Goal: Task Accomplishment & Management: Manage account settings

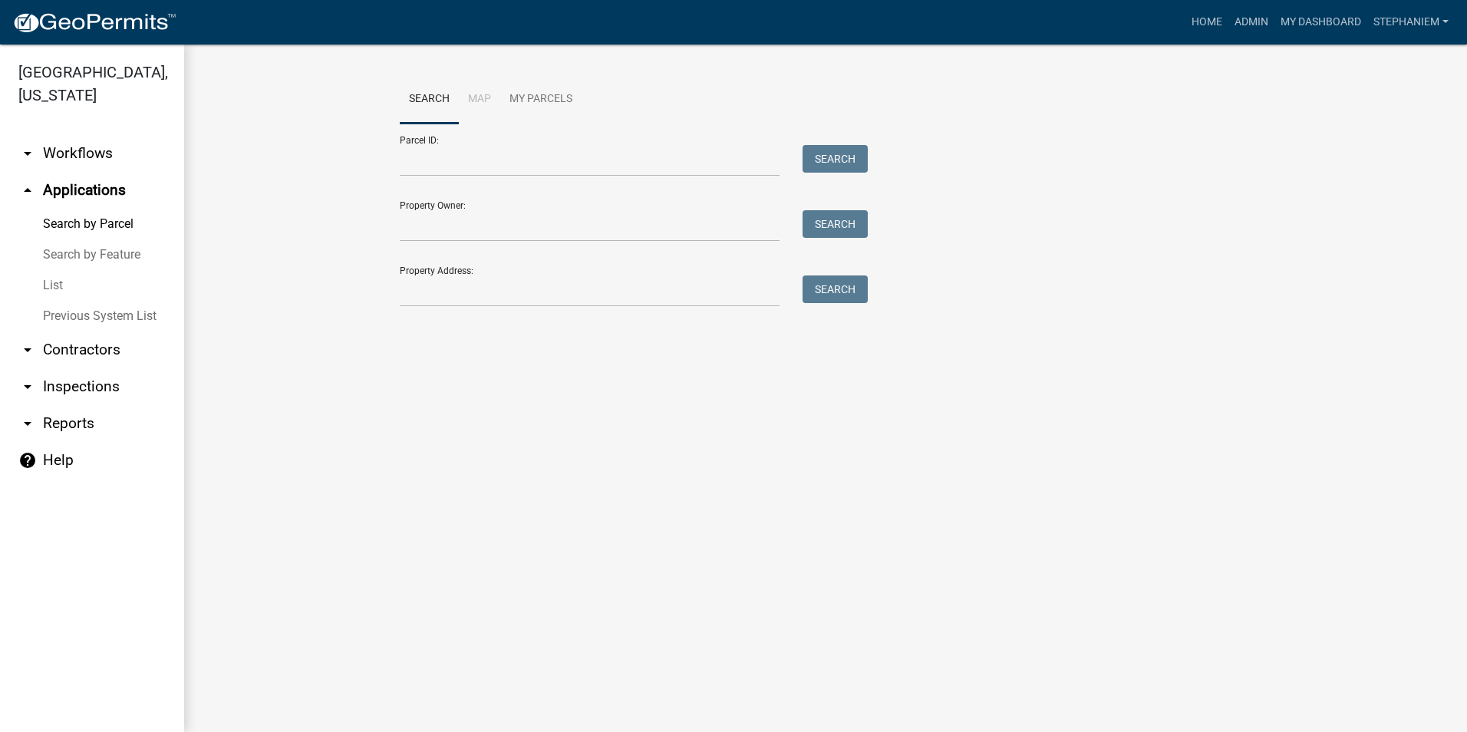
click at [51, 388] on link "arrow_drop_down Inspections" at bounding box center [92, 386] width 184 height 37
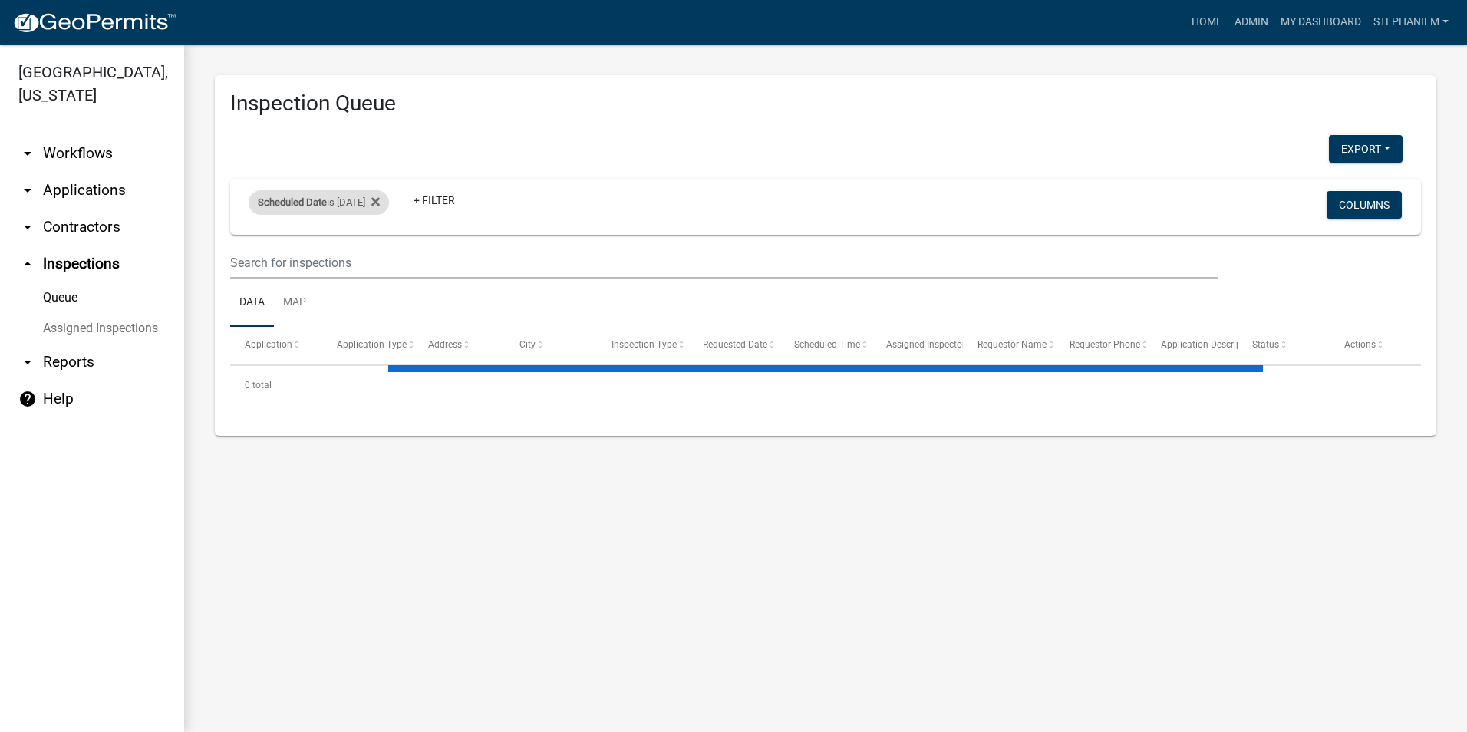
select select "3: 100"
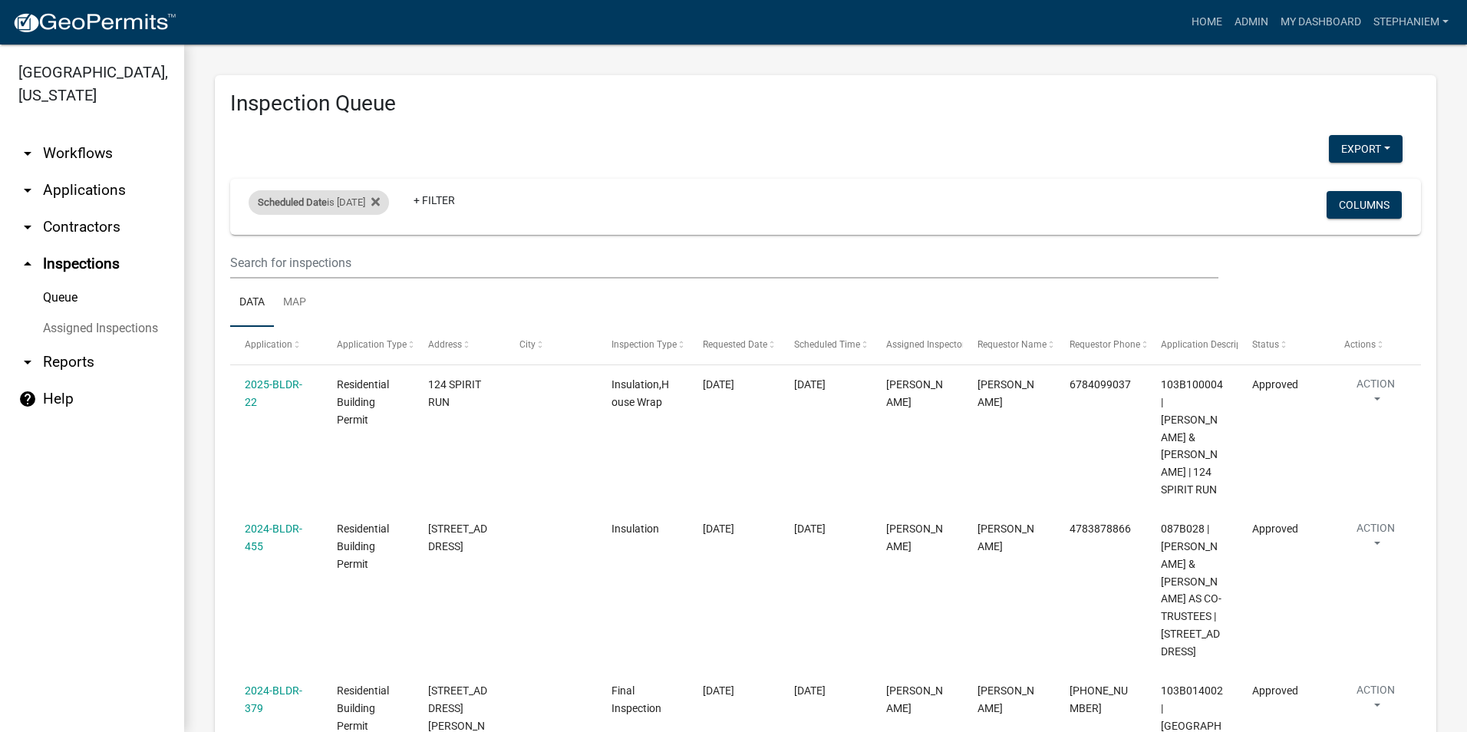
click at [360, 197] on div "Scheduled Date is 10/15/2025" at bounding box center [319, 202] width 140 height 25
click at [380, 206] on icon at bounding box center [375, 202] width 8 height 12
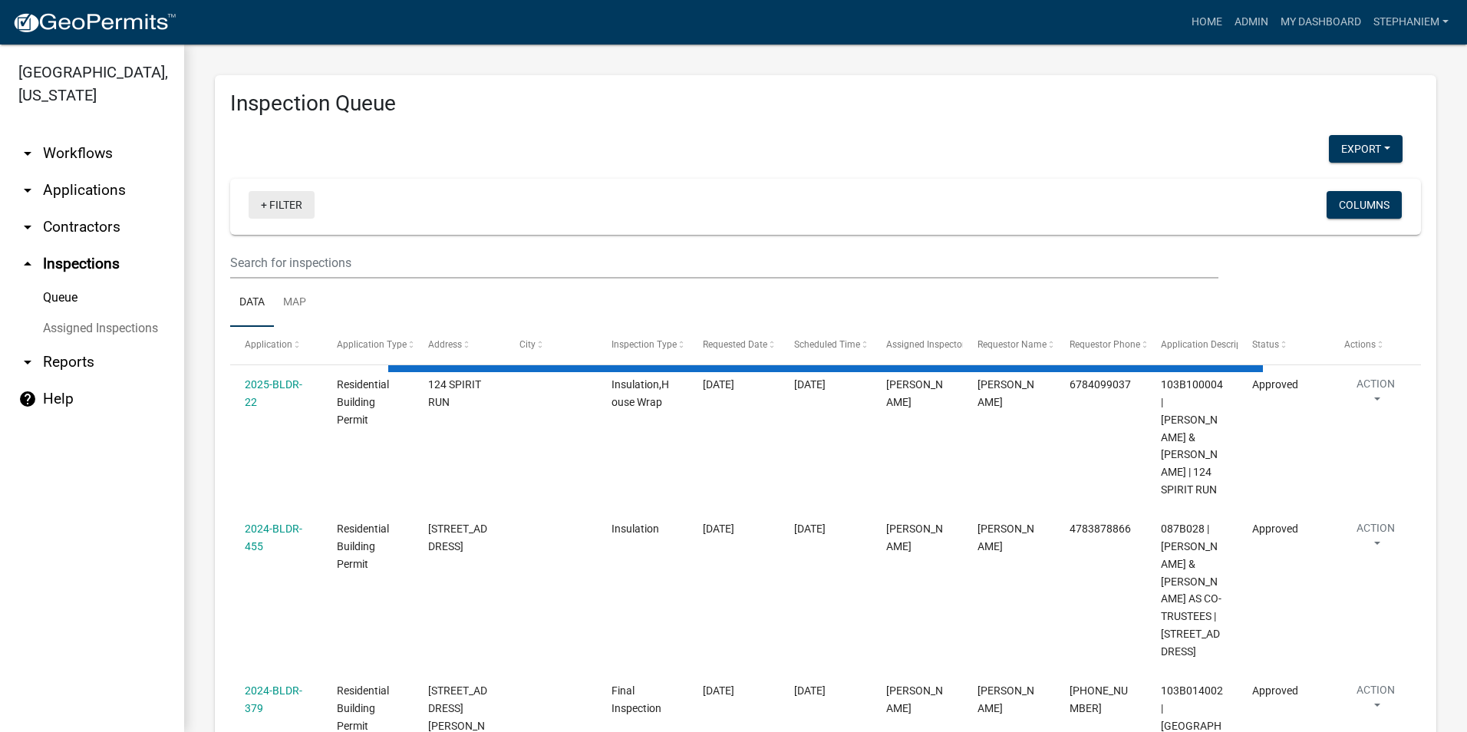
click at [266, 211] on link "+ Filter" at bounding box center [282, 205] width 66 height 28
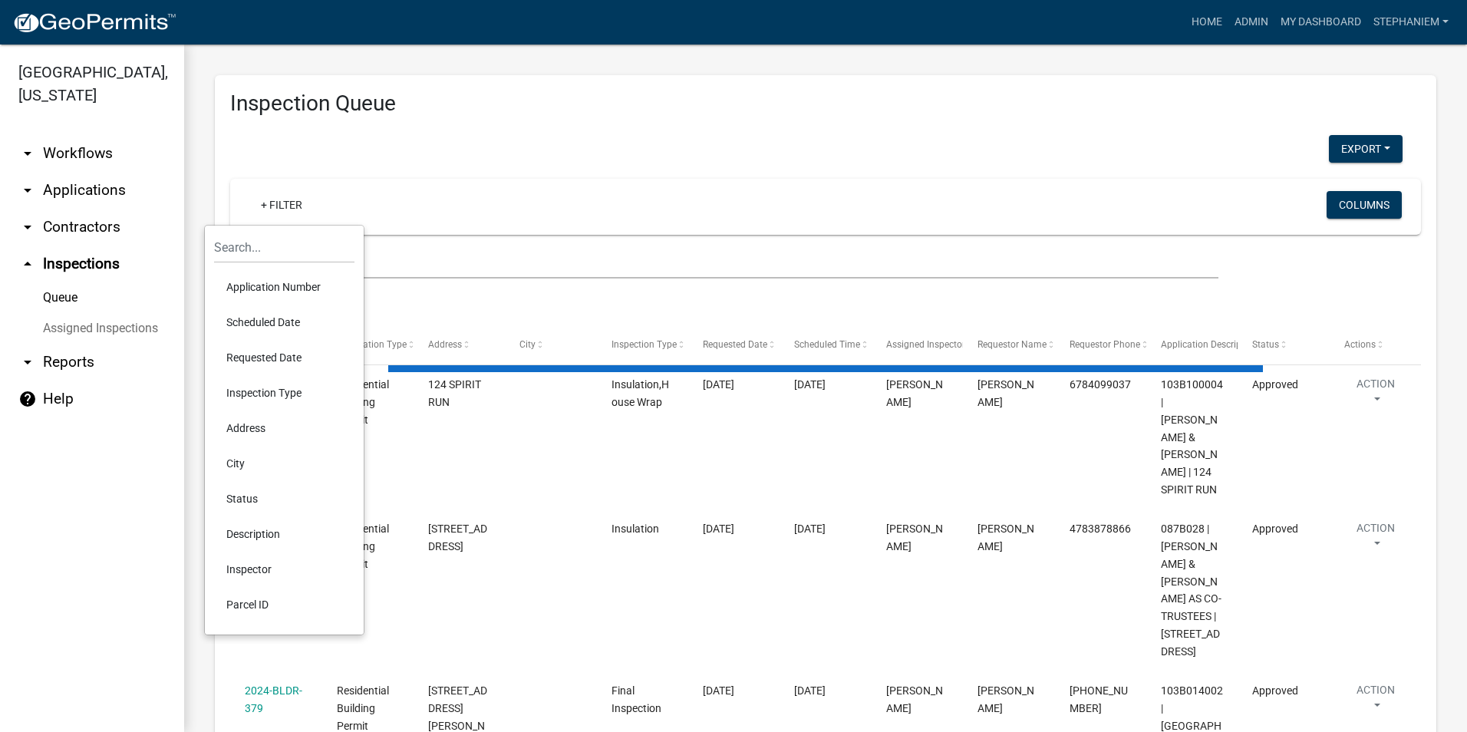
click at [274, 354] on li "Requested Date" at bounding box center [284, 357] width 140 height 35
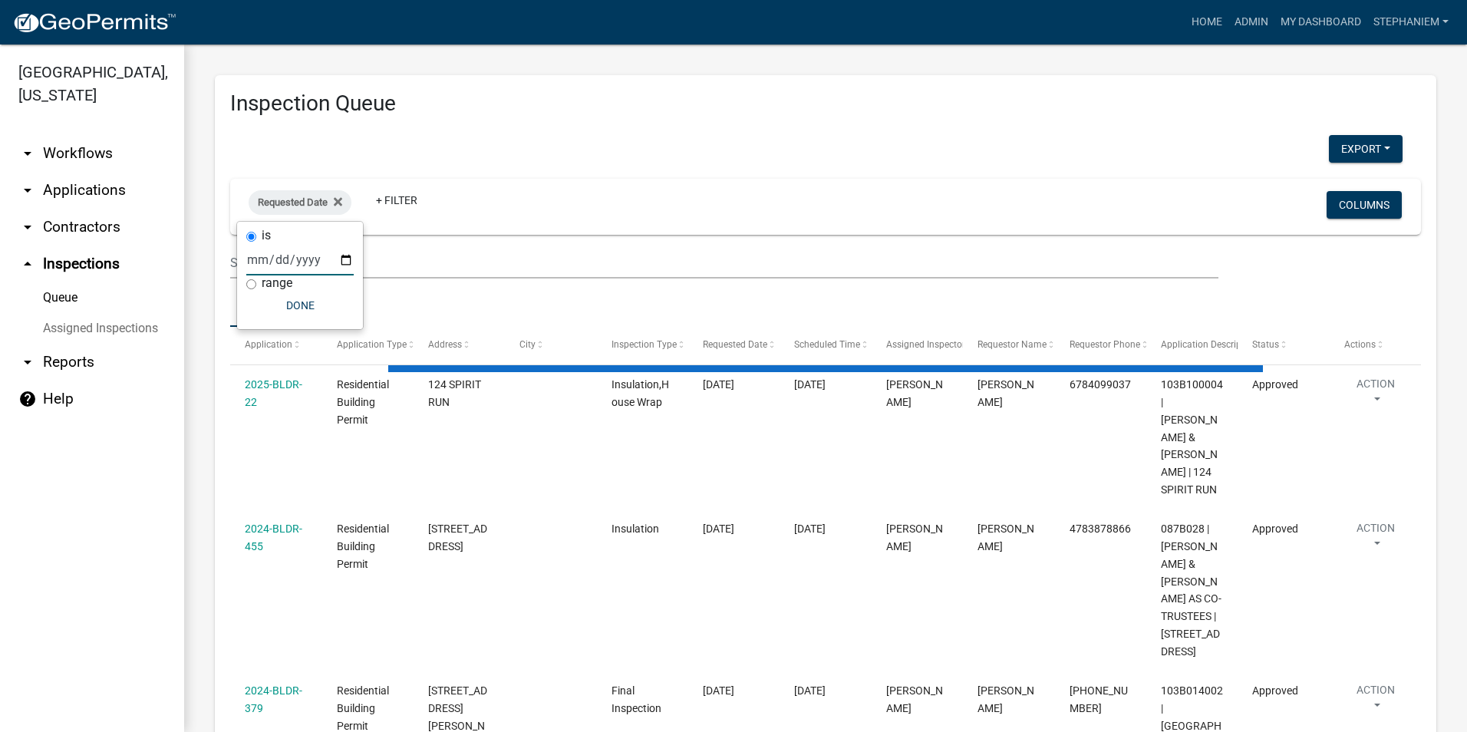
click at [346, 262] on input "date" at bounding box center [299, 259] width 107 height 31
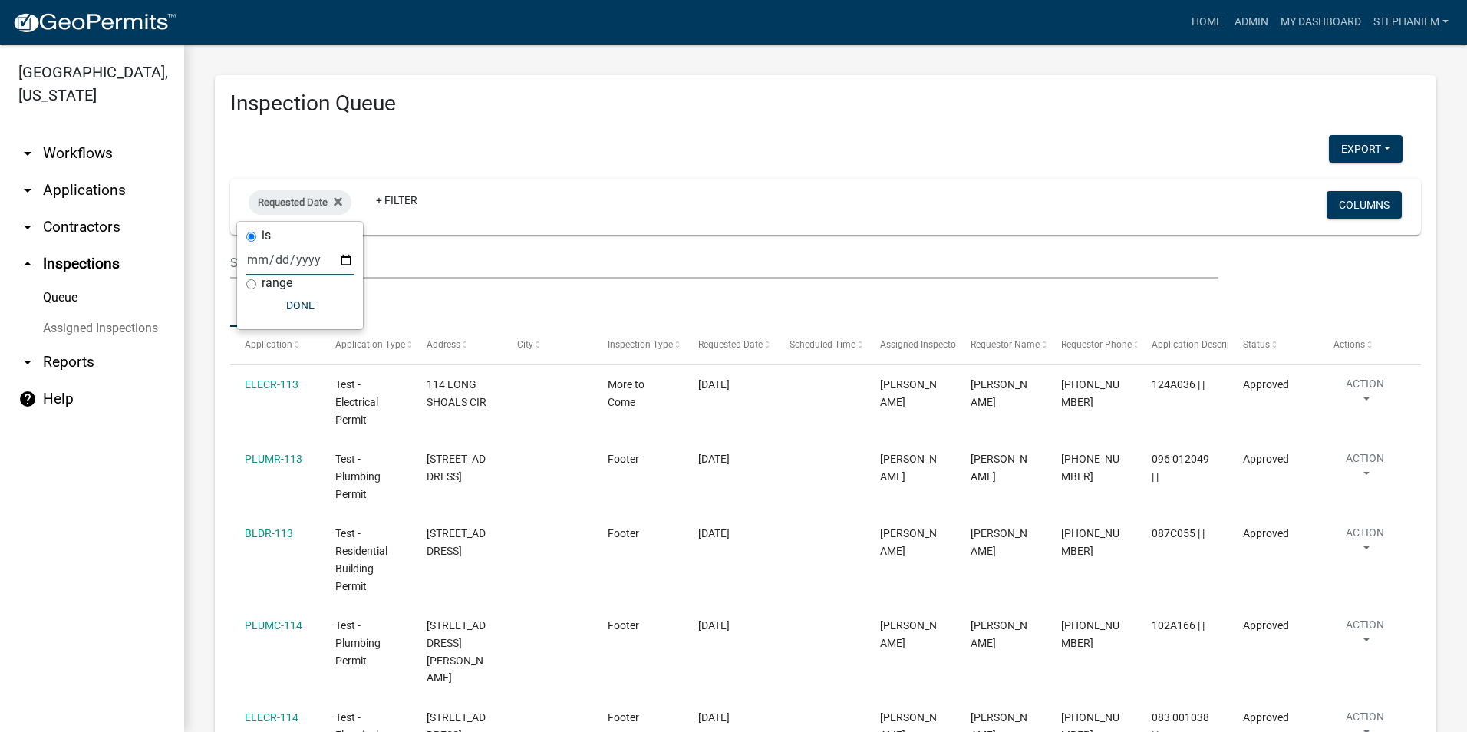
type input "2025-10-15"
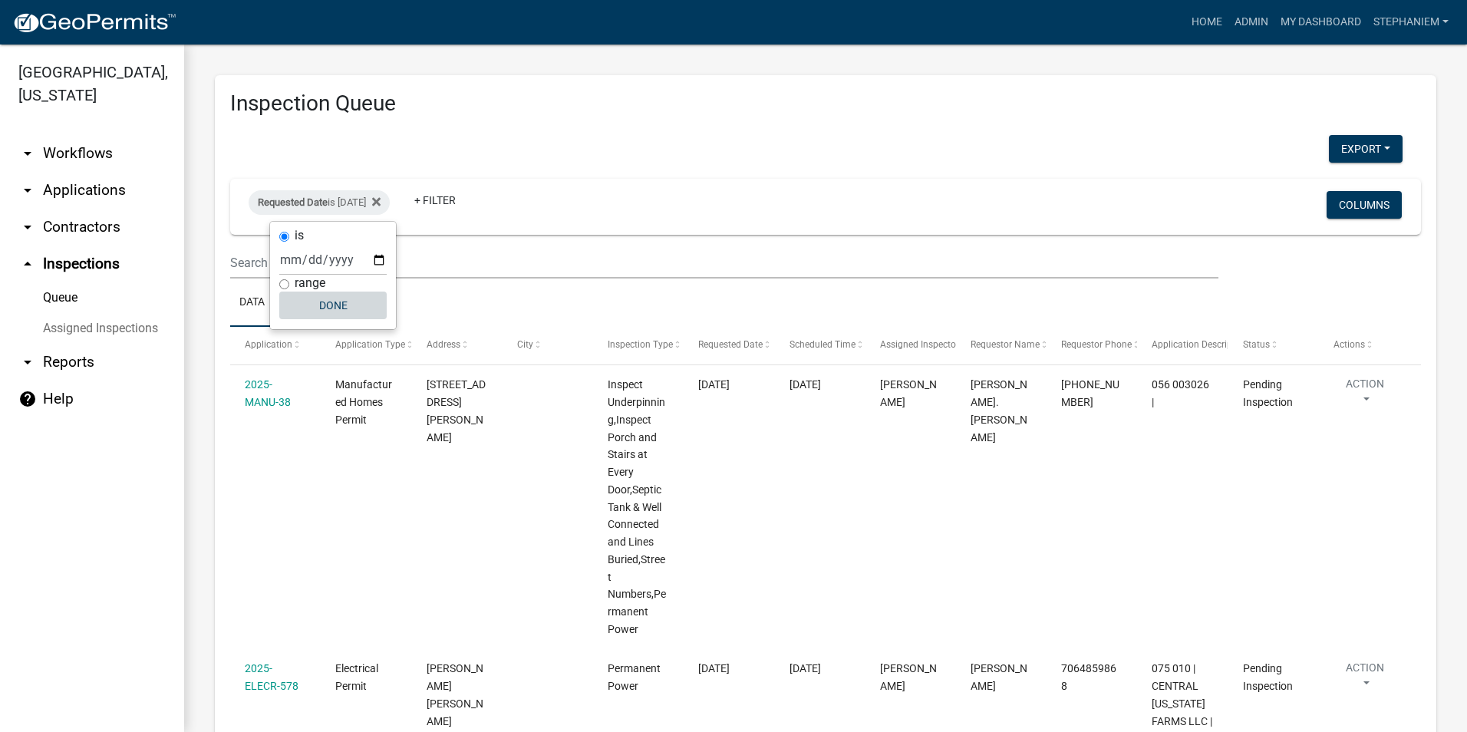
click at [307, 308] on button "Done" at bounding box center [332, 306] width 107 height 28
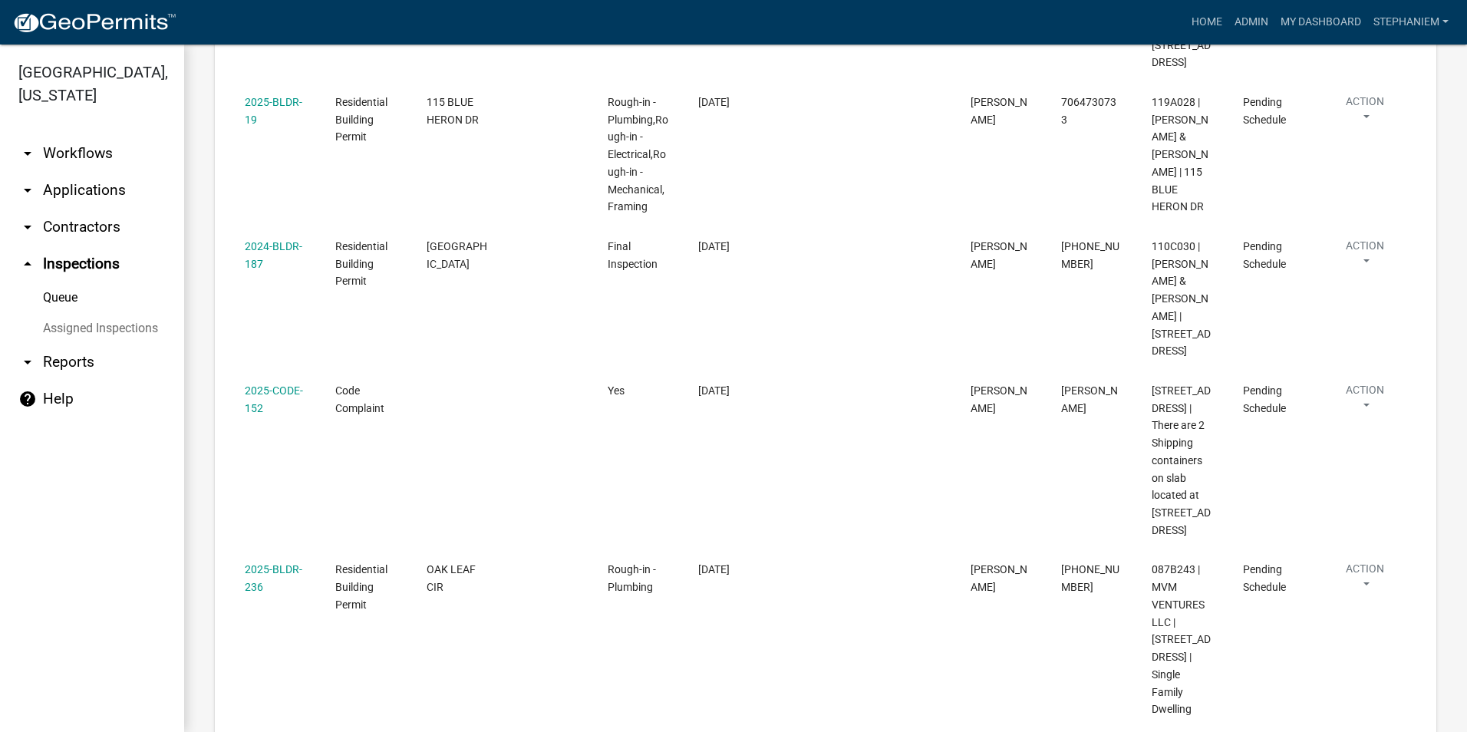
scroll to position [1566, 0]
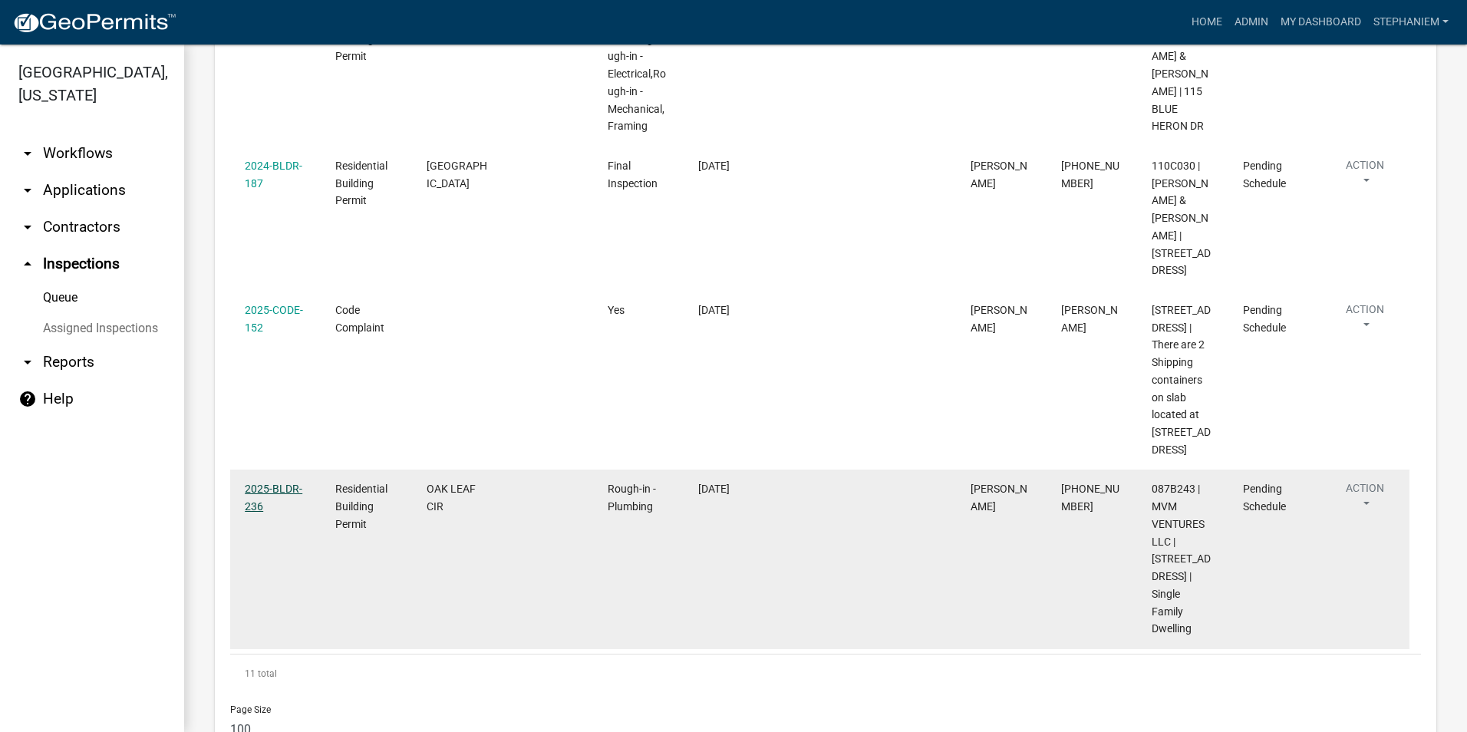
click at [291, 483] on link "2025-BLDR-236" at bounding box center [274, 498] width 58 height 30
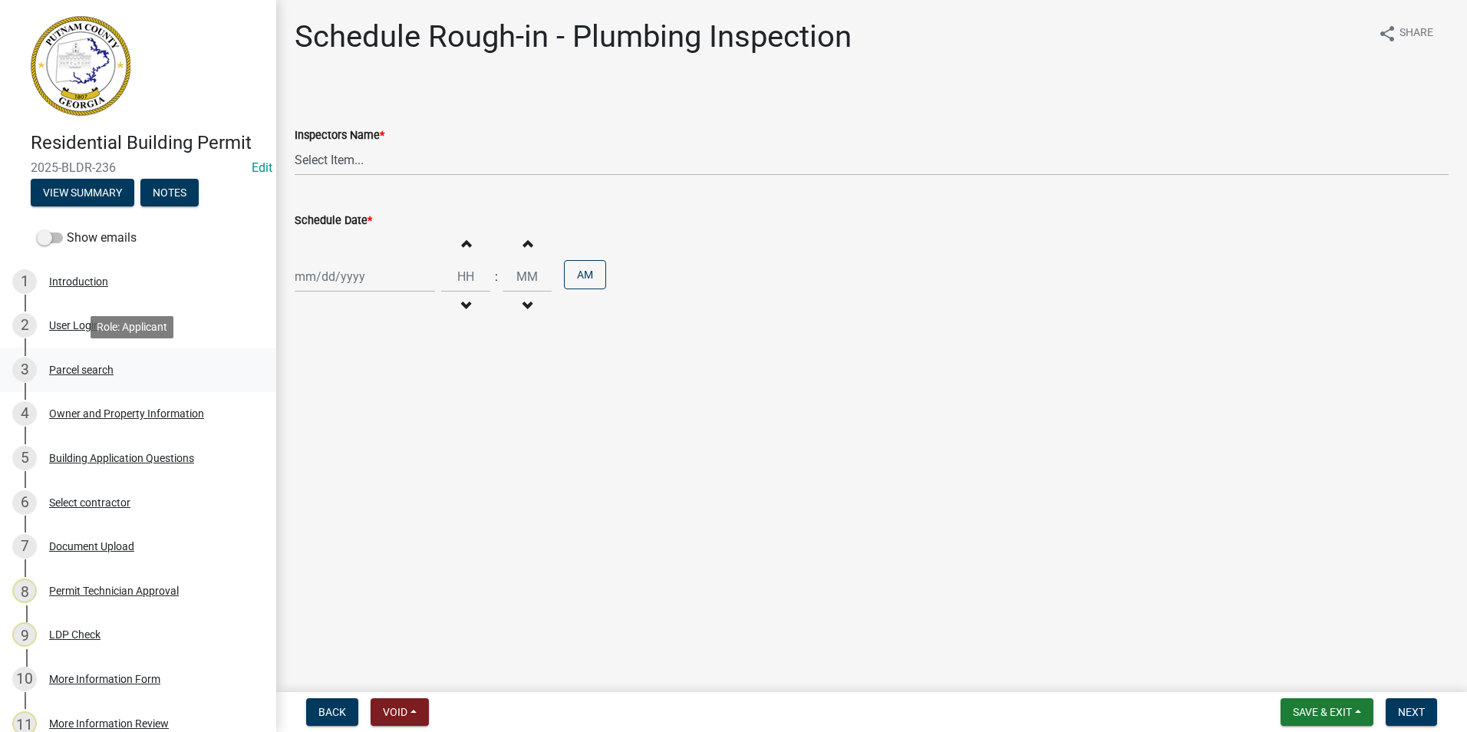
click at [114, 361] on div "3 Parcel search" at bounding box center [131, 370] width 239 height 25
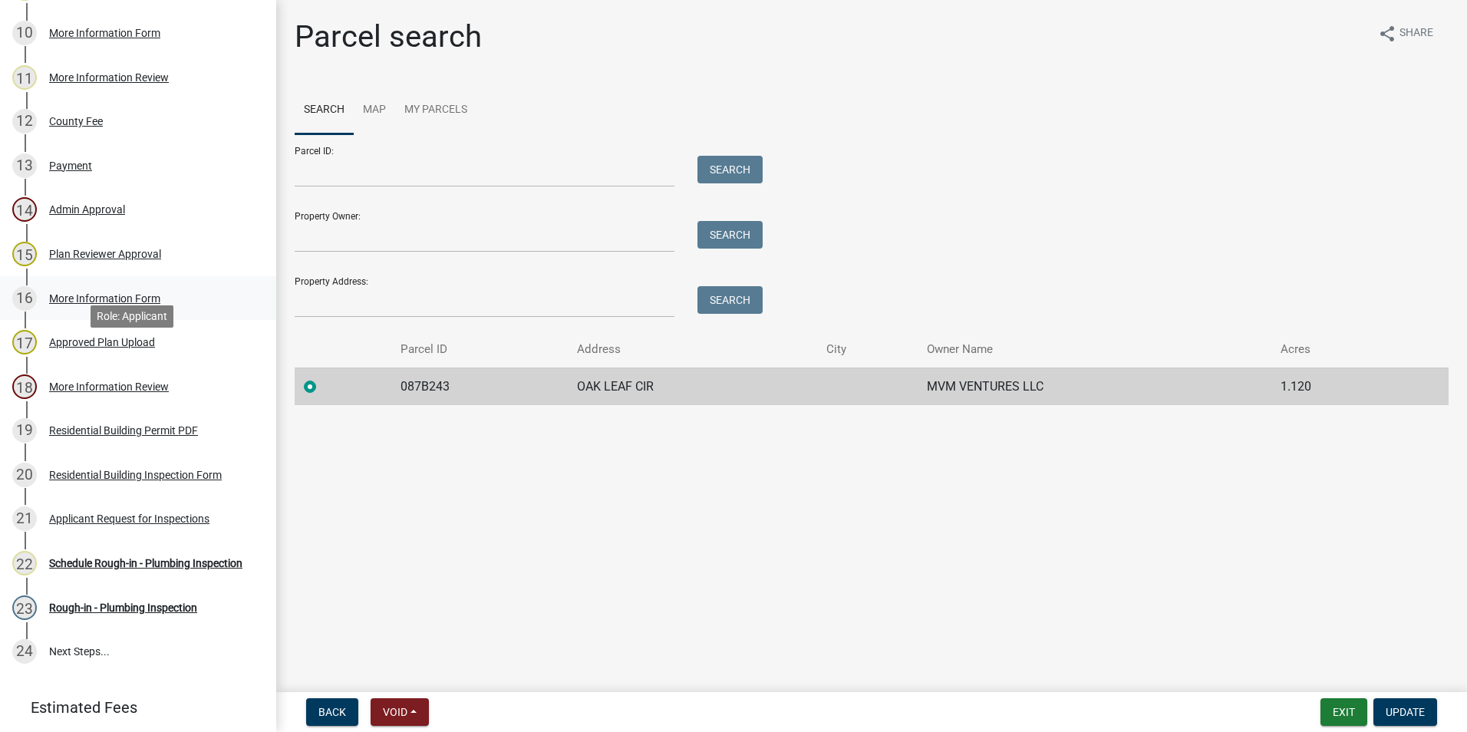
scroll to position [691, 0]
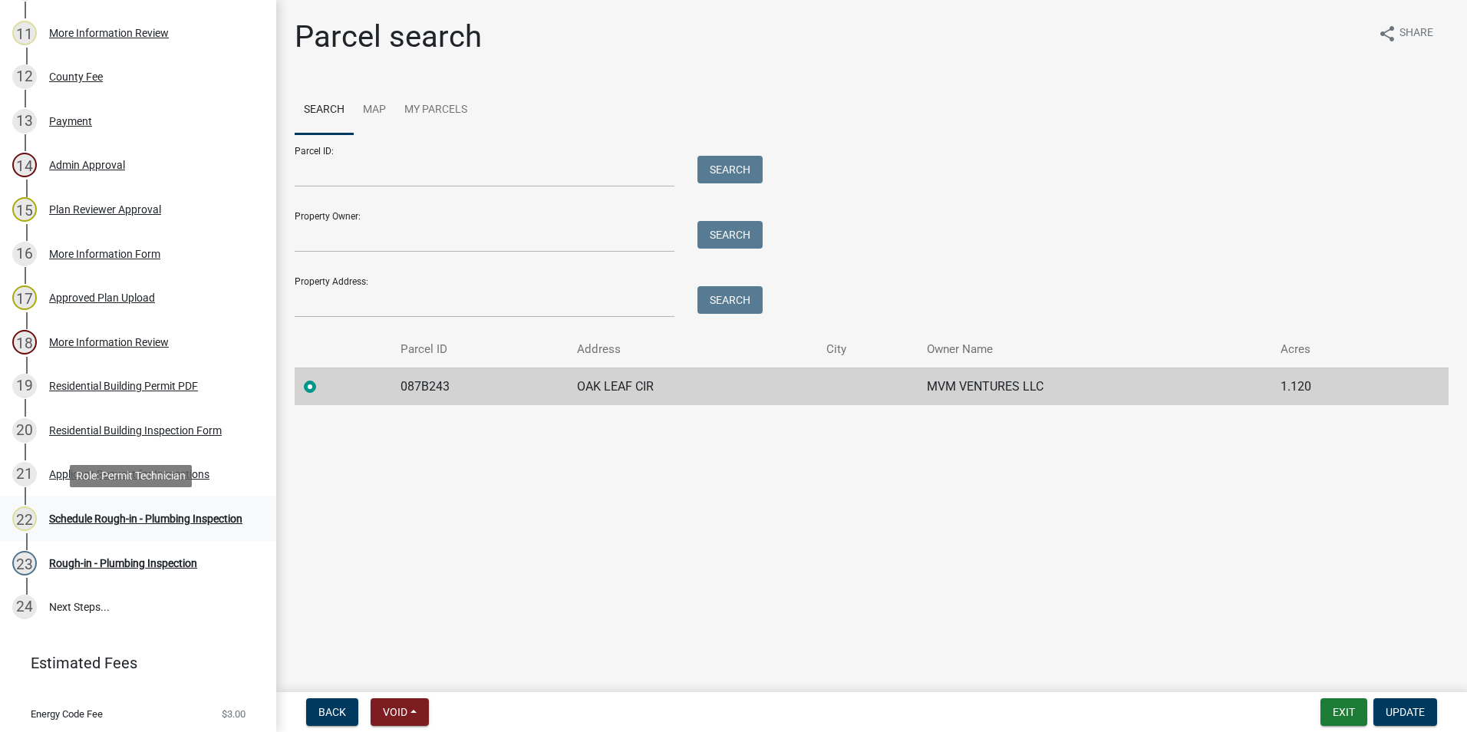
click at [150, 524] on div "Schedule Rough-in - Plumbing Inspection" at bounding box center [145, 518] width 193 height 11
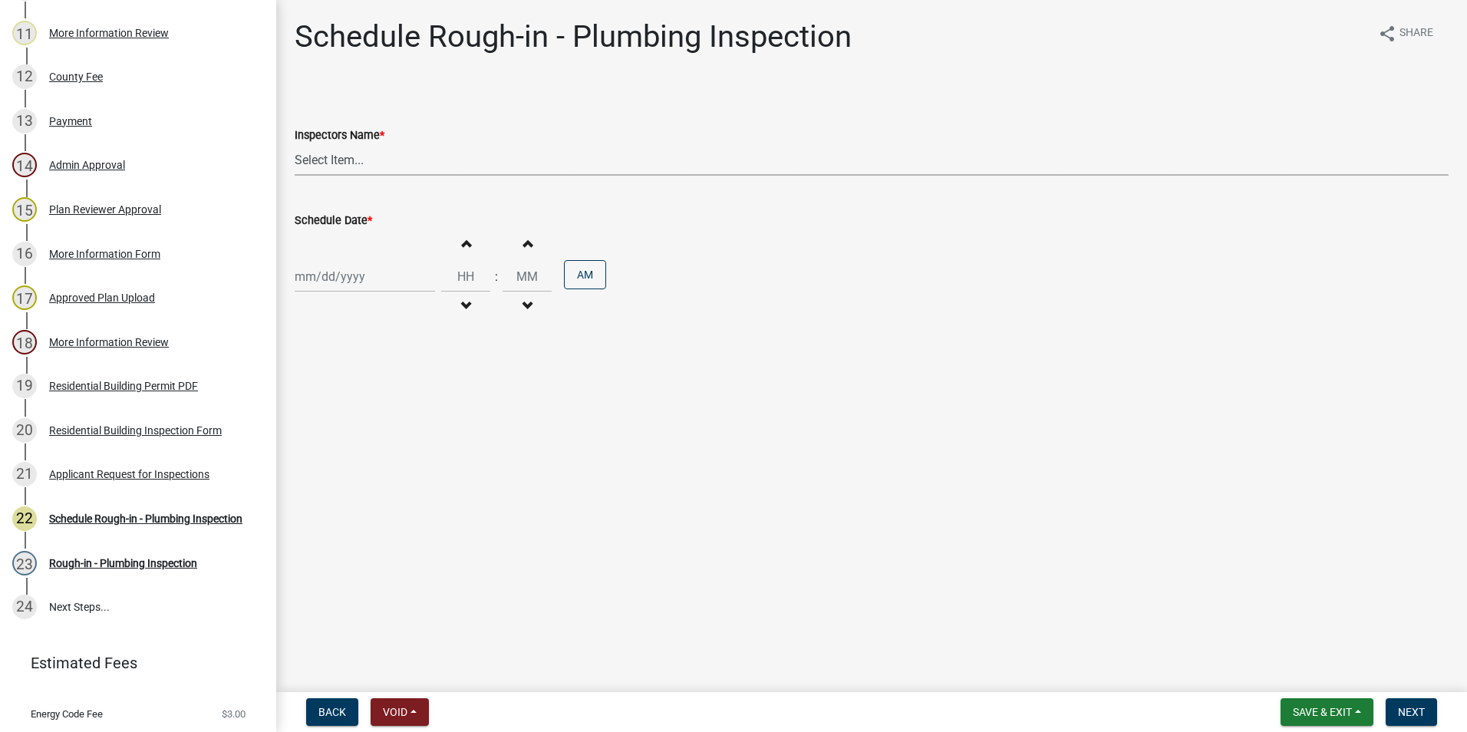
click at [524, 162] on select "Select Item... mrivera ([PERSON_NAME]) [PERSON_NAME] ([PERSON_NAME] ([PERSON_NA…" at bounding box center [872, 159] width 1154 height 31
select select "07642ab0-564c-47bb-824b-0ccf2da83593"
click at [295, 144] on select "Select Item... mrivera ([PERSON_NAME]) [PERSON_NAME] ([PERSON_NAME] ([PERSON_NA…" at bounding box center [872, 159] width 1154 height 31
select select "10"
select select "2025"
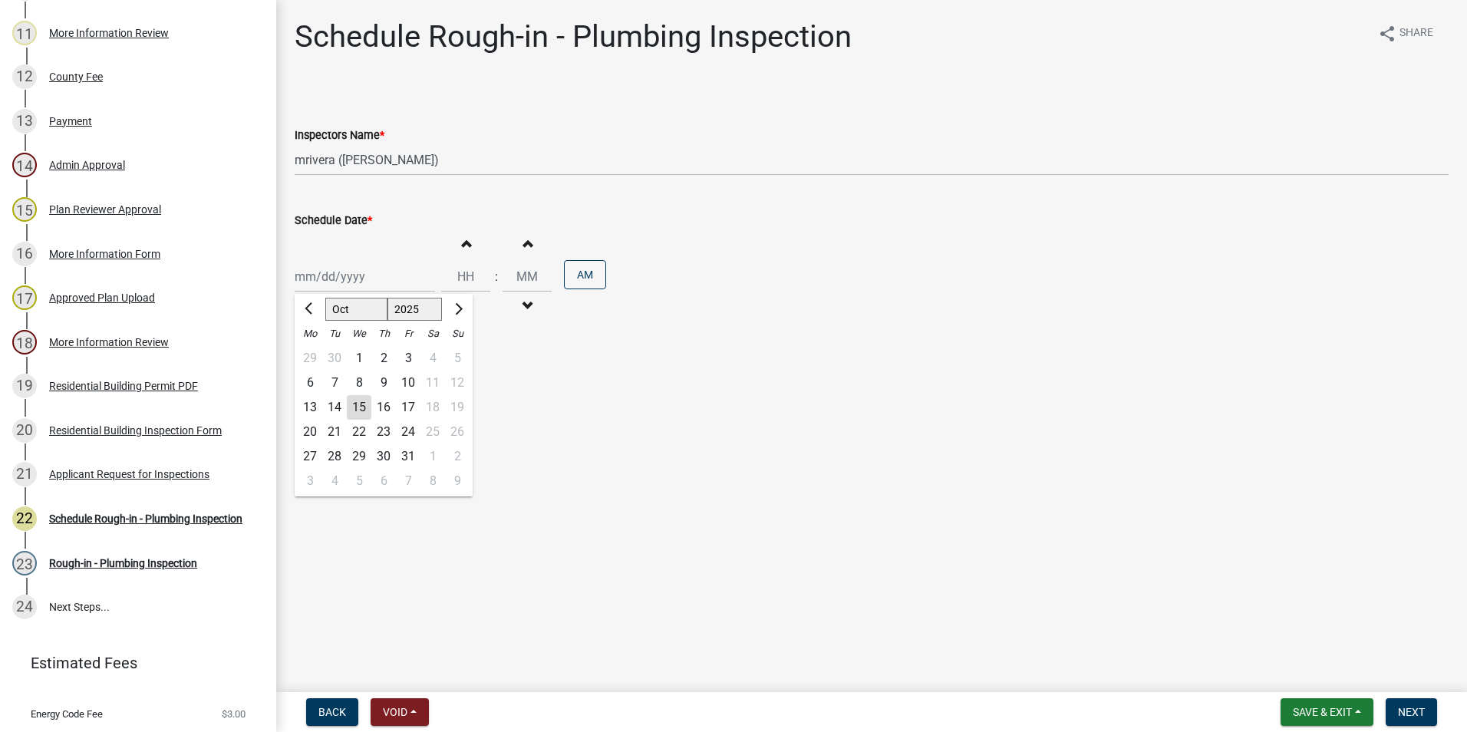
click at [345, 288] on div "Jan Feb Mar Apr May Jun Jul Aug Sep Oct Nov Dec 1525 1526 1527 1528 1529 1530 1…" at bounding box center [365, 276] width 140 height 31
click at [388, 396] on div "16" at bounding box center [383, 407] width 25 height 25
type input "[DATE]"
click at [1404, 704] on button "Next" at bounding box center [1411, 712] width 51 height 28
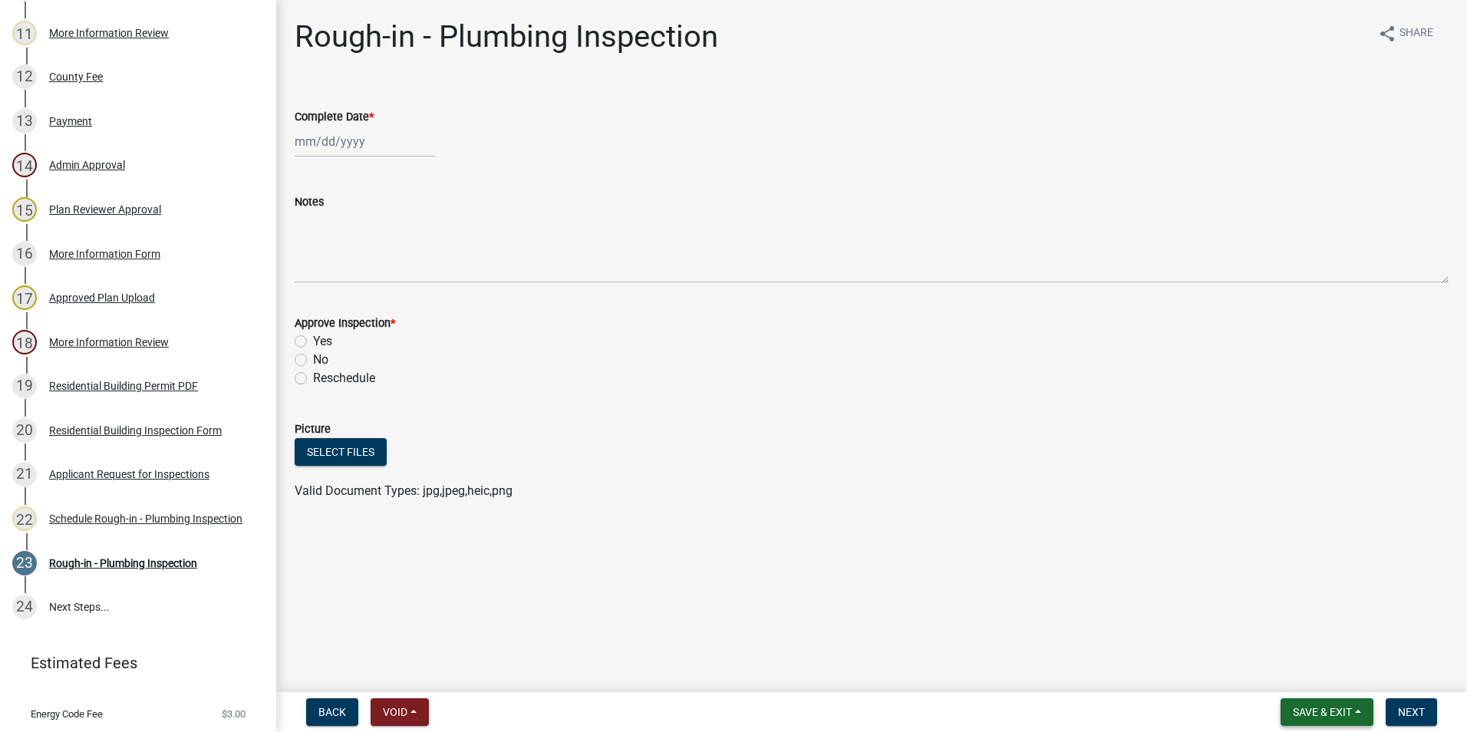
click at [1328, 722] on button "Save & Exit" at bounding box center [1327, 712] width 93 height 28
click at [1328, 668] on button "Save & Exit" at bounding box center [1312, 672] width 123 height 37
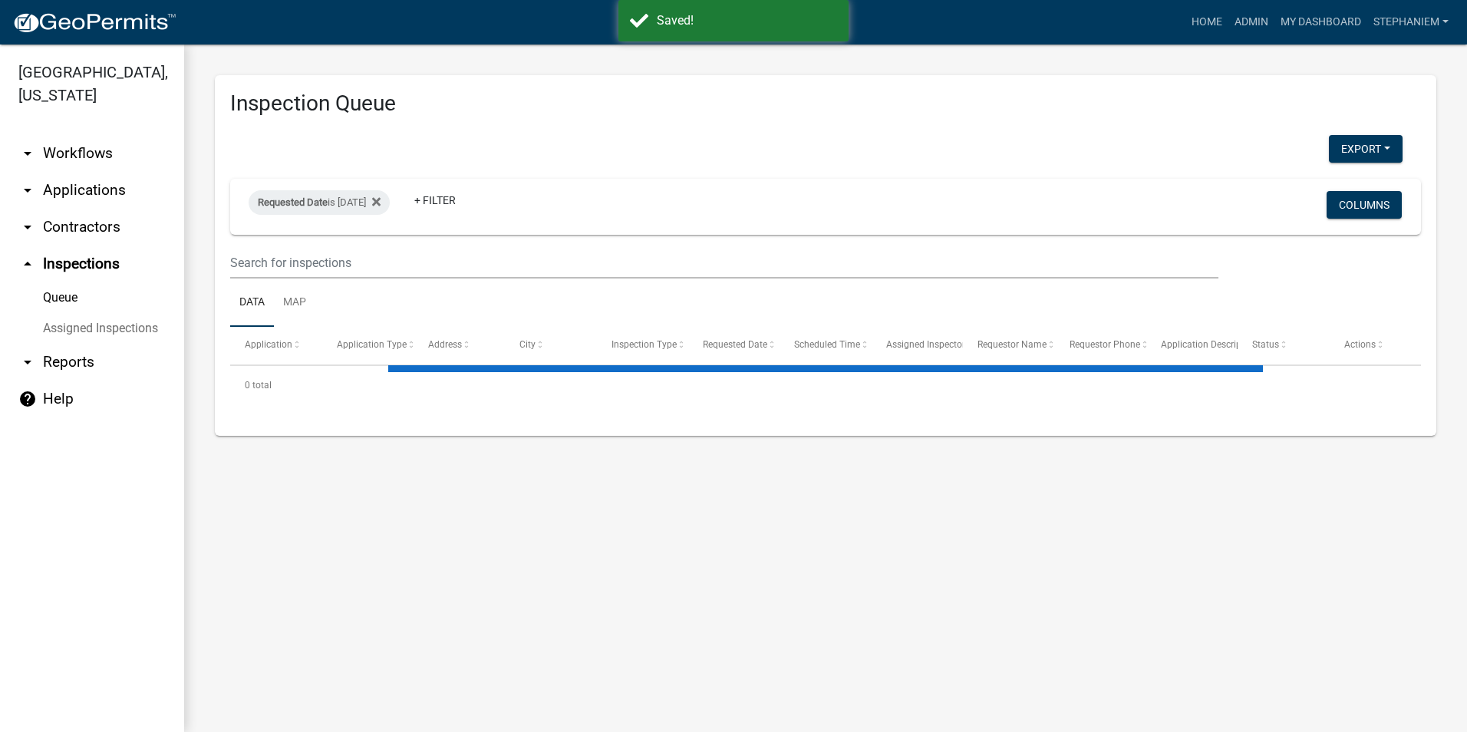
select select "3: 100"
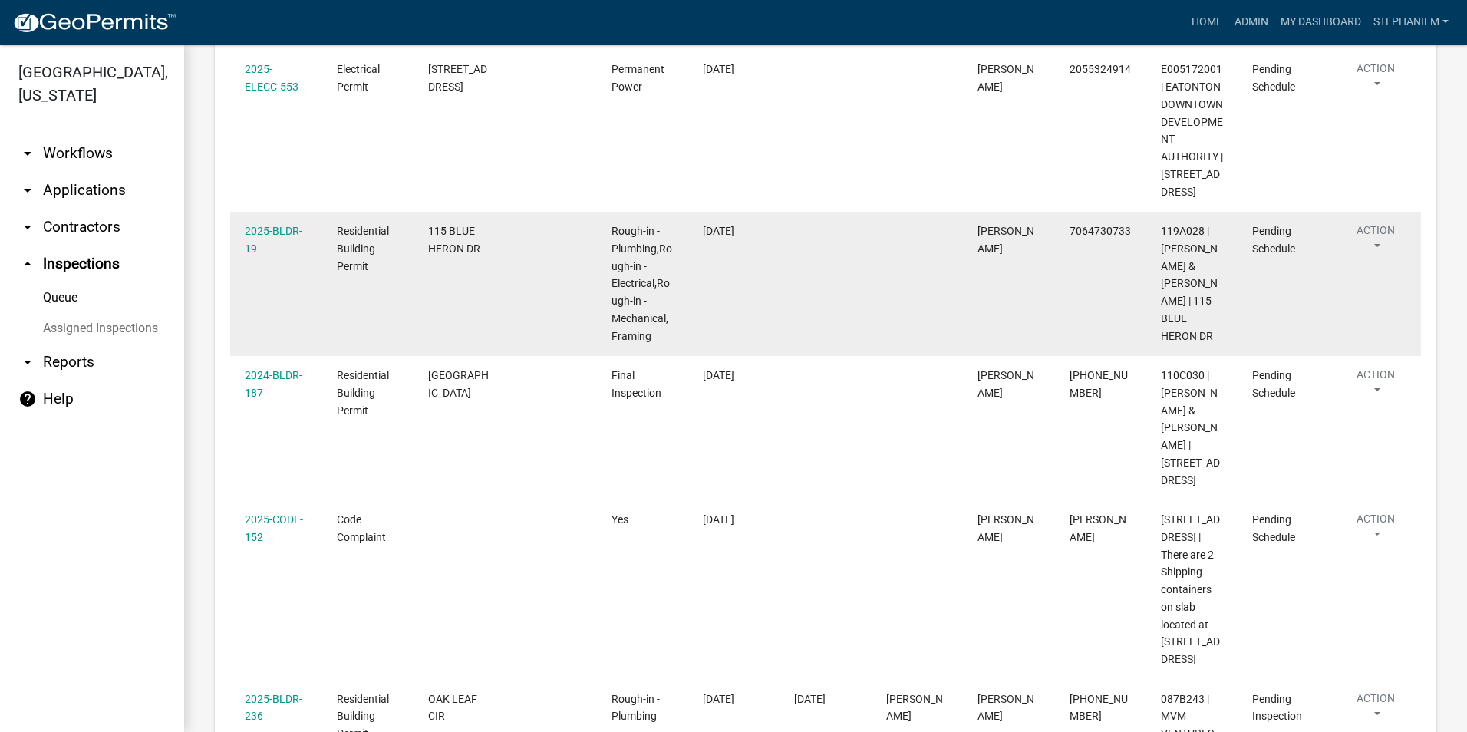
scroll to position [1242, 0]
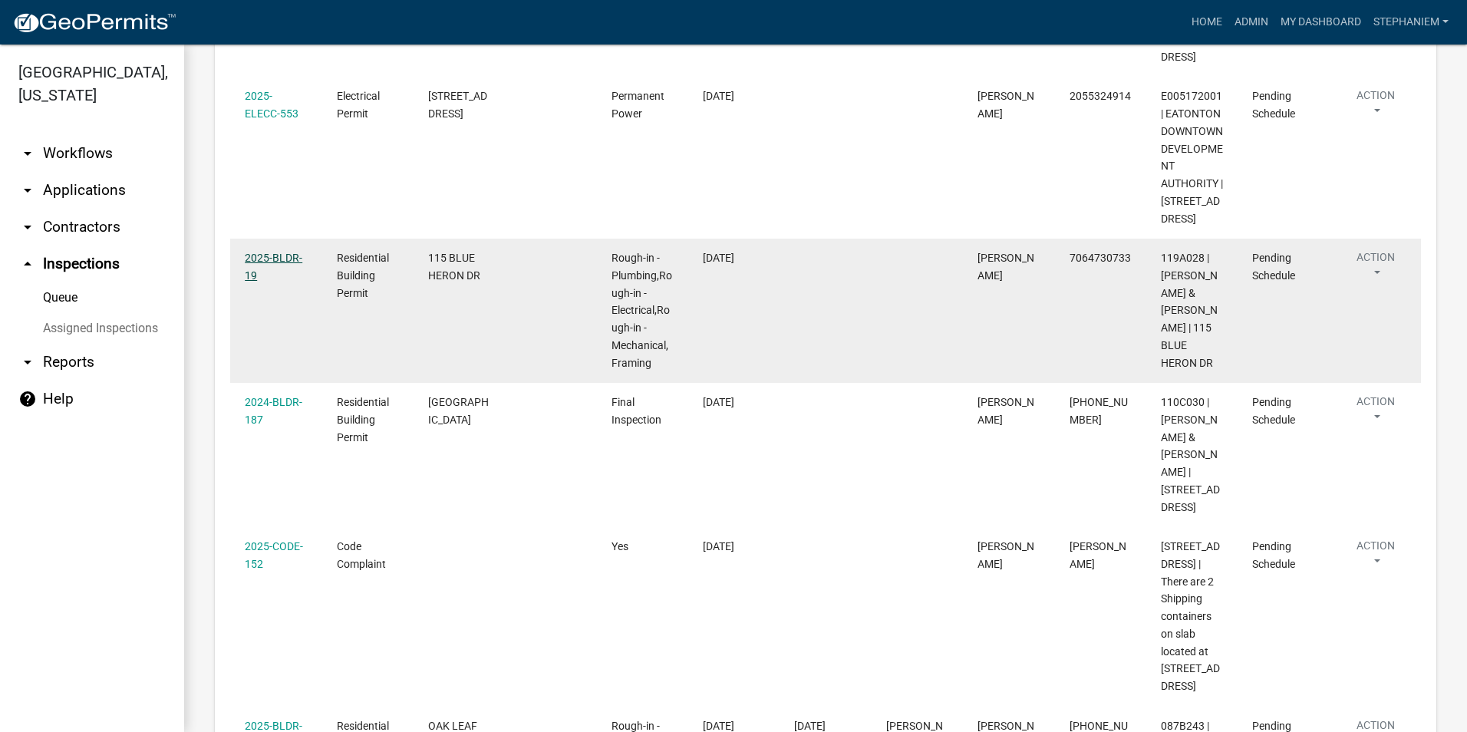
click at [287, 259] on link "2025-BLDR-19" at bounding box center [274, 267] width 58 height 30
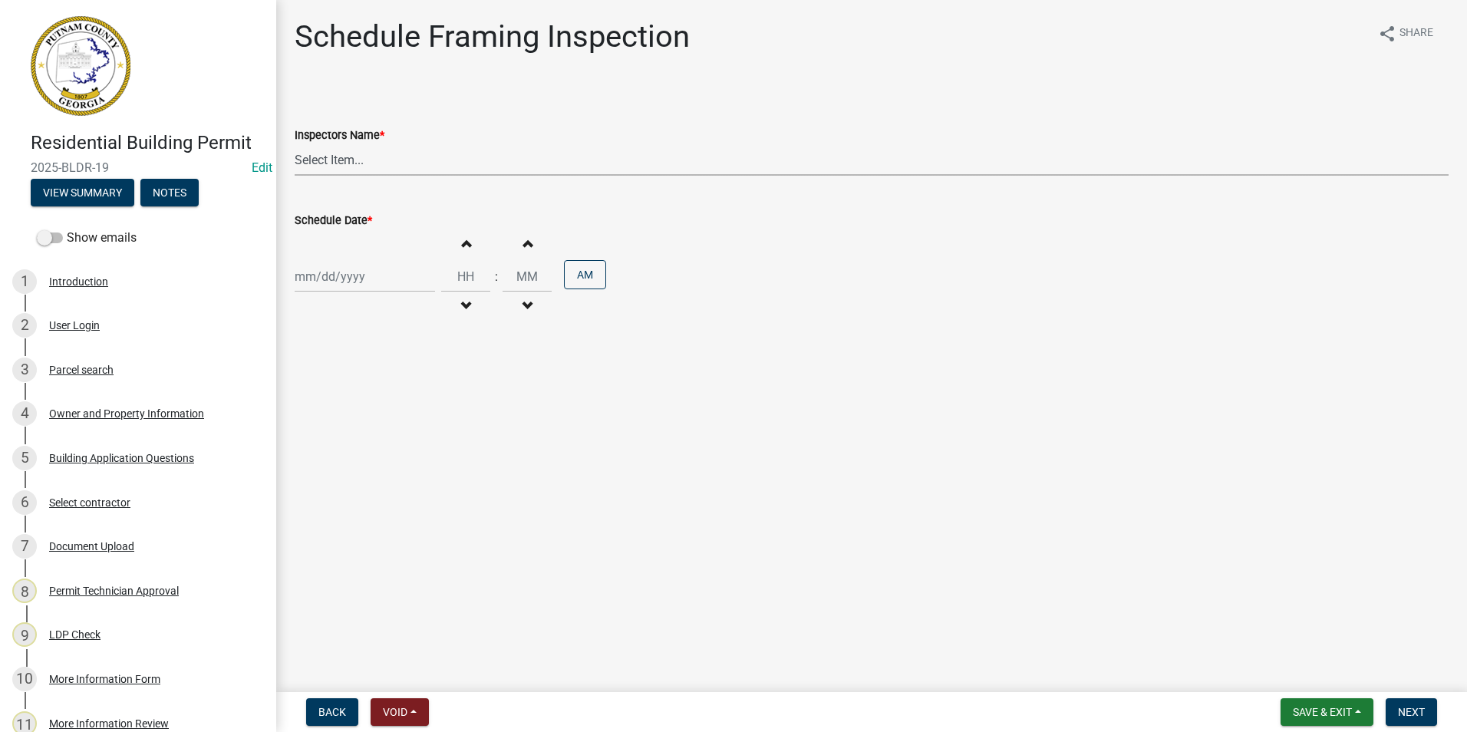
click at [431, 157] on select "Select Item... mrivera ([PERSON_NAME]) [PERSON_NAME] ([PERSON_NAME] ([PERSON_NA…" at bounding box center [872, 159] width 1154 height 31
select select "07642ab0-564c-47bb-824b-0ccf2da83593"
click at [295, 144] on select "Select Item... mrivera ([PERSON_NAME]) [PERSON_NAME] ([PERSON_NAME] ([PERSON_NA…" at bounding box center [872, 159] width 1154 height 31
click at [338, 283] on div at bounding box center [365, 276] width 140 height 31
select select "10"
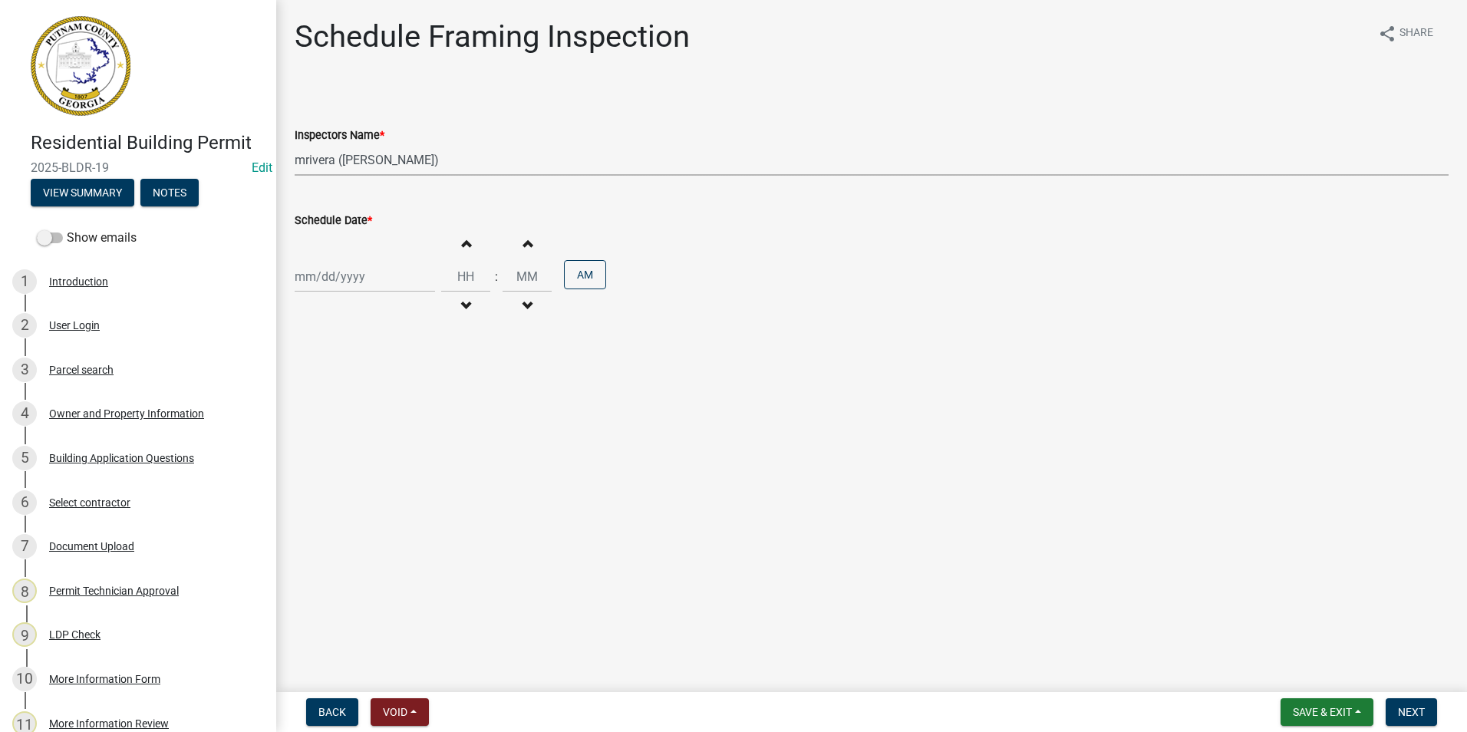
select select "2025"
click at [388, 405] on div "16" at bounding box center [383, 407] width 25 height 25
type input "[DATE]"
click at [1394, 705] on button "Next" at bounding box center [1411, 712] width 51 height 28
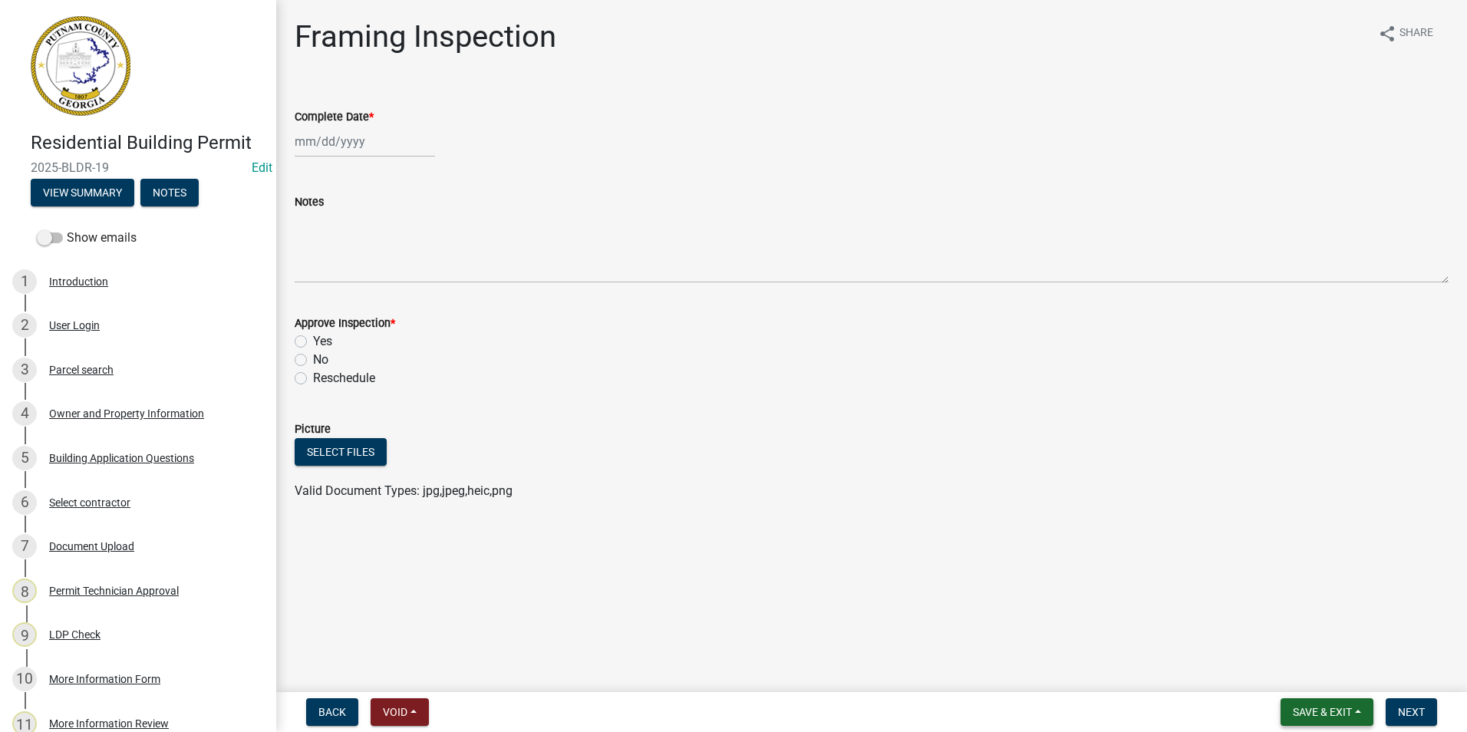
click at [1336, 703] on button "Save & Exit" at bounding box center [1327, 712] width 93 height 28
click at [1338, 678] on button "Save & Exit" at bounding box center [1312, 672] width 123 height 37
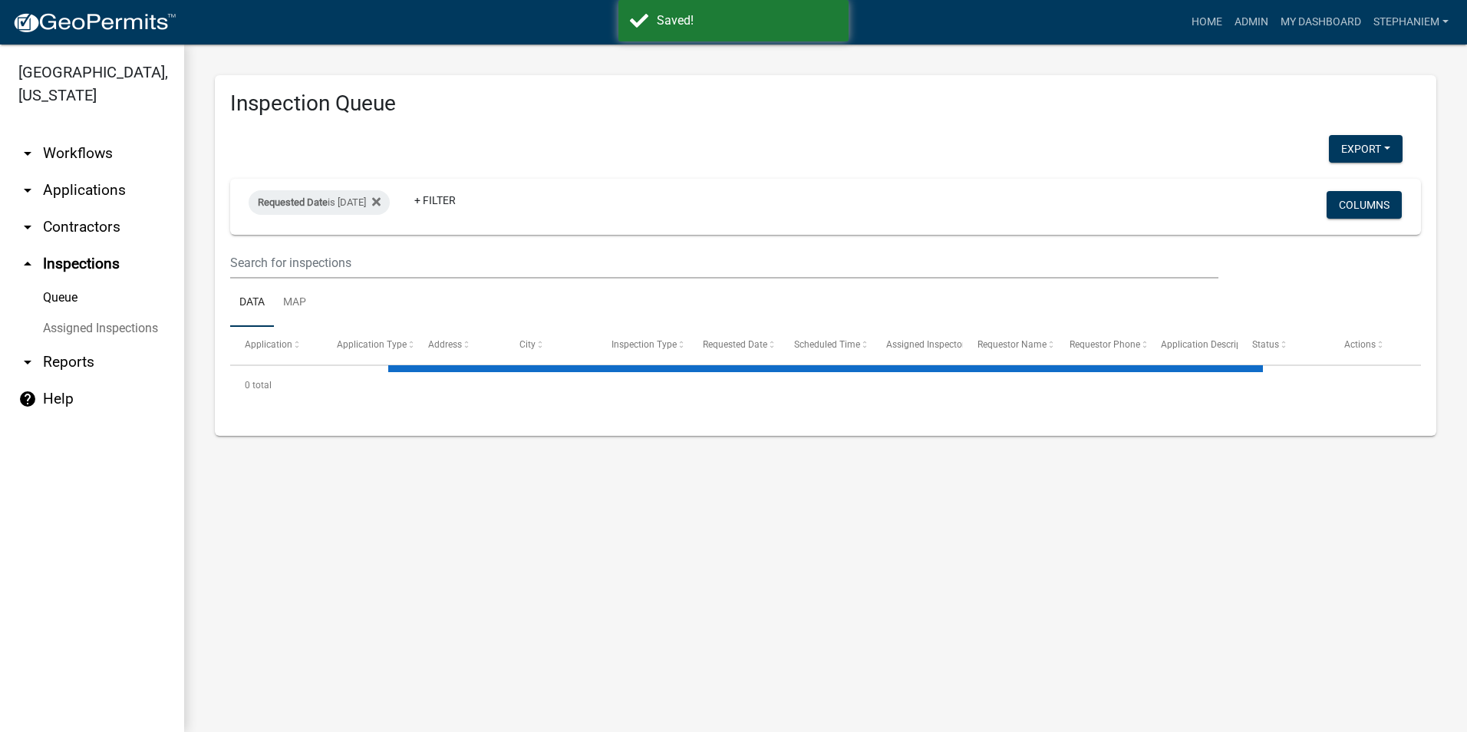
select select "3: 100"
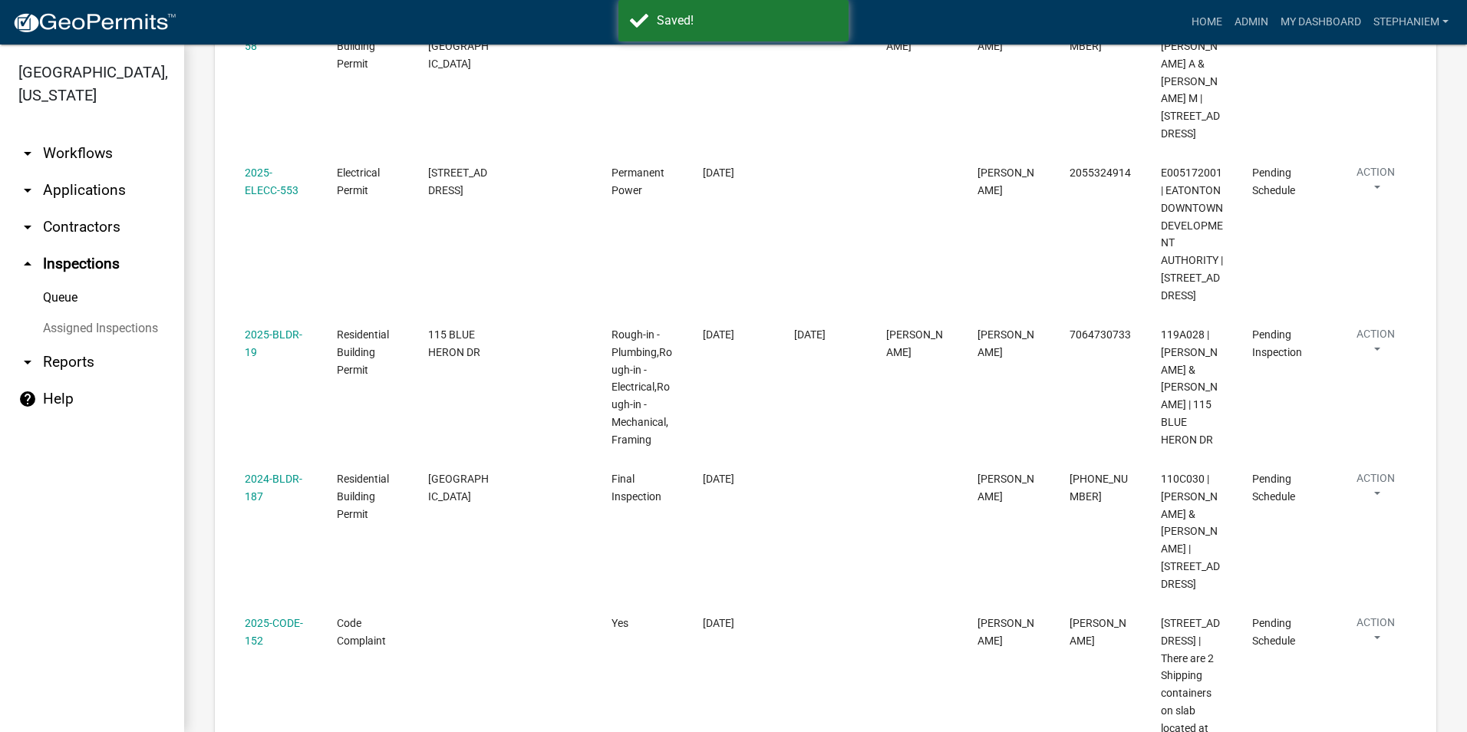
scroll to position [1088, 0]
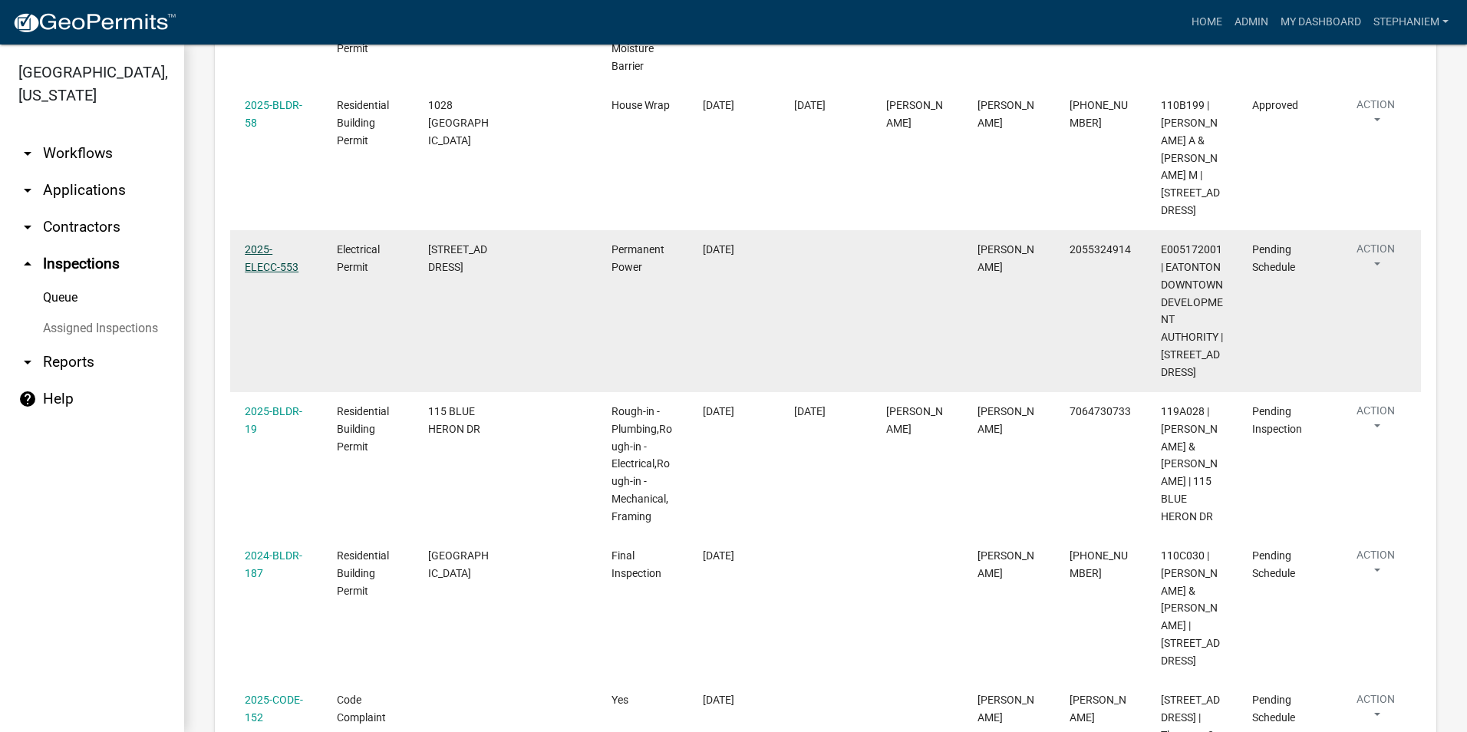
click at [258, 243] on link "2025-ELECC-553" at bounding box center [272, 258] width 54 height 30
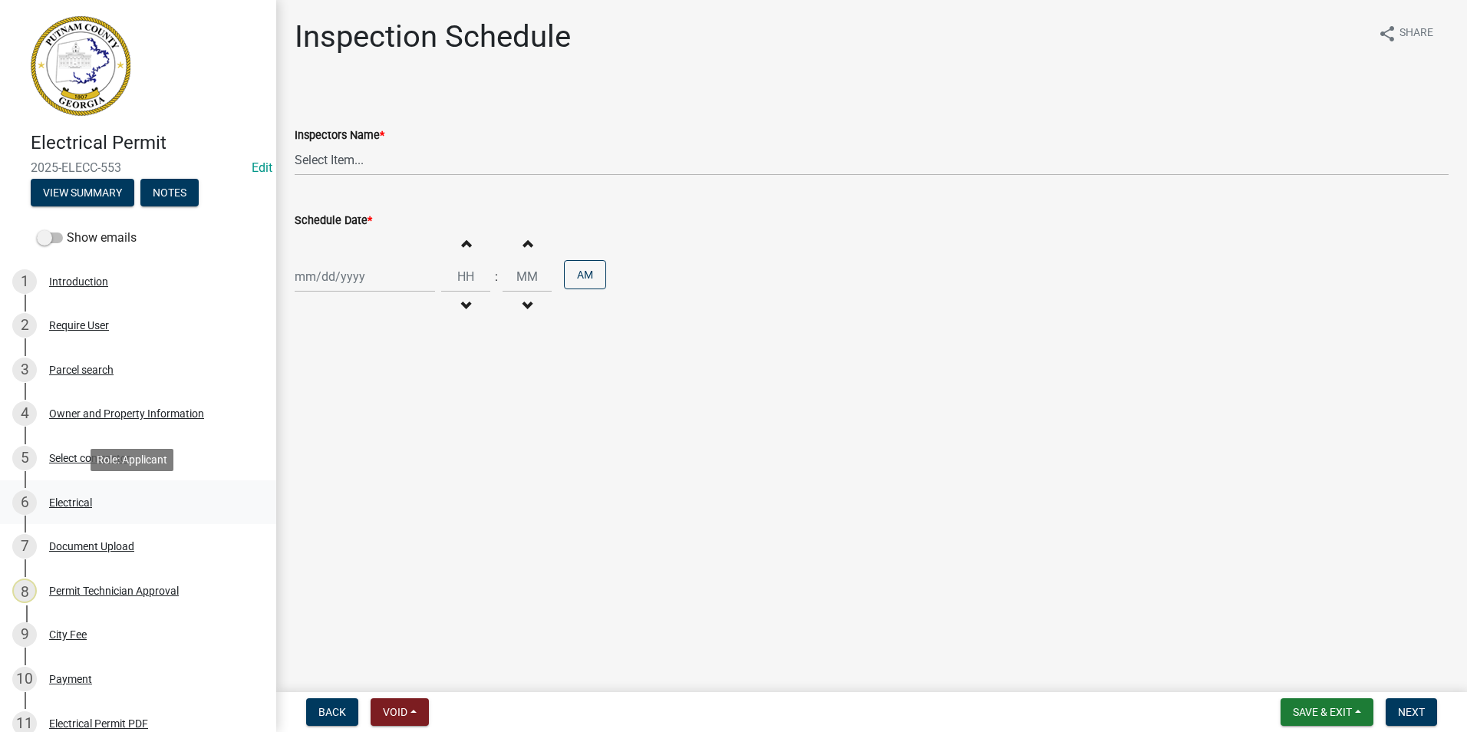
click at [96, 513] on div "6 Electrical" at bounding box center [131, 502] width 239 height 25
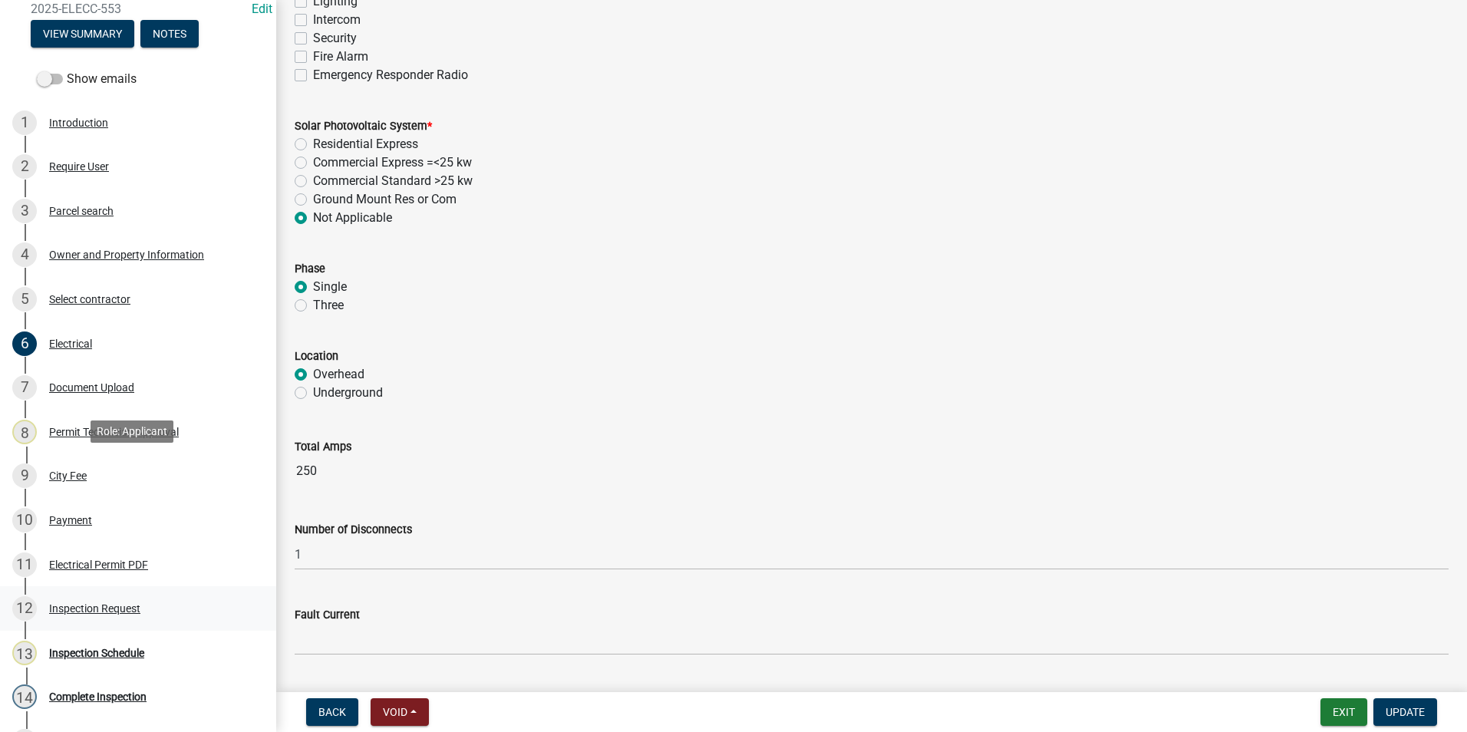
scroll to position [333, 0]
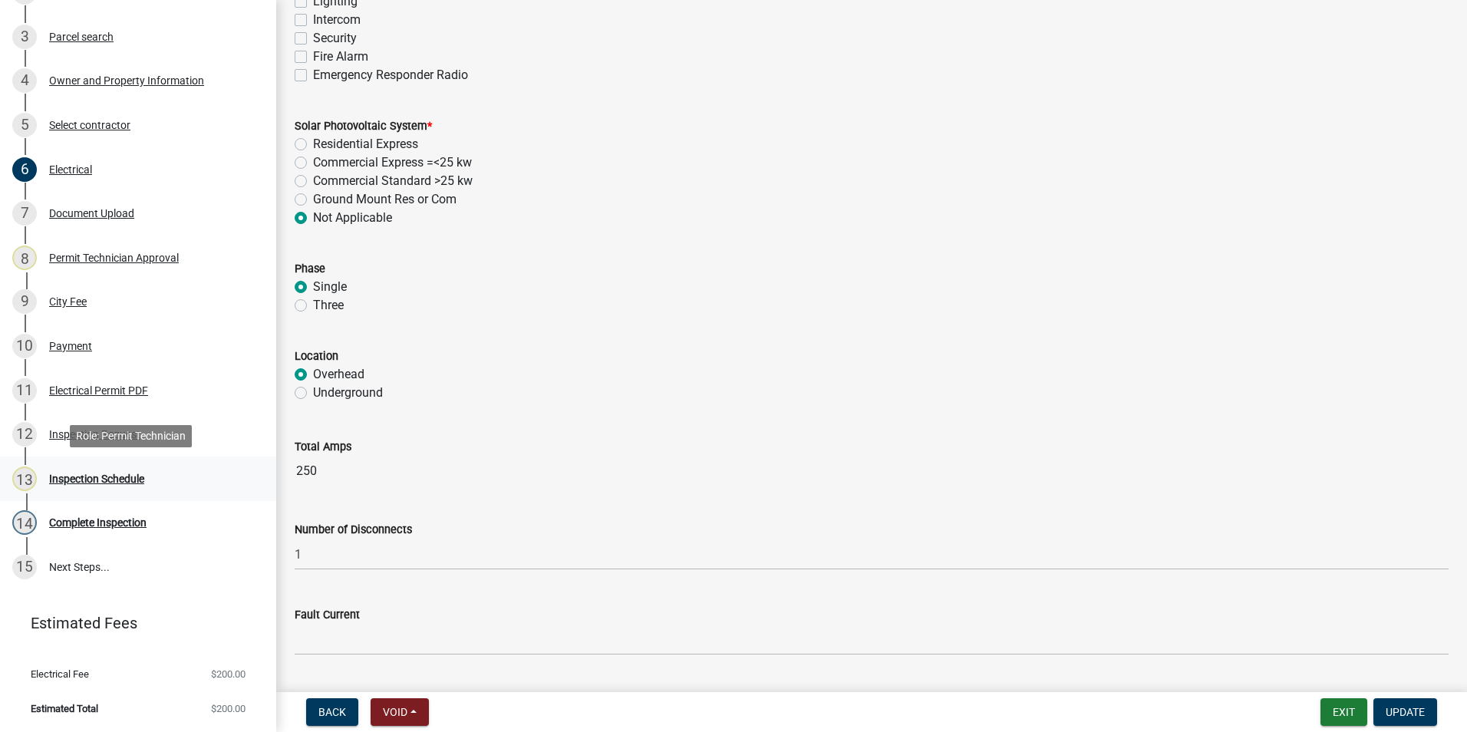
click at [132, 474] on div "Inspection Schedule" at bounding box center [96, 479] width 95 height 11
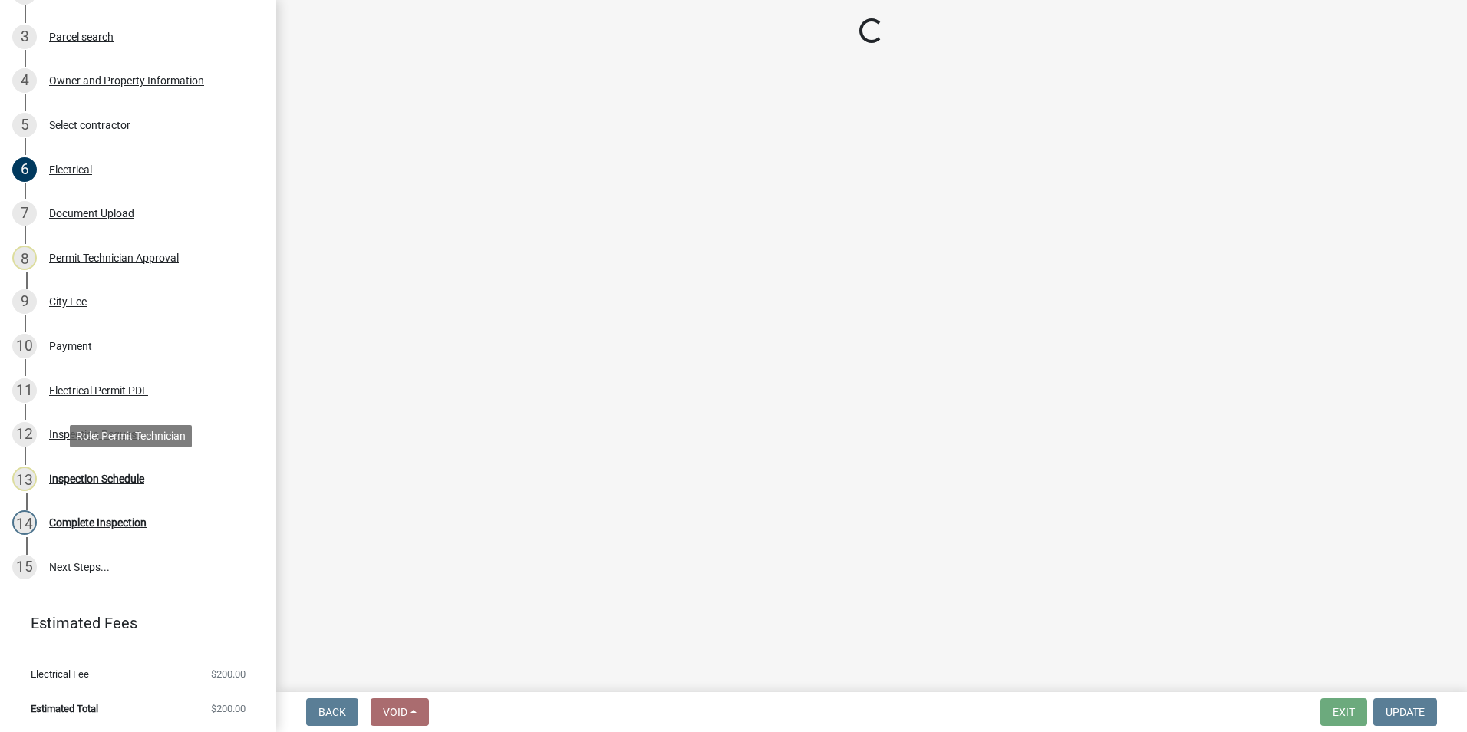
scroll to position [0, 0]
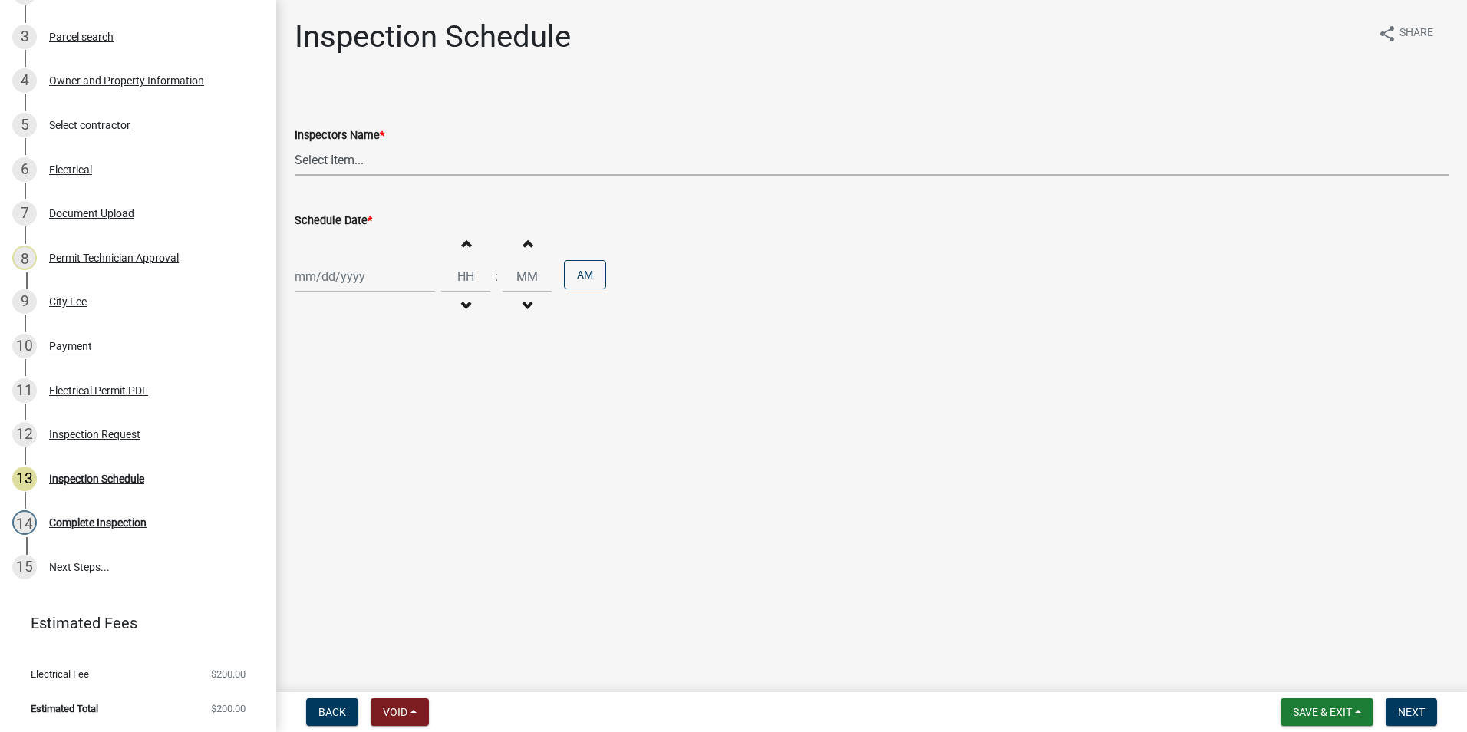
drag, startPoint x: 377, startPoint y: 164, endPoint x: 373, endPoint y: 177, distance: 13.6
click at [377, 164] on select "Select Item... mrivera ([PERSON_NAME]) [PERSON_NAME] ([PERSON_NAME] ([PERSON_NA…" at bounding box center [872, 159] width 1154 height 31
select select "07642ab0-564c-47bb-824b-0ccf2da83593"
click at [295, 144] on select "Select Item... mrivera ([PERSON_NAME]) [PERSON_NAME] ([PERSON_NAME] ([PERSON_NA…" at bounding box center [872, 159] width 1154 height 31
click at [336, 285] on div at bounding box center [365, 276] width 140 height 31
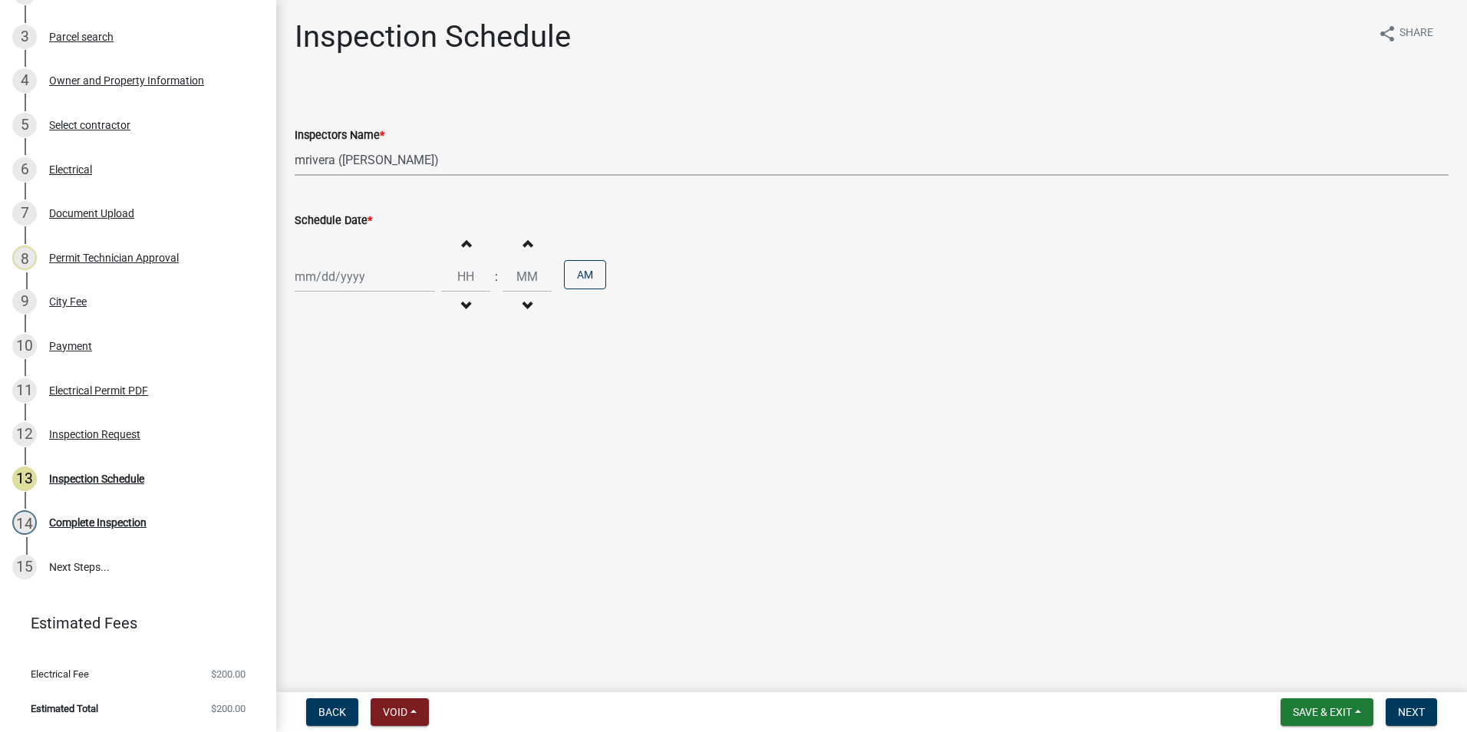
select select "10"
select select "2025"
click at [387, 412] on div "16" at bounding box center [383, 407] width 25 height 25
type input "[DATE]"
click at [1412, 714] on span "Next" at bounding box center [1411, 712] width 27 height 12
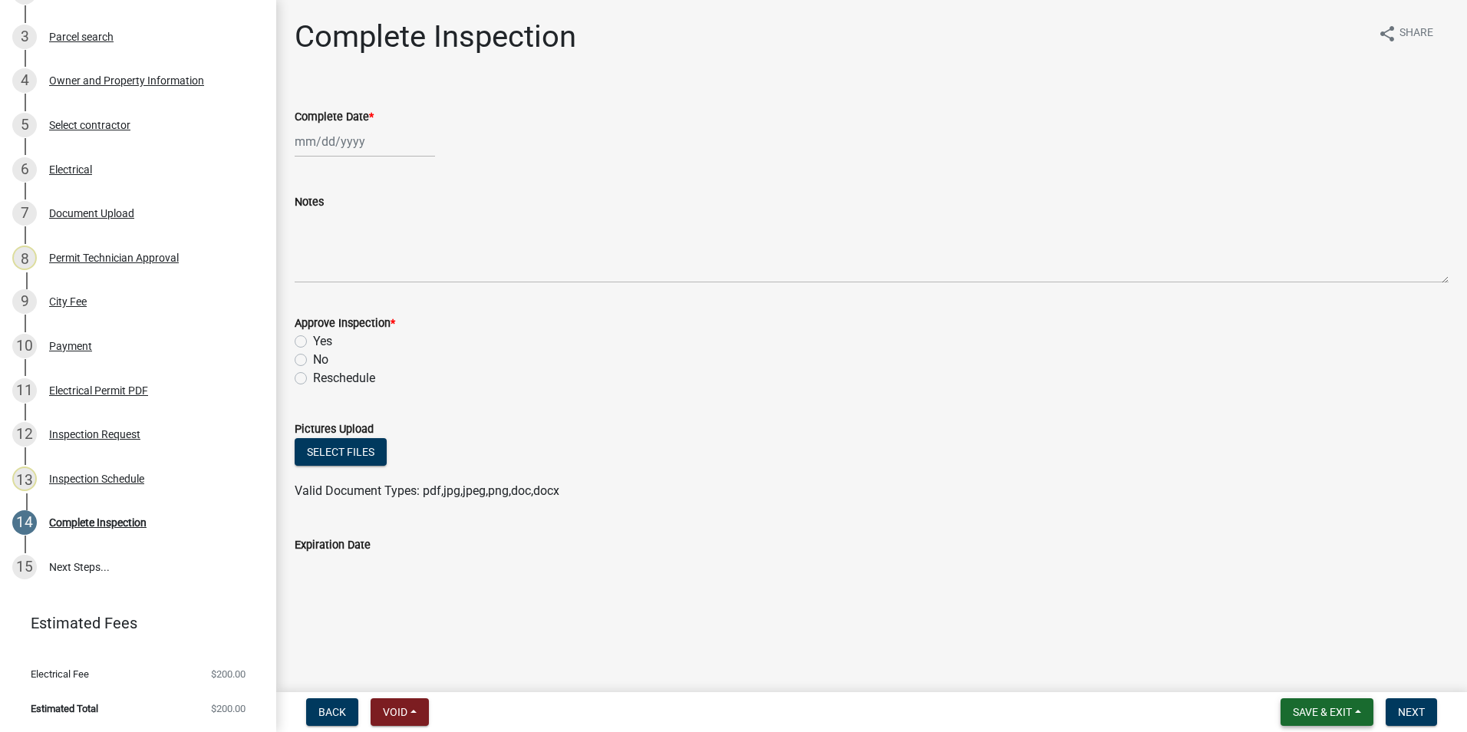
click at [1318, 718] on span "Save & Exit" at bounding box center [1322, 712] width 59 height 12
click at [1314, 675] on button "Save & Exit" at bounding box center [1312, 672] width 123 height 37
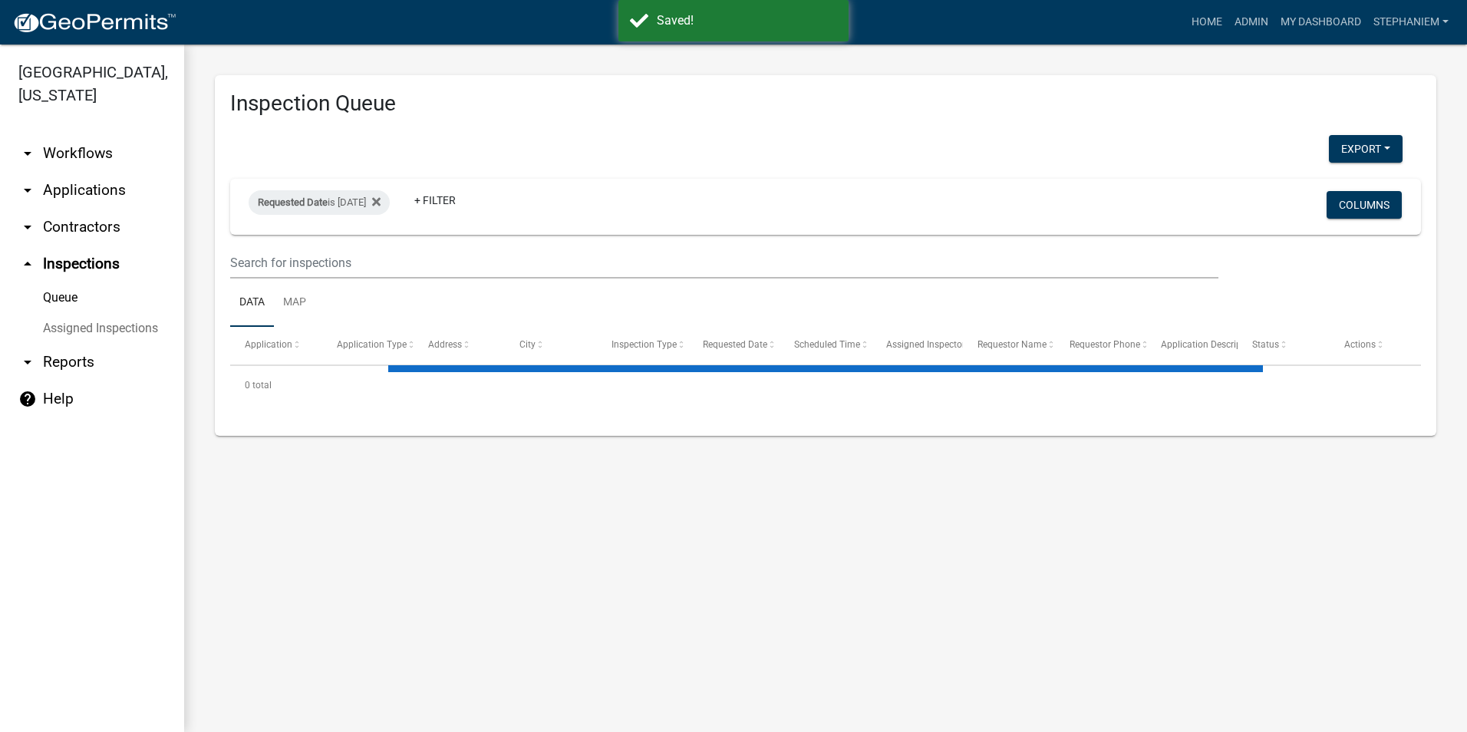
select select "3: 100"
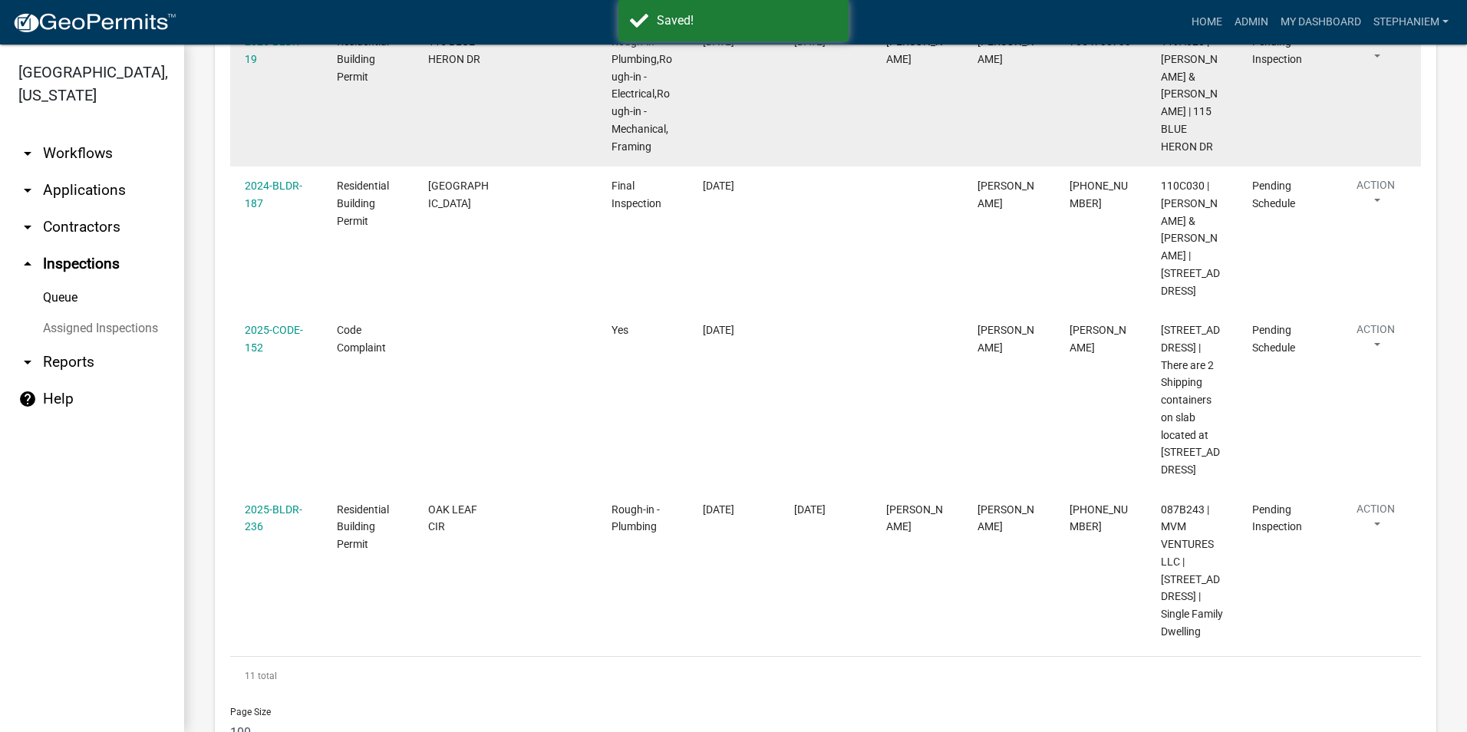
scroll to position [1381, 0]
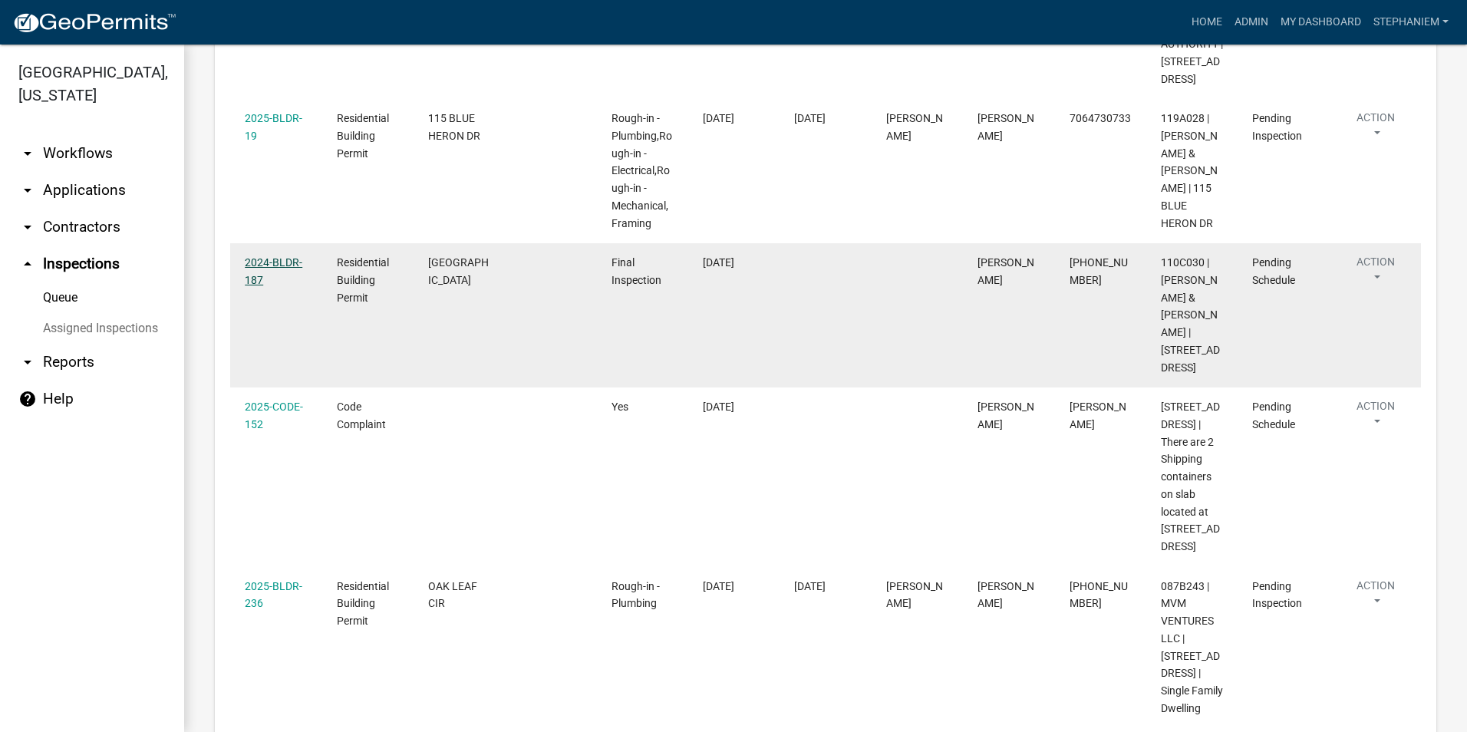
click at [282, 266] on link "2024-BLDR-187" at bounding box center [274, 271] width 58 height 30
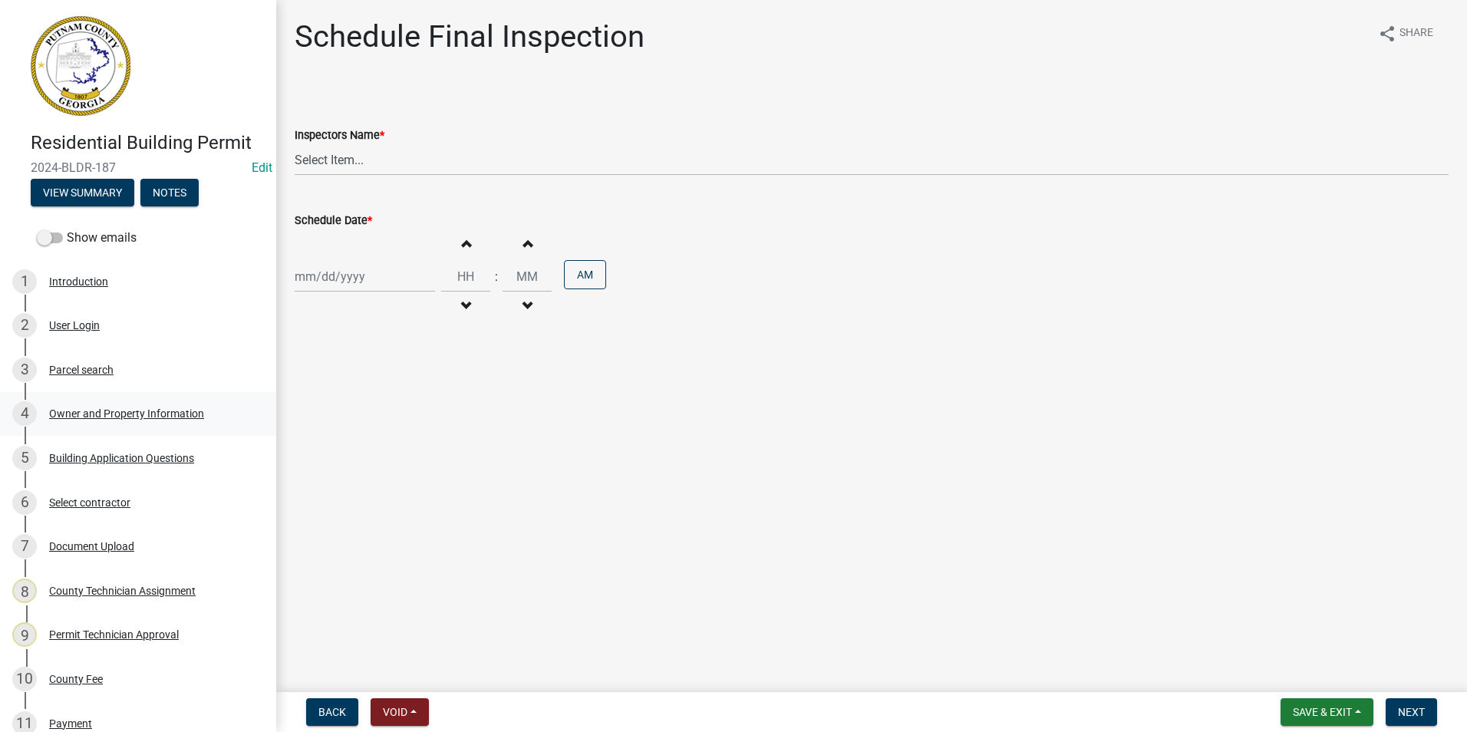
click at [128, 414] on div "Owner and Property Information" at bounding box center [126, 413] width 155 height 11
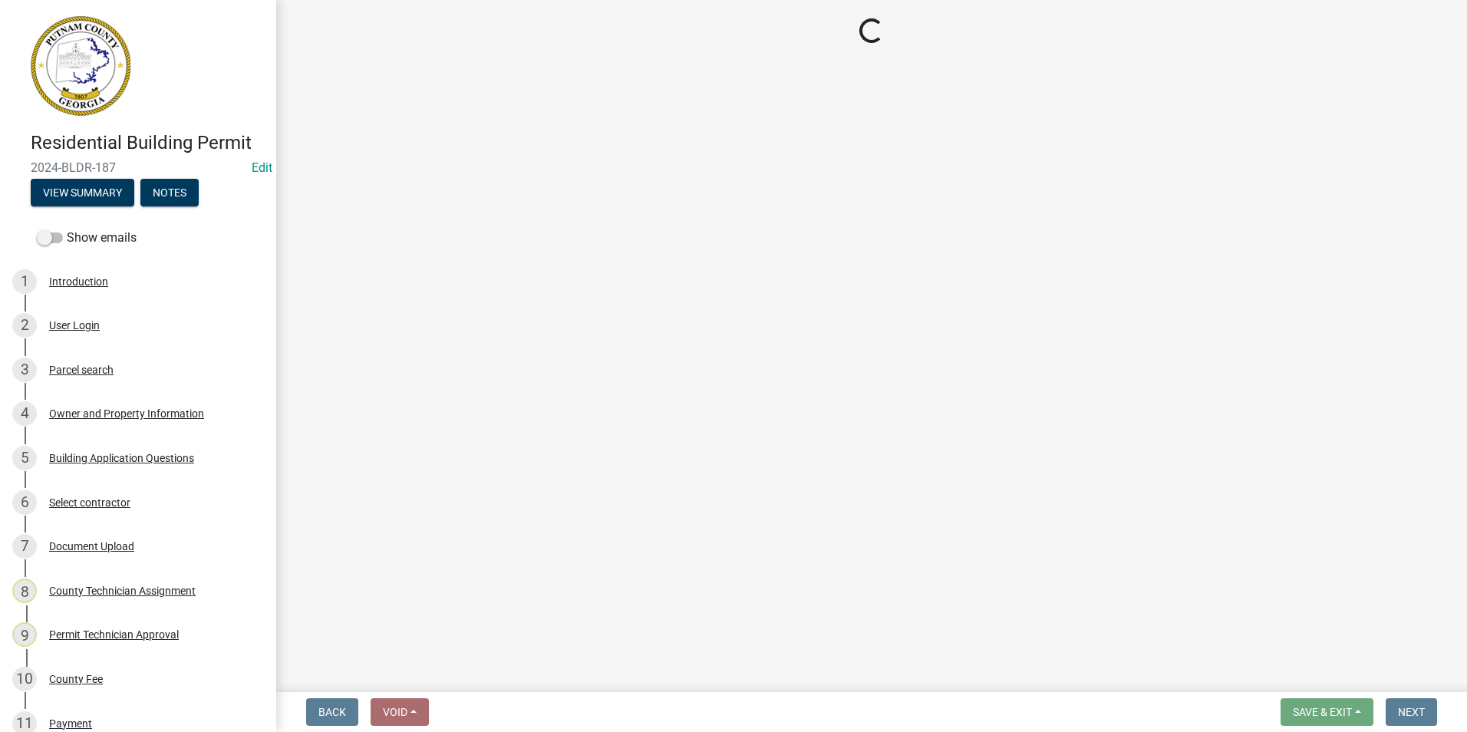
select select "34fe85c2-5f76-4343-b6bb-8ca387e0bed7"
select select "83394b22-4a11-496c-8e5c-75ade2e72faf"
select select "469c5908-2854-42d5-89ed-bee7fc26529e"
select select "6f1acead-4b1a-4680-ba5d-beeb03d30465"
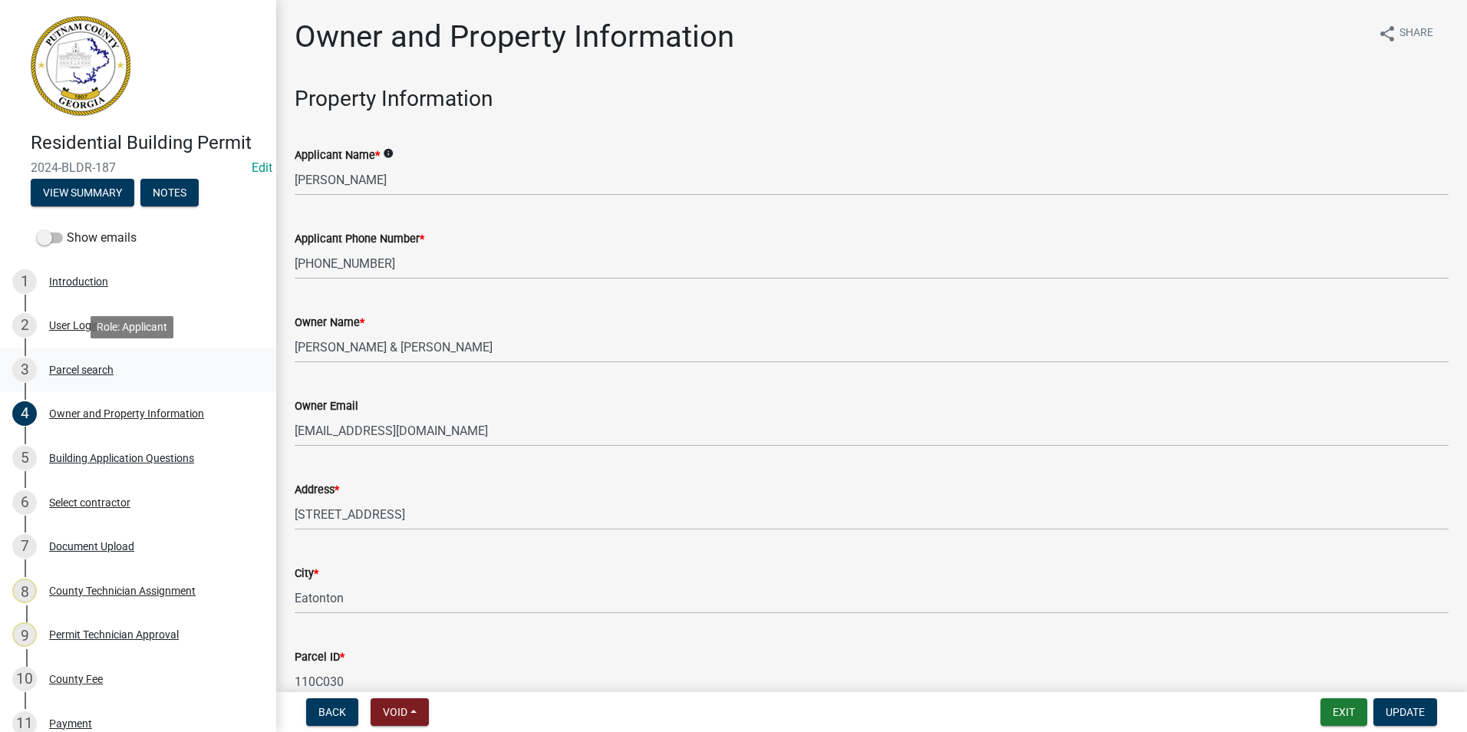
click at [125, 365] on div "3 Parcel search" at bounding box center [131, 370] width 239 height 25
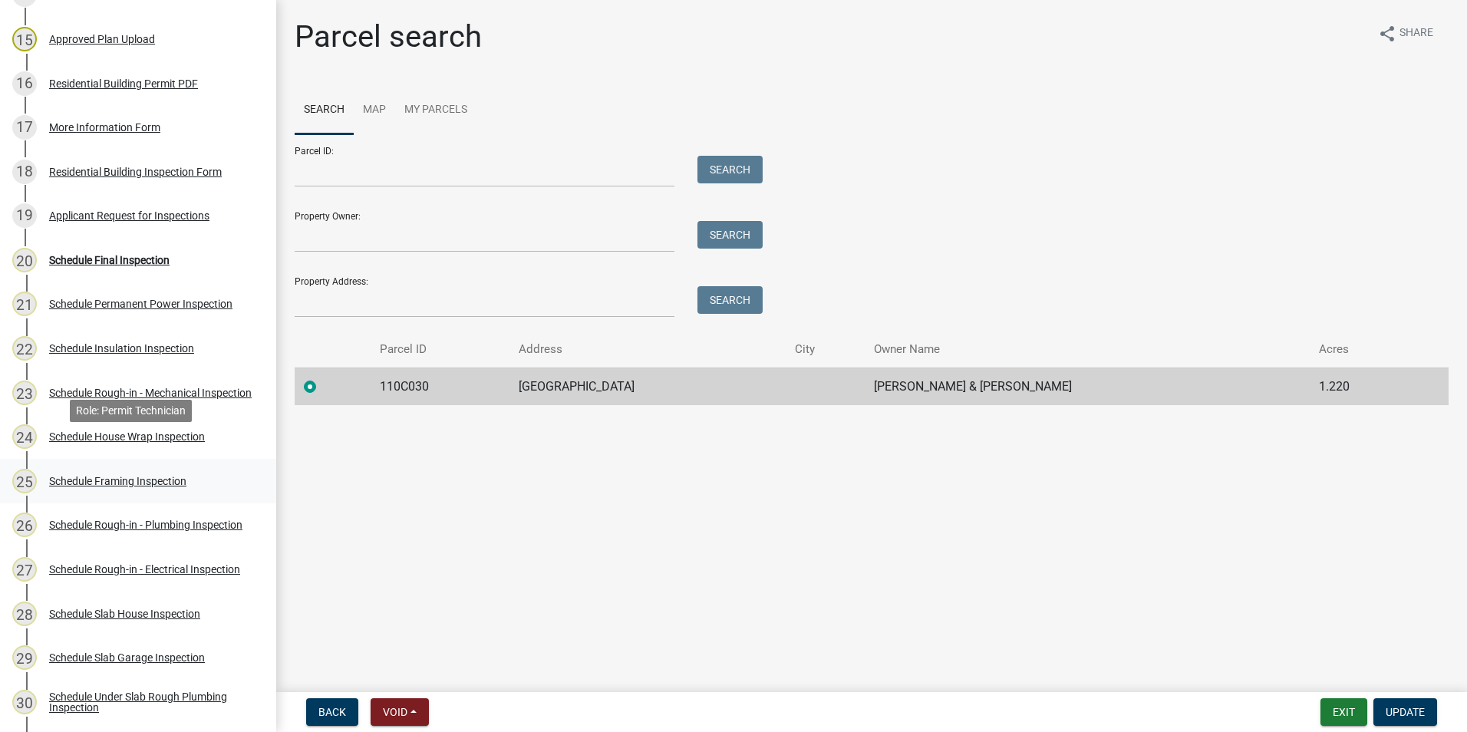
scroll to position [844, 0]
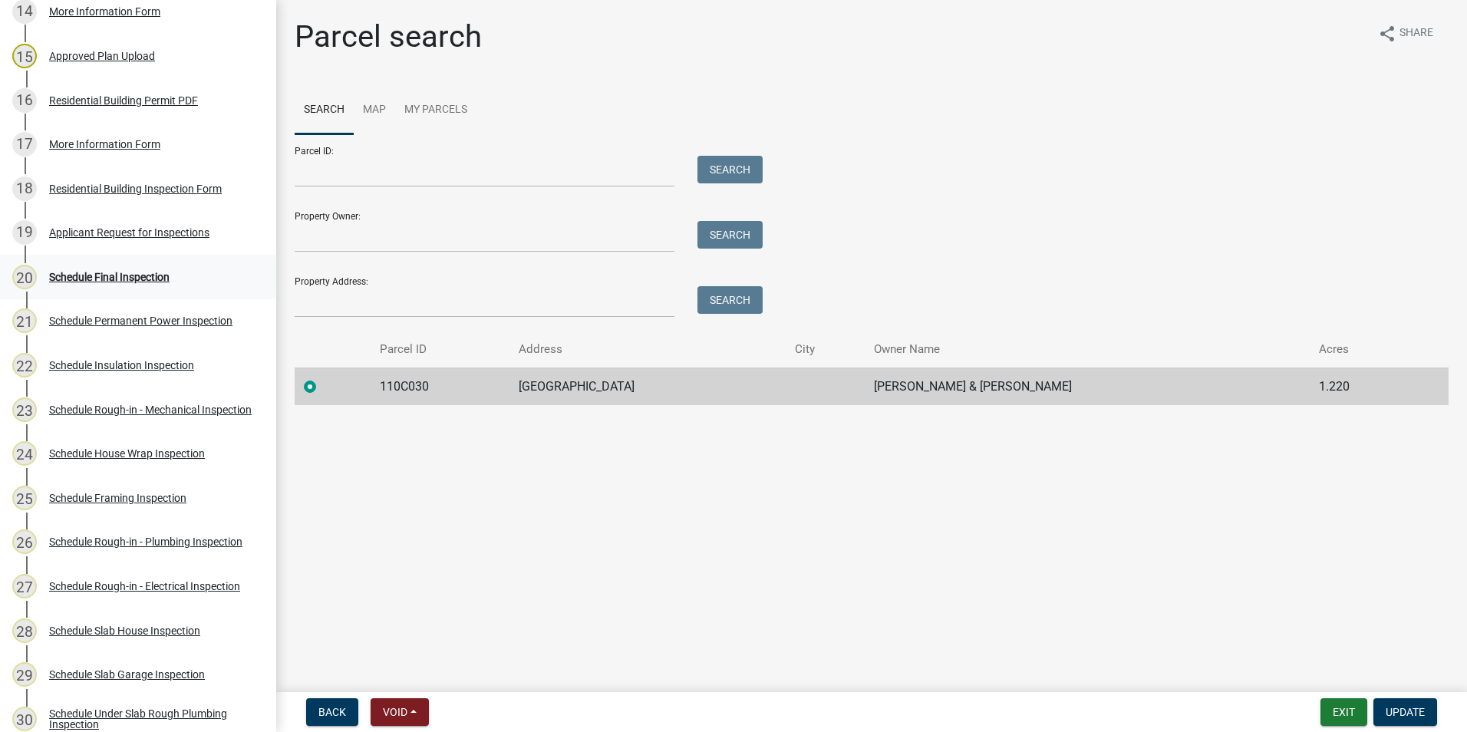
click at [90, 284] on div "20 Schedule Final Inspection" at bounding box center [131, 277] width 239 height 25
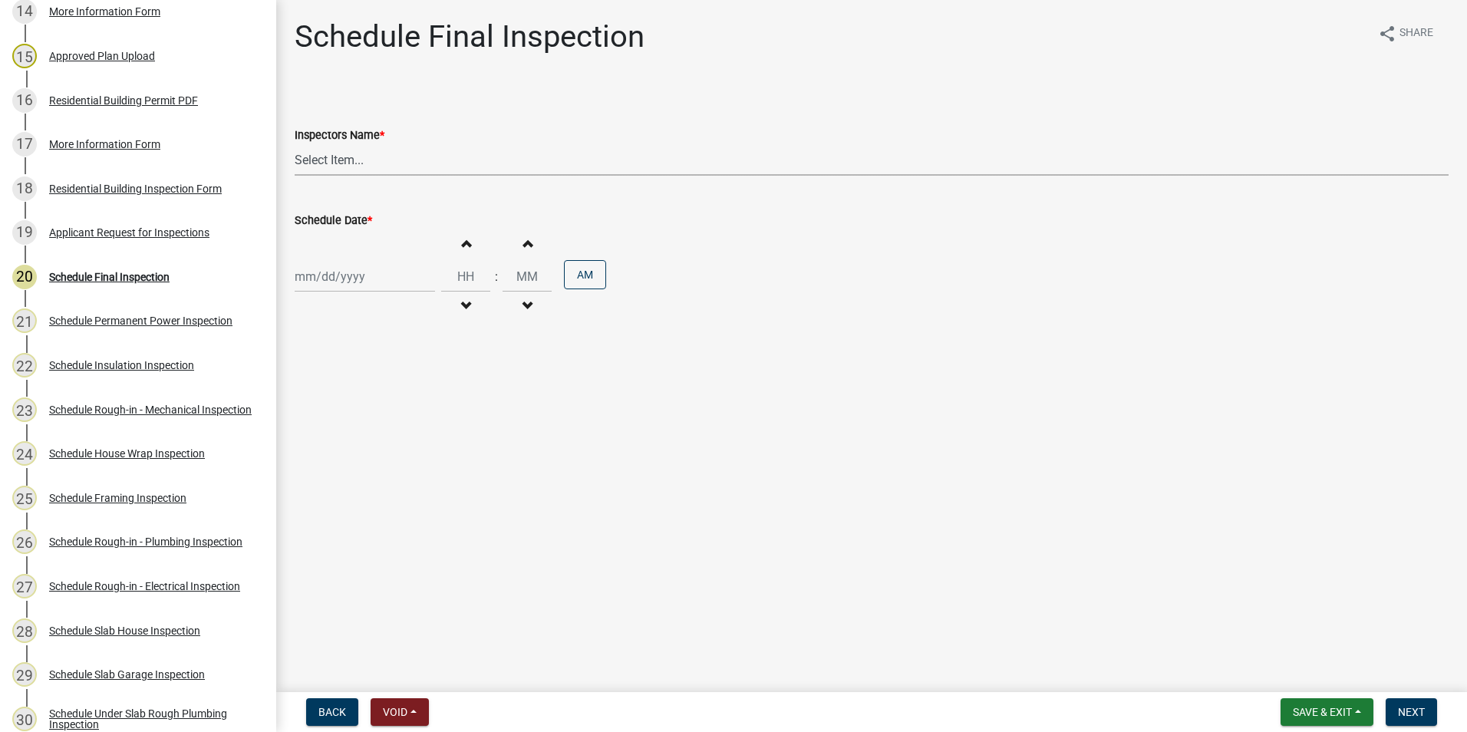
click at [401, 151] on select "Select Item... mrivera ([PERSON_NAME]) [PERSON_NAME] ([PERSON_NAME] ([PERSON_NA…" at bounding box center [872, 159] width 1154 height 31
select select "07642ab0-564c-47bb-824b-0ccf2da83593"
click at [295, 144] on select "Select Item... mrivera ([PERSON_NAME]) [PERSON_NAME] ([PERSON_NAME] ([PERSON_NA…" at bounding box center [872, 159] width 1154 height 31
click at [362, 281] on div at bounding box center [365, 276] width 140 height 31
select select "10"
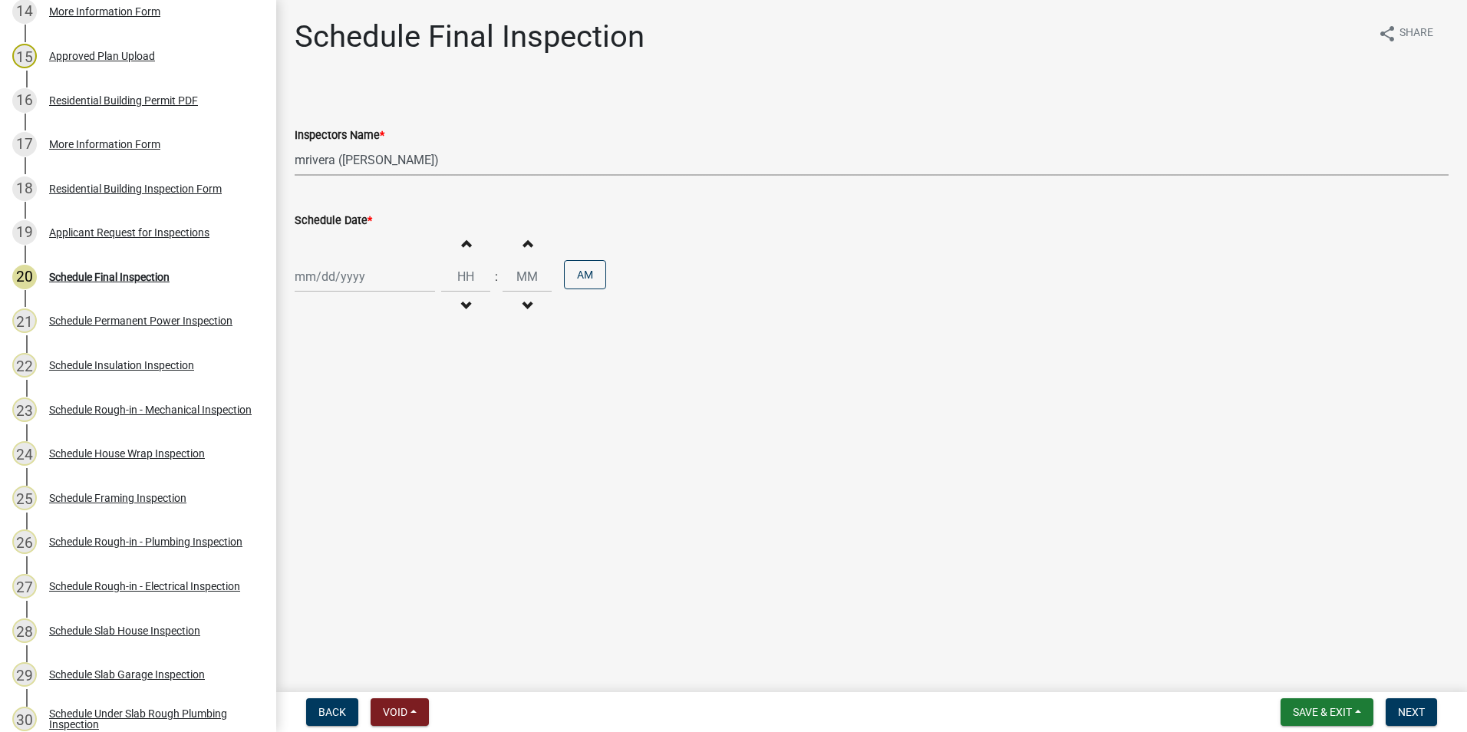
select select "2025"
click at [387, 404] on div "16" at bounding box center [383, 407] width 25 height 25
type input "[DATE]"
click at [1399, 711] on span "Next" at bounding box center [1411, 712] width 27 height 12
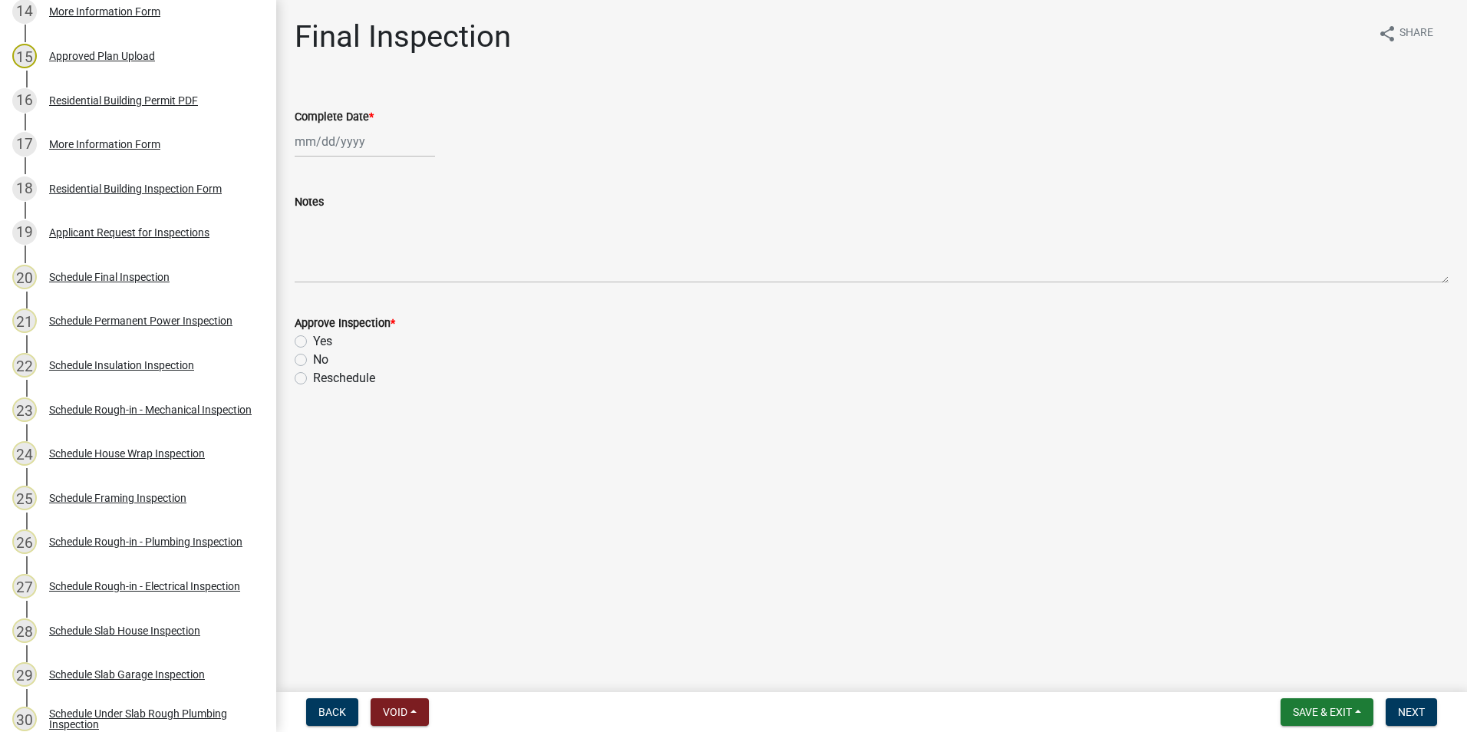
click at [317, 151] on div at bounding box center [365, 141] width 140 height 31
select select "10"
select select "2025"
click at [1094, 500] on main "Final Inspection share Share Complete Date * Jan Feb Mar Apr May Jun Jul Aug Se…" at bounding box center [871, 343] width 1191 height 686
click at [1319, 708] on span "Save & Exit" at bounding box center [1322, 712] width 59 height 12
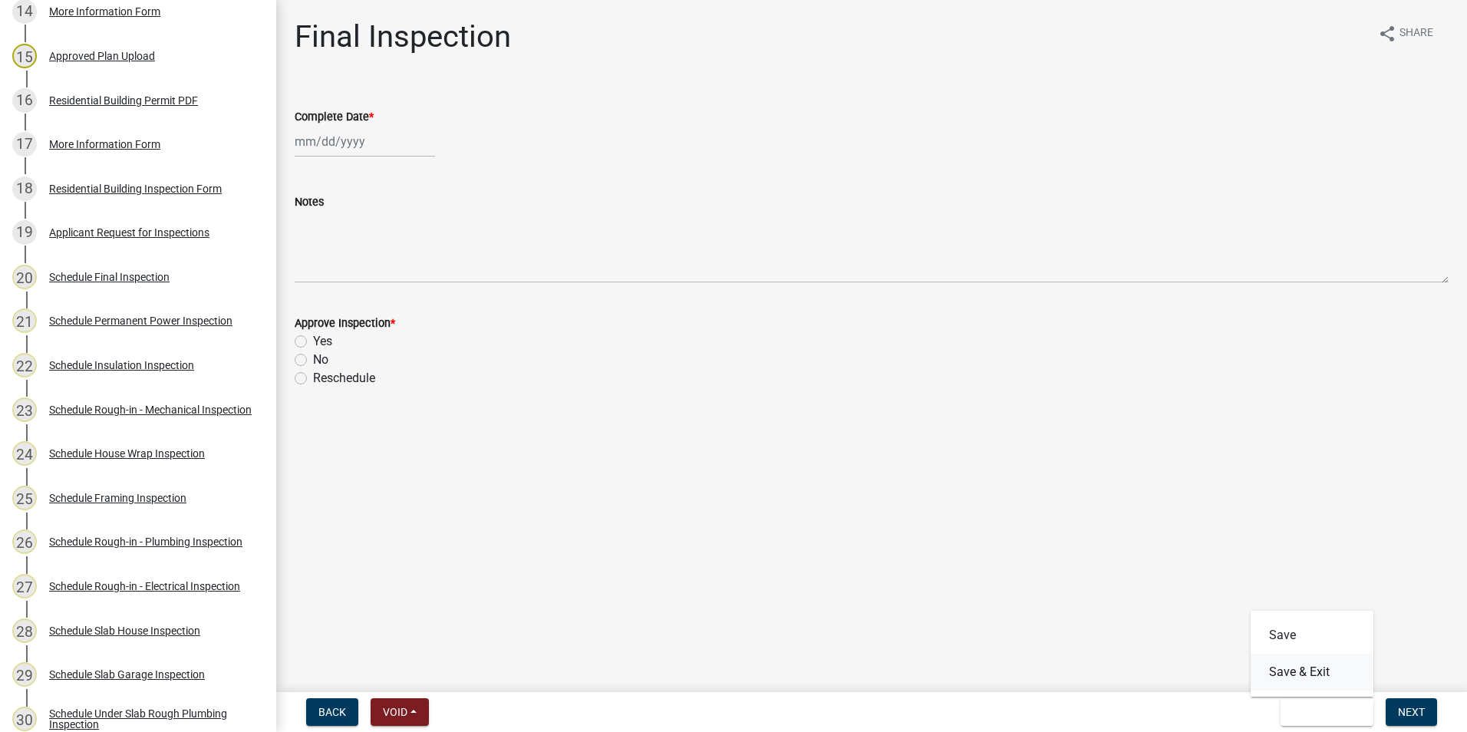
click at [1305, 681] on button "Save & Exit" at bounding box center [1312, 672] width 123 height 37
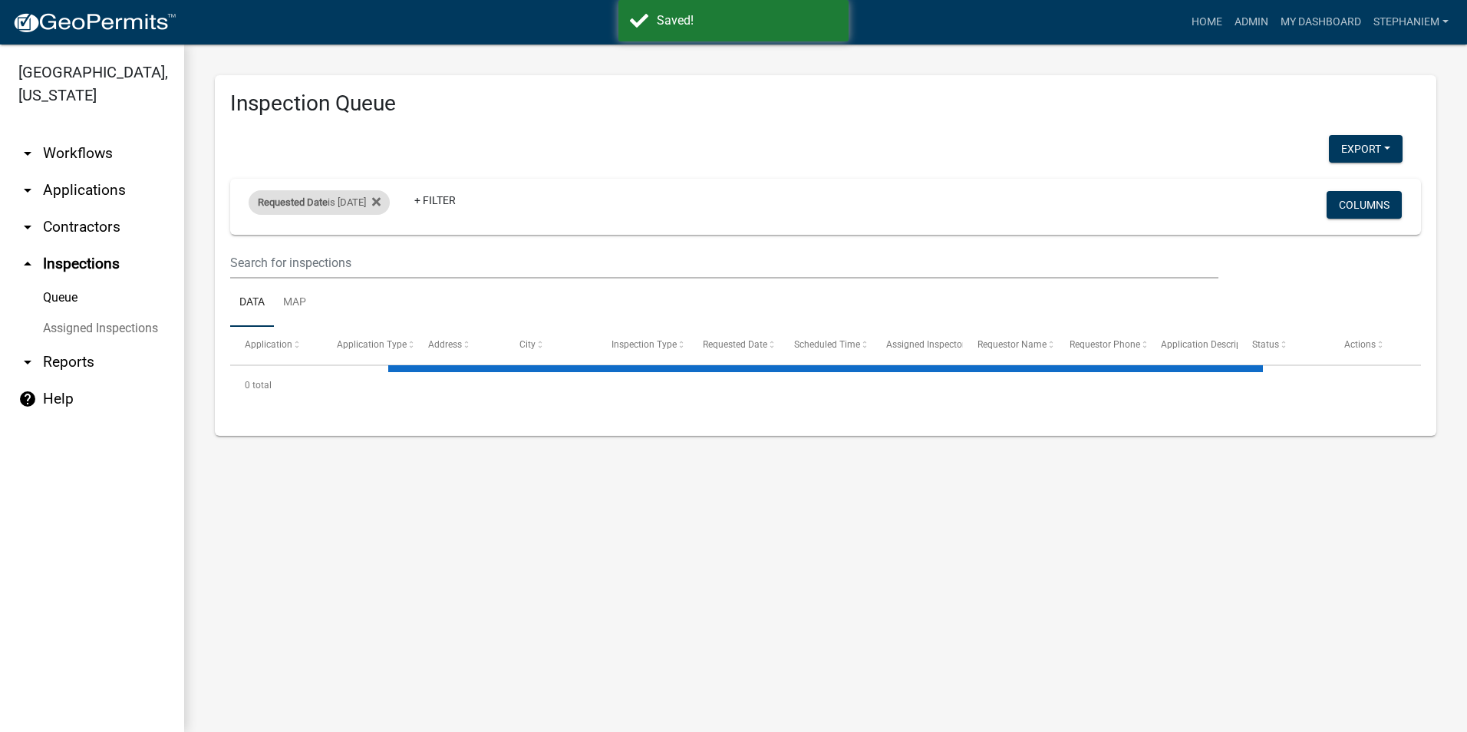
select select "3: 100"
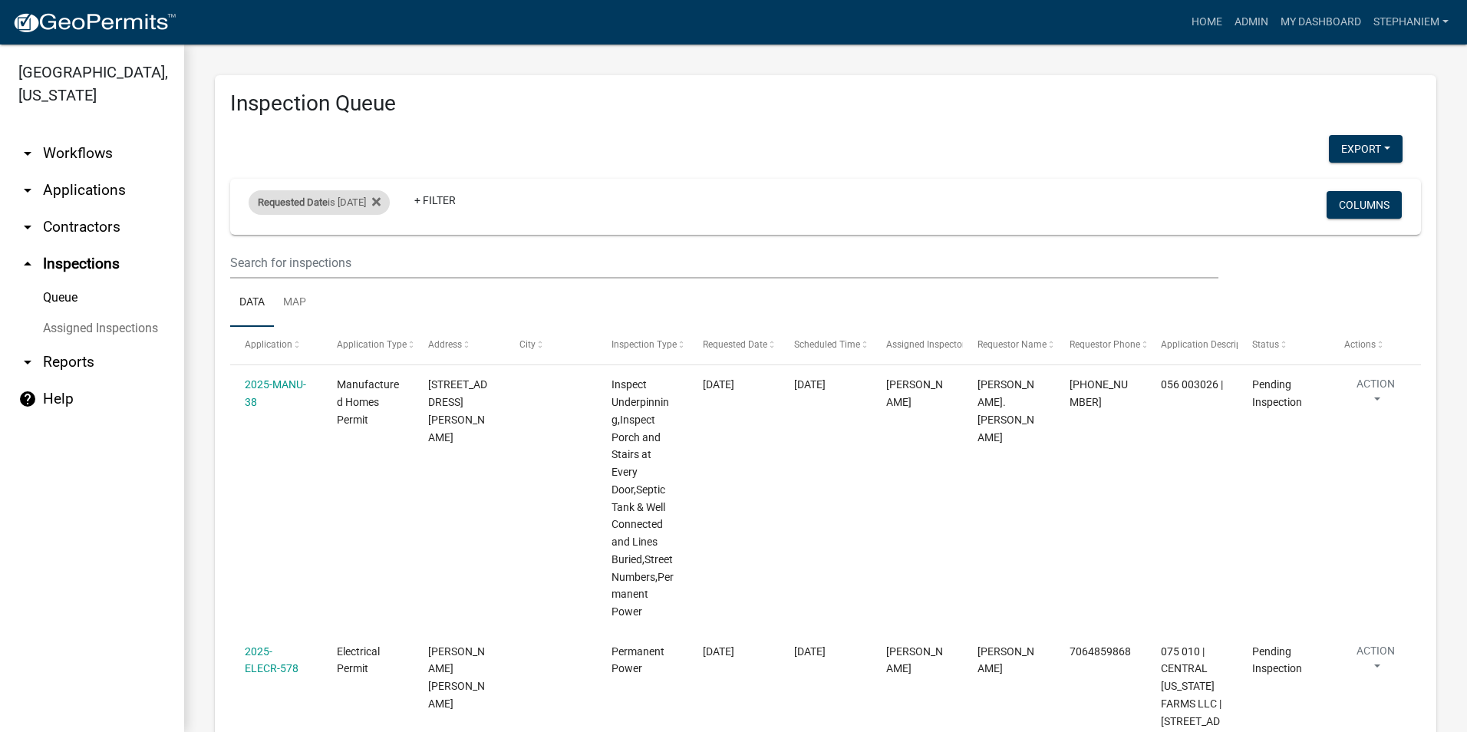
click at [351, 205] on div "Requested Date is 10/15/2025" at bounding box center [319, 202] width 141 height 25
click at [381, 262] on input "2025-10-15" at bounding box center [332, 259] width 107 height 31
type input "2025-10-16"
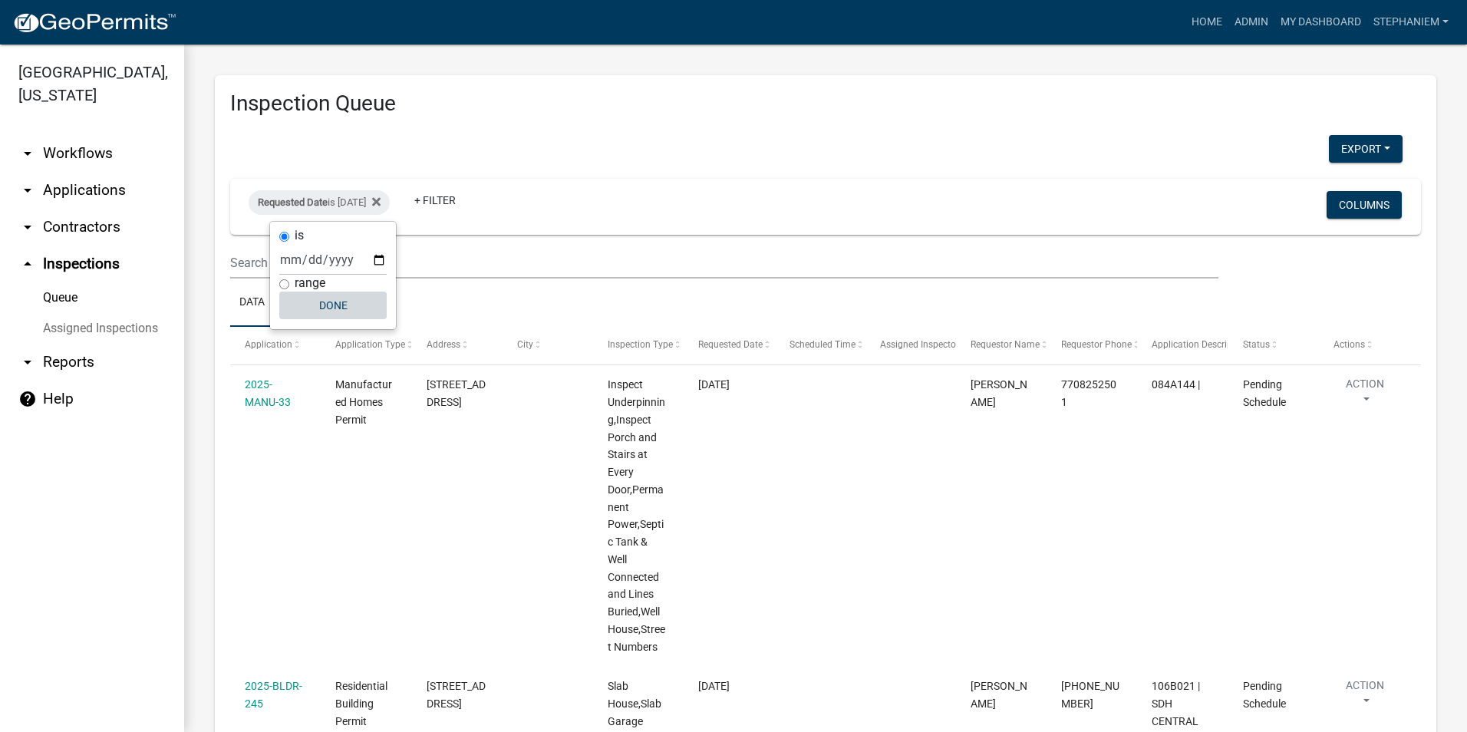
click at [344, 302] on button "Done" at bounding box center [332, 306] width 107 height 28
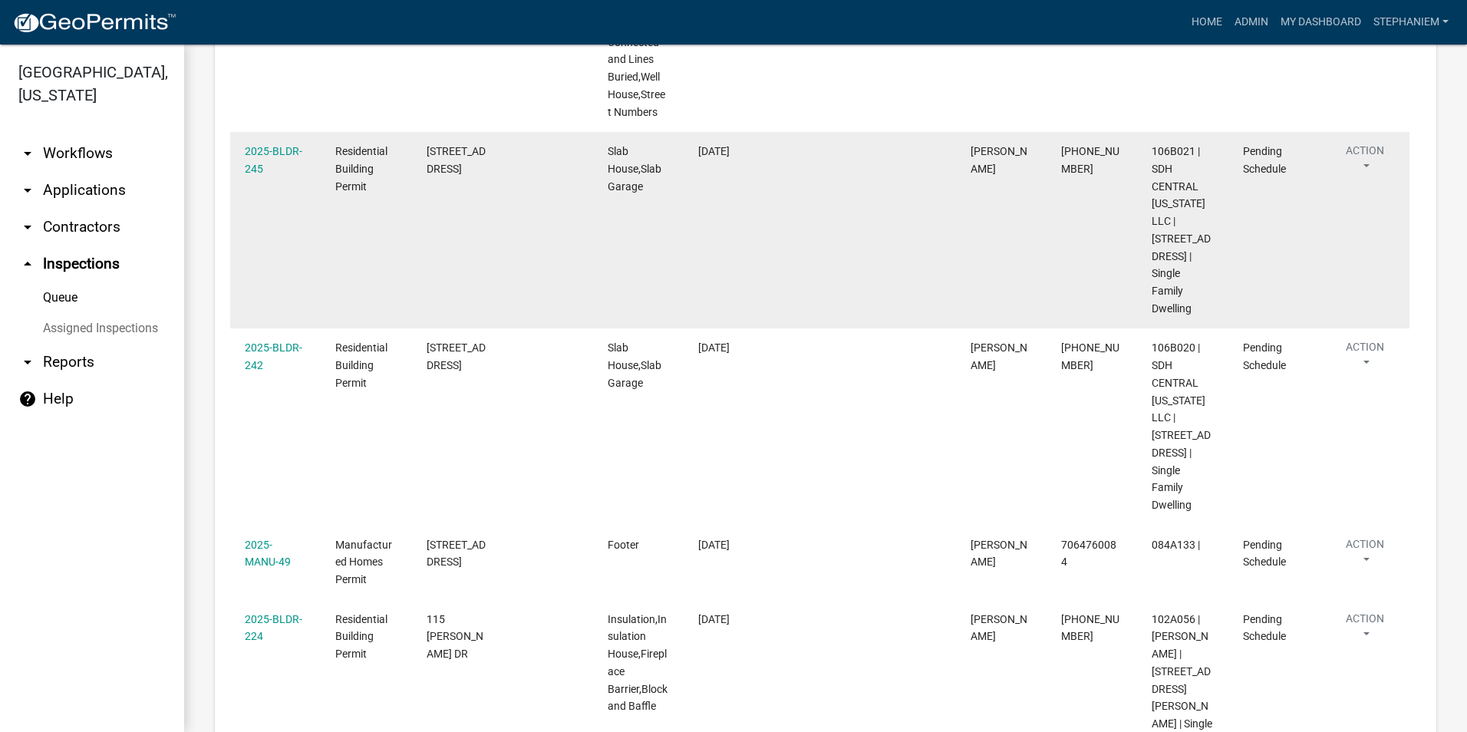
scroll to position [618, 0]
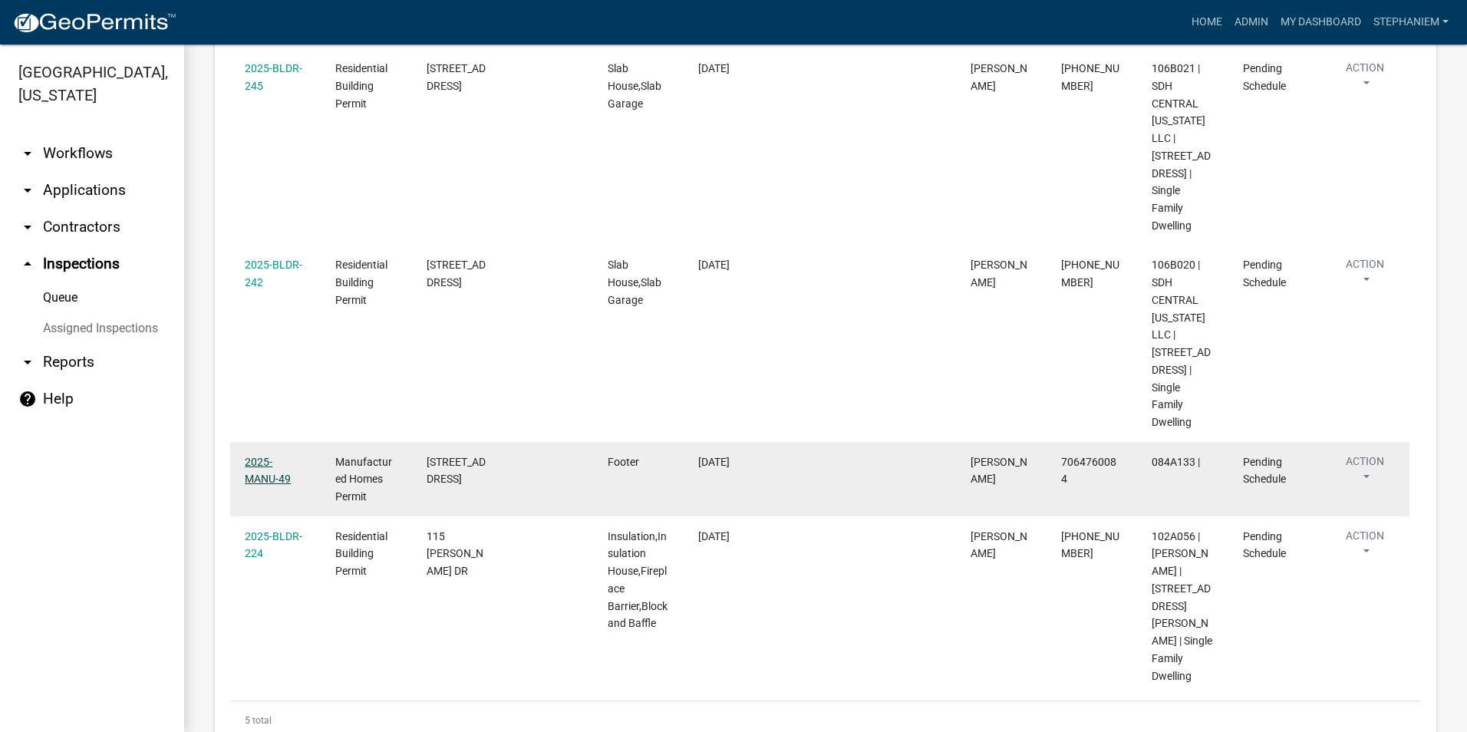
click at [286, 456] on link "2025-MANU-49" at bounding box center [268, 471] width 46 height 30
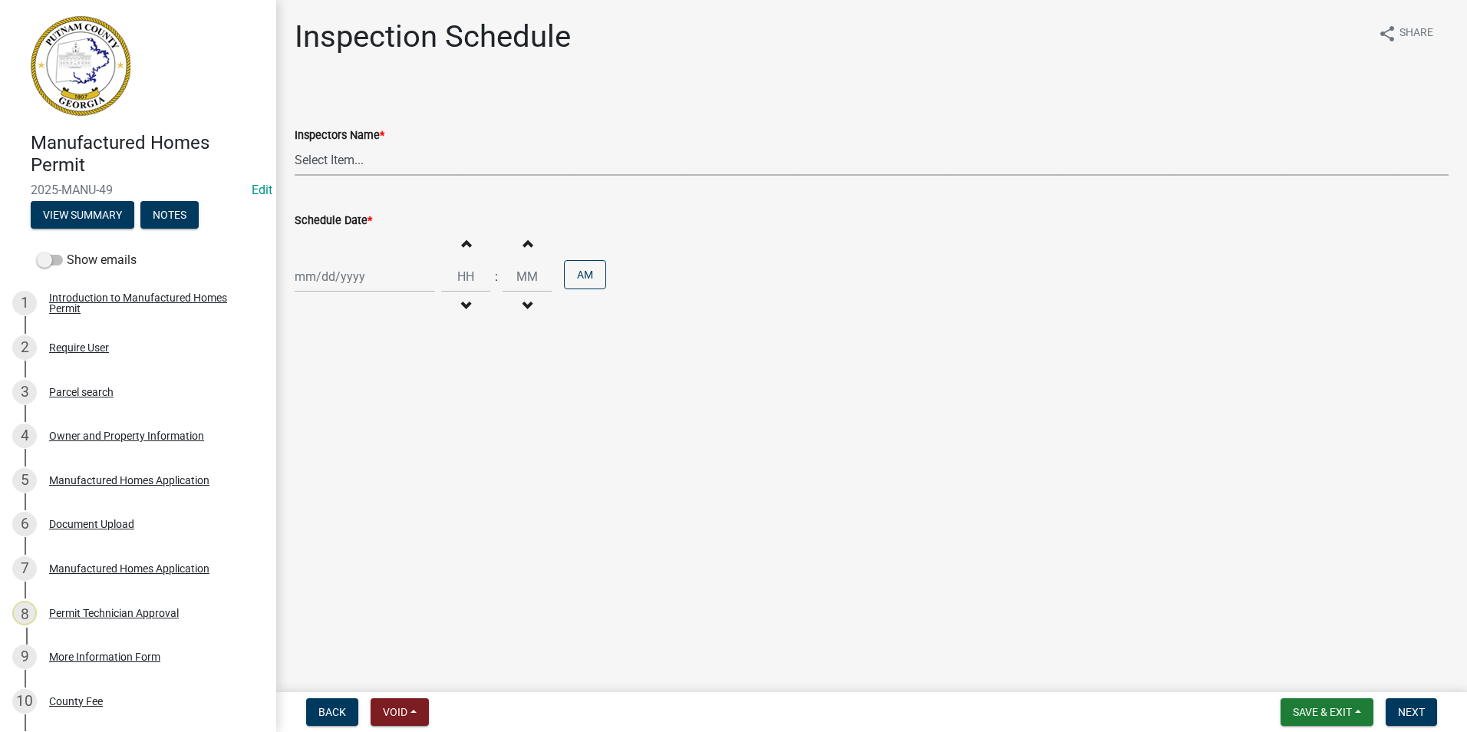
click at [352, 175] on select "Select Item... mrivera ([PERSON_NAME]) [PERSON_NAME] ([PERSON_NAME] ([PERSON_NA…" at bounding box center [872, 159] width 1154 height 31
select select "07642ab0-564c-47bb-824b-0ccf2da83593"
click at [295, 144] on select "Select Item... mrivera ([PERSON_NAME]) [PERSON_NAME] ([PERSON_NAME] ([PERSON_NA…" at bounding box center [872, 159] width 1154 height 31
click at [344, 287] on div at bounding box center [365, 276] width 140 height 31
select select "10"
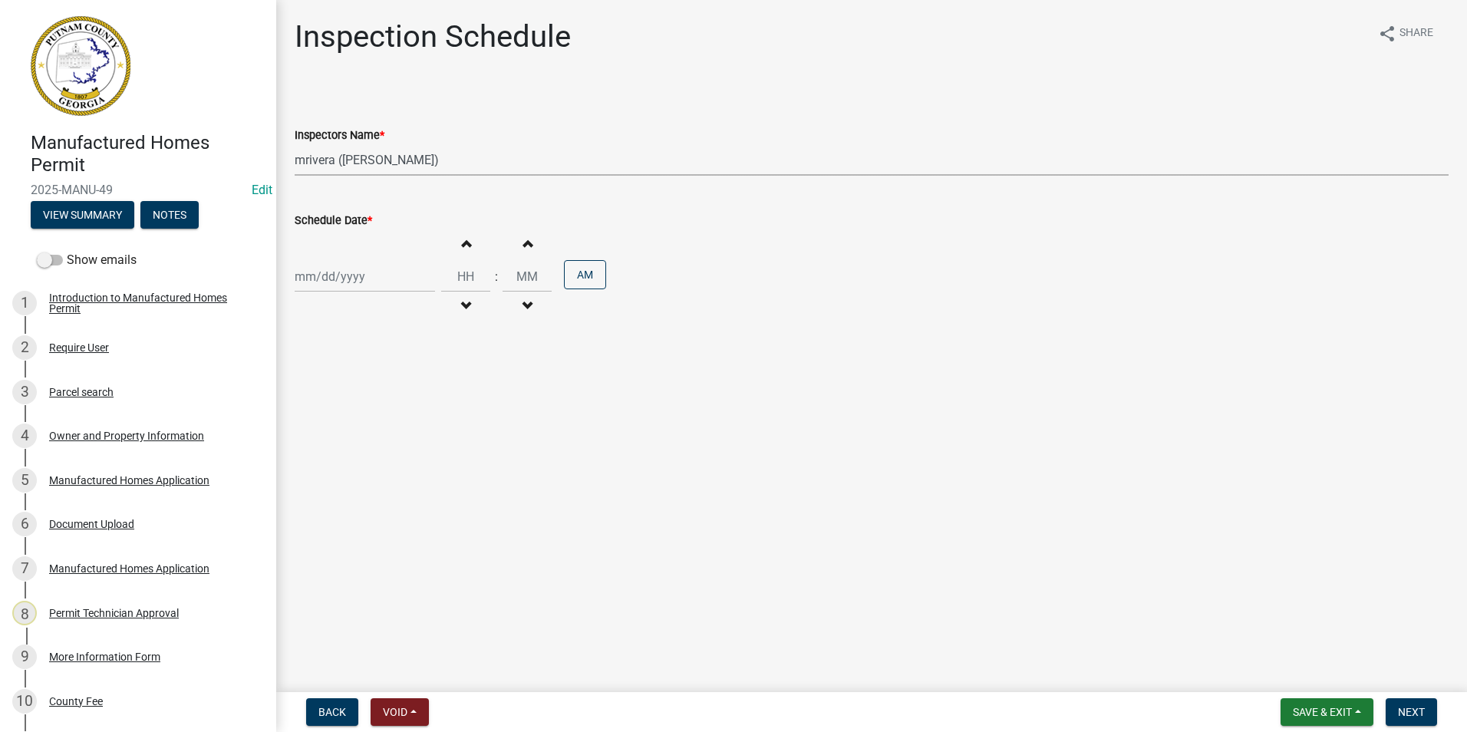
select select "2025"
click at [380, 406] on div "16" at bounding box center [383, 407] width 25 height 25
type input "[DATE]"
click at [1430, 708] on button "Next" at bounding box center [1411, 712] width 51 height 28
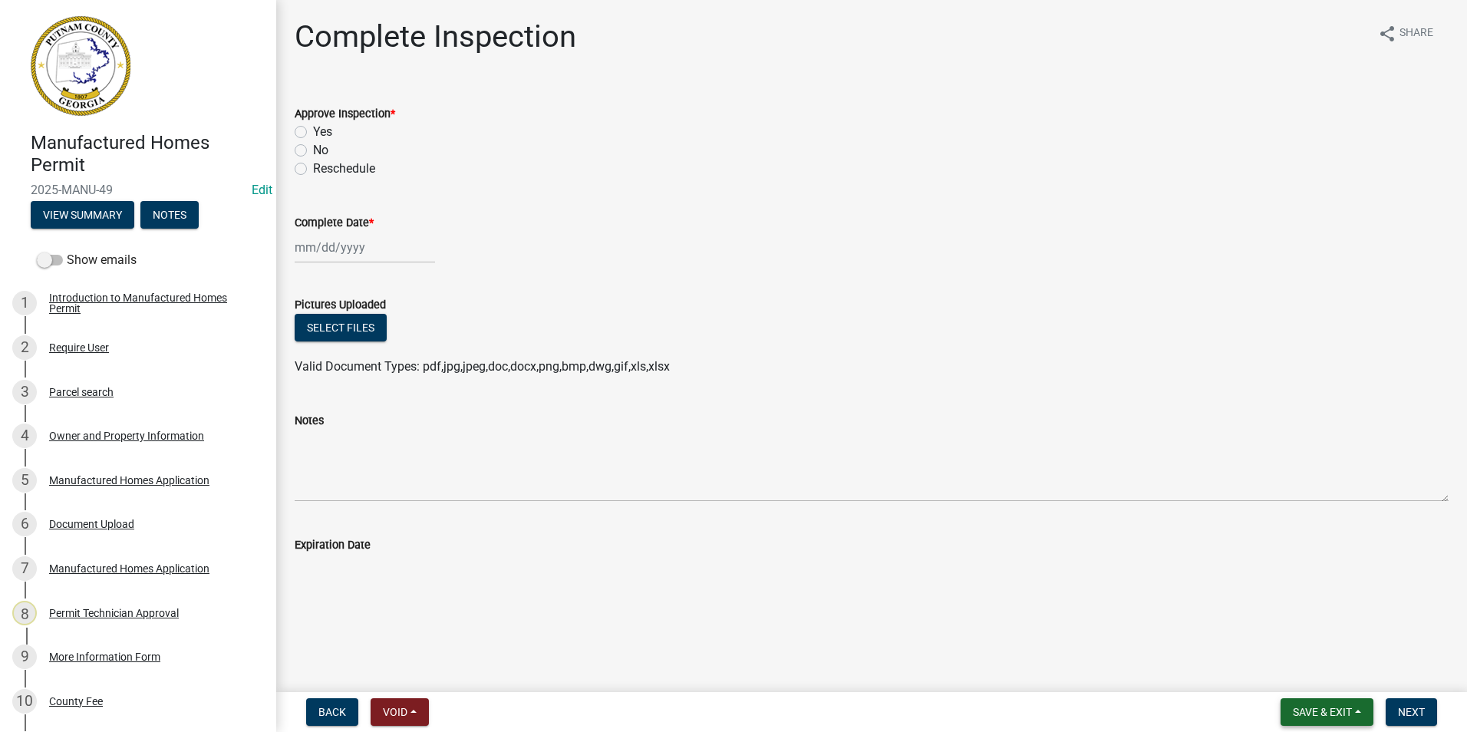
click at [1340, 708] on span "Save & Exit" at bounding box center [1322, 712] width 59 height 12
click at [1318, 669] on button "Save & Exit" at bounding box center [1312, 672] width 123 height 37
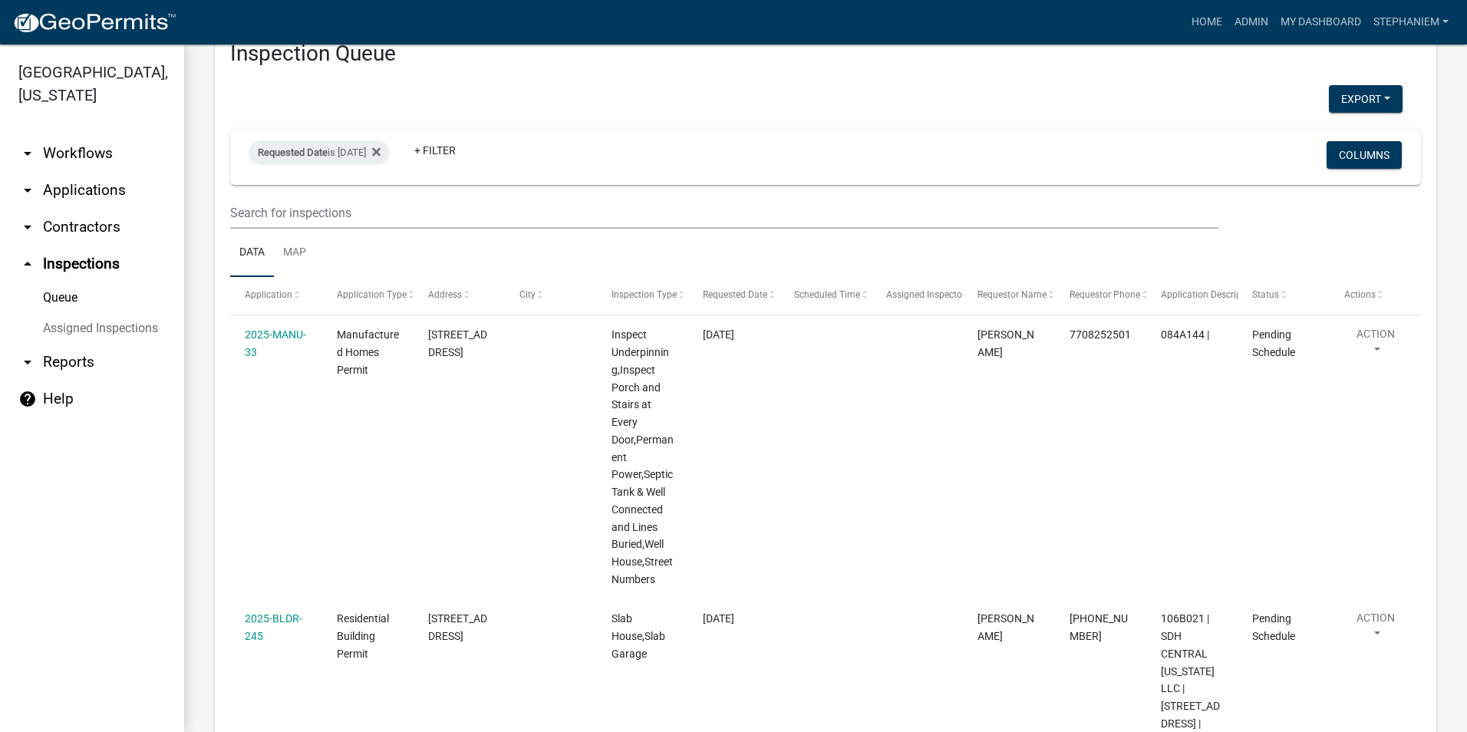
scroll to position [600, 0]
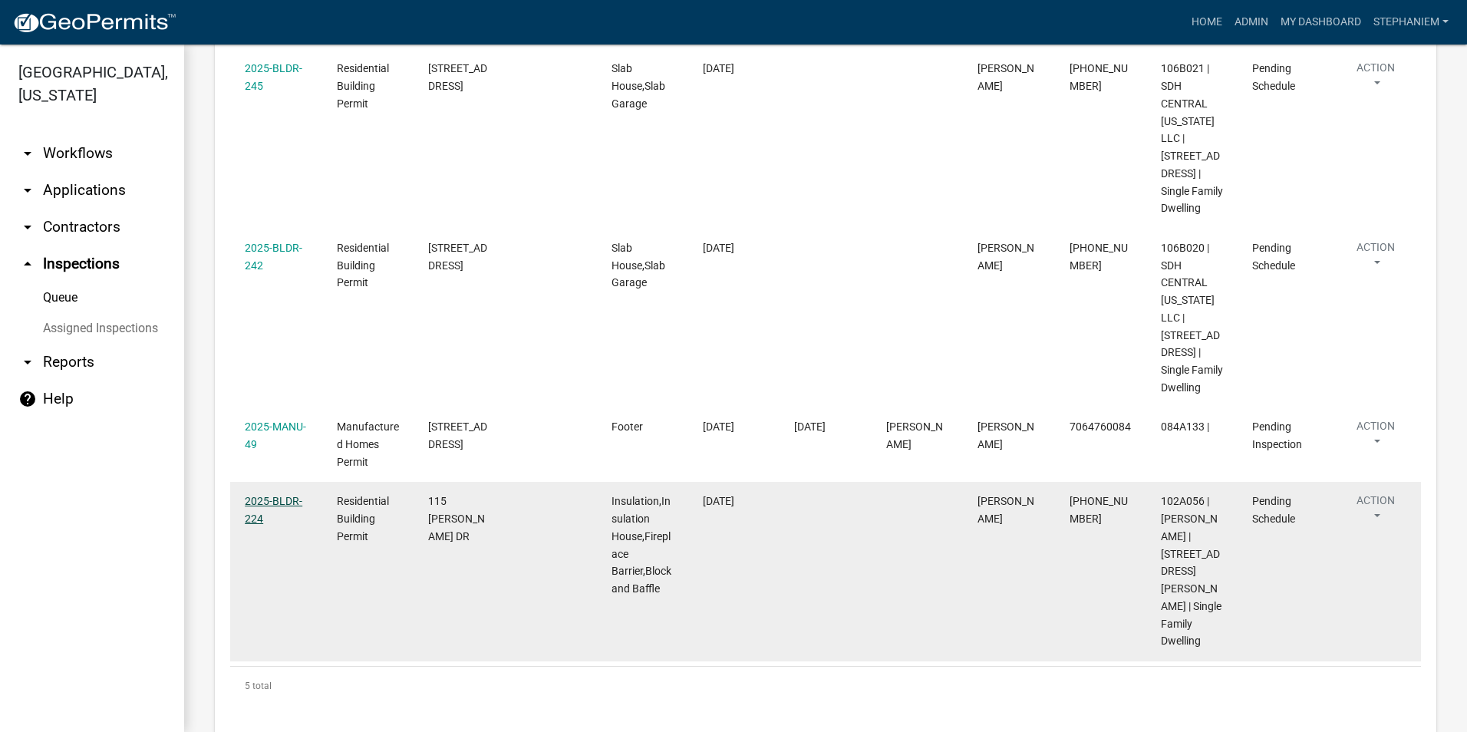
click at [262, 503] on link "2025-BLDR-224" at bounding box center [274, 510] width 58 height 30
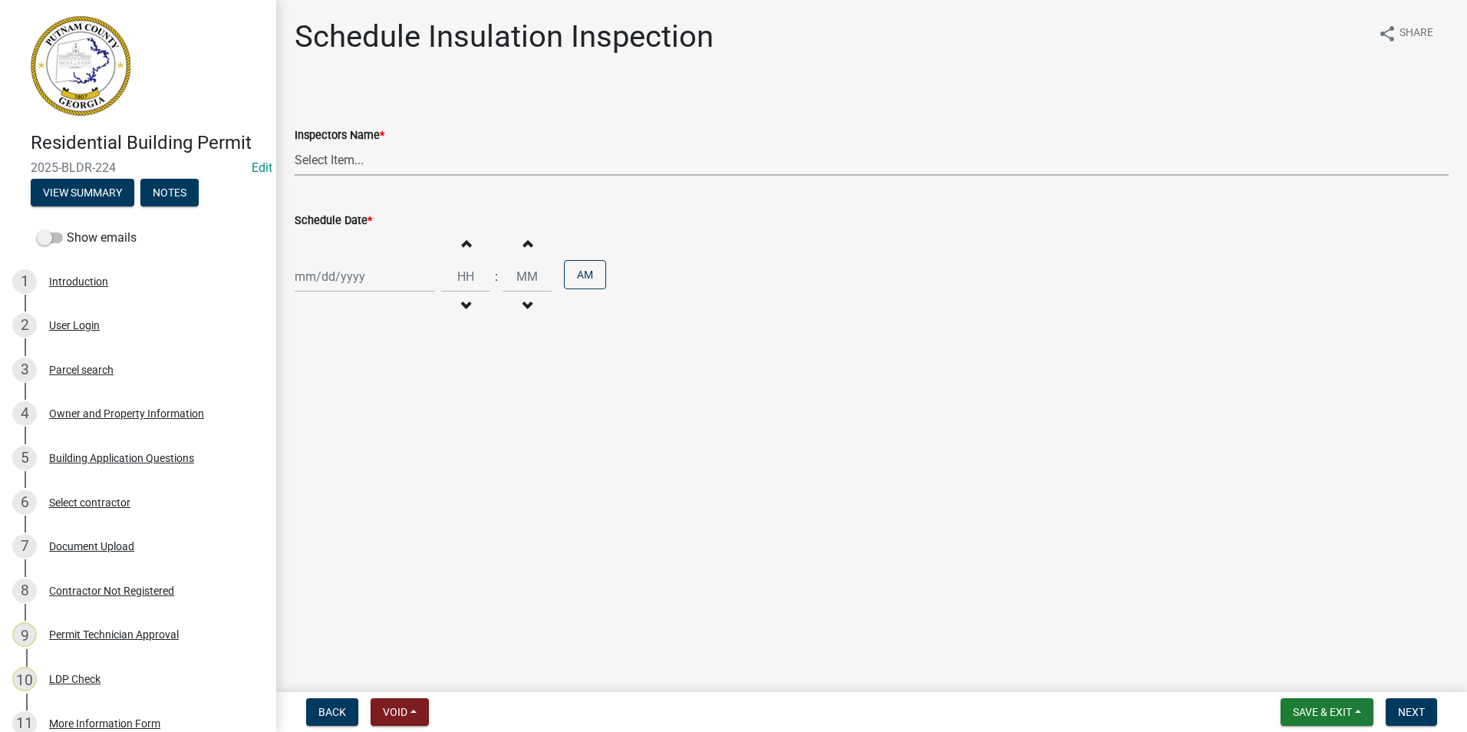
drag, startPoint x: 388, startPoint y: 160, endPoint x: 375, endPoint y: 177, distance: 21.8
click at [388, 160] on select "Select Item... mrivera ([PERSON_NAME]) [PERSON_NAME] ([PERSON_NAME] ([PERSON_NA…" at bounding box center [872, 159] width 1154 height 31
select select "07642ab0-564c-47bb-824b-0ccf2da83593"
click at [295, 144] on select "Select Item... mrivera ([PERSON_NAME]) [PERSON_NAME] ([PERSON_NAME] ([PERSON_NA…" at bounding box center [872, 159] width 1154 height 31
click at [321, 282] on div at bounding box center [365, 276] width 140 height 31
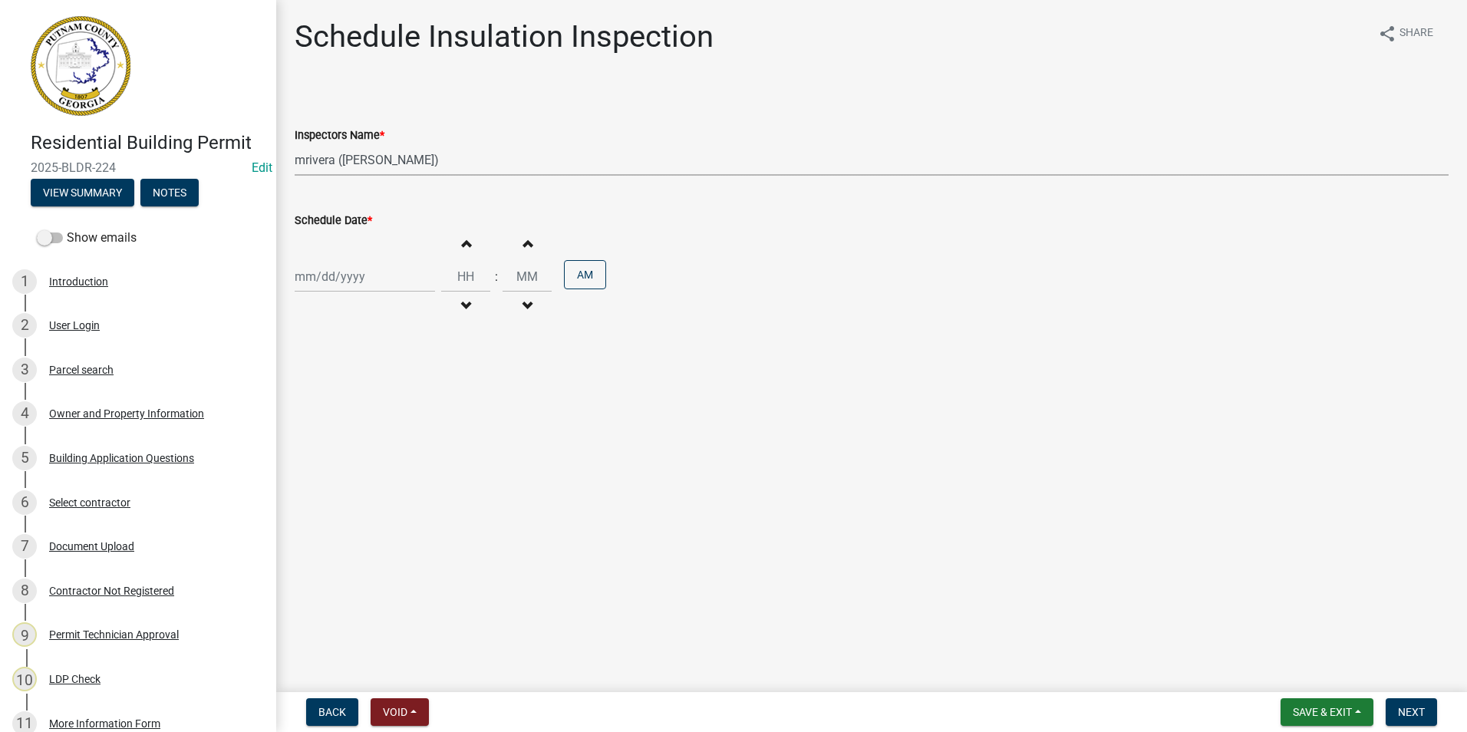
select select "10"
select select "2025"
click at [387, 401] on div "16" at bounding box center [383, 407] width 25 height 25
type input "[DATE]"
click at [1418, 709] on span "Next" at bounding box center [1411, 712] width 27 height 12
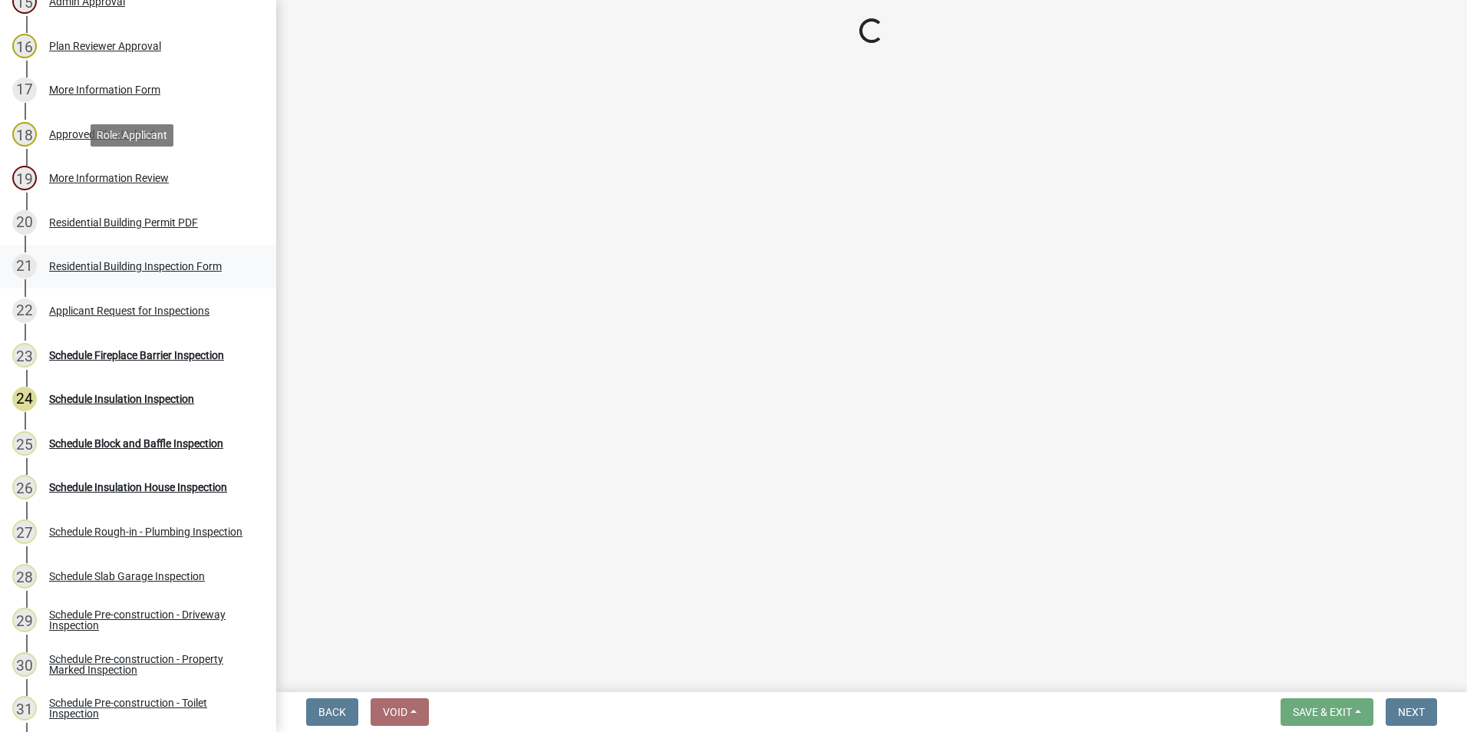
scroll to position [998, 0]
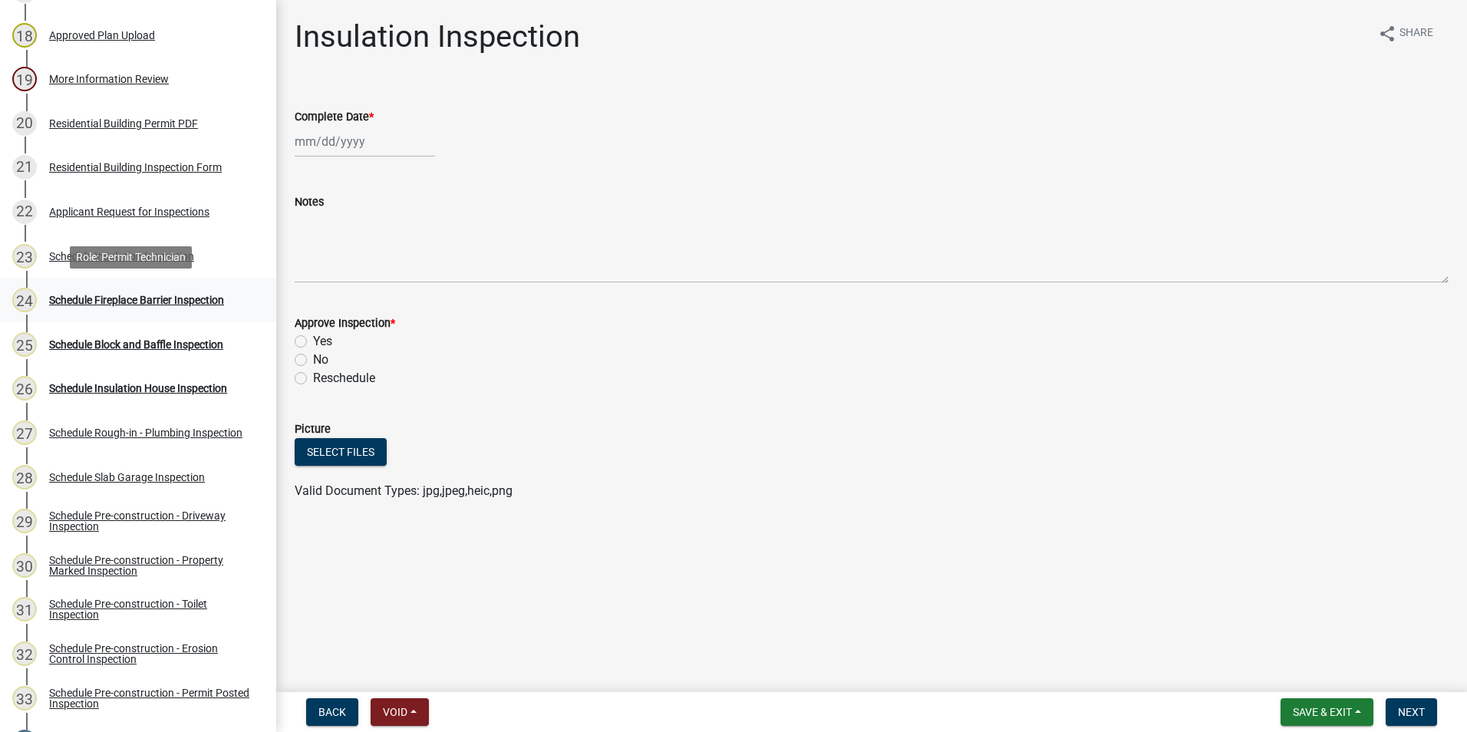
click at [176, 302] on div "Schedule Fireplace Barrier Inspection" at bounding box center [136, 300] width 175 height 11
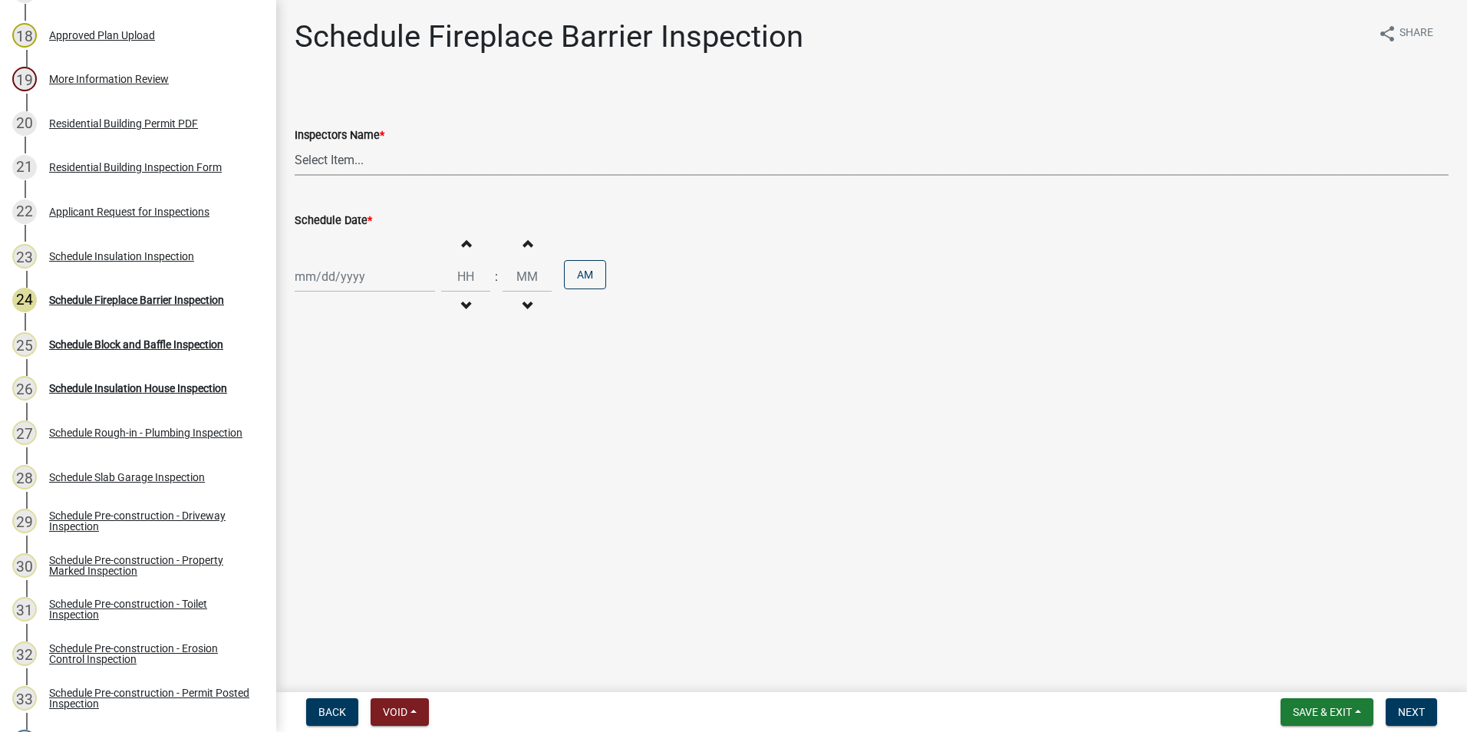
click at [351, 150] on select "Select Item... mrivera ([PERSON_NAME]) [PERSON_NAME] ([PERSON_NAME] ([PERSON_NA…" at bounding box center [872, 159] width 1154 height 31
select select "07642ab0-564c-47bb-824b-0ccf2da83593"
click at [295, 144] on select "Select Item... mrivera ([PERSON_NAME]) [PERSON_NAME] ([PERSON_NAME] ([PERSON_NA…" at bounding box center [872, 159] width 1154 height 31
click at [344, 278] on div at bounding box center [365, 276] width 140 height 31
select select "10"
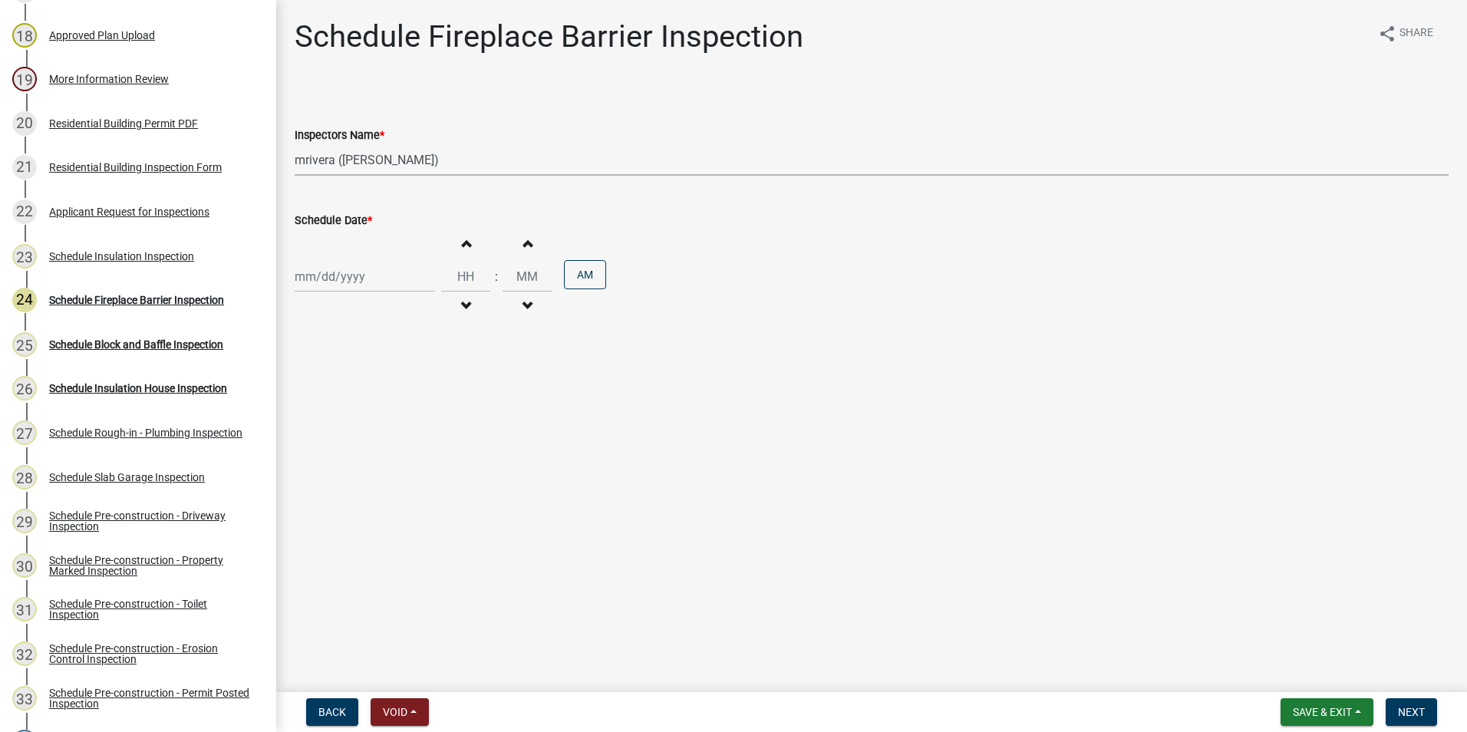
select select "2025"
click at [382, 410] on div "16" at bounding box center [383, 407] width 25 height 25
type input "[DATE]"
click at [1421, 715] on span "Next" at bounding box center [1411, 712] width 27 height 12
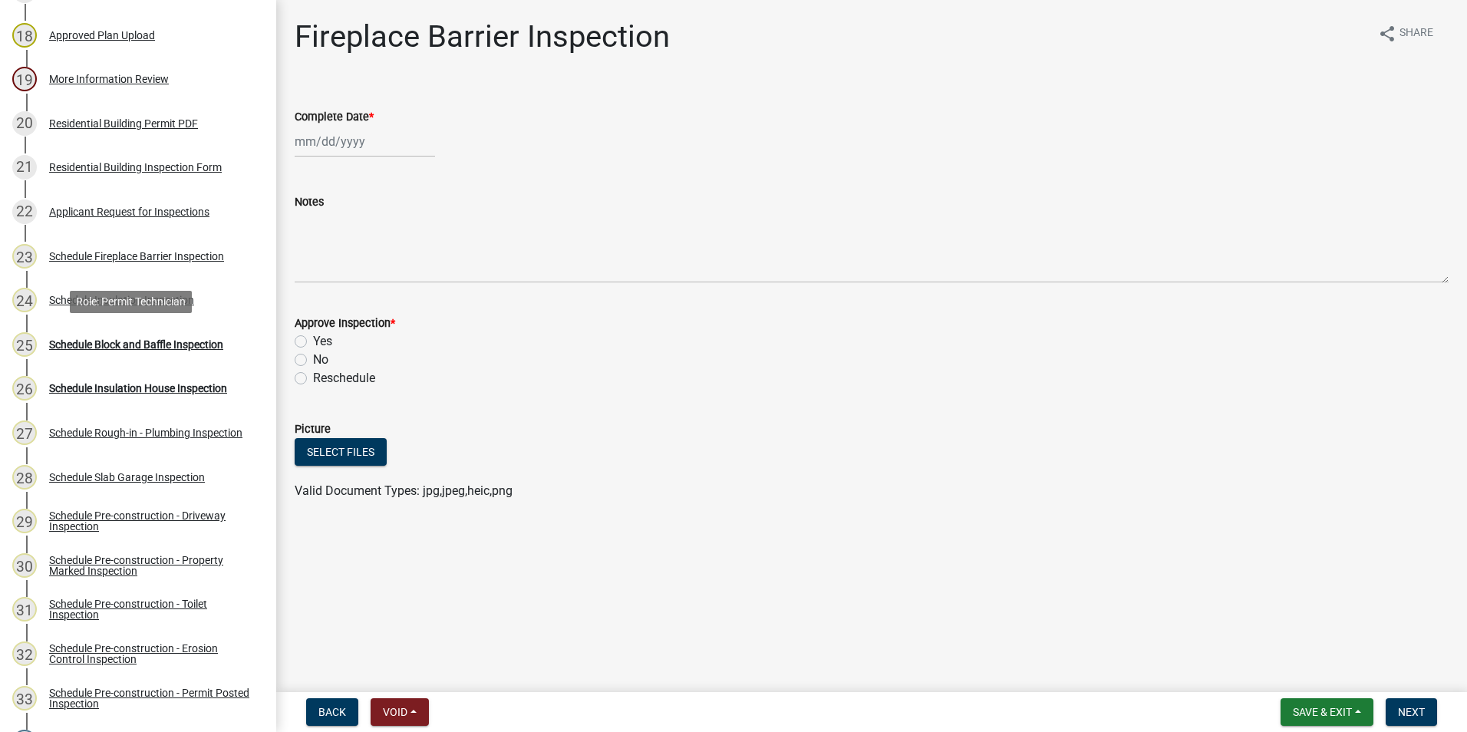
click at [154, 339] on div "Schedule Block and Baffle Inspection" at bounding box center [136, 344] width 174 height 11
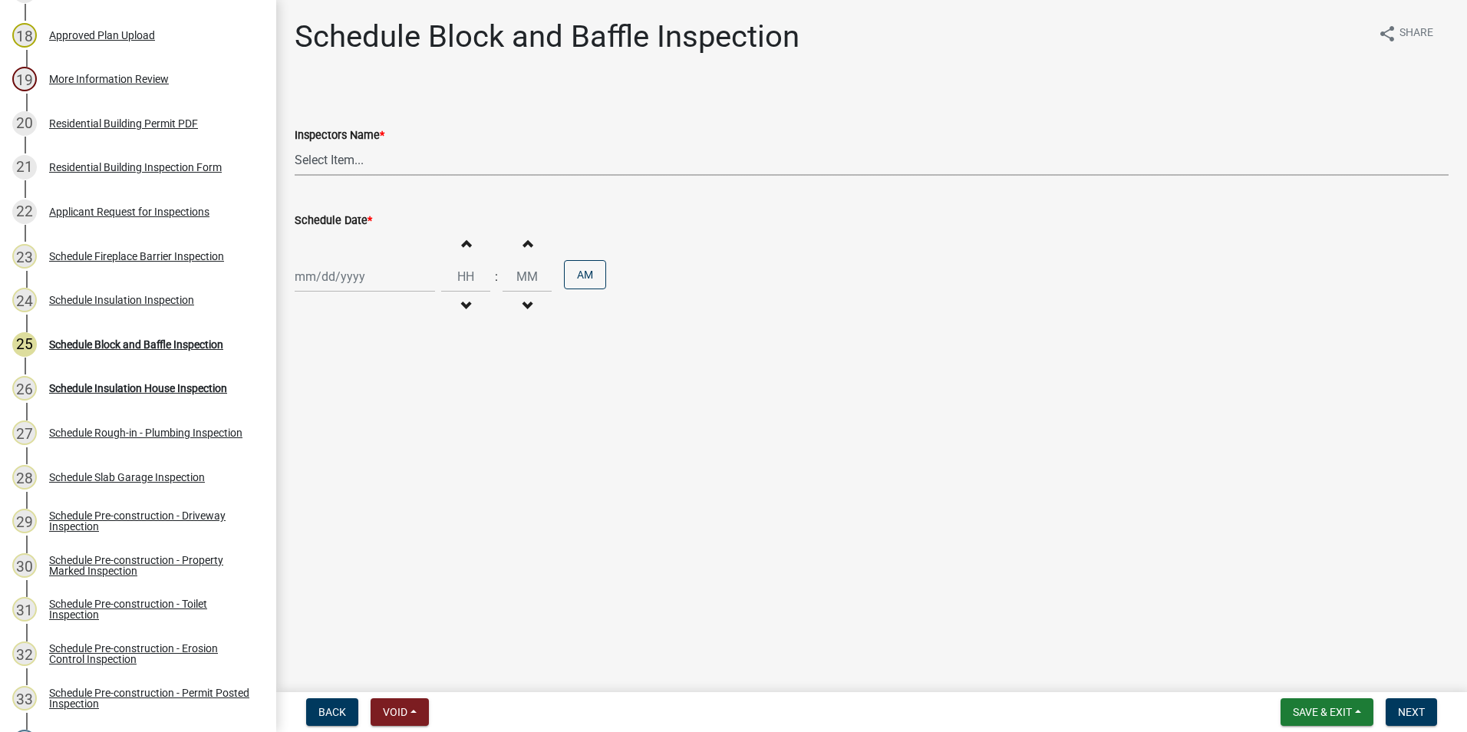
click at [315, 163] on select "Select Item... mrivera ([PERSON_NAME]) [PERSON_NAME] ([PERSON_NAME] ([PERSON_NA…" at bounding box center [872, 159] width 1154 height 31
select select "07642ab0-564c-47bb-824b-0ccf2da83593"
click at [295, 144] on select "Select Item... mrivera ([PERSON_NAME]) [PERSON_NAME] ([PERSON_NAME] ([PERSON_NA…" at bounding box center [872, 159] width 1154 height 31
select select "10"
select select "2025"
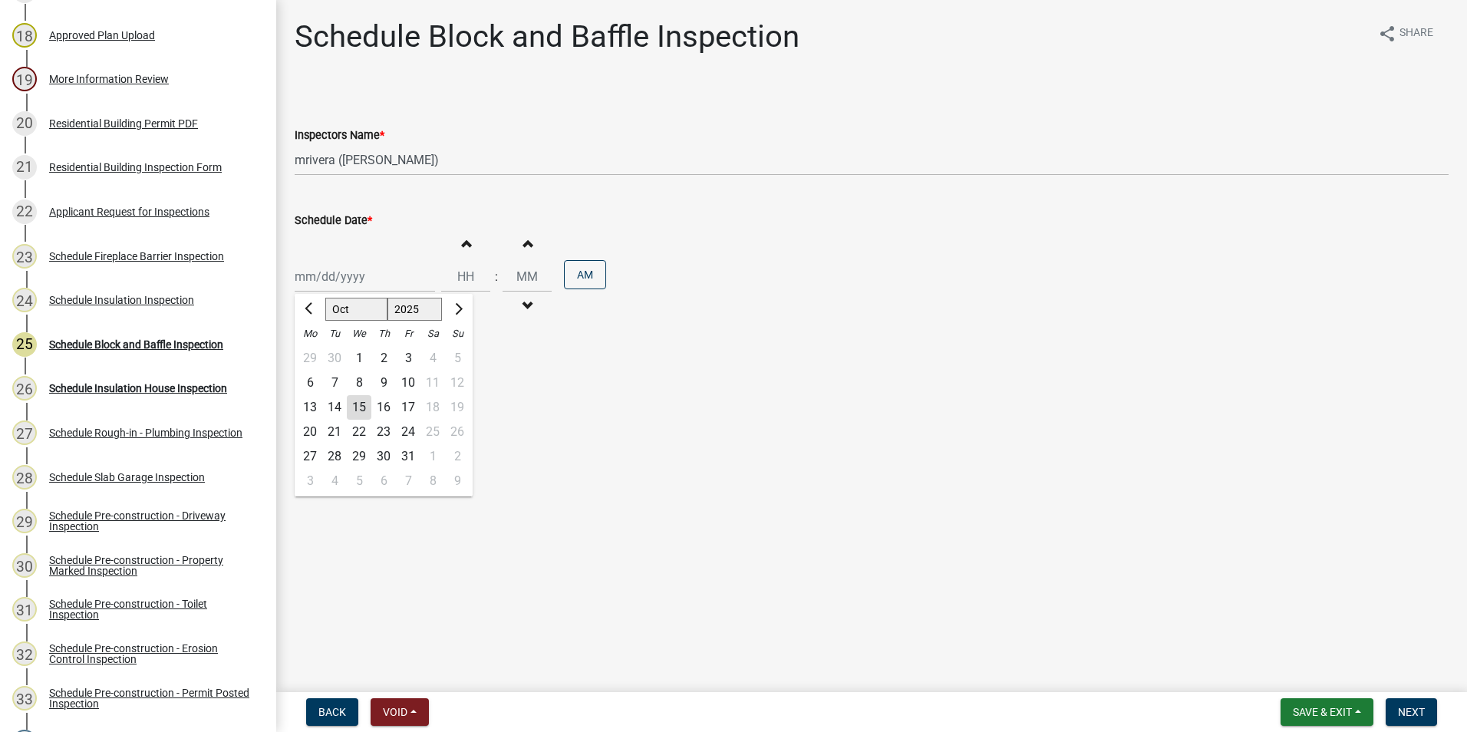
click at [345, 285] on div "Jan Feb Mar Apr May Jun Jul Aug Sep Oct Nov Dec 1525 1526 1527 1528 1529 1530 1…" at bounding box center [365, 276] width 140 height 31
click at [390, 408] on div "16" at bounding box center [383, 407] width 25 height 25
type input "[DATE]"
click at [1415, 718] on span "Next" at bounding box center [1411, 712] width 27 height 12
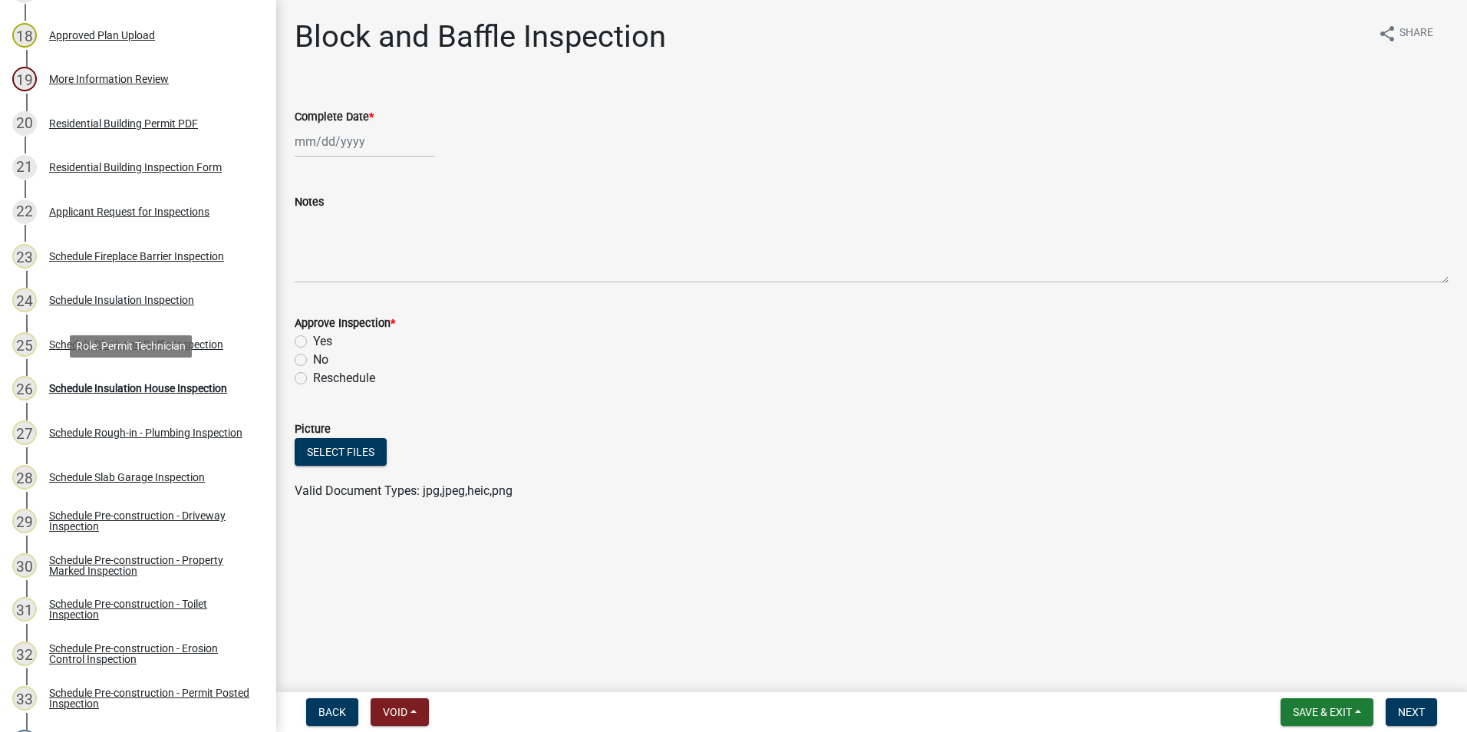
click at [130, 391] on div "Schedule Insulation House Inspection" at bounding box center [138, 388] width 178 height 11
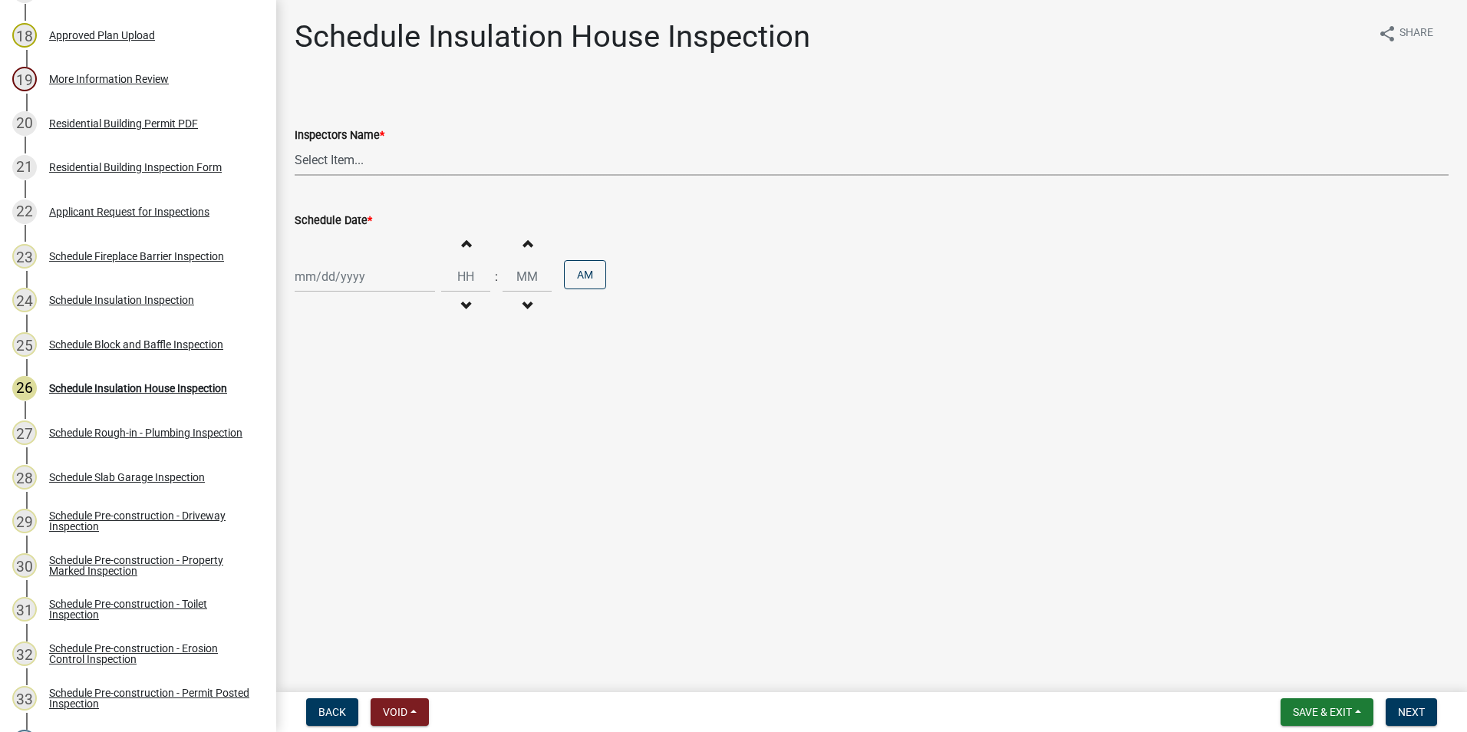
click at [370, 155] on select "Select Item... mrivera ([PERSON_NAME]) [PERSON_NAME] ([PERSON_NAME] ([PERSON_NA…" at bounding box center [872, 159] width 1154 height 31
select select "07642ab0-564c-47bb-824b-0ccf2da83593"
click at [295, 144] on select "Select Item... mrivera ([PERSON_NAME]) [PERSON_NAME] ([PERSON_NAME] ([PERSON_NA…" at bounding box center [872, 159] width 1154 height 31
click at [355, 272] on div at bounding box center [365, 276] width 140 height 31
select select "10"
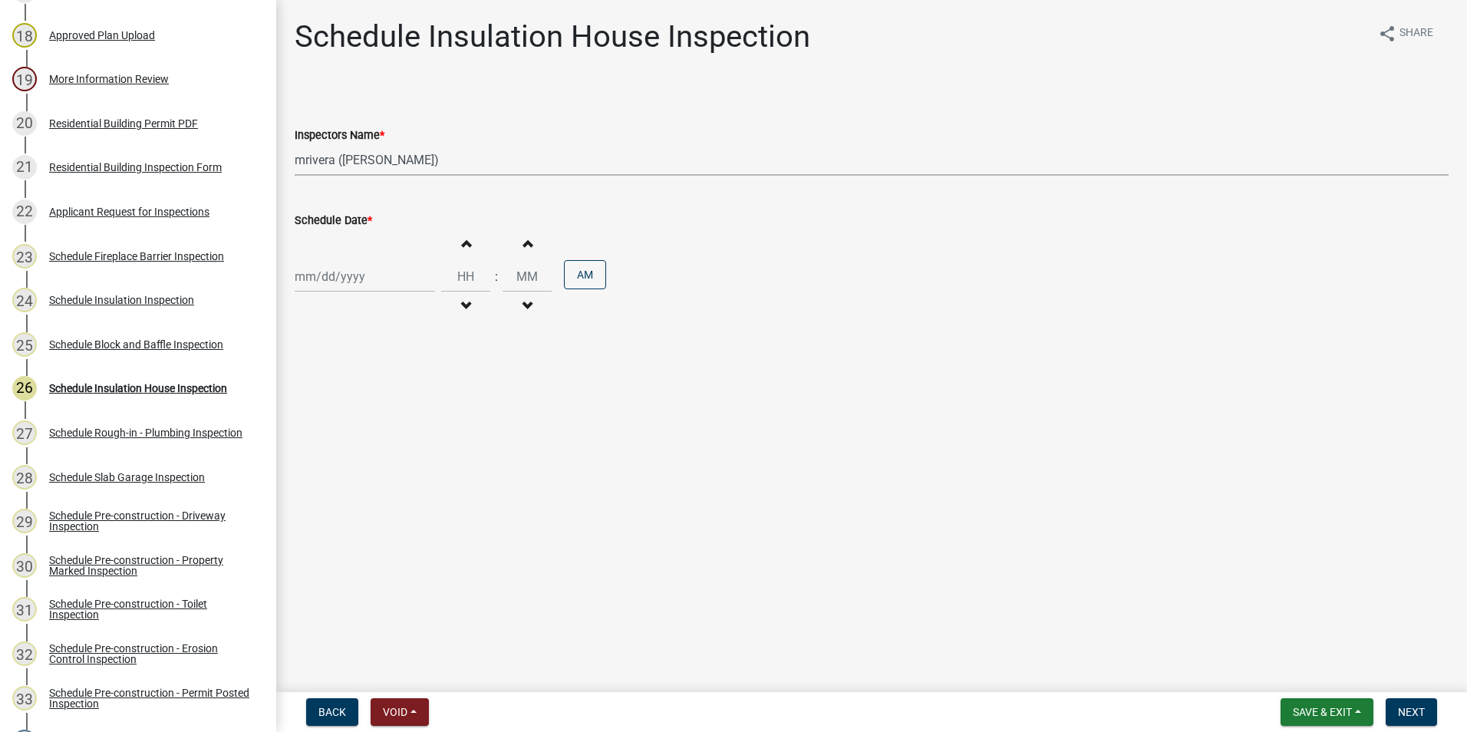
select select "2025"
click at [389, 411] on div "16" at bounding box center [383, 407] width 25 height 25
type input "[DATE]"
click at [1426, 711] on button "Next" at bounding box center [1411, 712] width 51 height 28
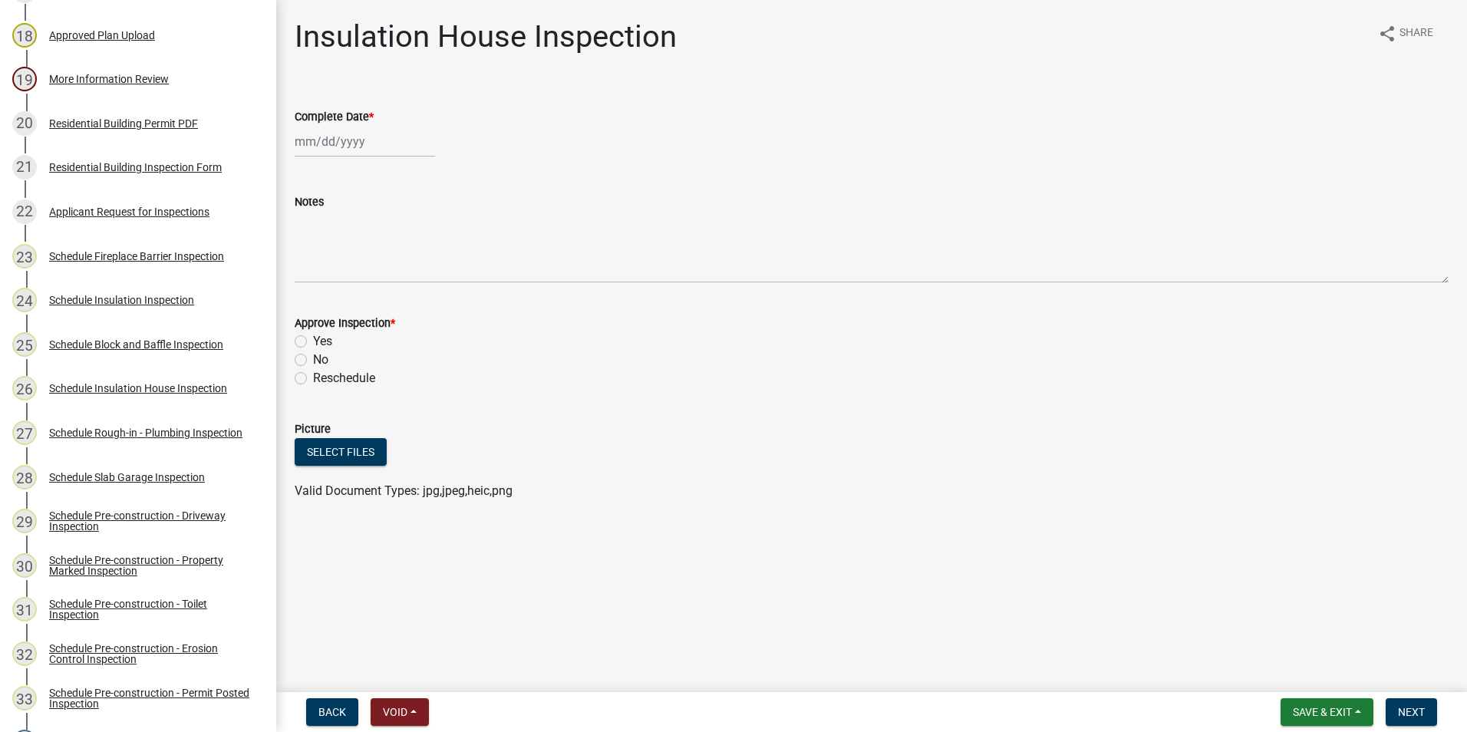
click at [1414, 698] on nav "Back Void Withdraw Lock Expire Void Save & Exit Save Save & Exit Next" at bounding box center [871, 712] width 1191 height 40
click at [1338, 708] on span "Save & Exit" at bounding box center [1322, 712] width 59 height 12
click at [1331, 680] on button "Save & Exit" at bounding box center [1312, 672] width 123 height 37
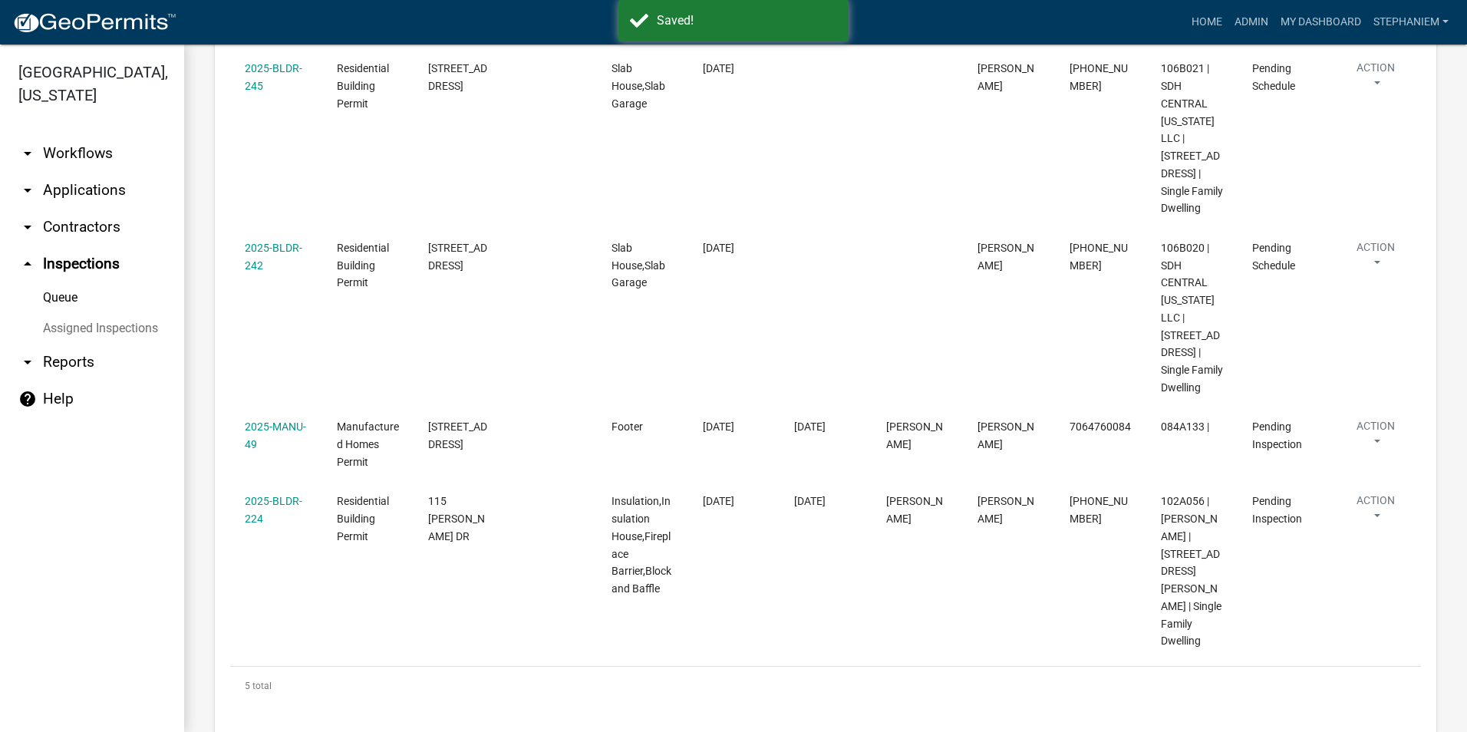
scroll to position [523, 0]
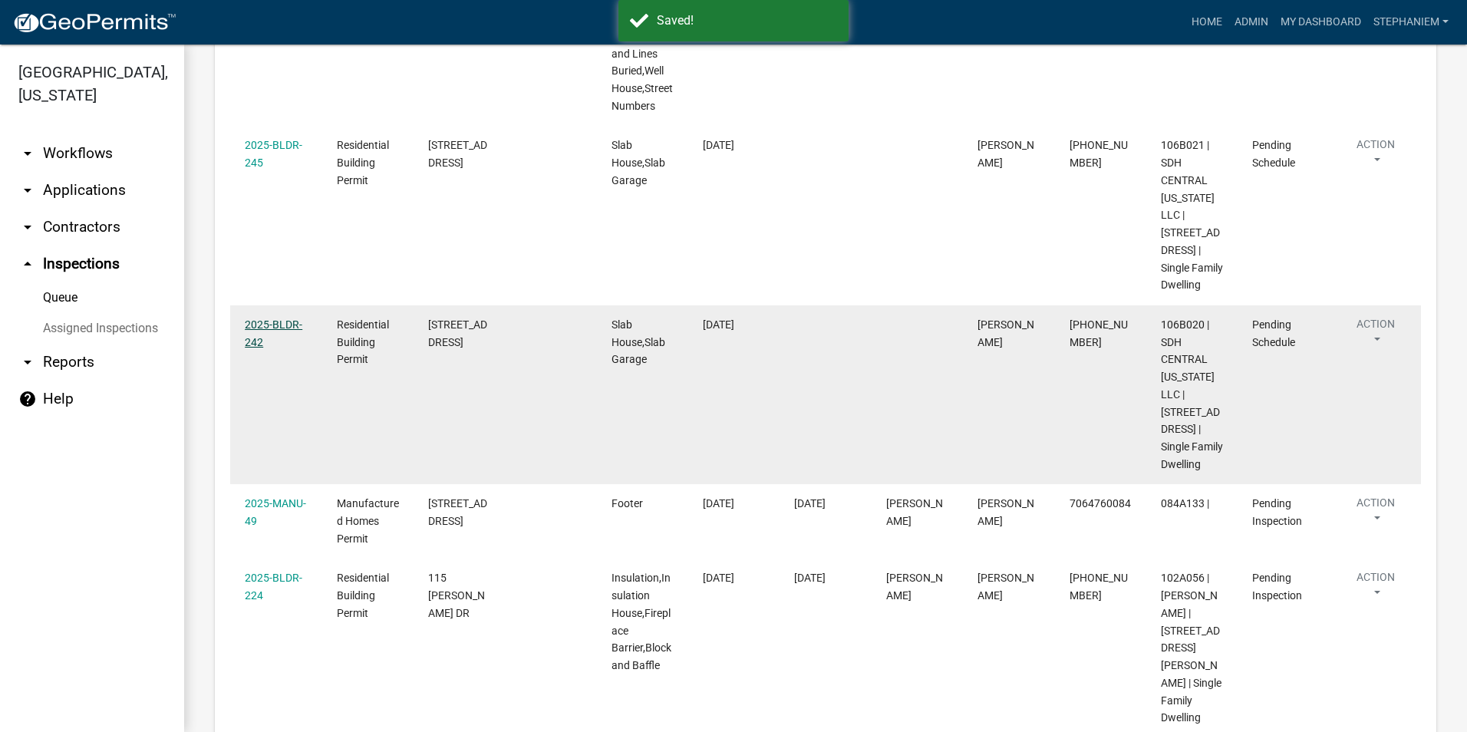
click at [282, 327] on link "2025-BLDR-242" at bounding box center [274, 333] width 58 height 30
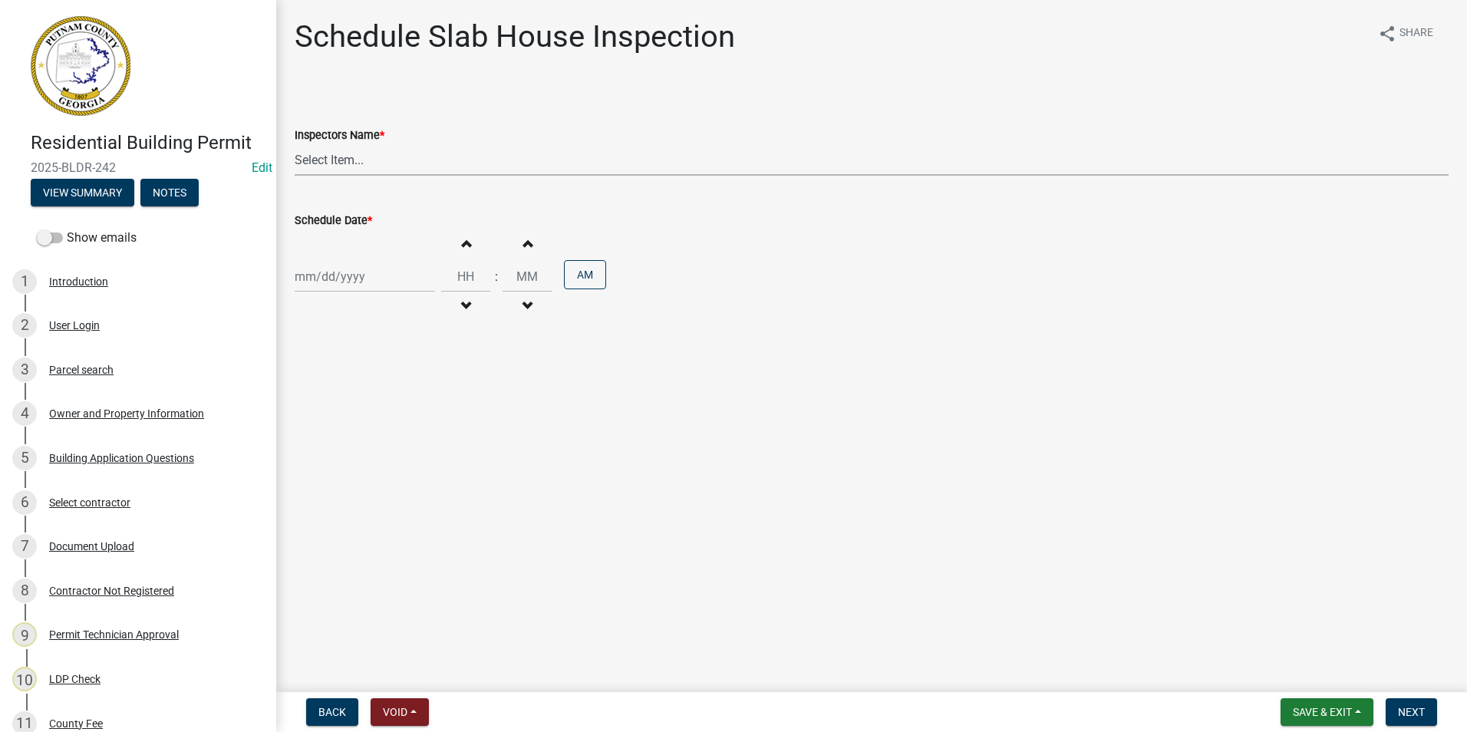
drag, startPoint x: 351, startPoint y: 164, endPoint x: 356, endPoint y: 170, distance: 8.2
click at [351, 164] on select "Select Item... mrivera ([PERSON_NAME]) [PERSON_NAME] ([PERSON_NAME] ([PERSON_NA…" at bounding box center [872, 159] width 1154 height 31
select select "07642ab0-564c-47bb-824b-0ccf2da83593"
click at [295, 144] on select "Select Item... mrivera ([PERSON_NAME]) [PERSON_NAME] ([PERSON_NAME] ([PERSON_NA…" at bounding box center [872, 159] width 1154 height 31
click at [346, 282] on div at bounding box center [365, 276] width 140 height 31
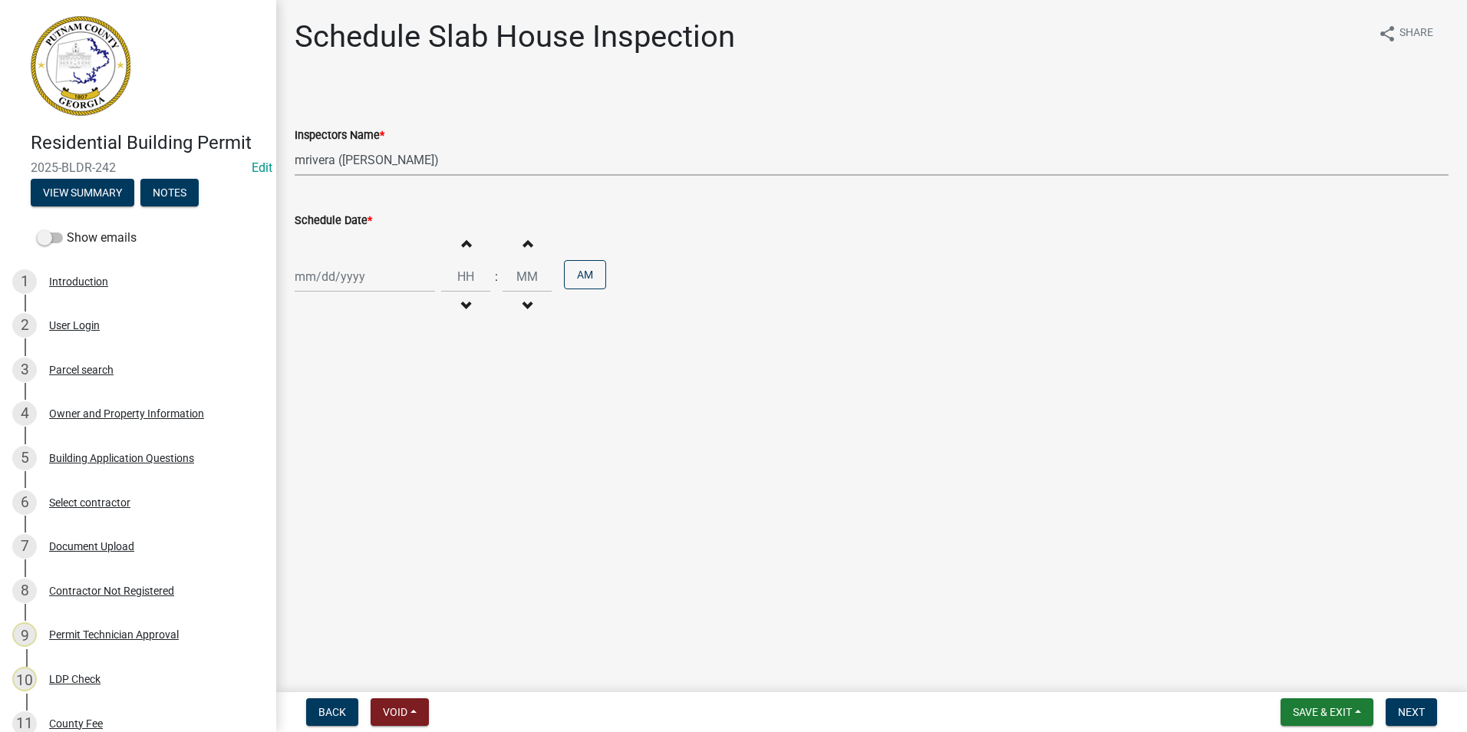
select select "10"
select select "2025"
click at [391, 401] on div "16" at bounding box center [383, 407] width 25 height 25
type input "[DATE]"
click at [1402, 702] on button "Next" at bounding box center [1411, 712] width 51 height 28
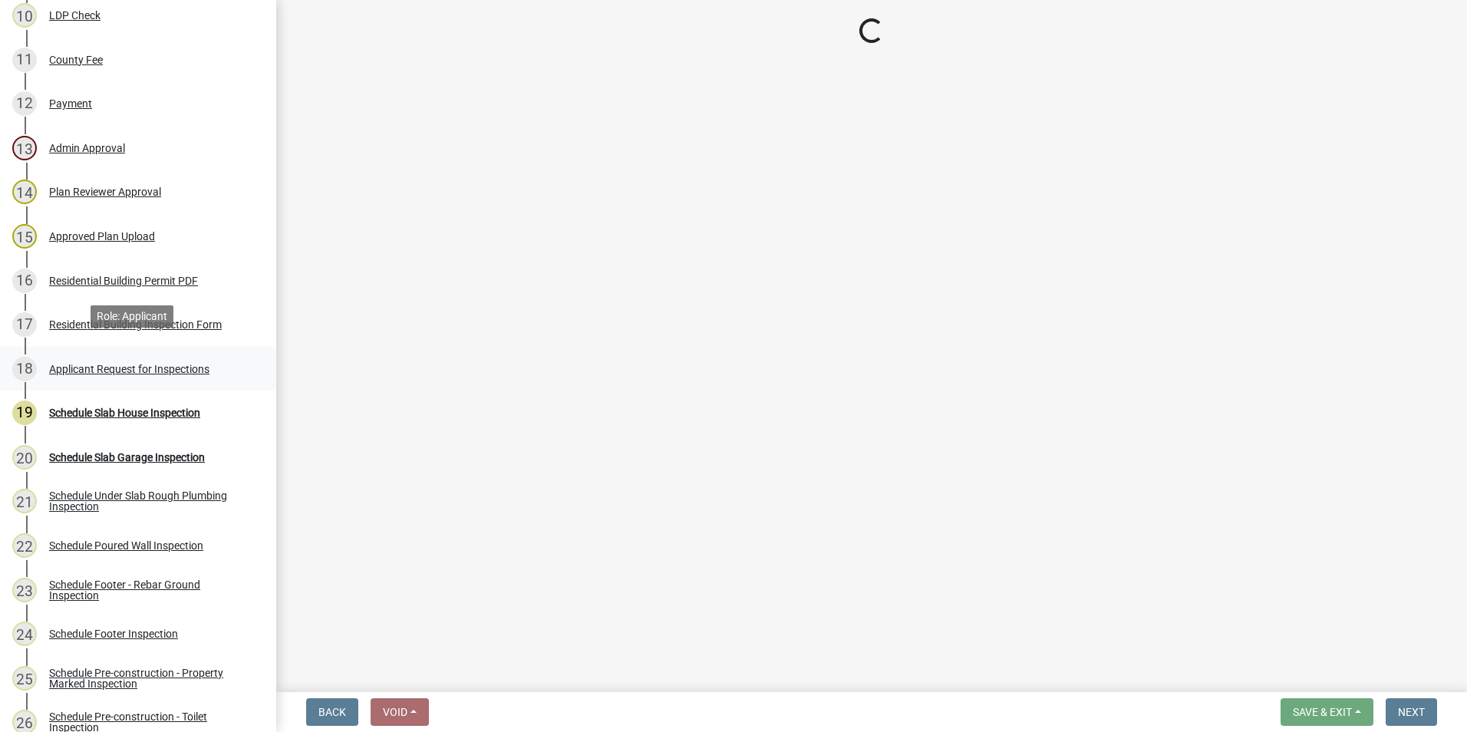
scroll to position [691, 0]
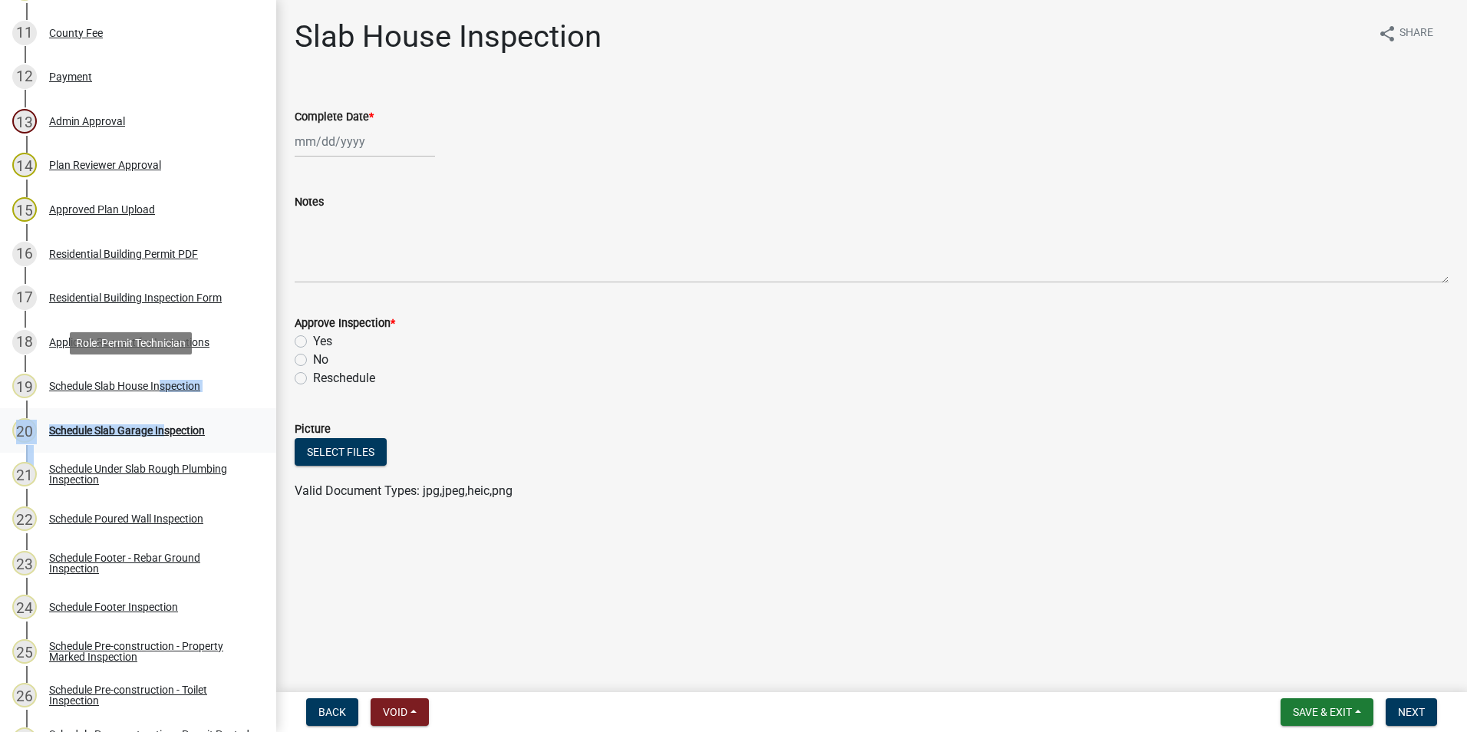
drag, startPoint x: 157, startPoint y: 407, endPoint x: 160, endPoint y: 415, distance: 9.0
click at [160, 415] on ul "1 Introduction 2 User Login 3 Parcel search 4 Owner and Property Information 5 …" at bounding box center [138, 519] width 276 height 1913
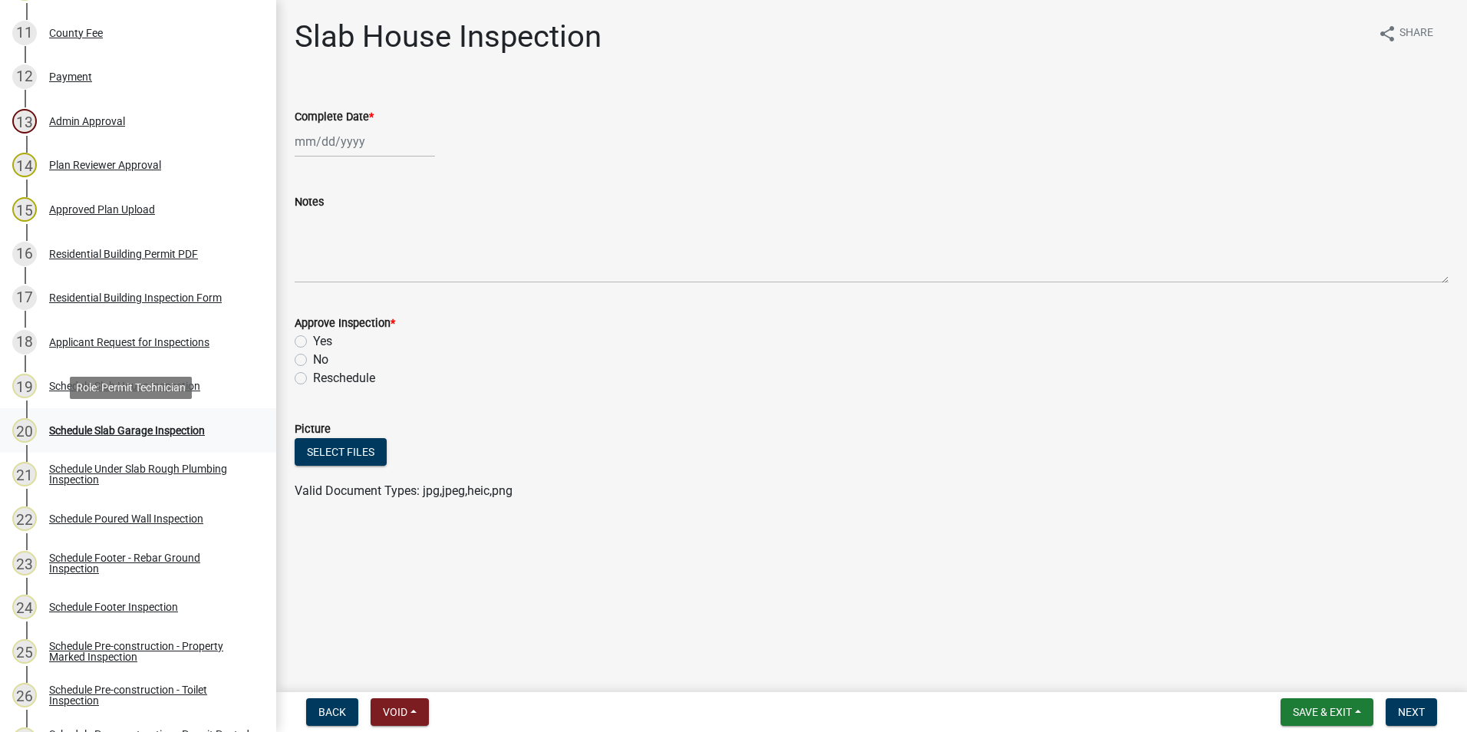
drag, startPoint x: 160, startPoint y: 415, endPoint x: 175, endPoint y: 435, distance: 25.2
click at [175, 435] on div "Schedule Slab Garage Inspection" at bounding box center [127, 430] width 156 height 11
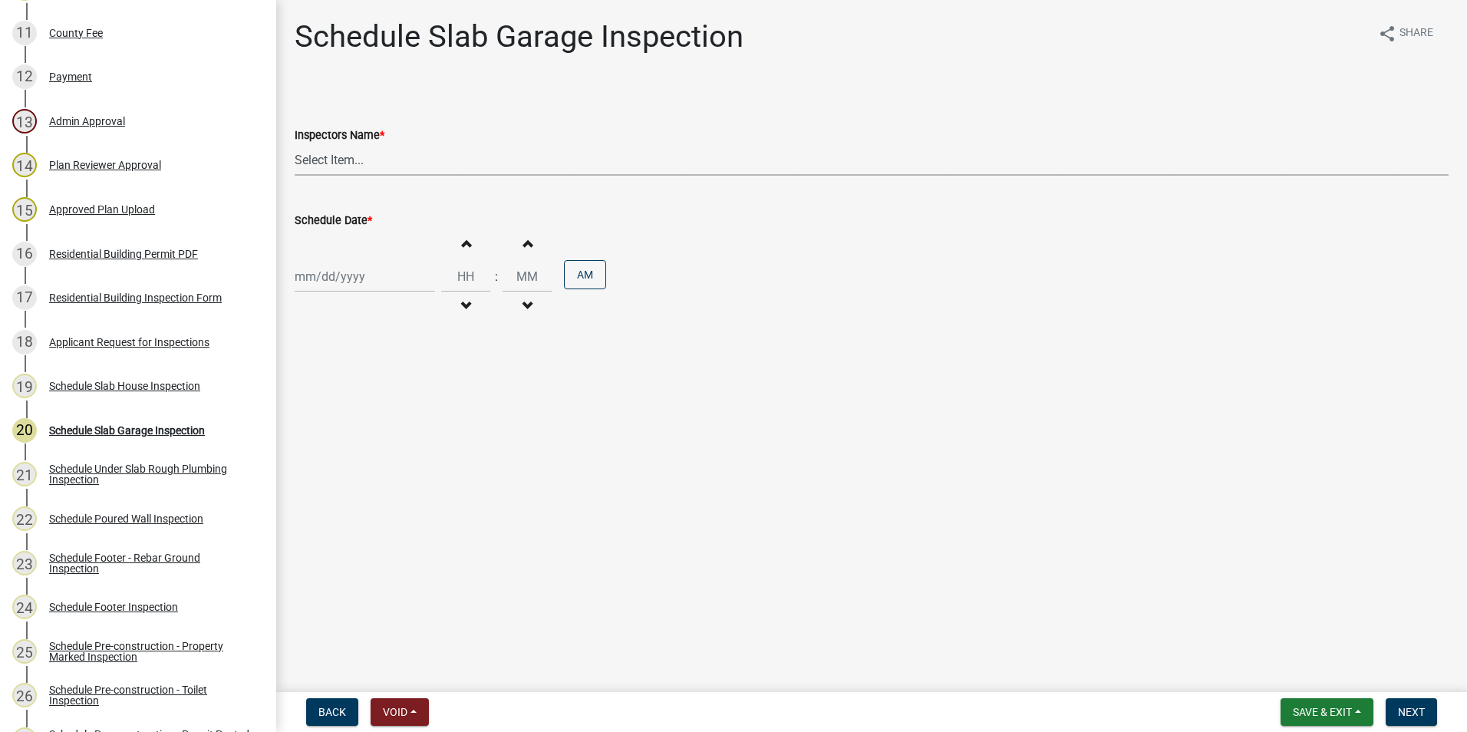
click at [381, 170] on select "Select Item... mrivera ([PERSON_NAME]) [PERSON_NAME] ([PERSON_NAME] ([PERSON_NA…" at bounding box center [872, 159] width 1154 height 31
select select "07642ab0-564c-47bb-824b-0ccf2da83593"
click at [295, 144] on select "Select Item... mrivera ([PERSON_NAME]) [PERSON_NAME] ([PERSON_NAME] ([PERSON_NA…" at bounding box center [872, 159] width 1154 height 31
click at [353, 285] on div at bounding box center [365, 276] width 140 height 31
select select "10"
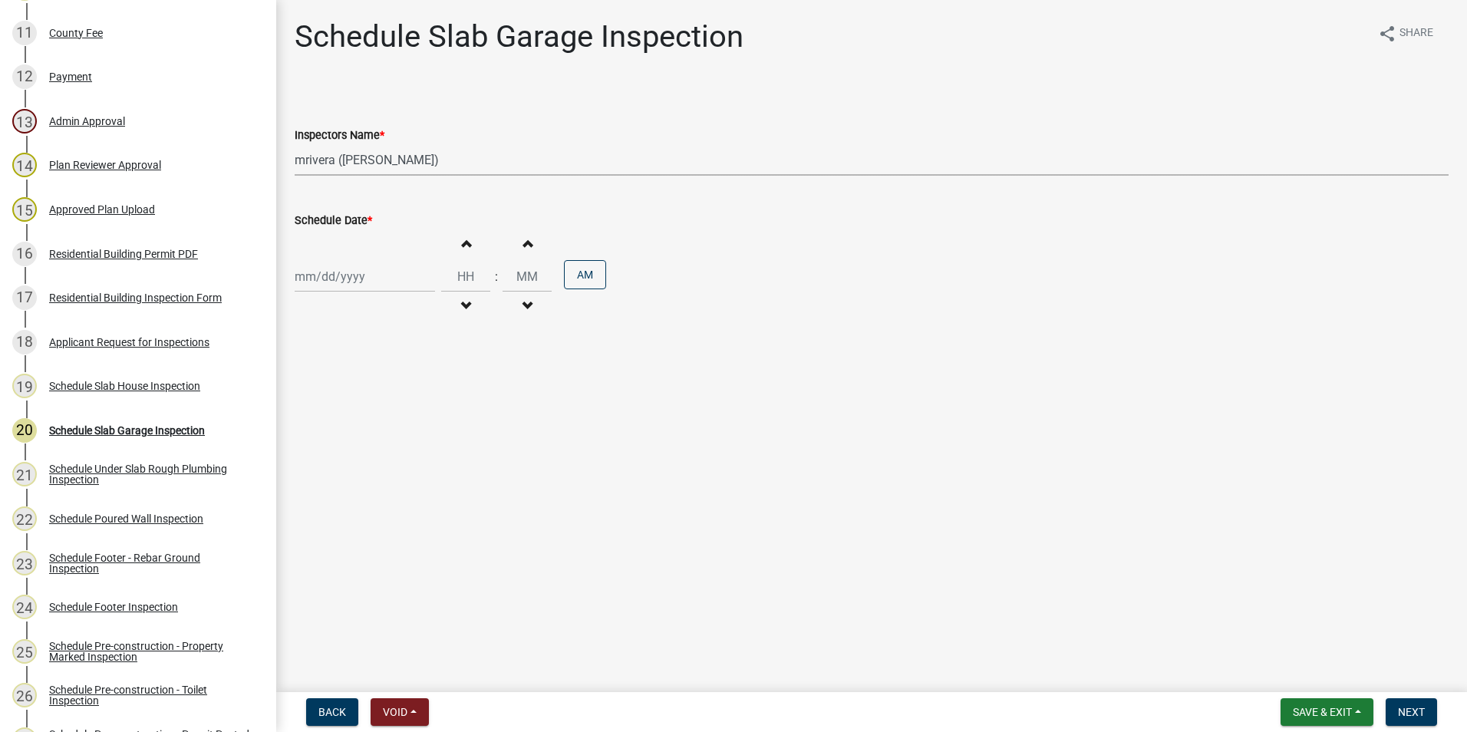
select select "2025"
click at [383, 408] on div "16" at bounding box center [383, 407] width 25 height 25
type input "[DATE]"
click at [1406, 712] on span "Next" at bounding box center [1411, 712] width 27 height 12
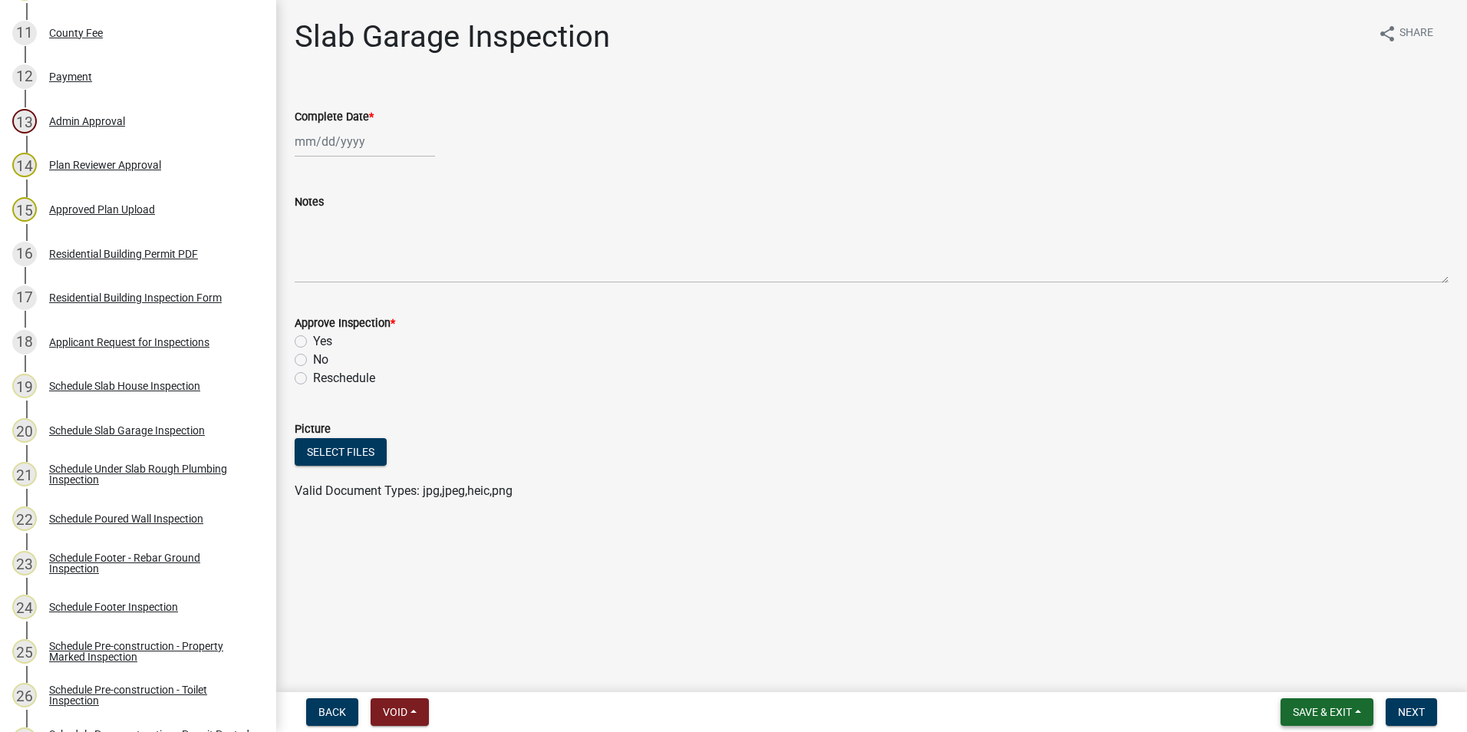
click at [1362, 709] on button "Save & Exit" at bounding box center [1327, 712] width 93 height 28
click at [1339, 677] on button "Save & Exit" at bounding box center [1312, 672] width 123 height 37
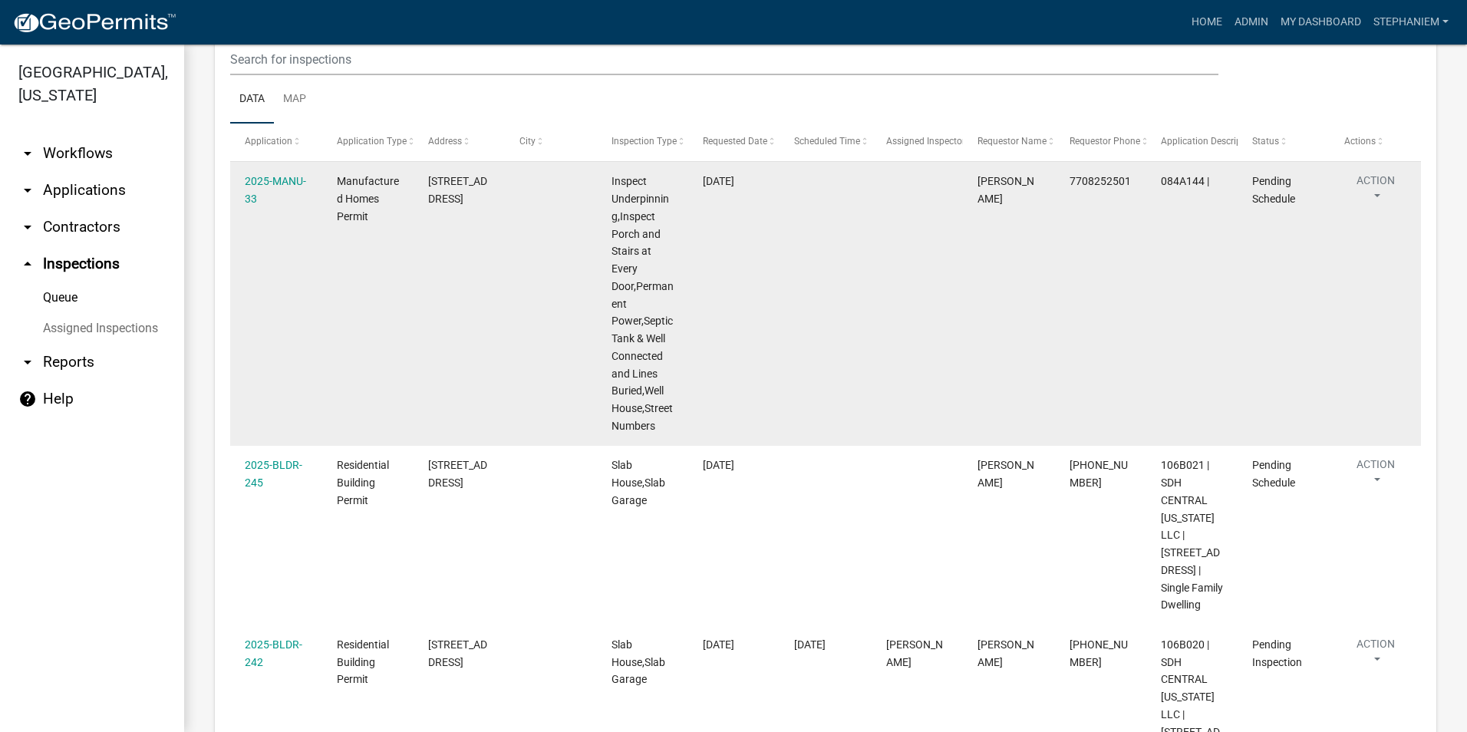
scroll to position [230, 0]
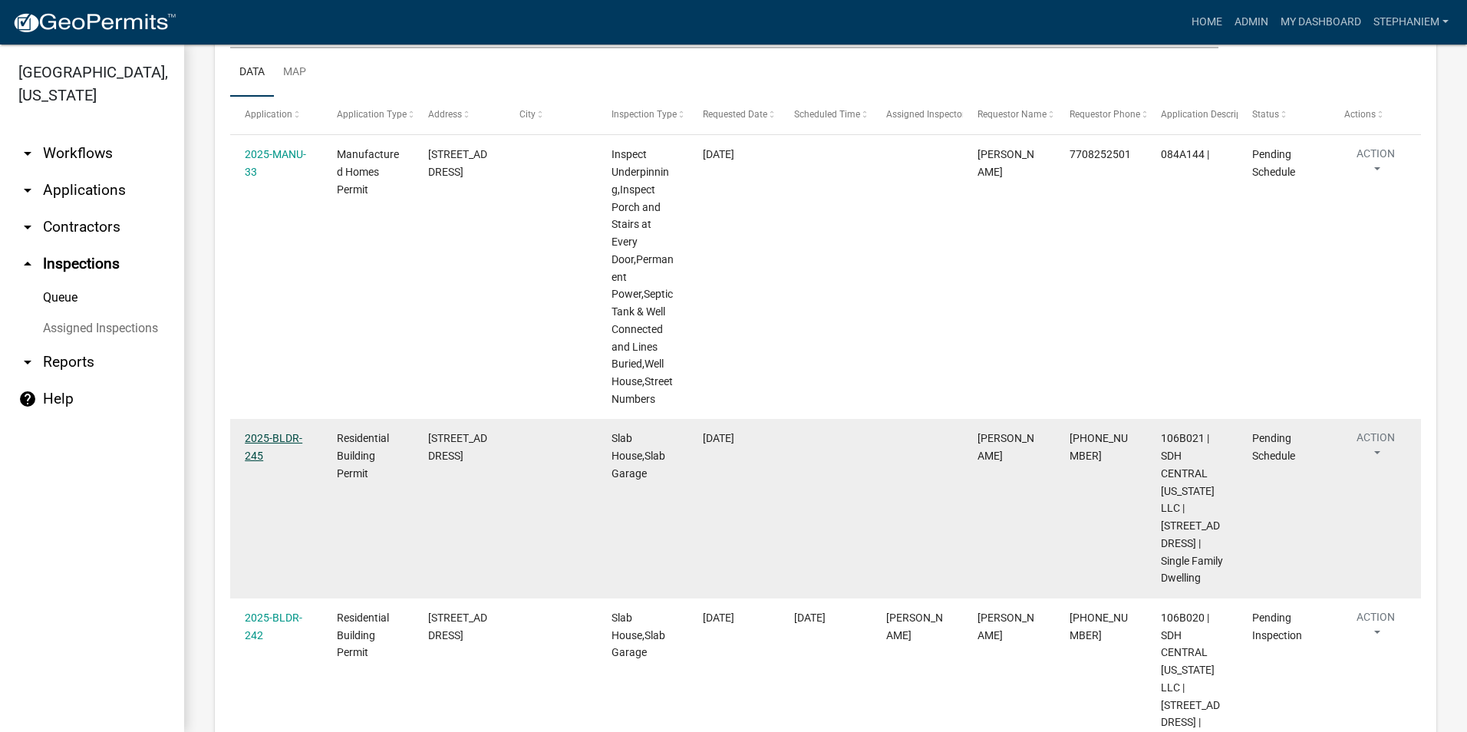
click at [284, 438] on link "2025-BLDR-245" at bounding box center [274, 447] width 58 height 30
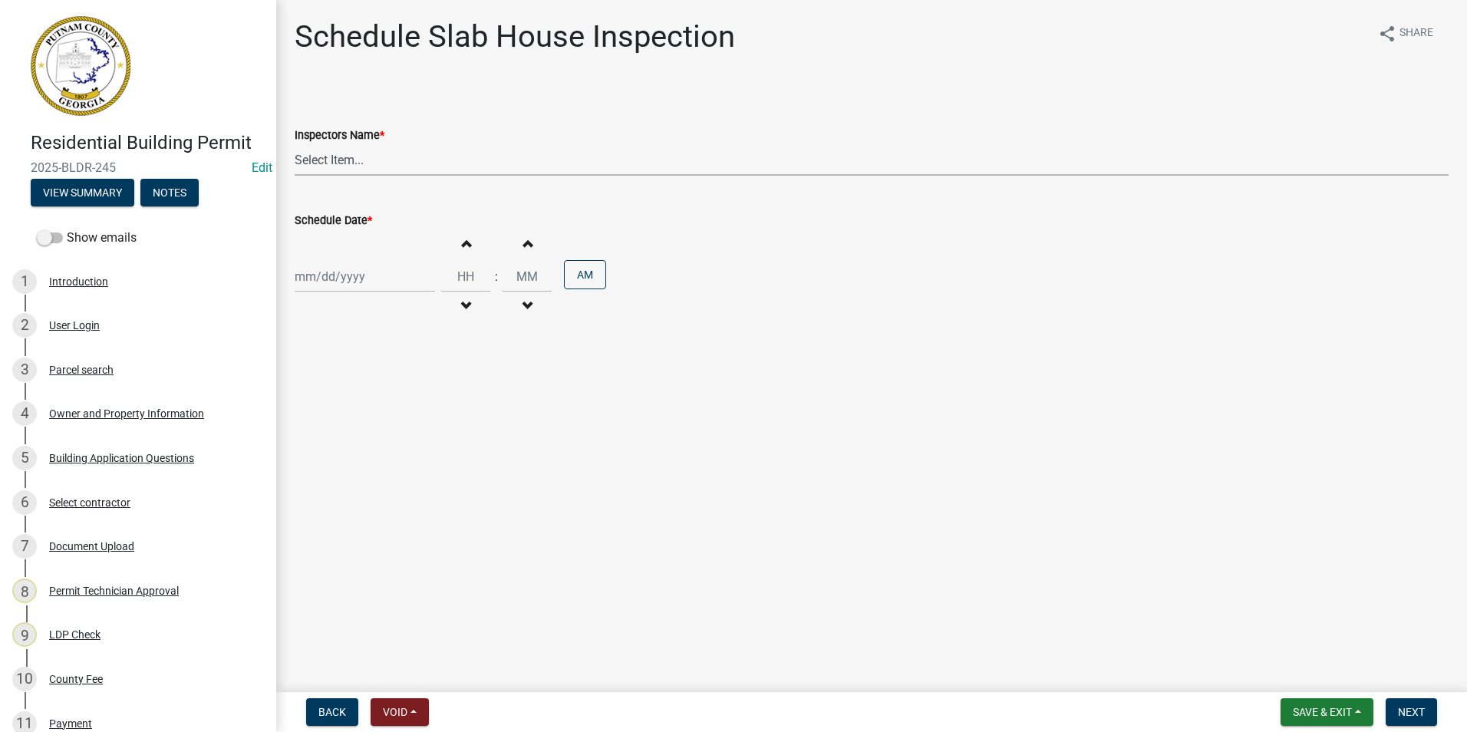
drag, startPoint x: 421, startPoint y: 166, endPoint x: 405, endPoint y: 173, distance: 17.9
click at [421, 166] on select "Select Item... mrivera ([PERSON_NAME]) [PERSON_NAME] ([PERSON_NAME] ([PERSON_NA…" at bounding box center [872, 159] width 1154 height 31
select select "07642ab0-564c-47bb-824b-0ccf2da83593"
click at [295, 144] on select "Select Item... mrivera ([PERSON_NAME]) [PERSON_NAME] ([PERSON_NAME] ([PERSON_NA…" at bounding box center [872, 159] width 1154 height 31
click at [342, 276] on div at bounding box center [365, 276] width 140 height 31
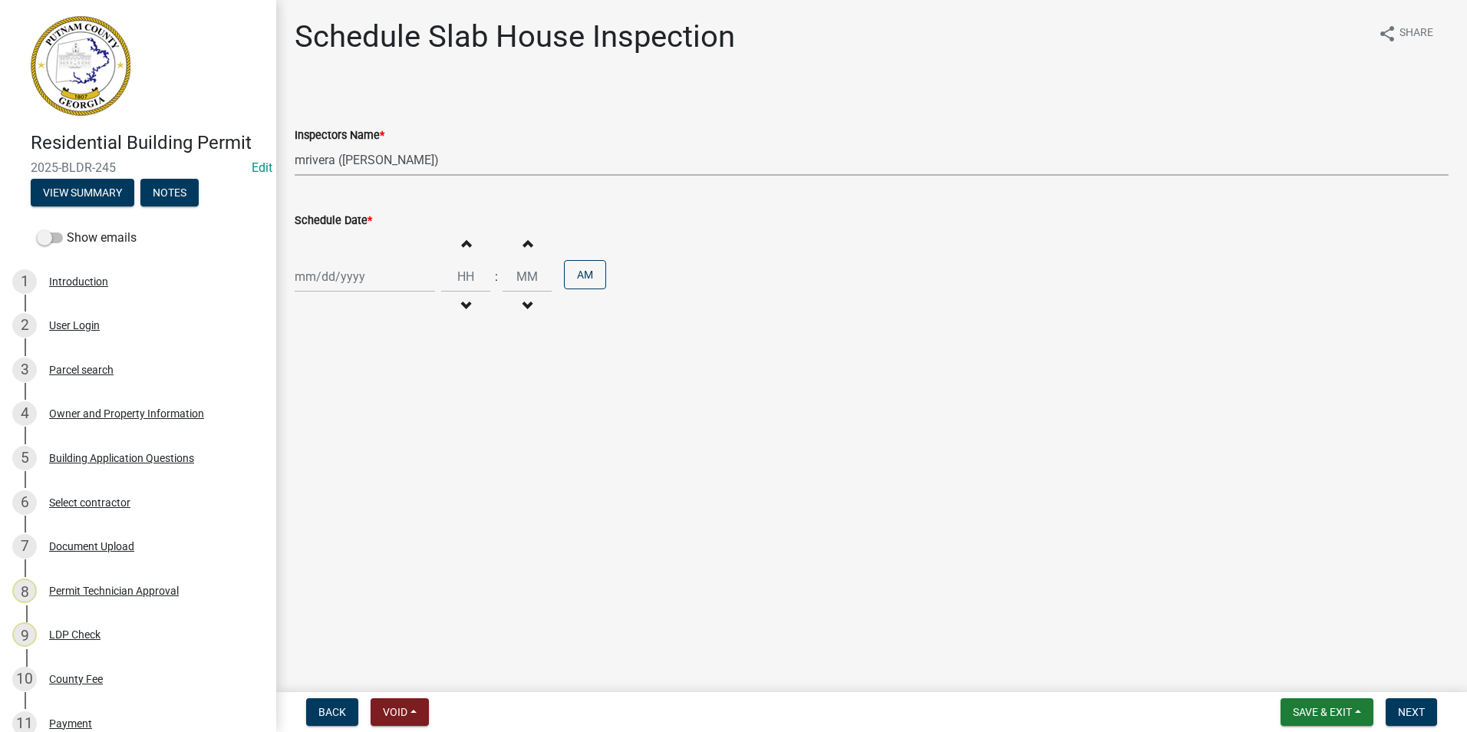
select select "10"
select select "2025"
click at [384, 395] on div "16" at bounding box center [383, 407] width 25 height 25
type input "[DATE]"
click at [1398, 711] on span "Next" at bounding box center [1411, 712] width 27 height 12
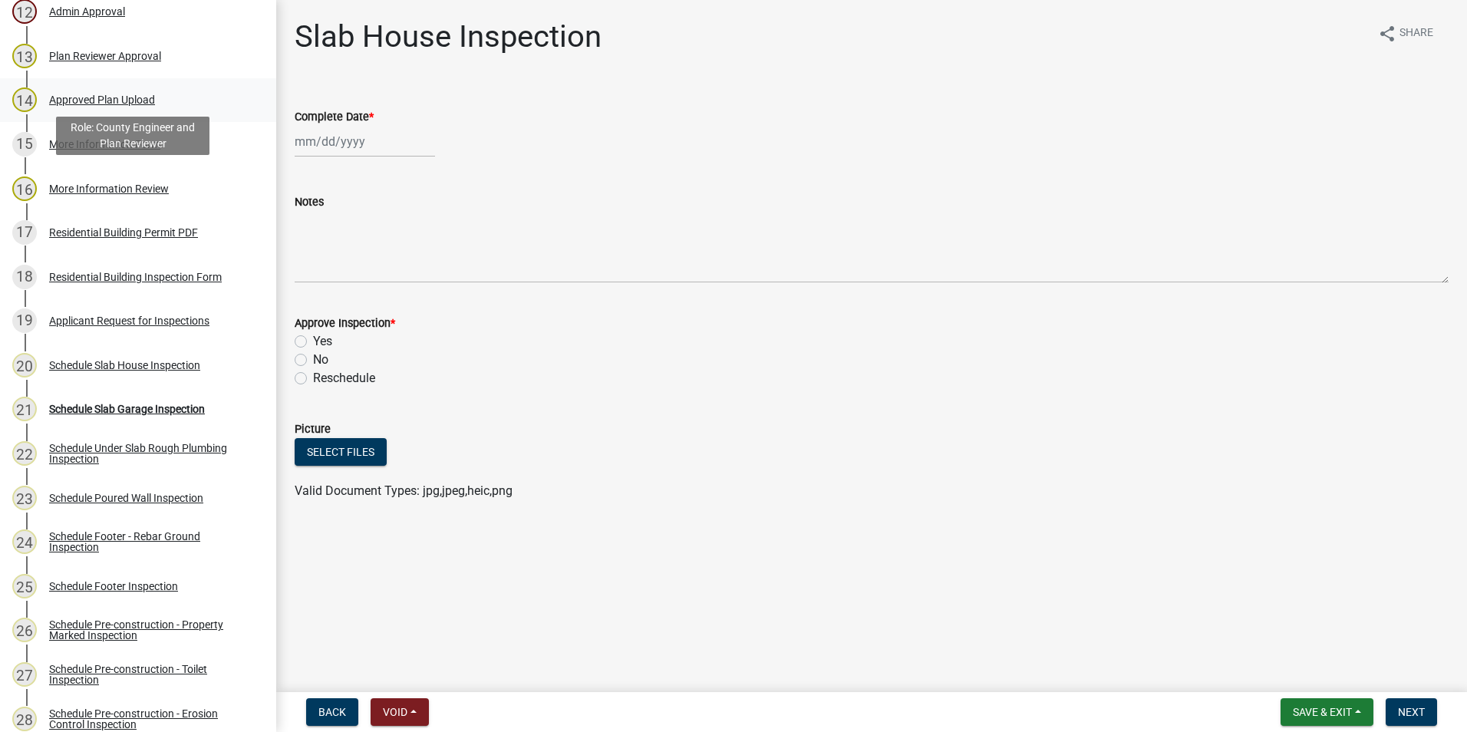
scroll to position [767, 0]
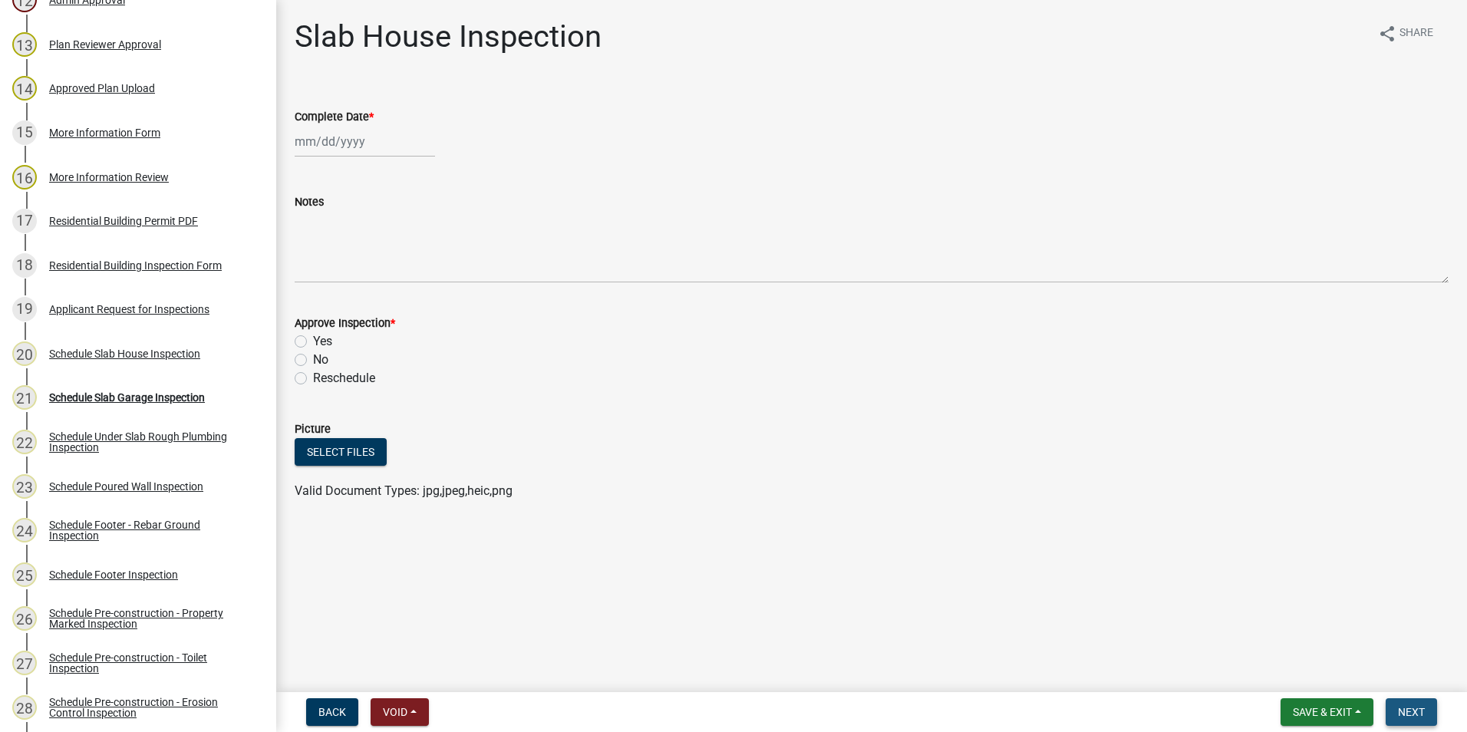
click at [1436, 703] on button "Next" at bounding box center [1411, 712] width 51 height 28
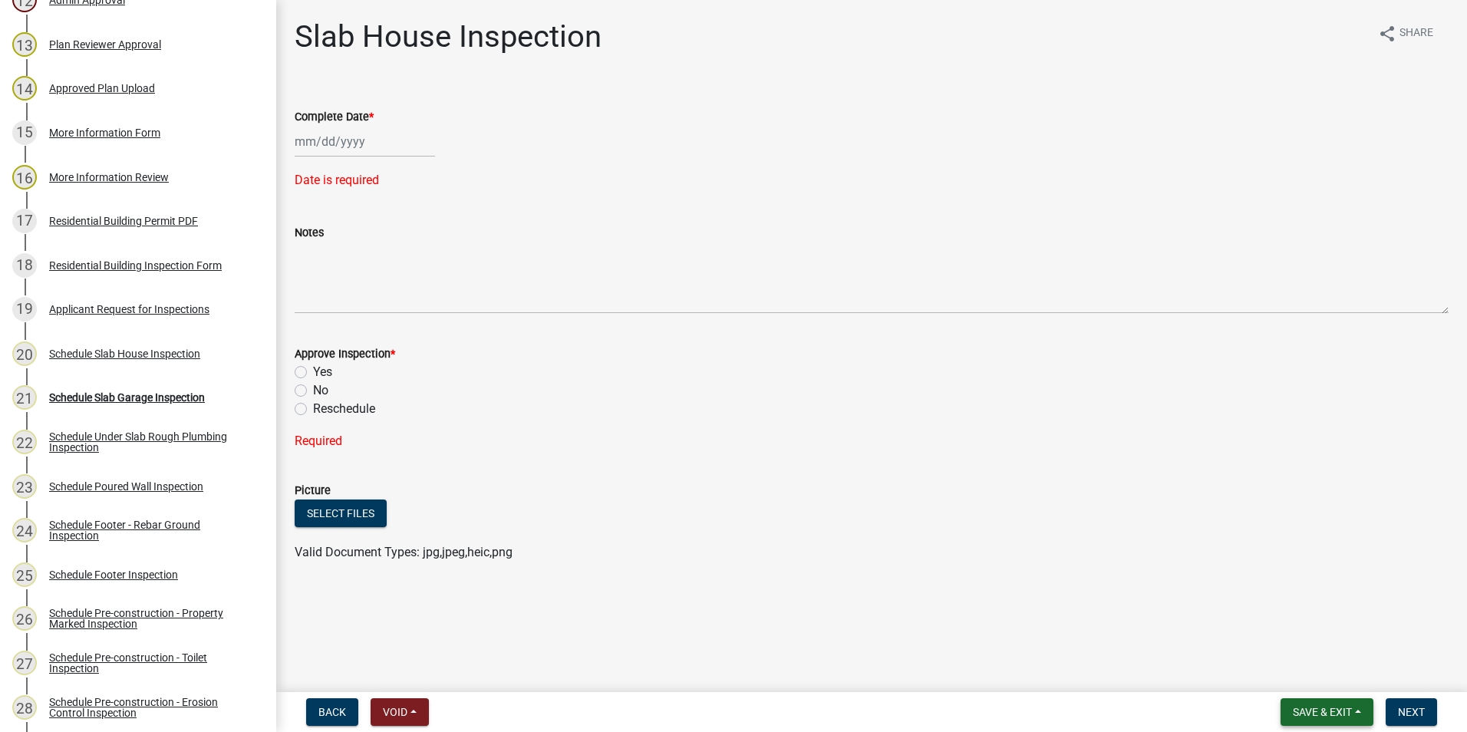
click at [1335, 705] on button "Save & Exit" at bounding box center [1327, 712] width 93 height 28
click at [1324, 671] on button "Save & Exit" at bounding box center [1312, 672] width 123 height 37
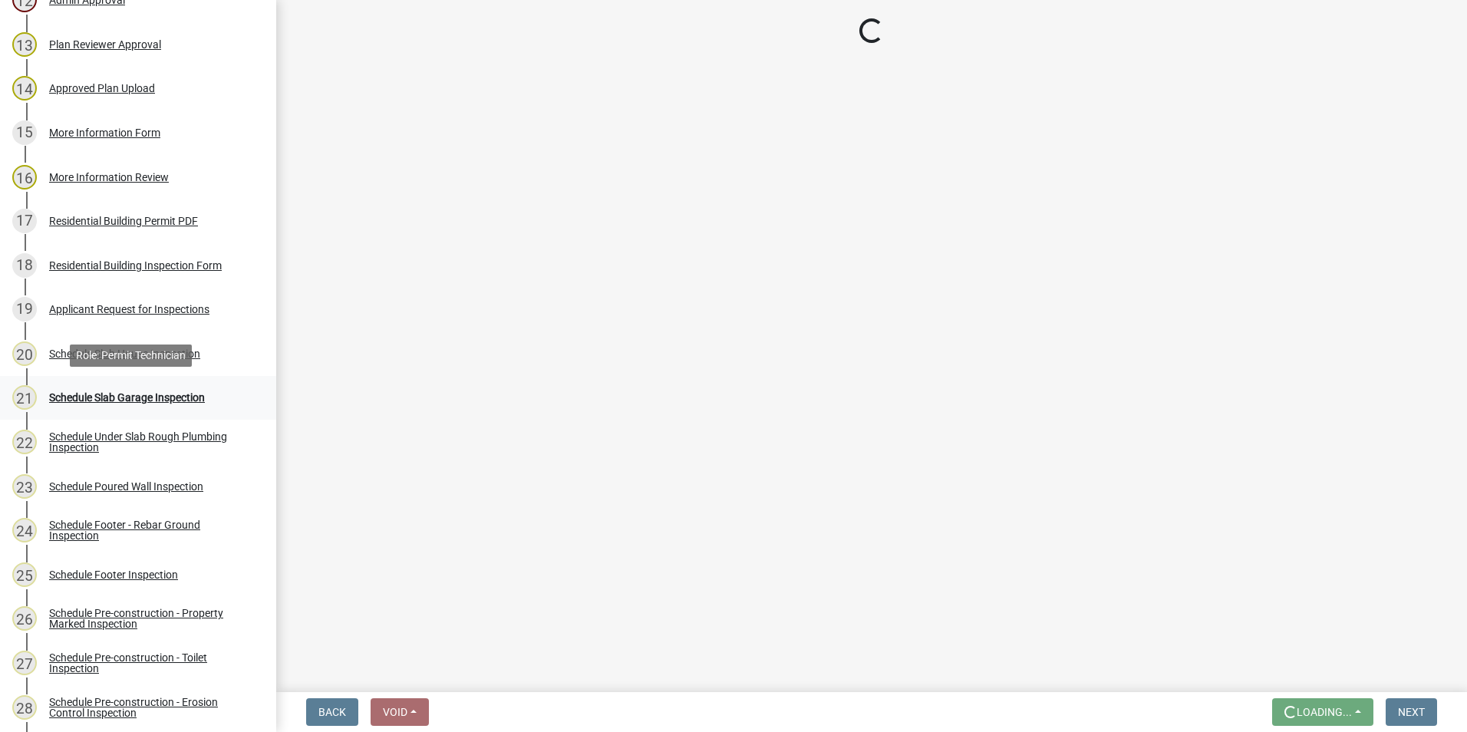
click at [96, 403] on div "Schedule Slab Garage Inspection" at bounding box center [127, 397] width 156 height 11
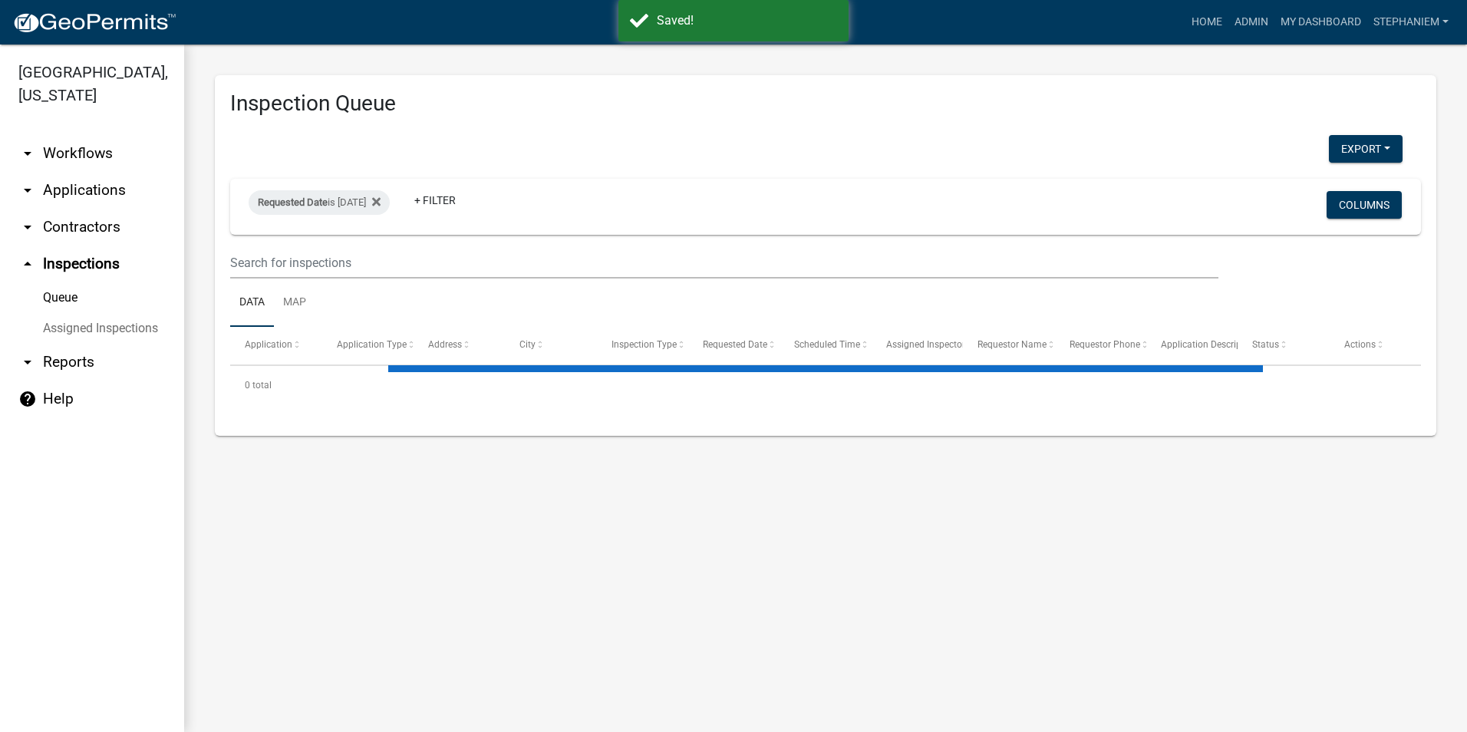
click at [330, 166] on div "Export Excel Format (.xlsx) CSV Format (.csv)" at bounding box center [817, 150] width 1196 height 31
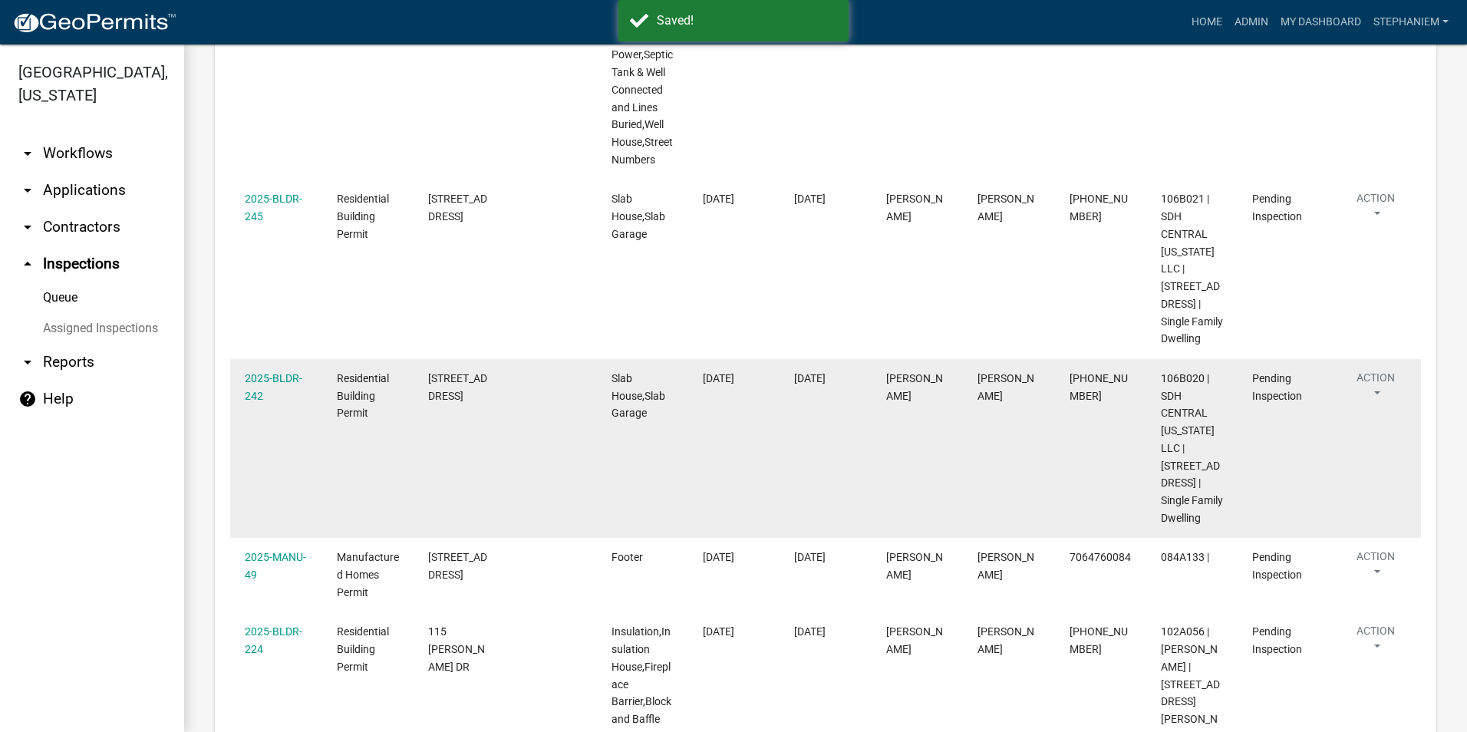
scroll to position [447, 0]
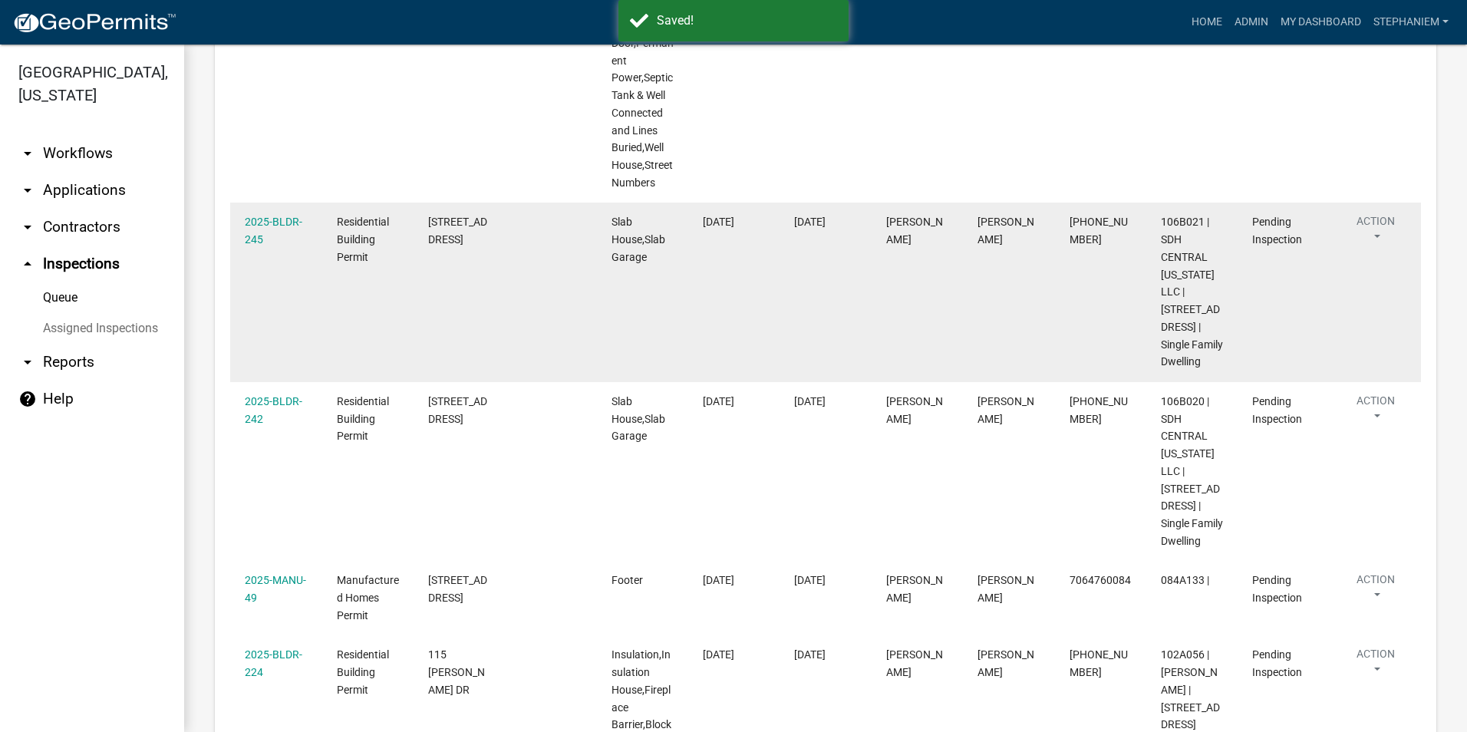
click at [268, 229] on div "2025-BLDR-245" at bounding box center [276, 230] width 62 height 35
click at [267, 224] on link "2025-BLDR-245" at bounding box center [274, 231] width 58 height 30
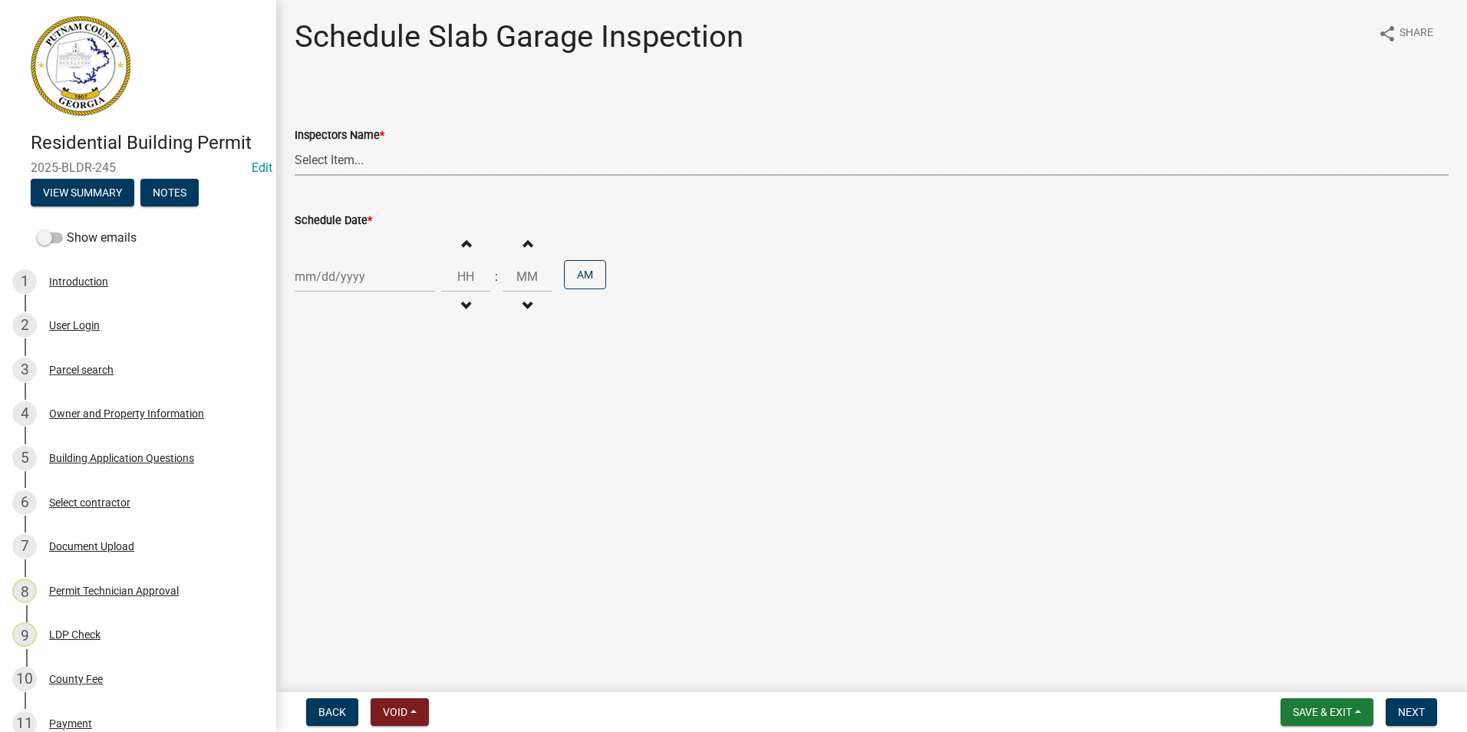
click at [326, 160] on select "Select Item... mrivera ([PERSON_NAME]) [PERSON_NAME] ([PERSON_NAME] ([PERSON_NA…" at bounding box center [872, 159] width 1154 height 31
select select "07642ab0-564c-47bb-824b-0ccf2da83593"
click at [295, 144] on select "Select Item... mrivera ([PERSON_NAME]) [PERSON_NAME] ([PERSON_NAME] ([PERSON_NA…" at bounding box center [872, 159] width 1154 height 31
click at [341, 286] on div at bounding box center [365, 276] width 140 height 31
select select "10"
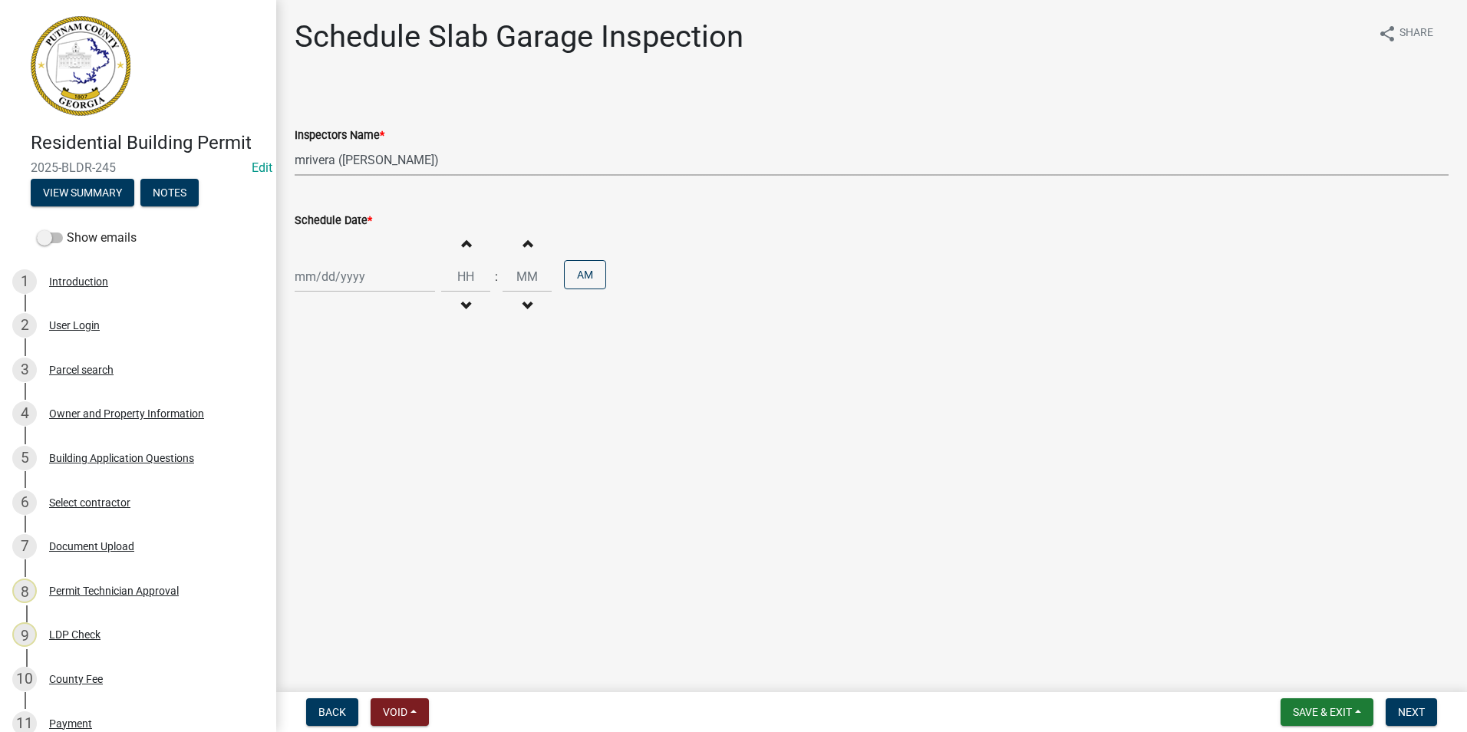
select select "2025"
click at [390, 400] on div "16" at bounding box center [383, 407] width 25 height 25
type input "[DATE]"
click at [1417, 709] on span "Next" at bounding box center [1411, 712] width 27 height 12
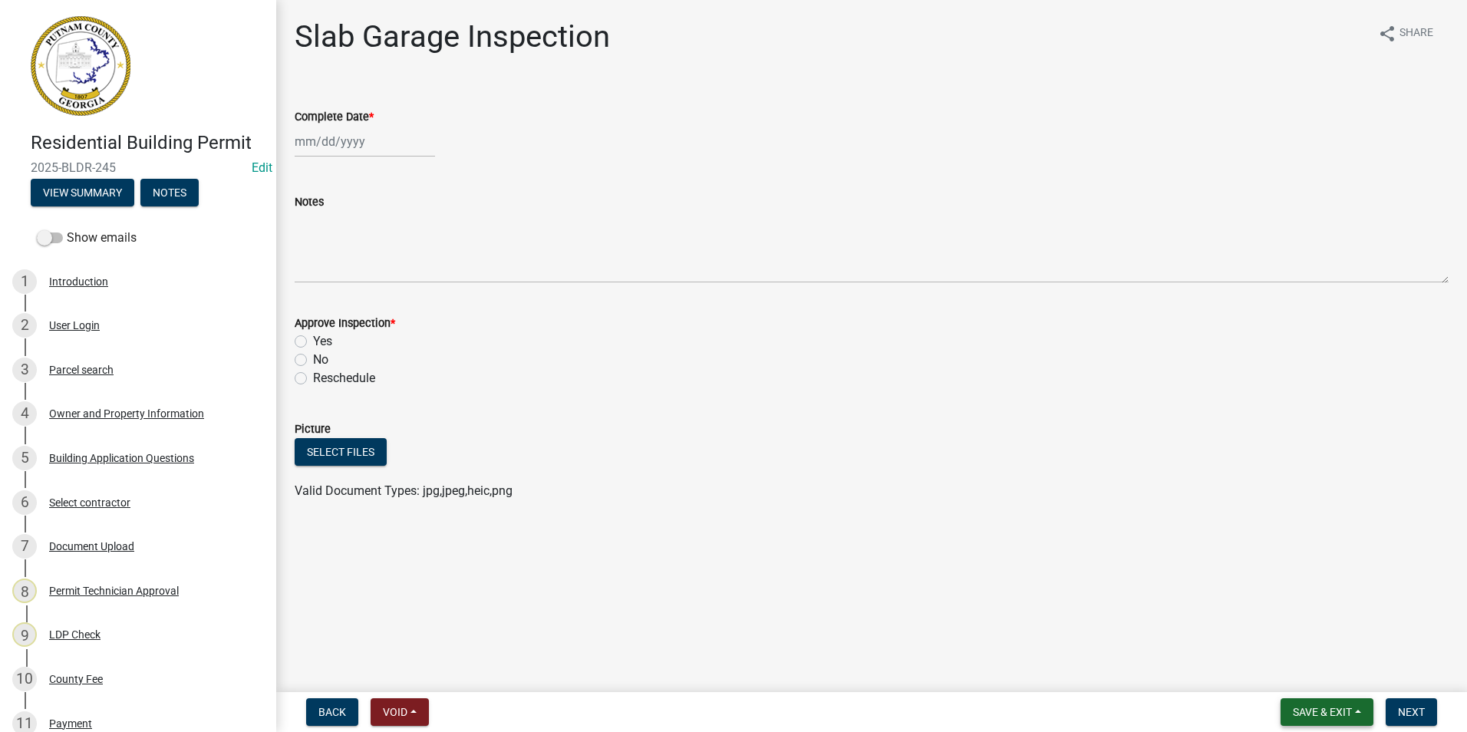
click at [1336, 705] on button "Save & Exit" at bounding box center [1327, 712] width 93 height 28
click at [1323, 661] on button "Save & Exit" at bounding box center [1312, 672] width 123 height 37
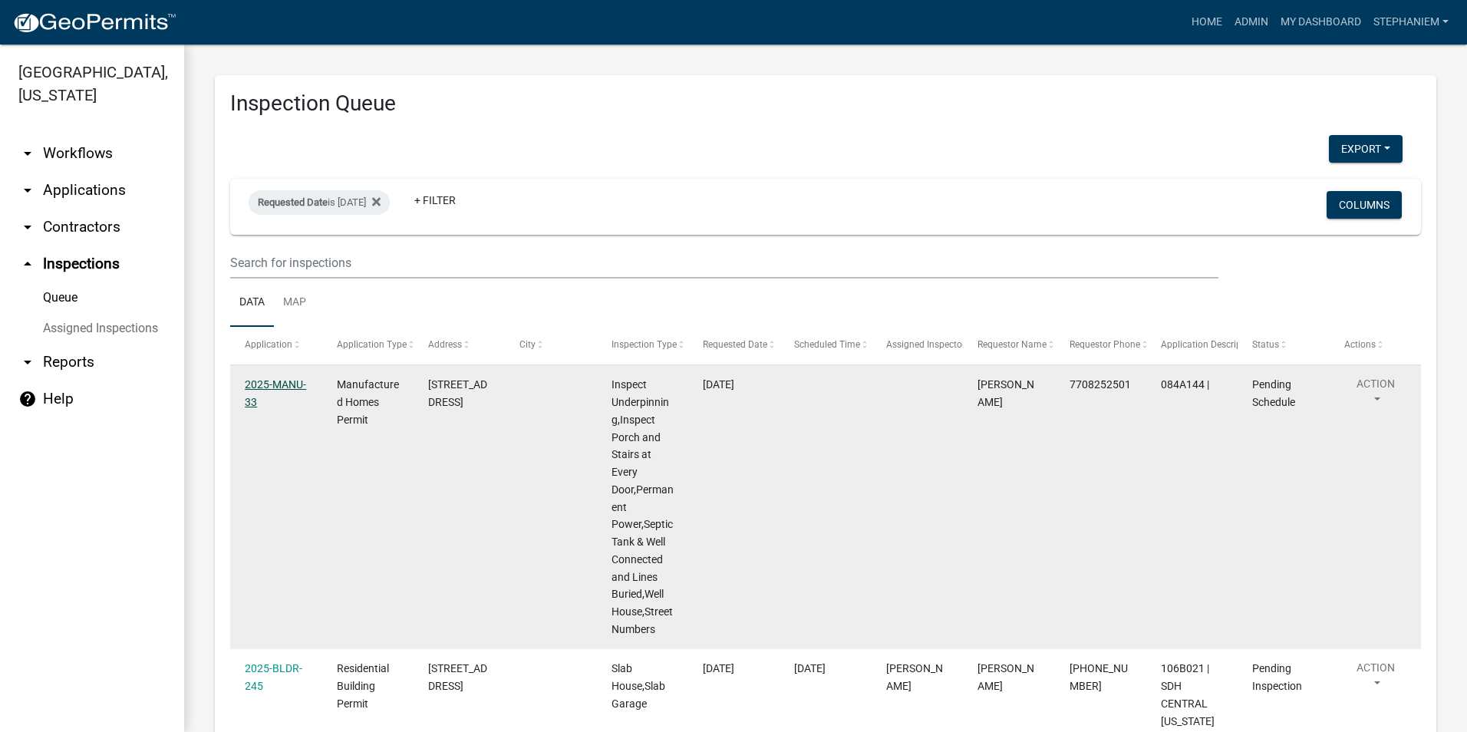
click at [278, 382] on link "2025-MANU-33" at bounding box center [275, 393] width 61 height 30
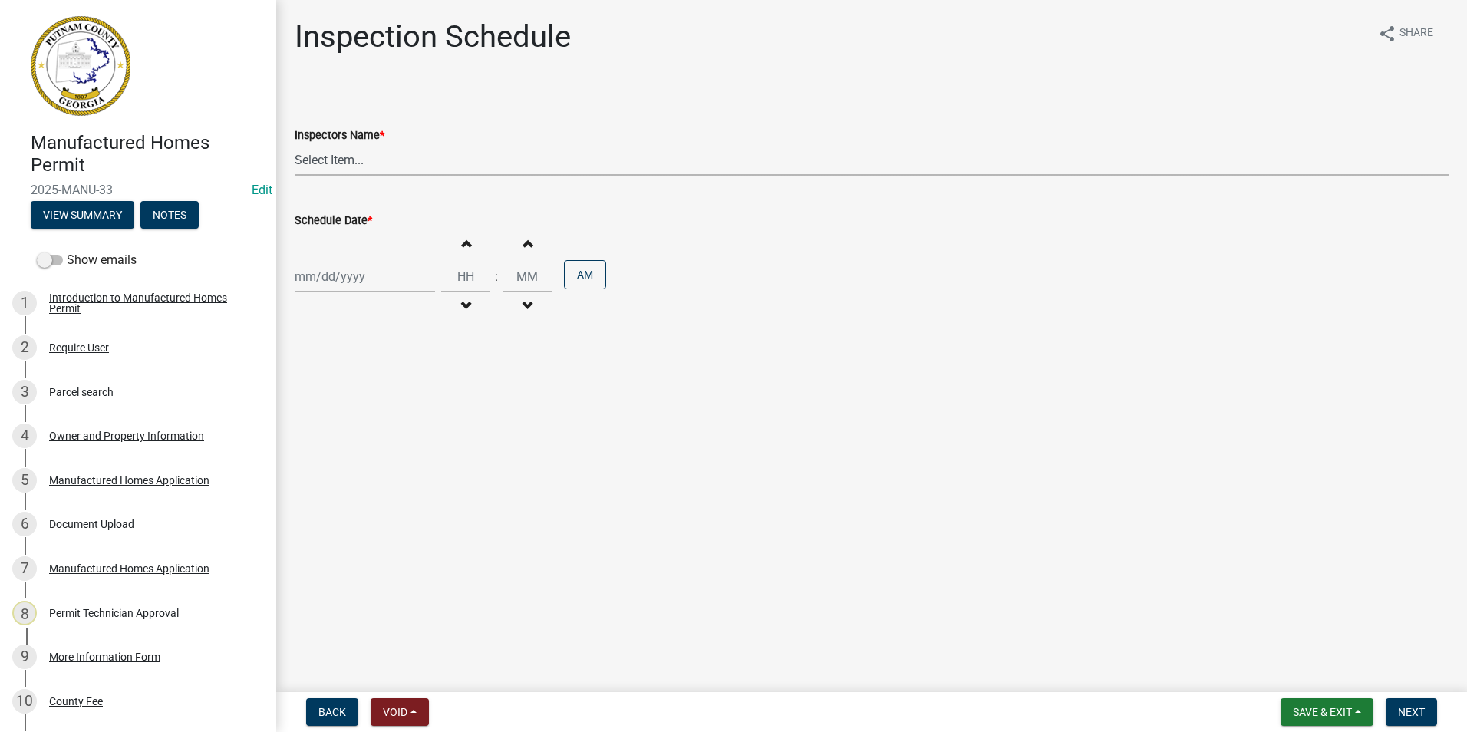
click at [362, 169] on select "Select Item... mrivera ([PERSON_NAME]) [PERSON_NAME] ([PERSON_NAME] ([PERSON_NA…" at bounding box center [872, 159] width 1154 height 31
select select "07642ab0-564c-47bb-824b-0ccf2da83593"
click at [295, 144] on select "Select Item... mrivera ([PERSON_NAME]) [PERSON_NAME] ([PERSON_NAME] ([PERSON_NA…" at bounding box center [872, 159] width 1154 height 31
click at [373, 283] on div at bounding box center [365, 276] width 140 height 31
select select "10"
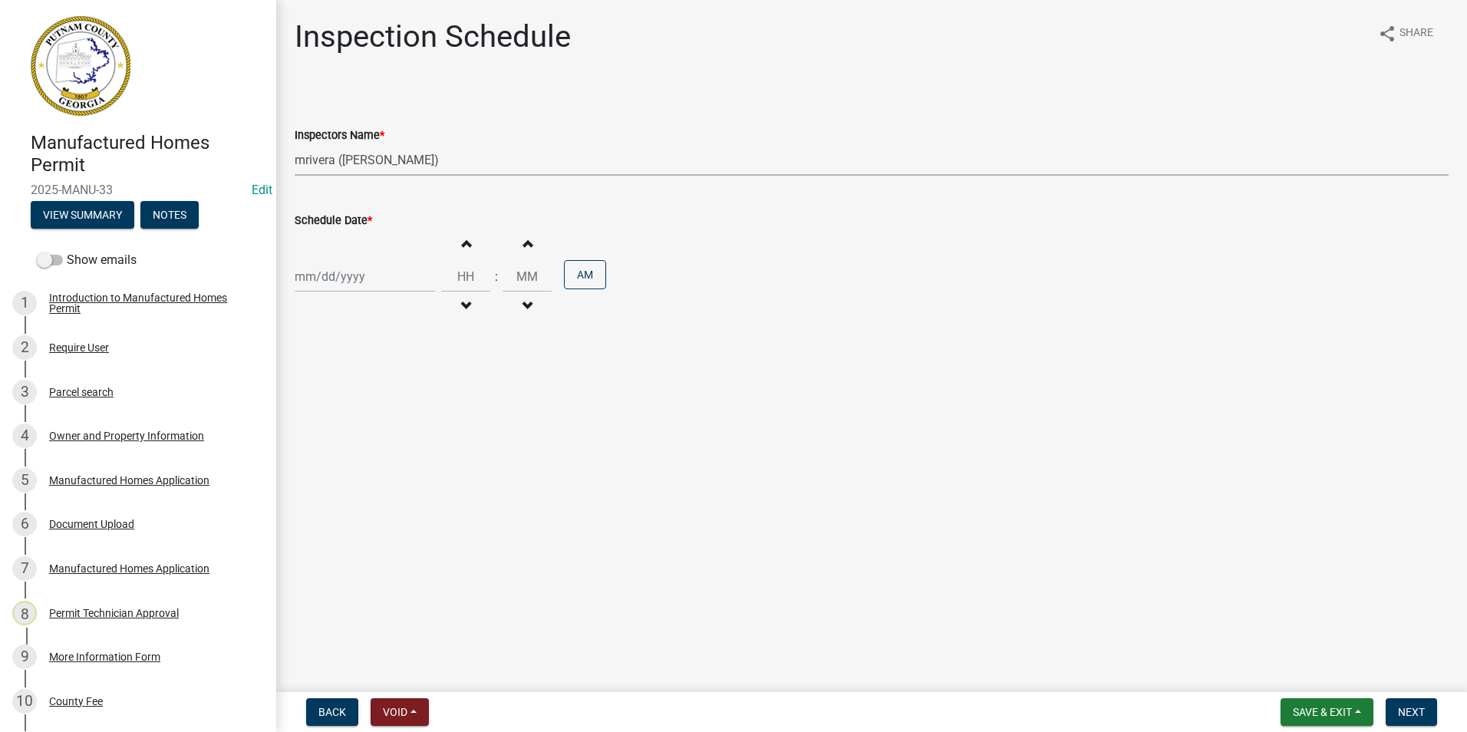
select select "2025"
click at [384, 408] on div "16" at bounding box center [383, 407] width 25 height 25
type input "[DATE]"
click at [1414, 711] on span "Next" at bounding box center [1411, 712] width 27 height 12
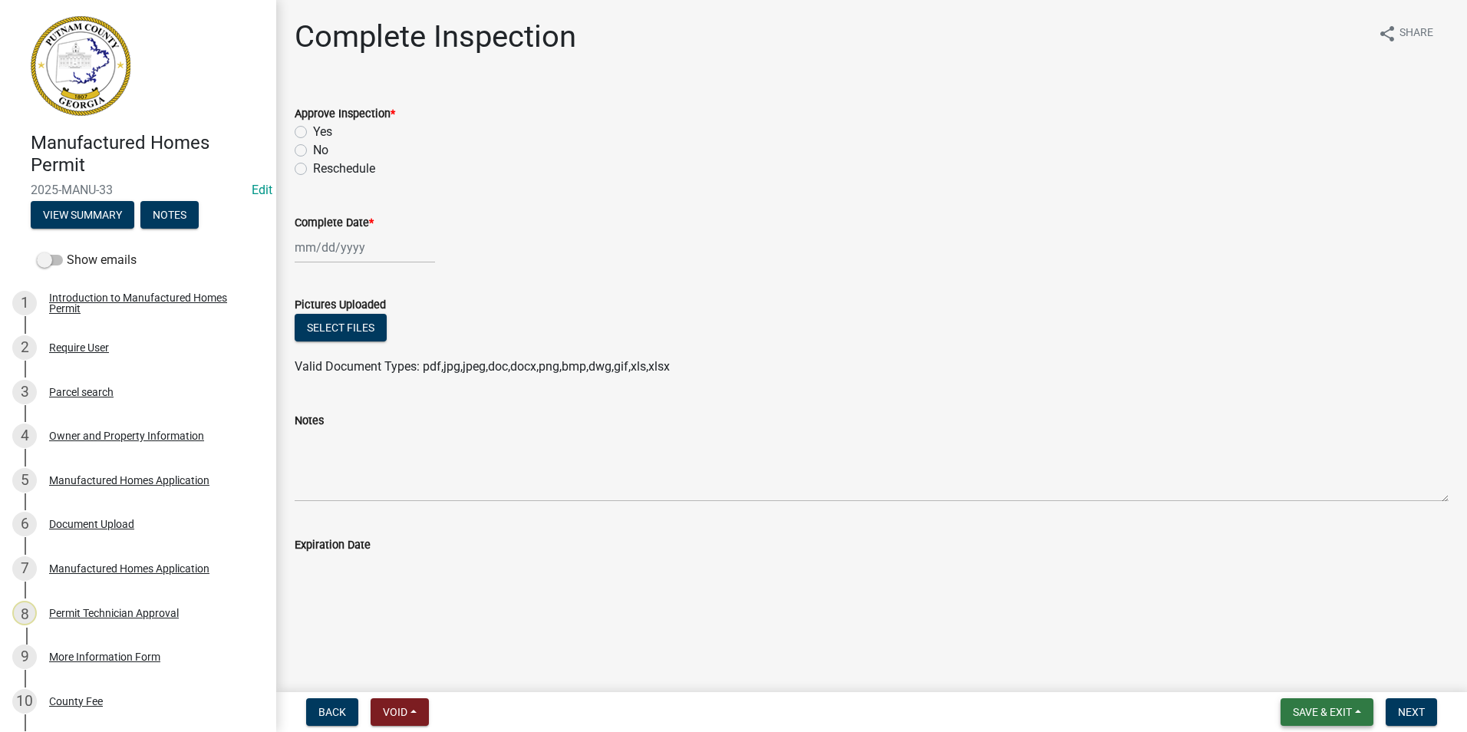
click at [1360, 713] on button "Save & Exit" at bounding box center [1327, 712] width 93 height 28
click at [1352, 679] on button "Save & Exit" at bounding box center [1312, 672] width 123 height 37
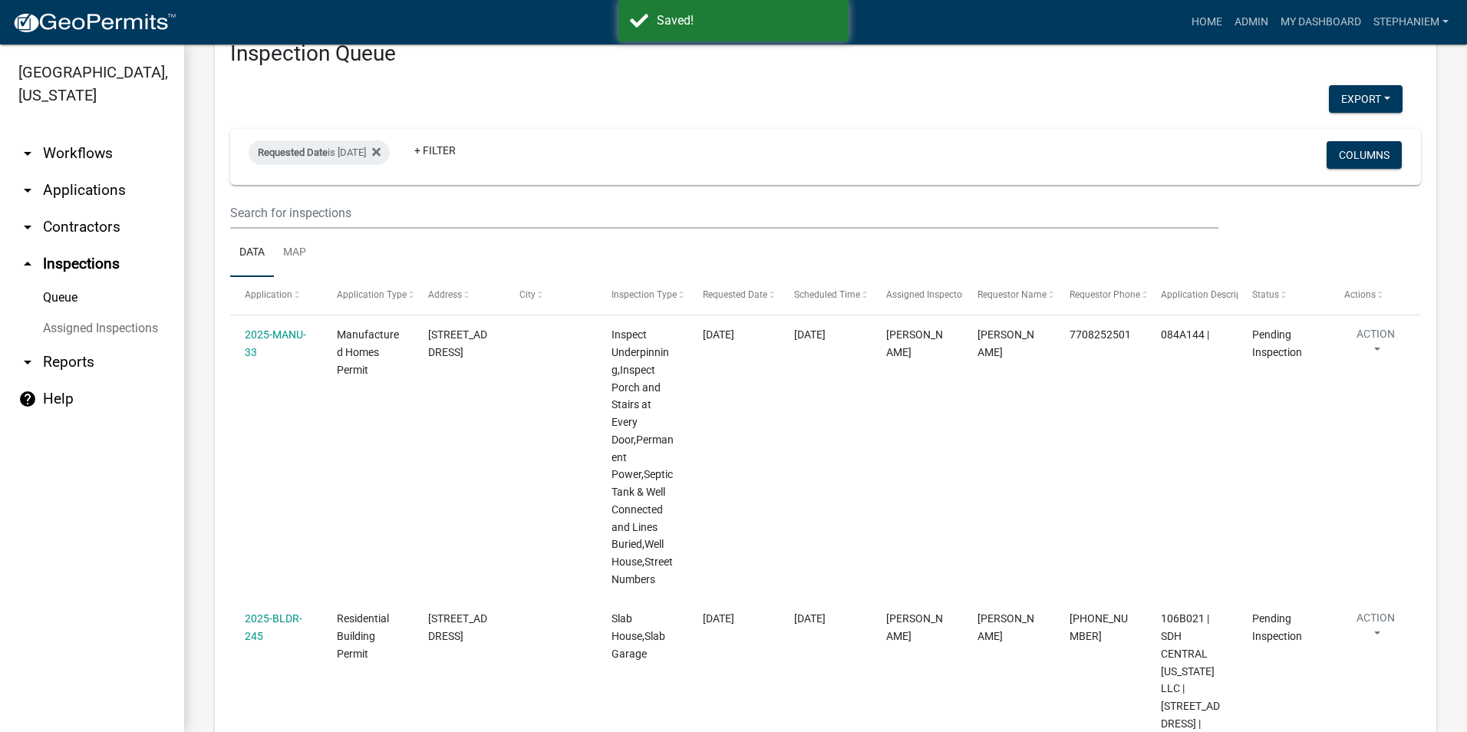
scroll to position [77, 0]
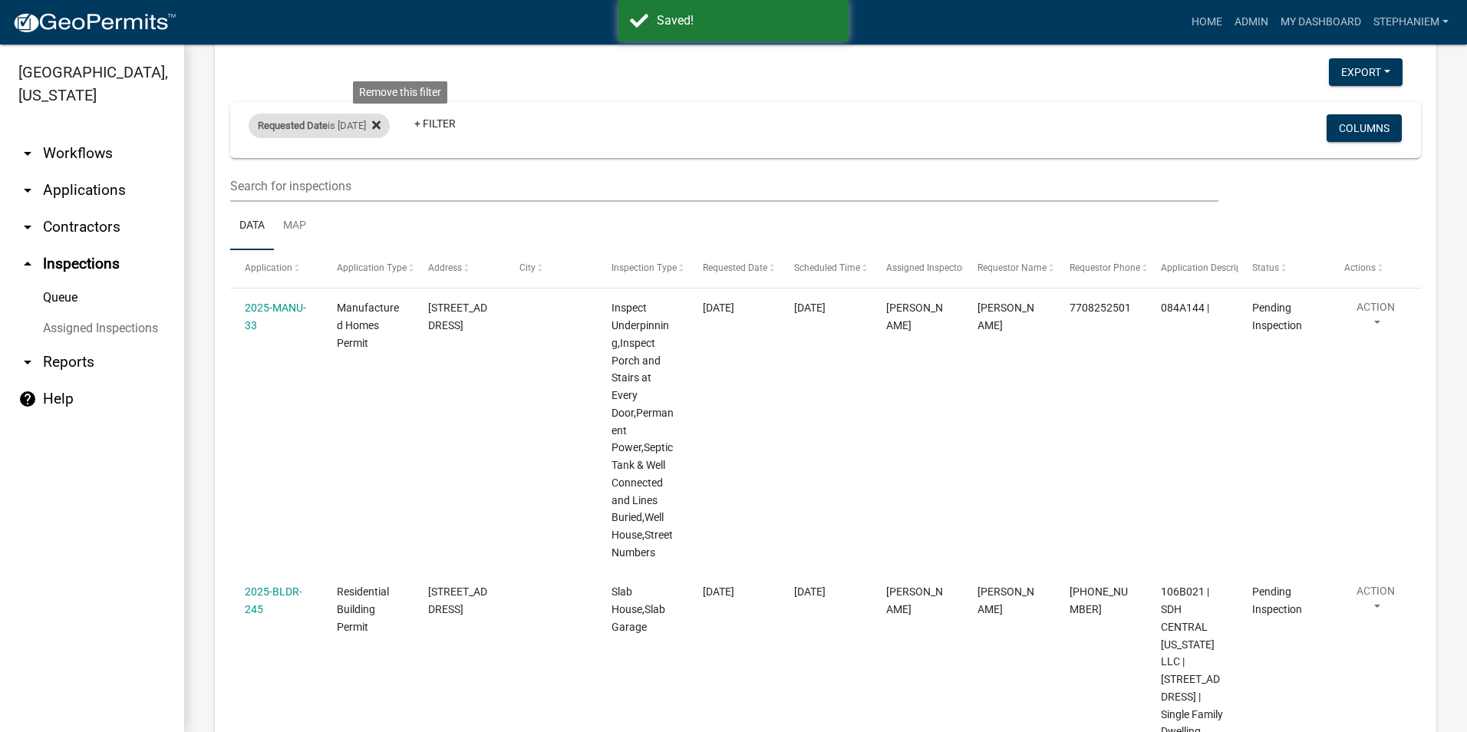
click at [381, 124] on fa-icon at bounding box center [373, 126] width 15 height 25
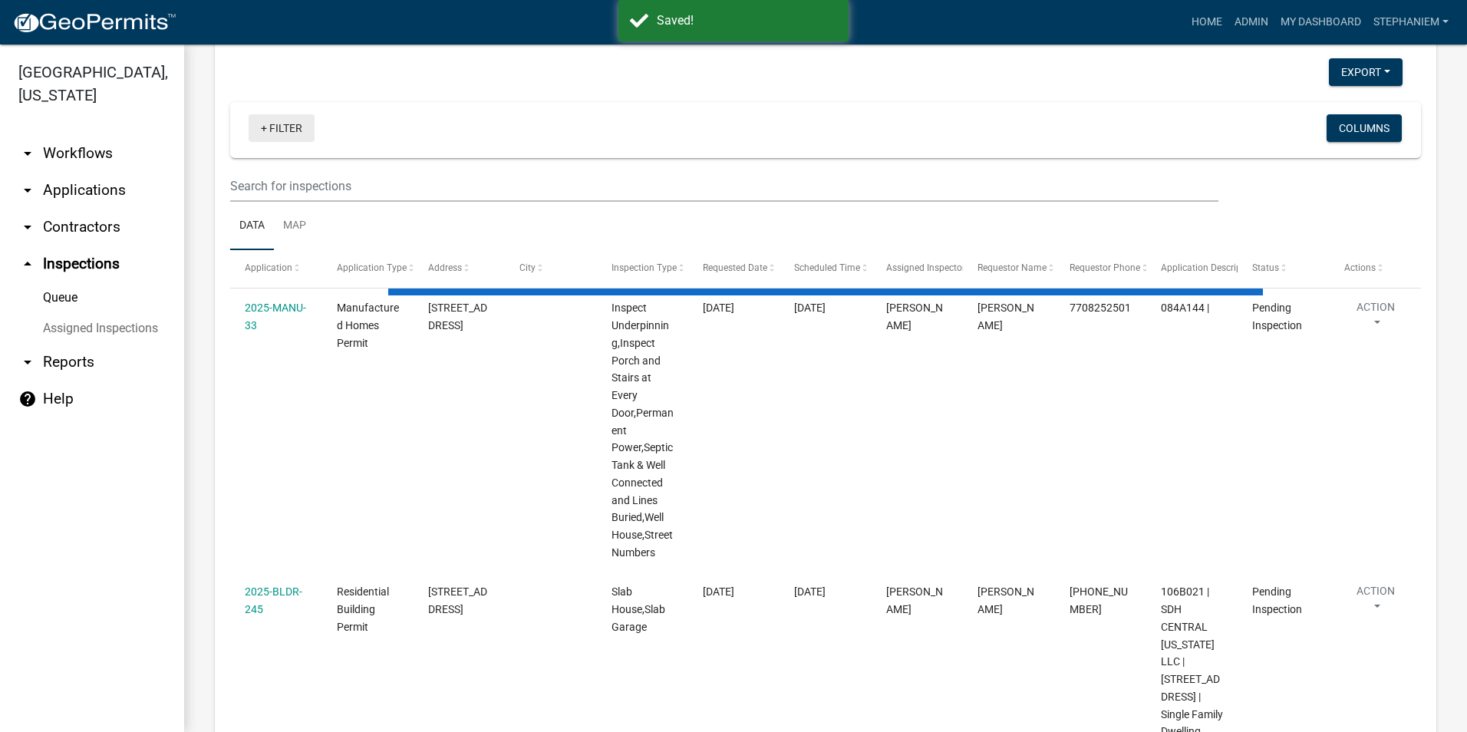
click at [307, 132] on link "+ Filter" at bounding box center [282, 128] width 66 height 28
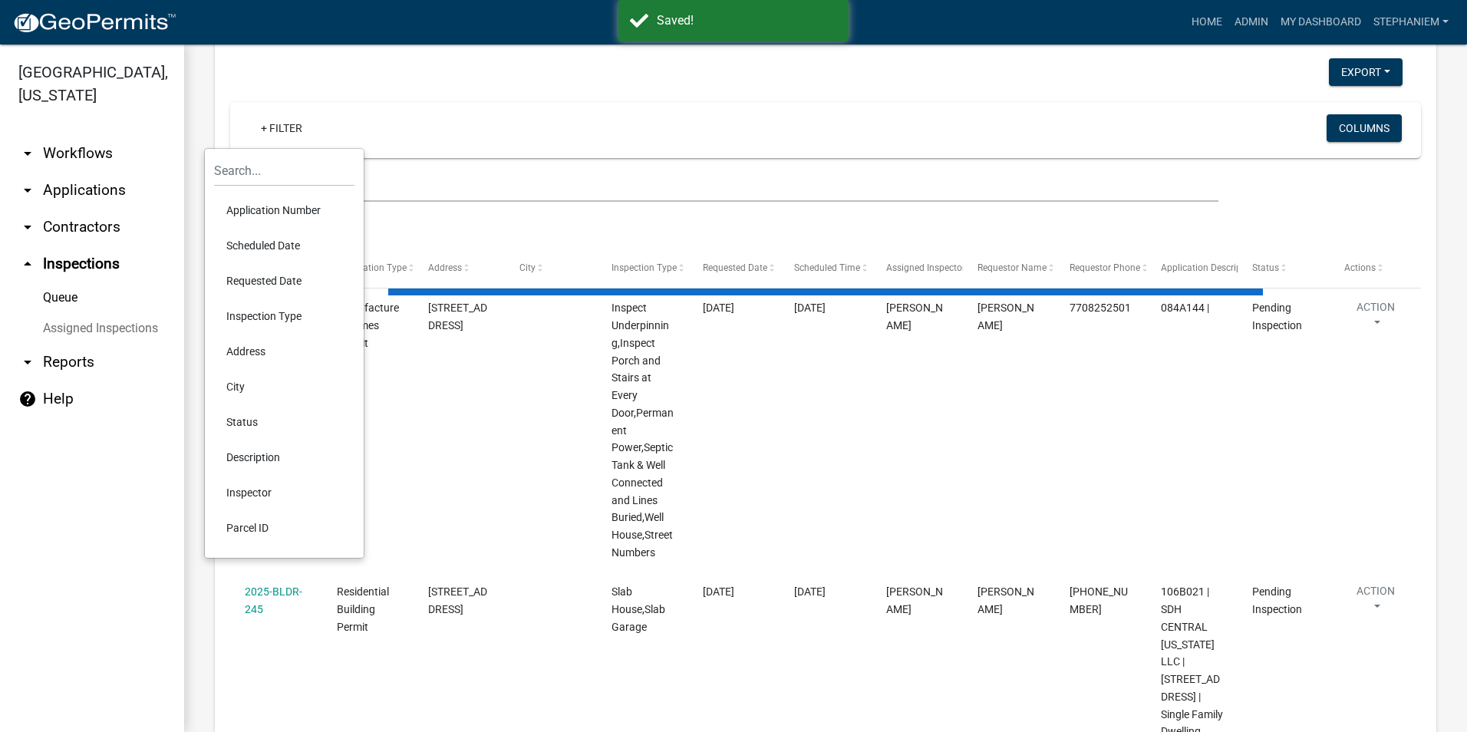
select select "3: 100"
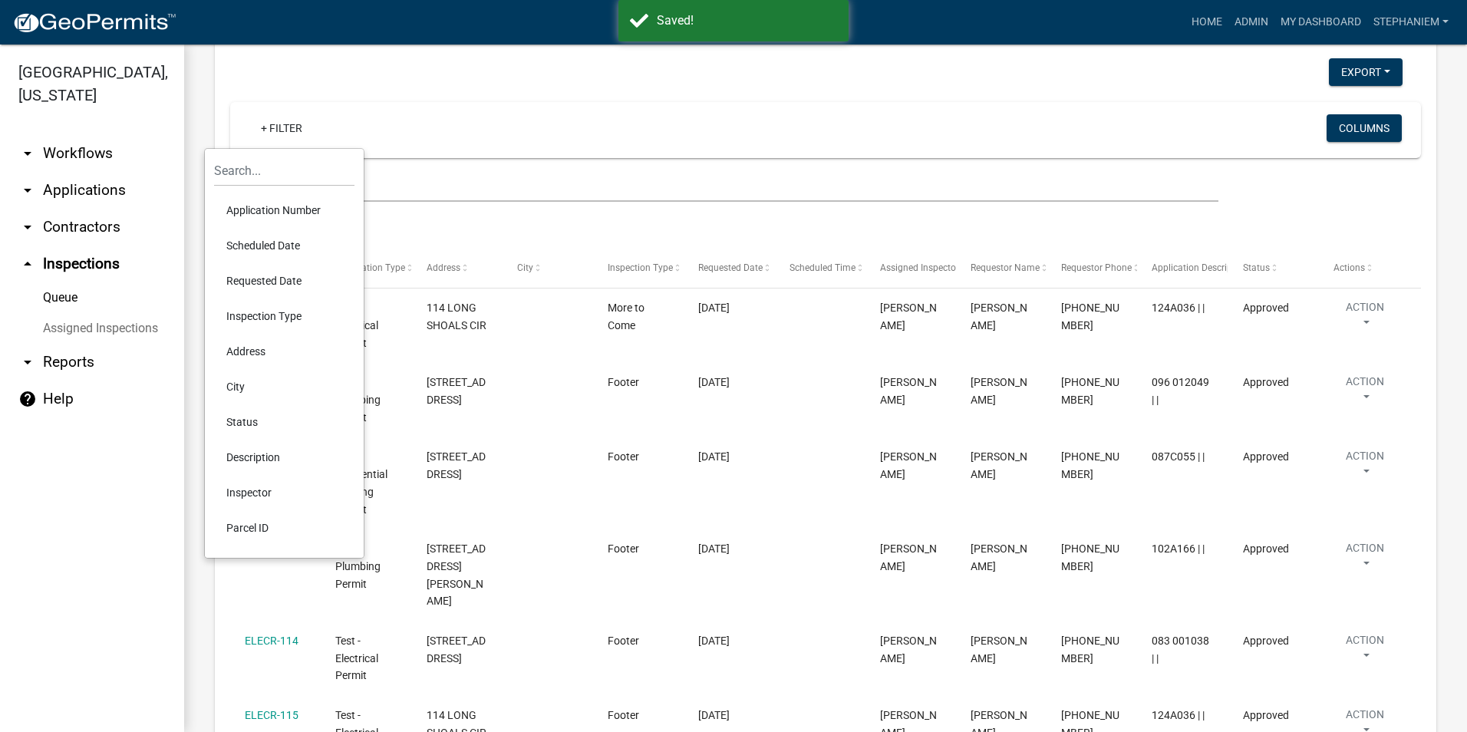
click at [282, 252] on li "Scheduled Date" at bounding box center [284, 245] width 140 height 35
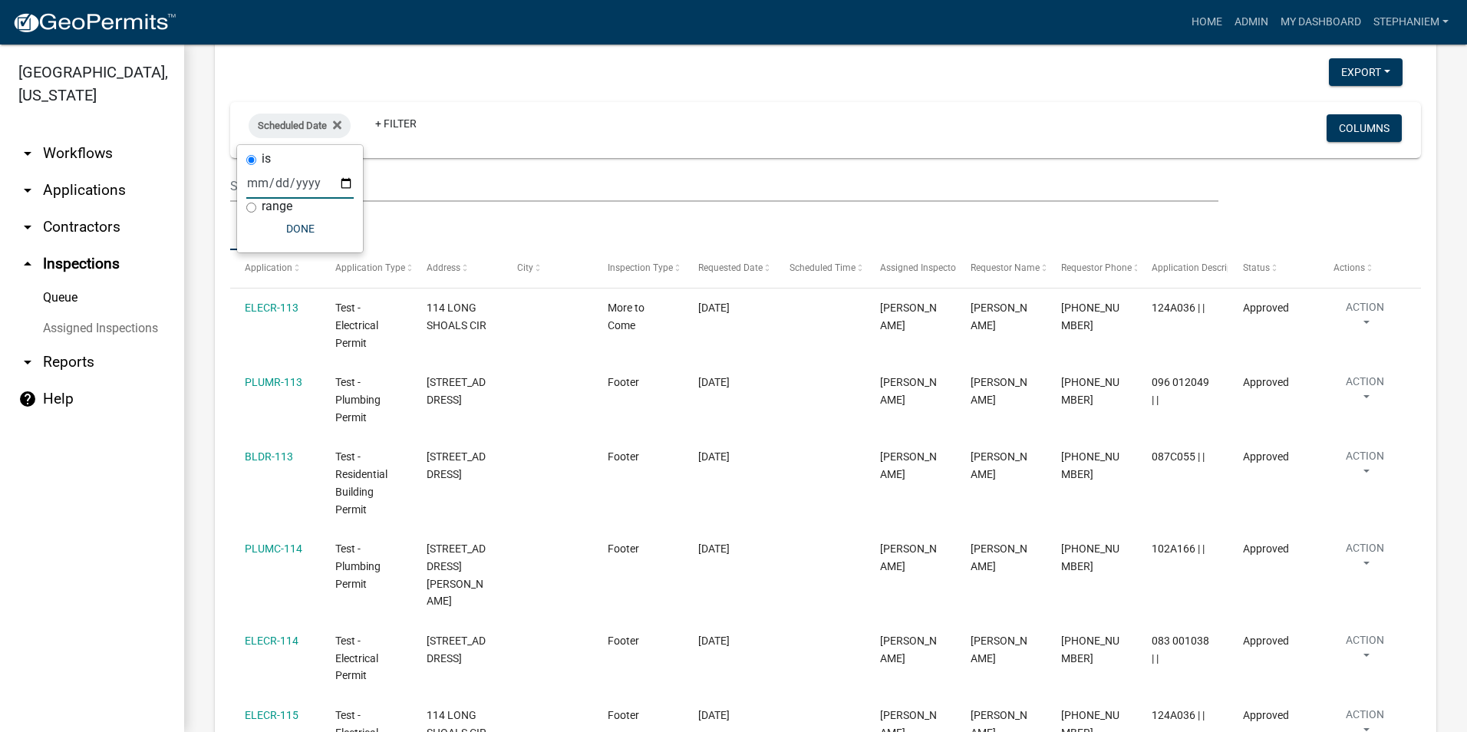
click at [344, 184] on input "date" at bounding box center [299, 182] width 107 height 31
type input "2025-10-16"
click at [325, 218] on button "Done" at bounding box center [332, 229] width 107 height 28
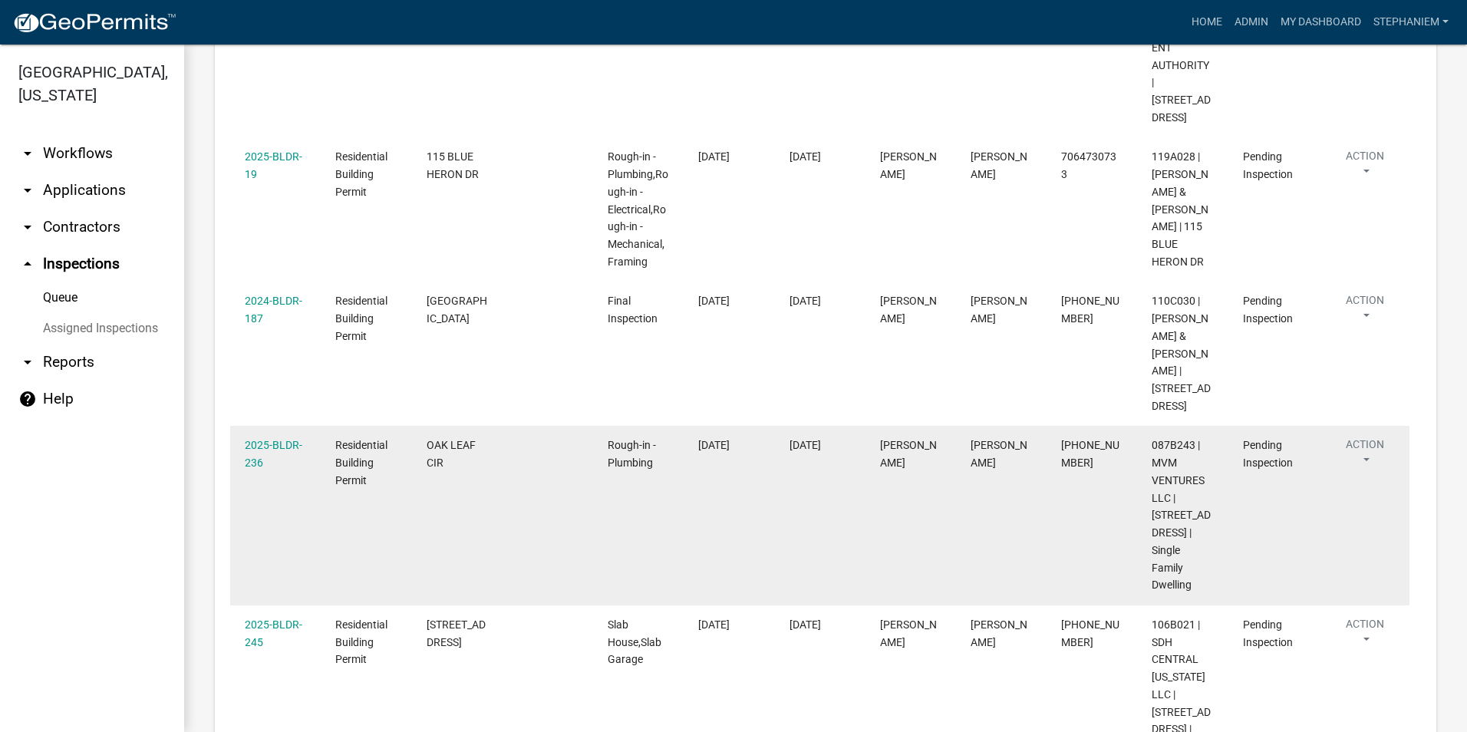
scroll to position [1612, 0]
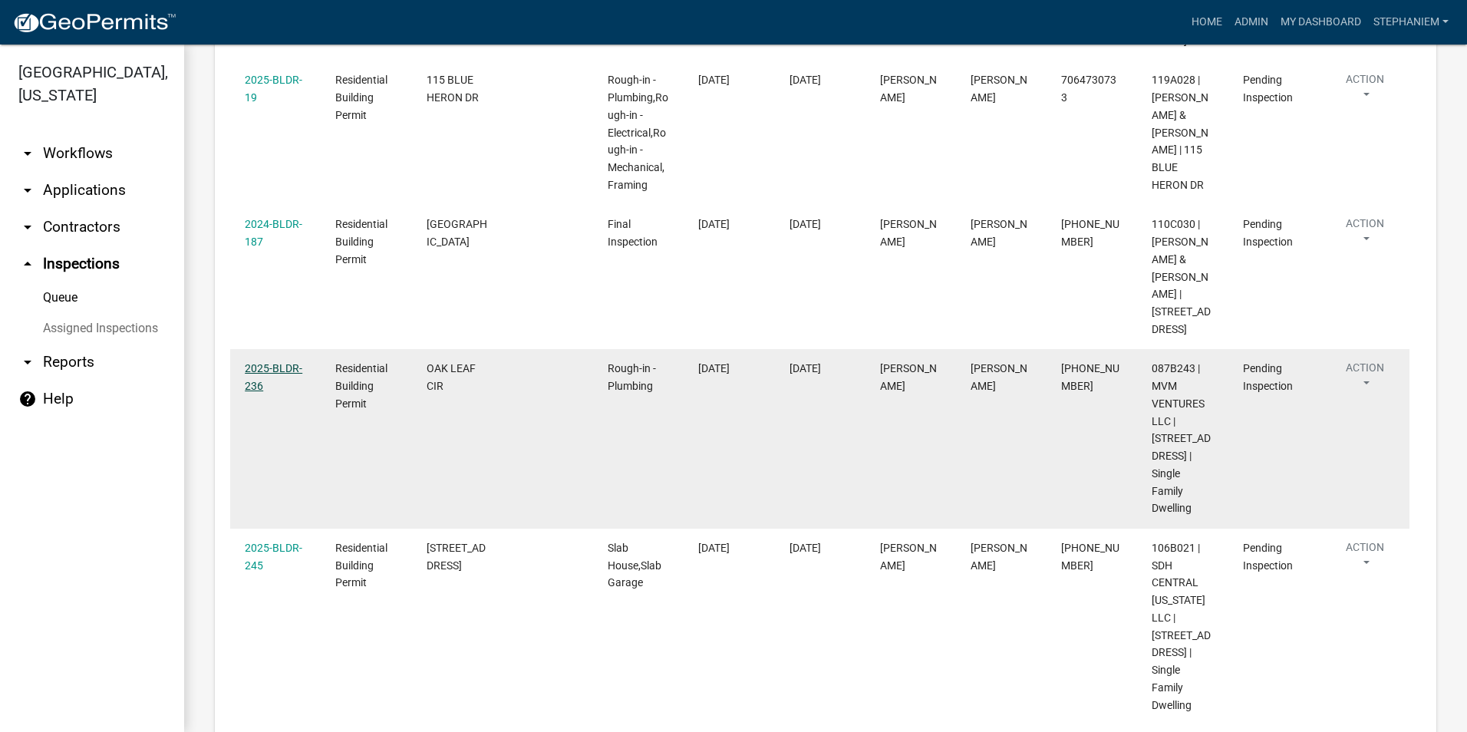
click at [274, 362] on link "2025-BLDR-236" at bounding box center [274, 377] width 58 height 30
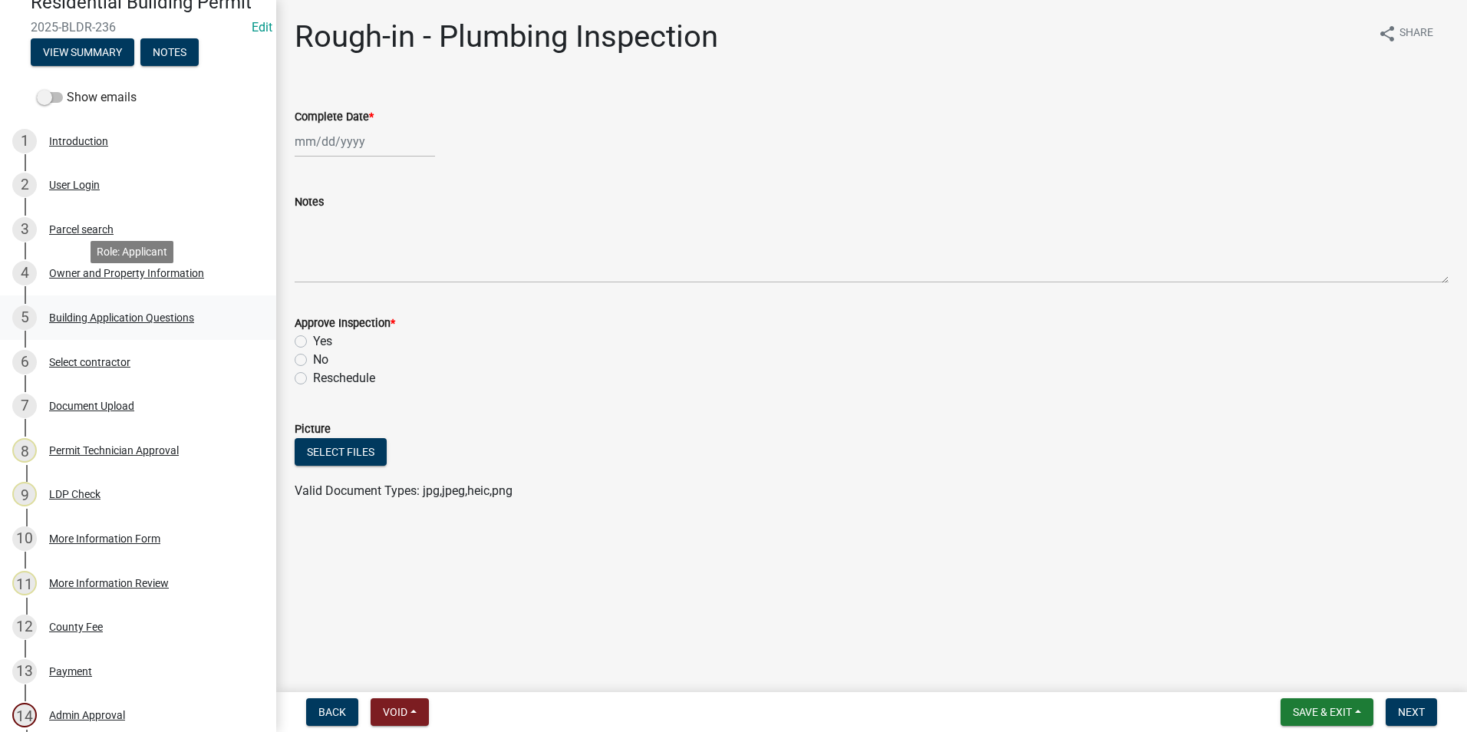
scroll to position [153, 0]
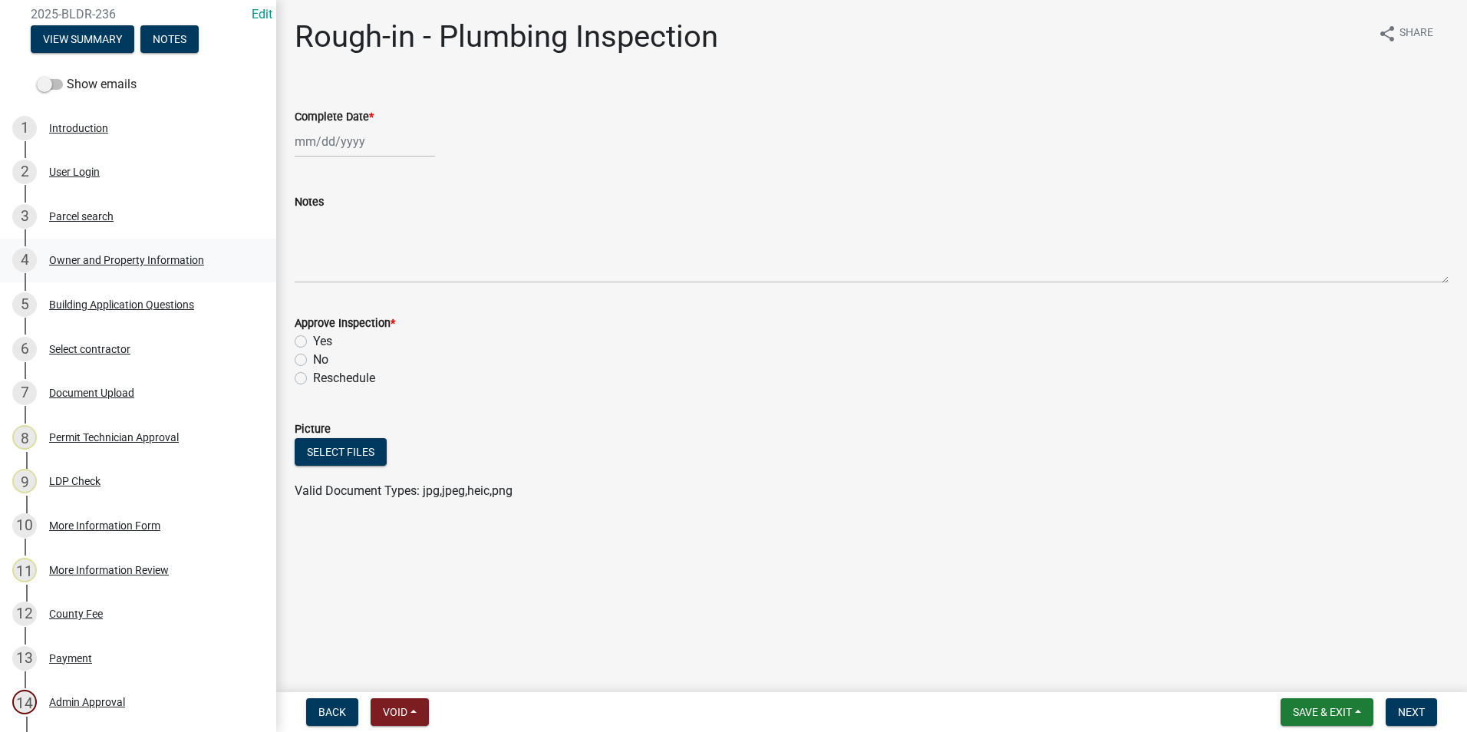
click at [108, 265] on div "Owner and Property Information" at bounding box center [126, 260] width 155 height 11
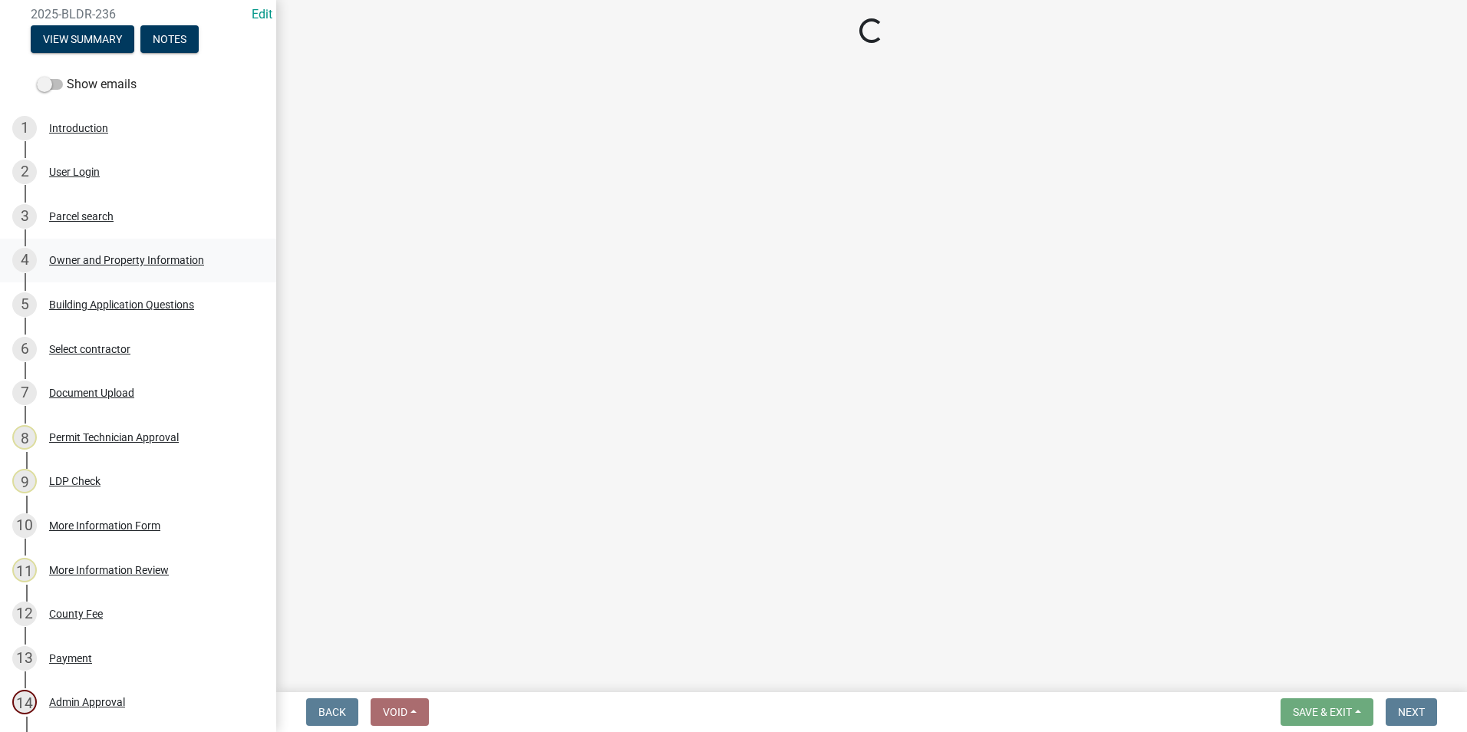
select select "34fe85c2-5f76-4343-b6bb-8ca387e0bed7"
select select "83394b22-4a11-496c-8e5c-75ade2e72faf"
select select "295c155f-de53-4b68-9fdd-08c8883e9b6f"
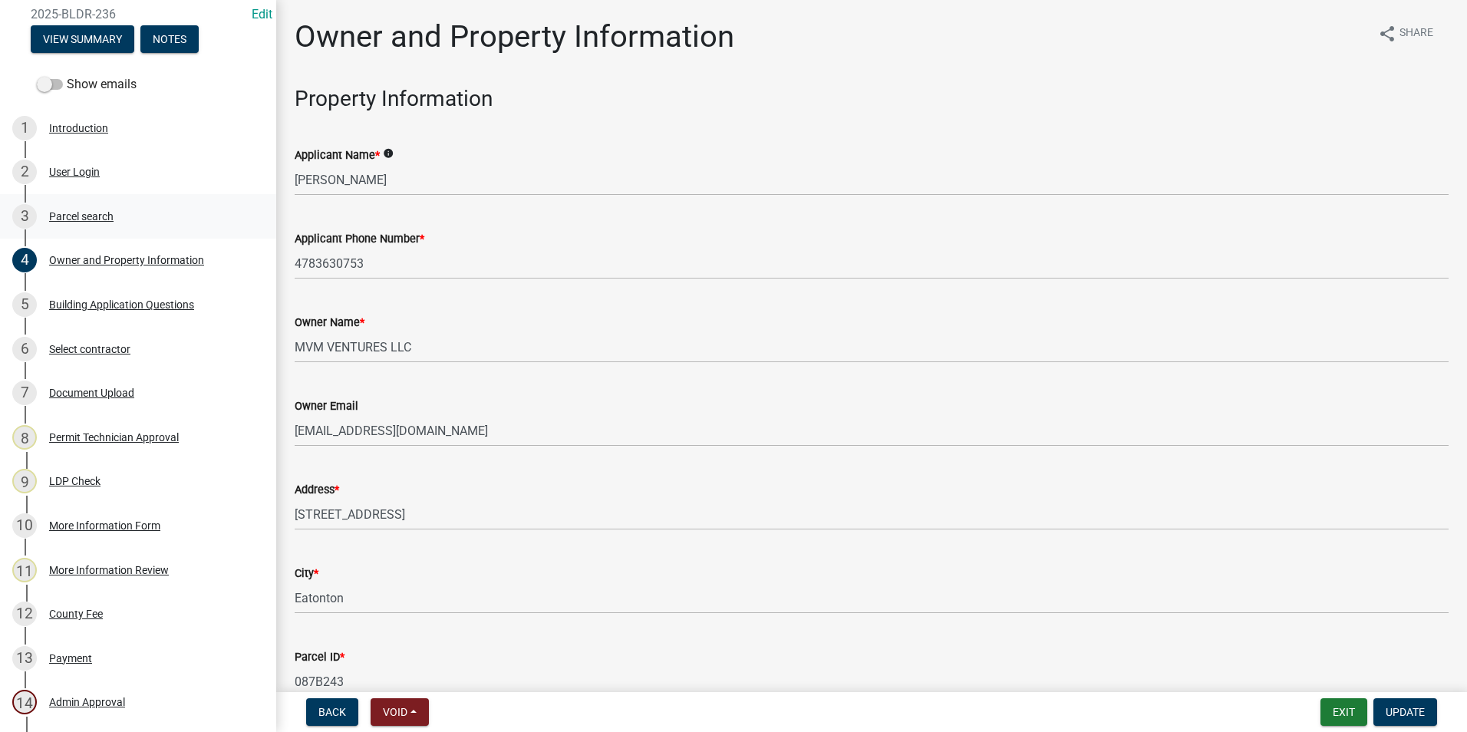
click at [103, 216] on div "Parcel search" at bounding box center [81, 216] width 64 height 11
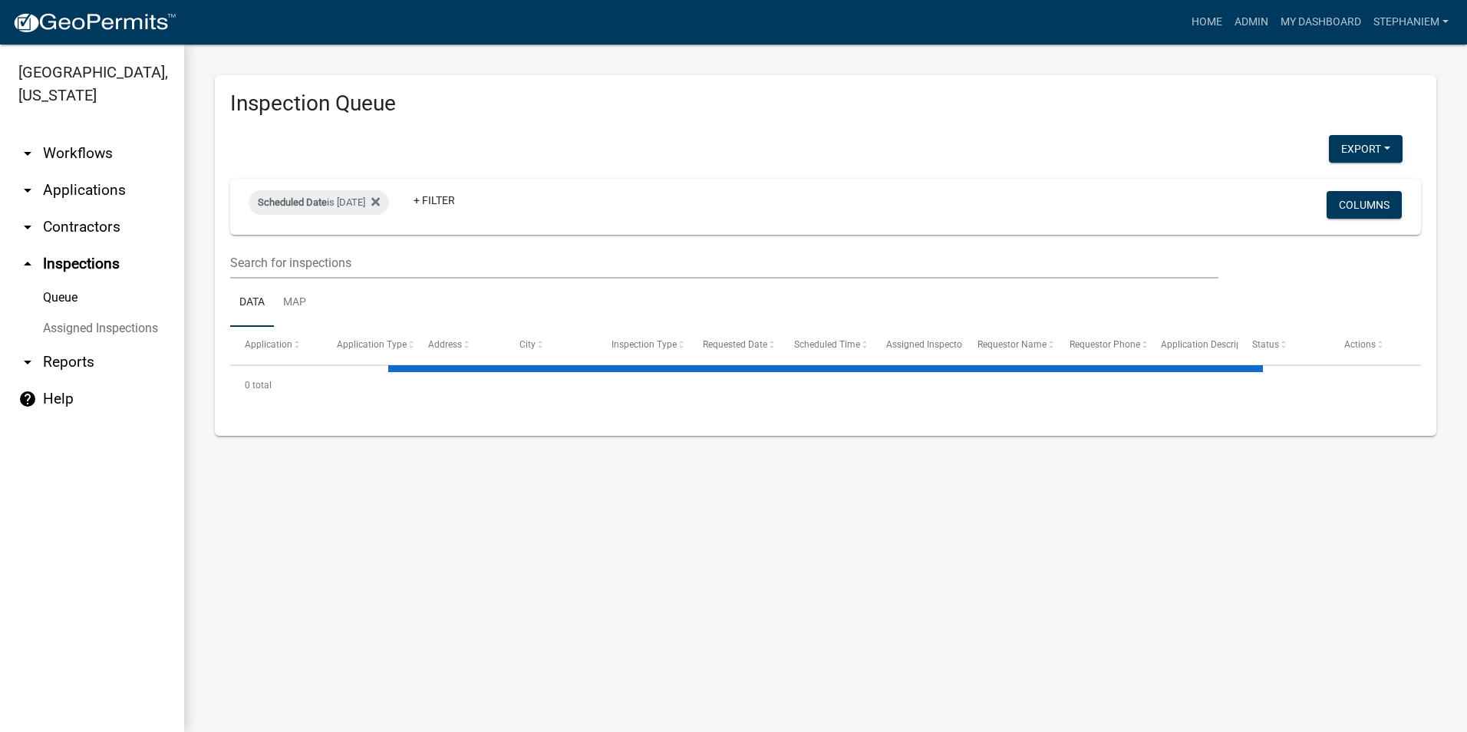
select select "3: 100"
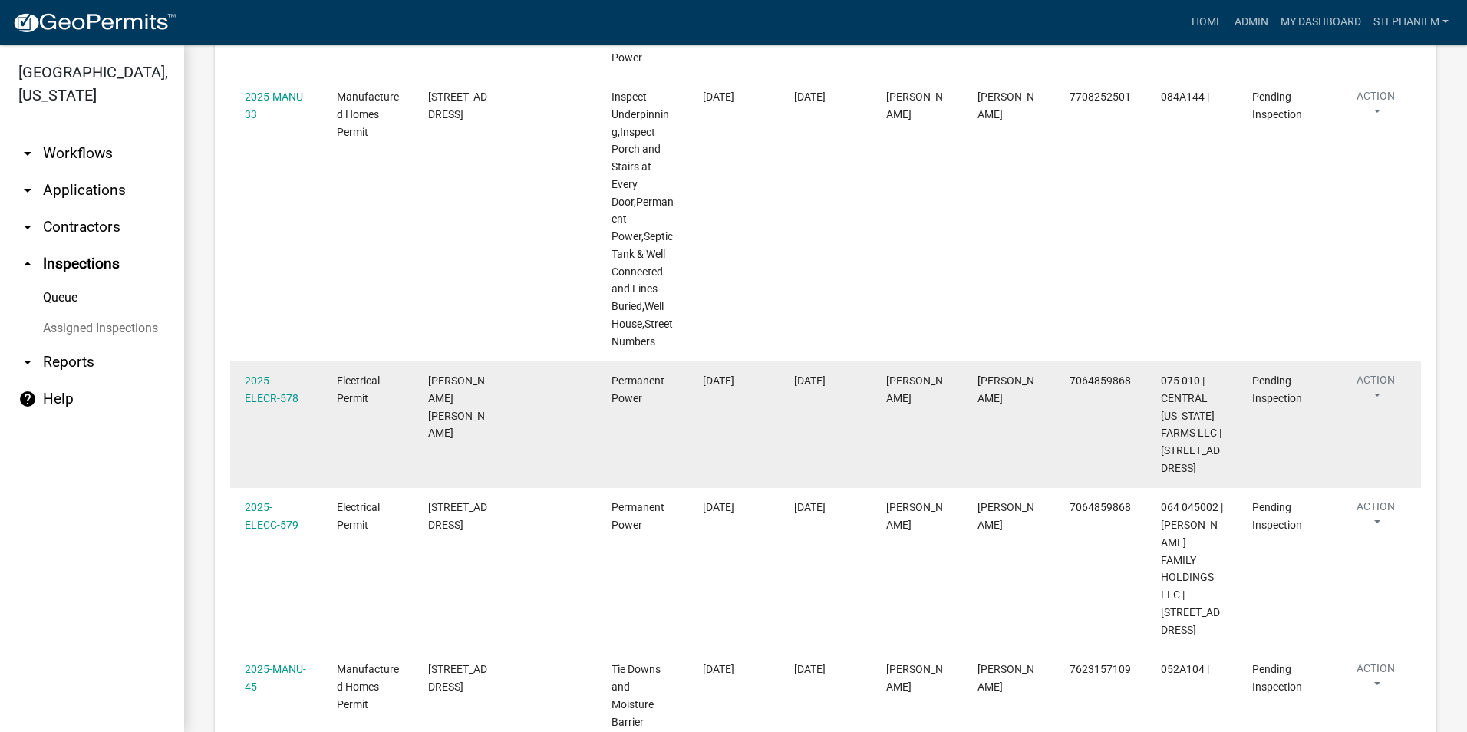
scroll to position [691, 0]
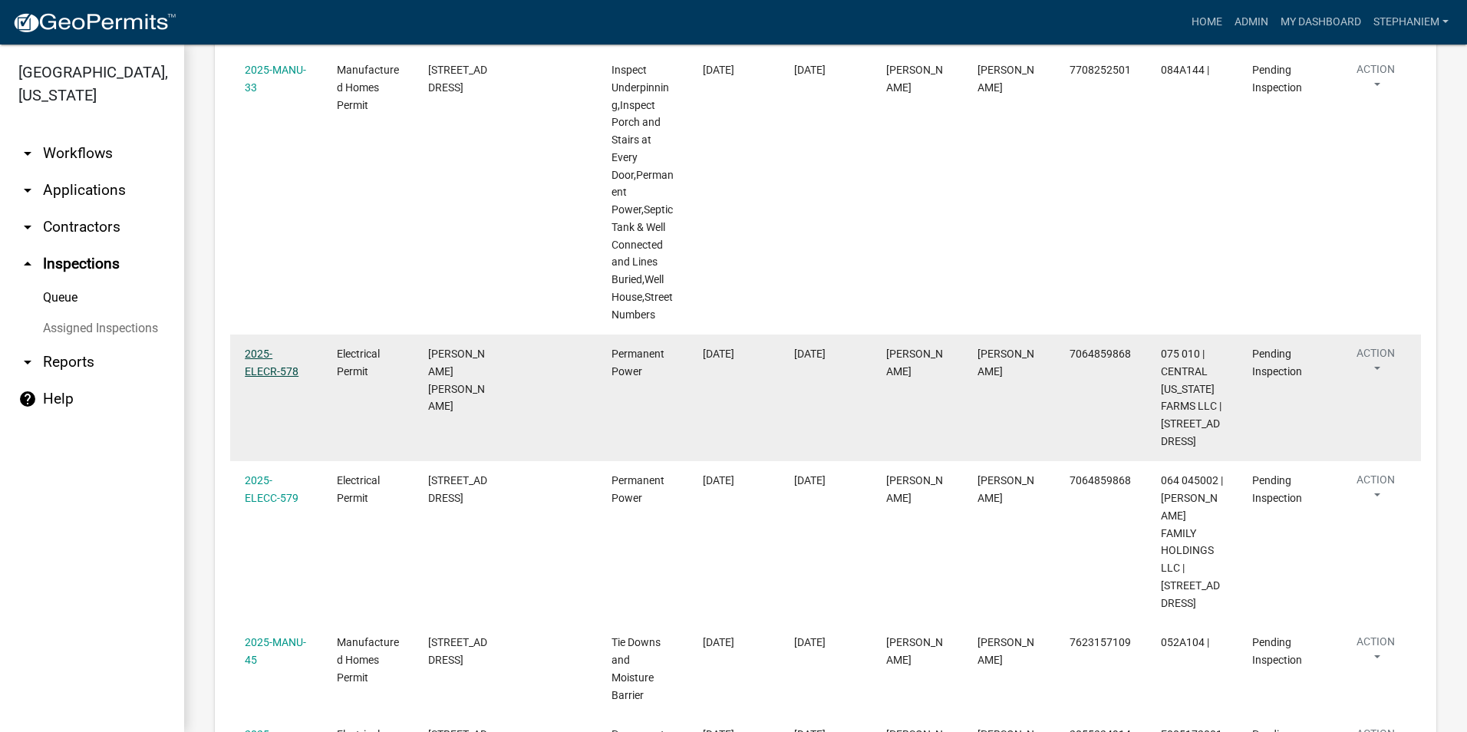
click at [282, 355] on link "2025-ELECR-578" at bounding box center [272, 363] width 54 height 30
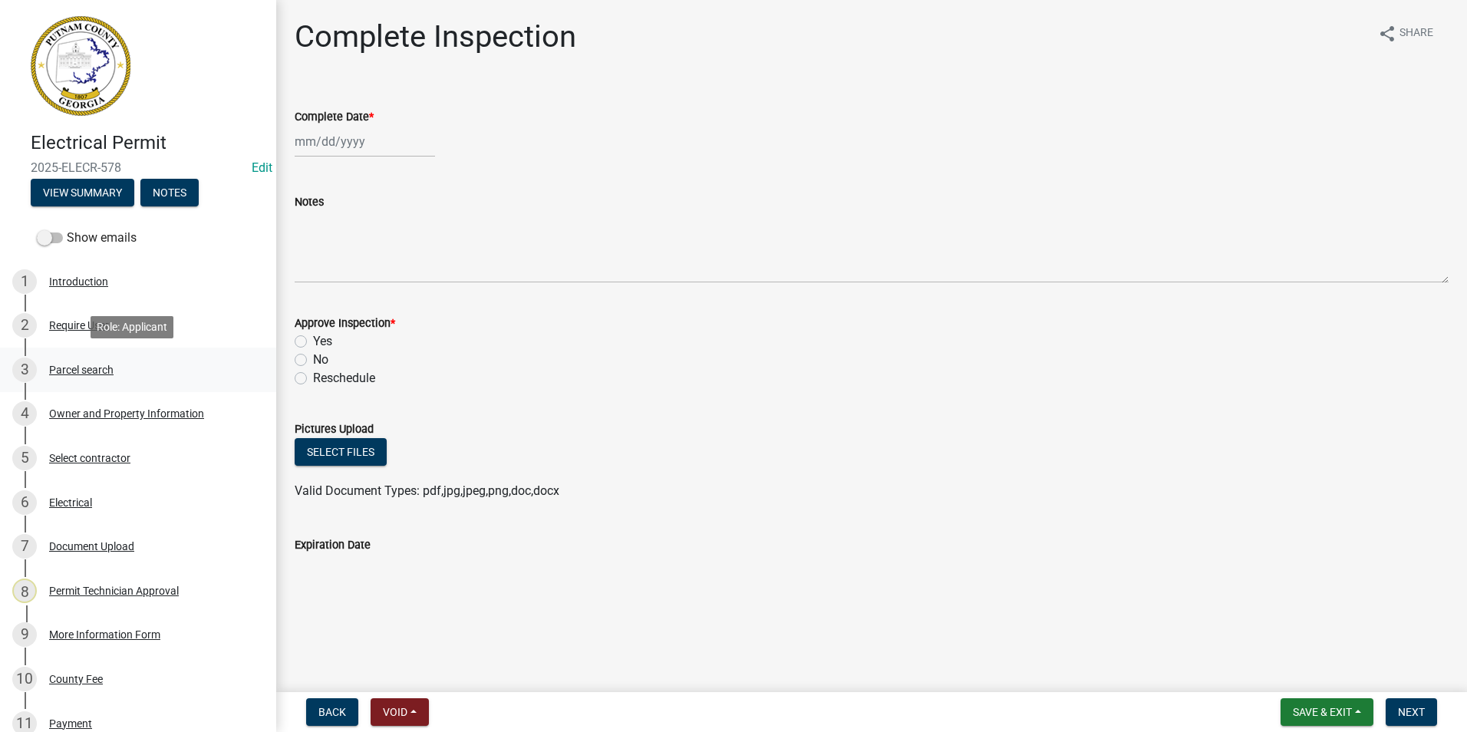
click at [129, 377] on div "3 Parcel search" at bounding box center [131, 370] width 239 height 25
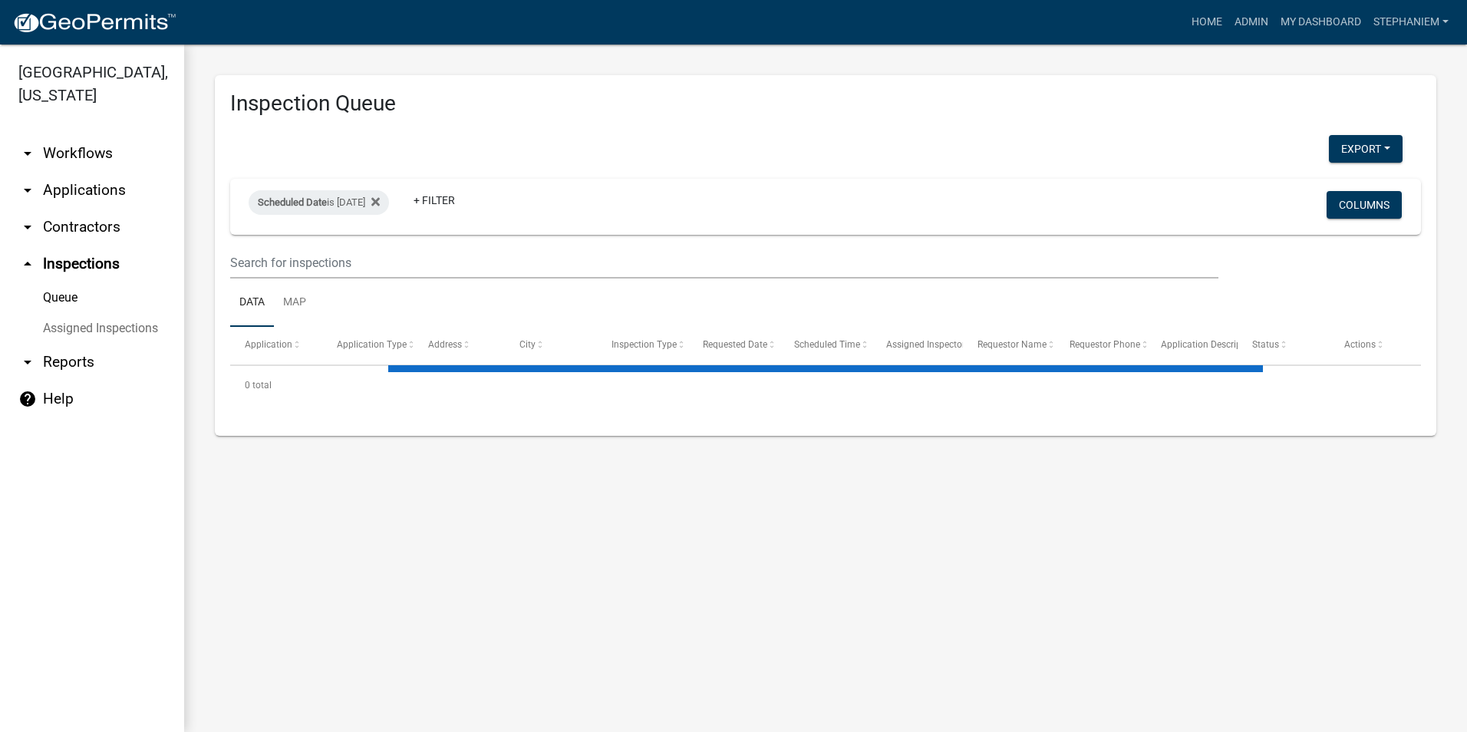
select select "3: 100"
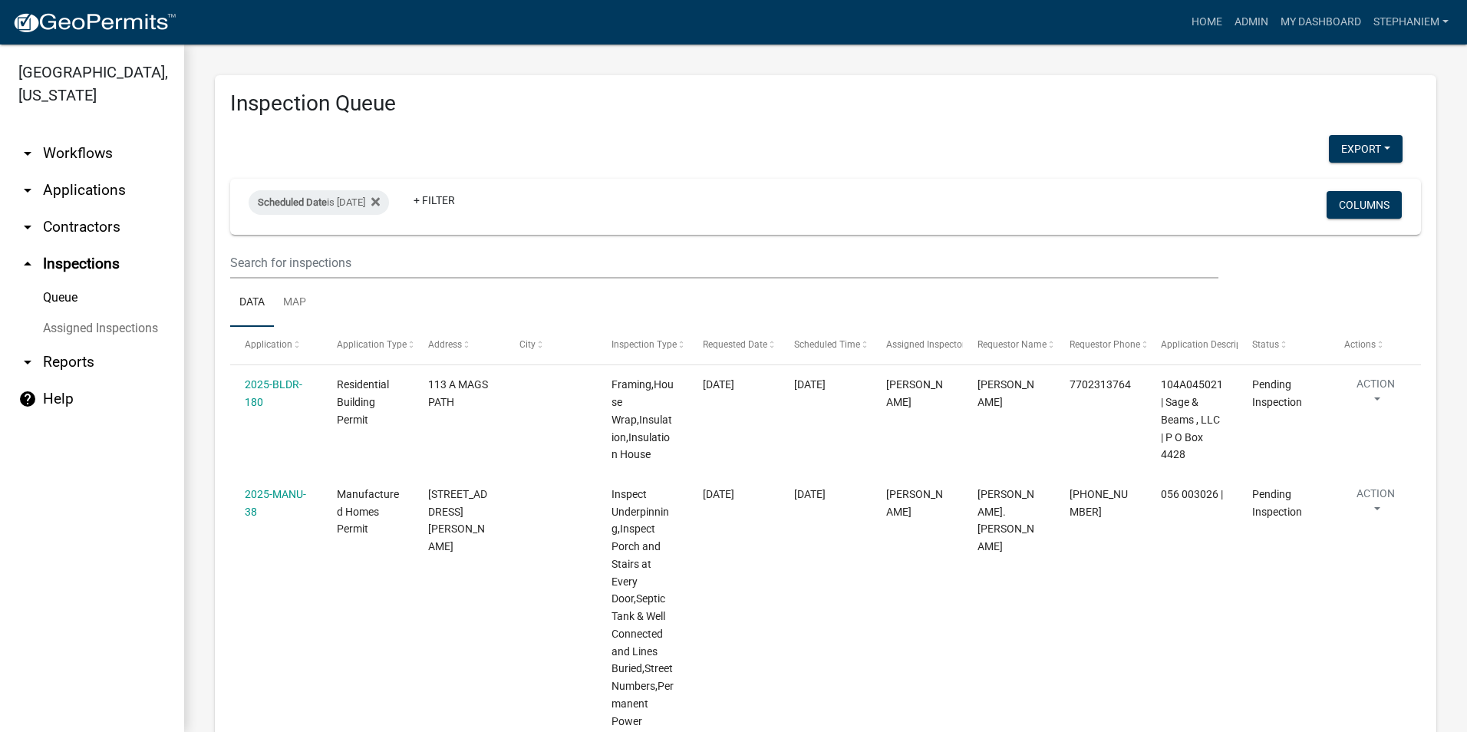
click at [73, 371] on link "arrow_drop_down Reports" at bounding box center [92, 362] width 184 height 37
select select "0: null"
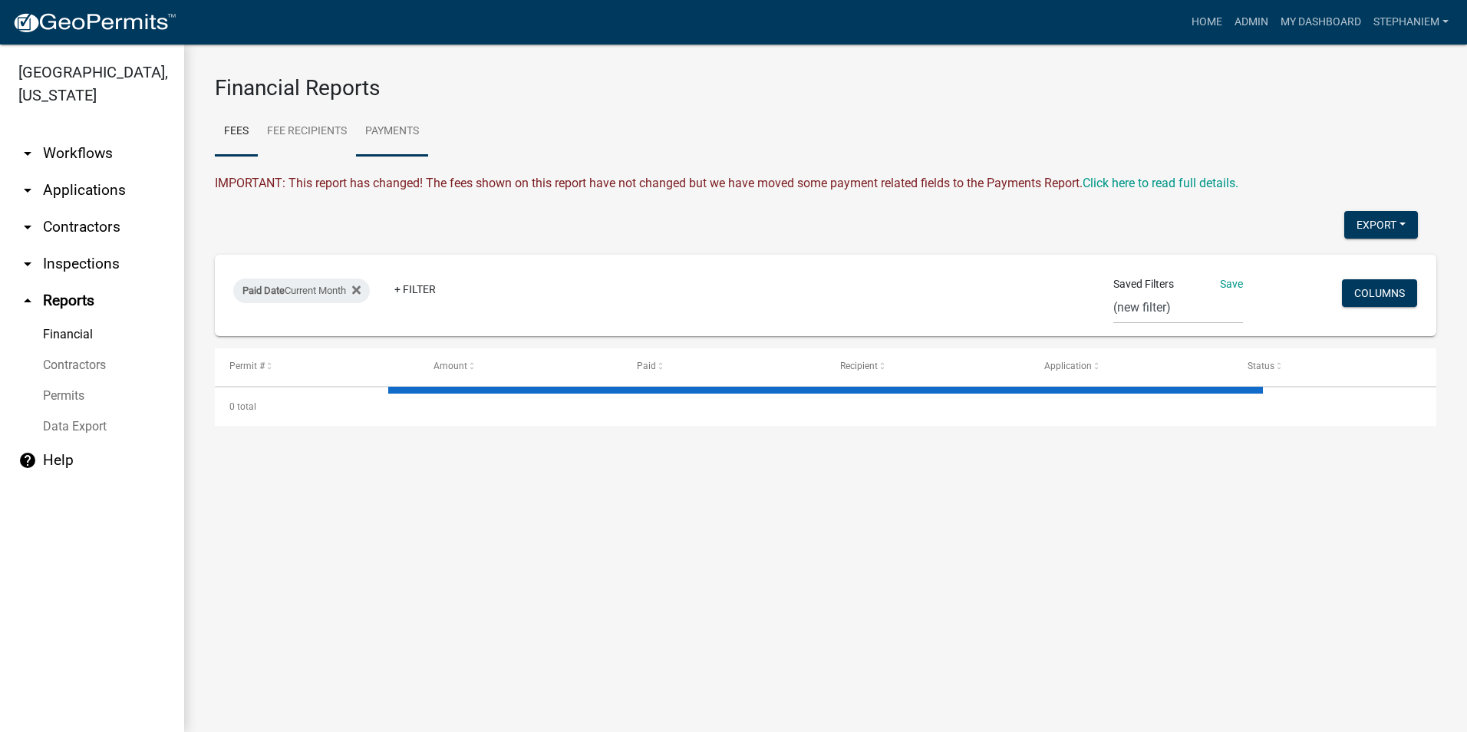
click at [383, 135] on link "Payments" at bounding box center [392, 131] width 72 height 49
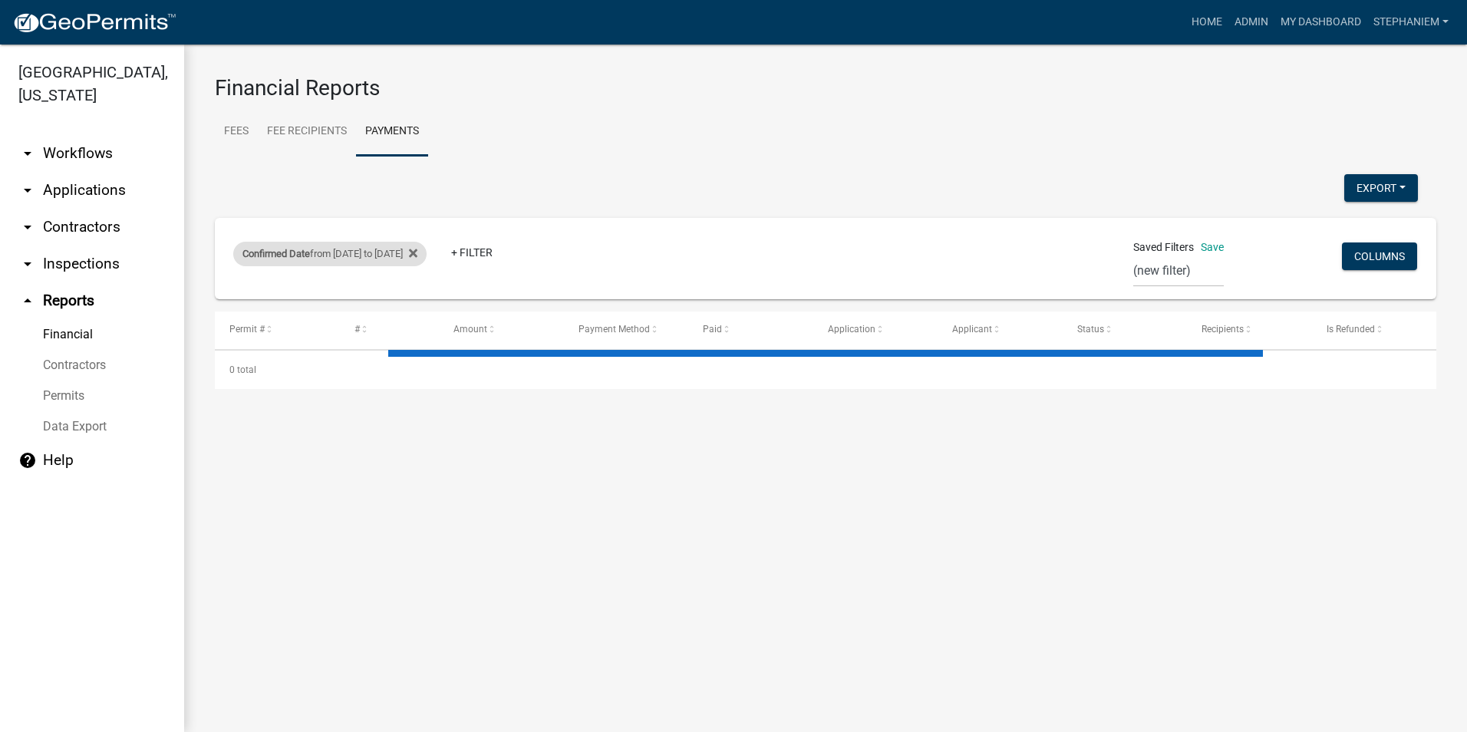
click at [368, 262] on div "Confirmed Date from 10/04/2025 to 10/10/2025" at bounding box center [329, 254] width 193 height 25
select select "custom"
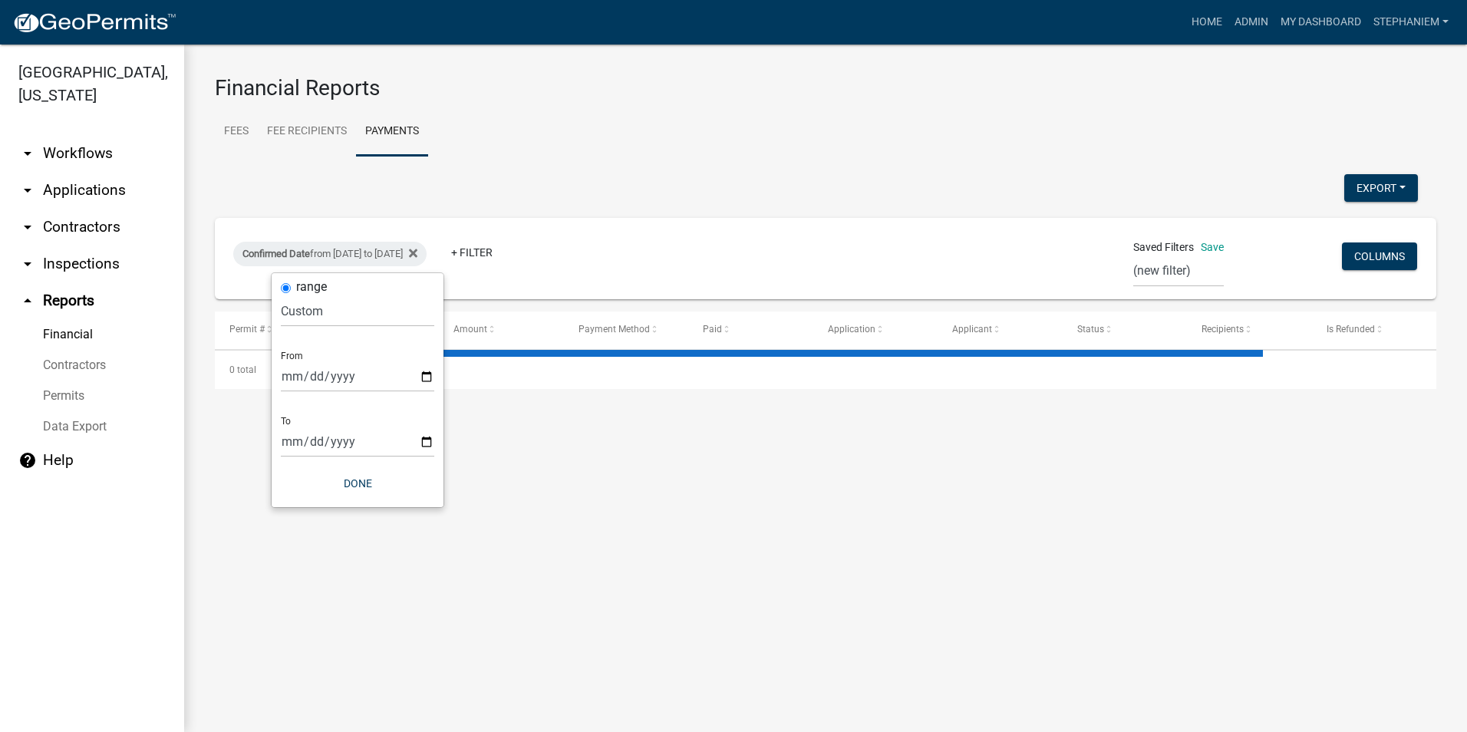
click at [637, 206] on div "Export Excel Format (.xlsx) CSV Format (.csv) Confirmed Date from 10/04/2025 to…" at bounding box center [826, 281] width 1222 height 215
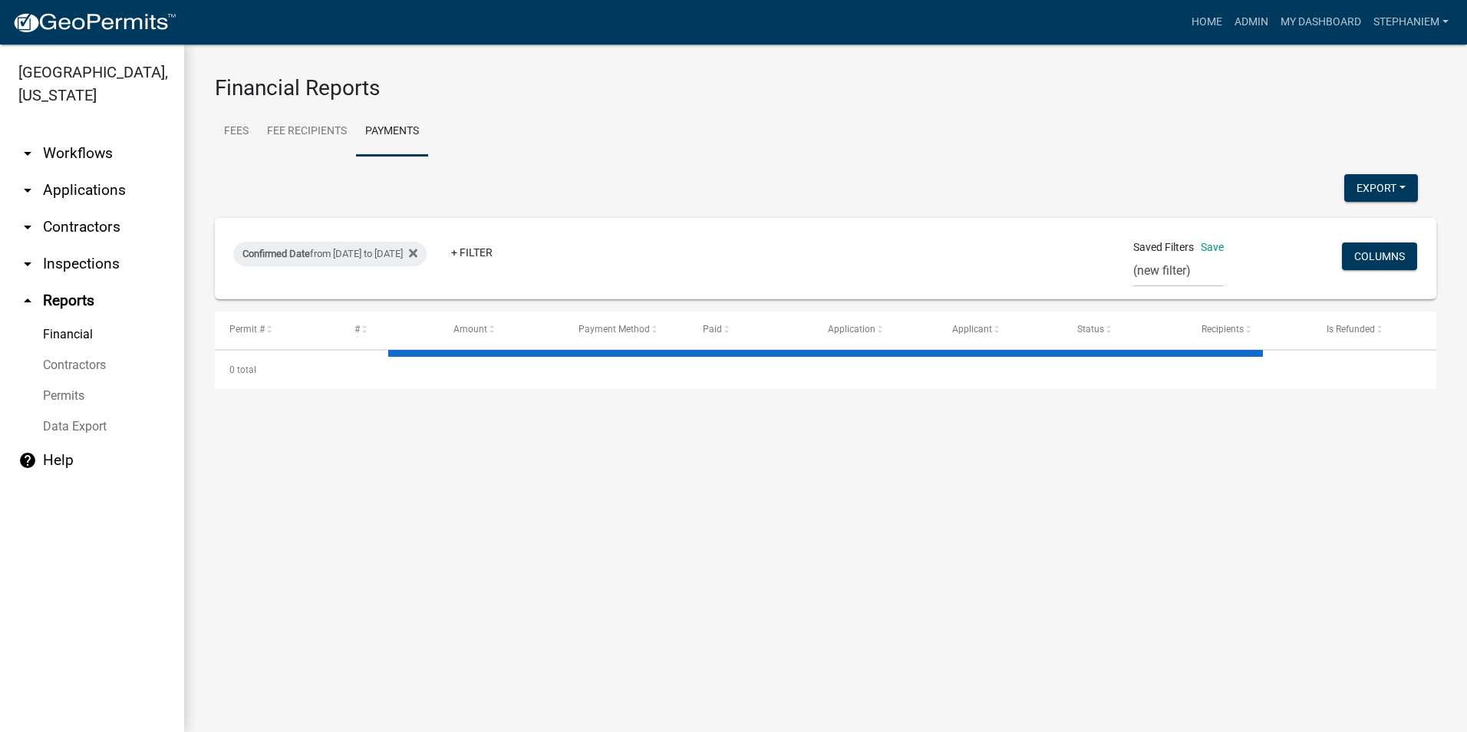
select select "3: 100"
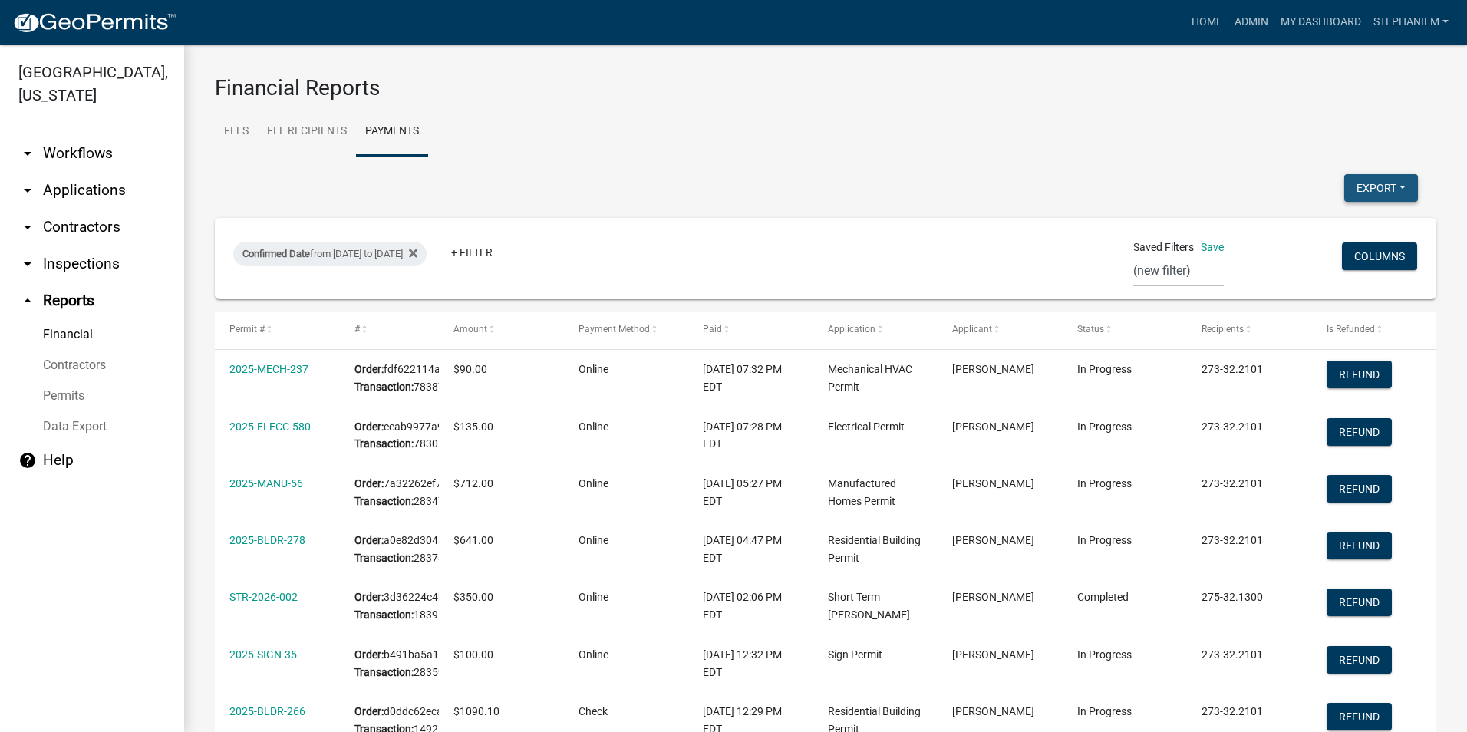
click at [1357, 197] on button "Export" at bounding box center [1382, 188] width 74 height 28
click at [1322, 225] on button "Excel Format (.xlsx)" at bounding box center [1347, 228] width 144 height 37
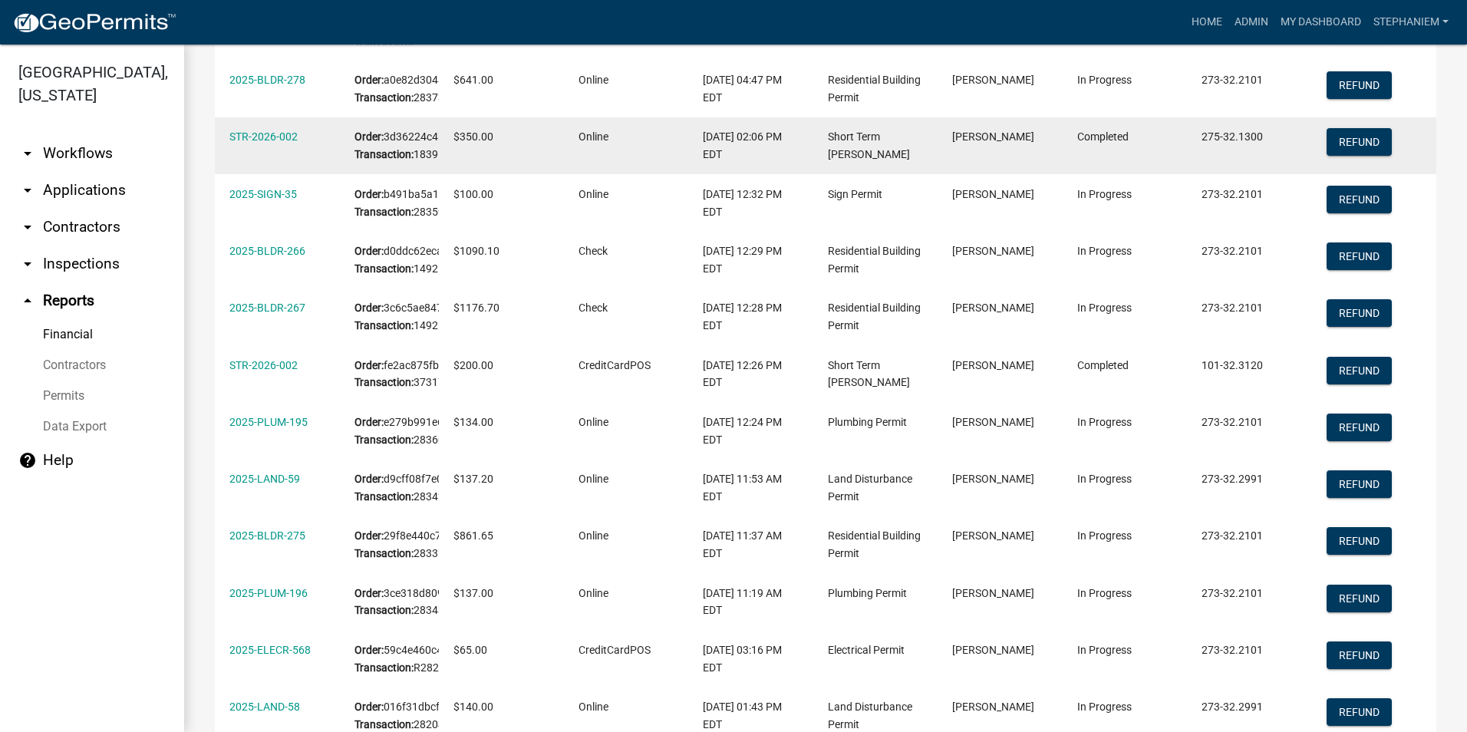
scroll to position [77, 0]
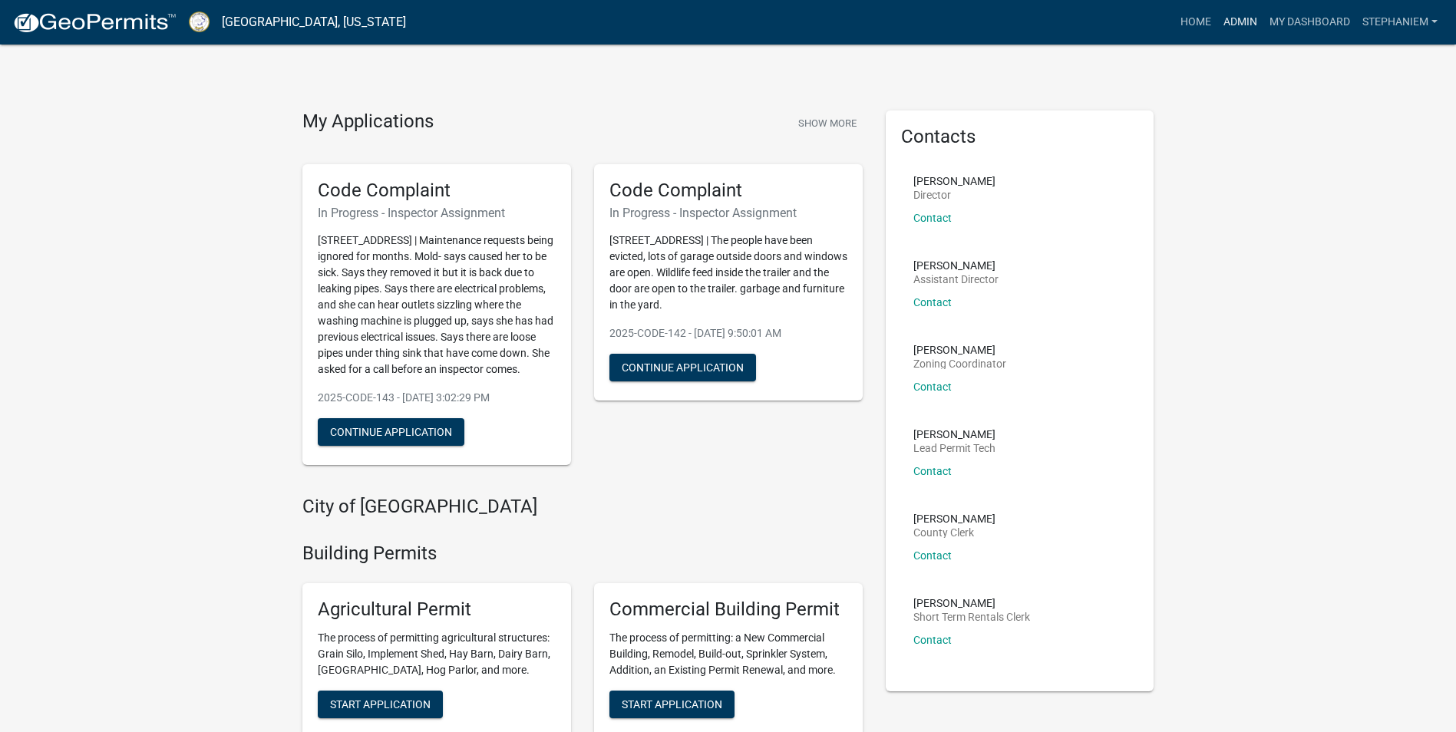
click at [1230, 29] on link "Admin" at bounding box center [1240, 22] width 46 height 29
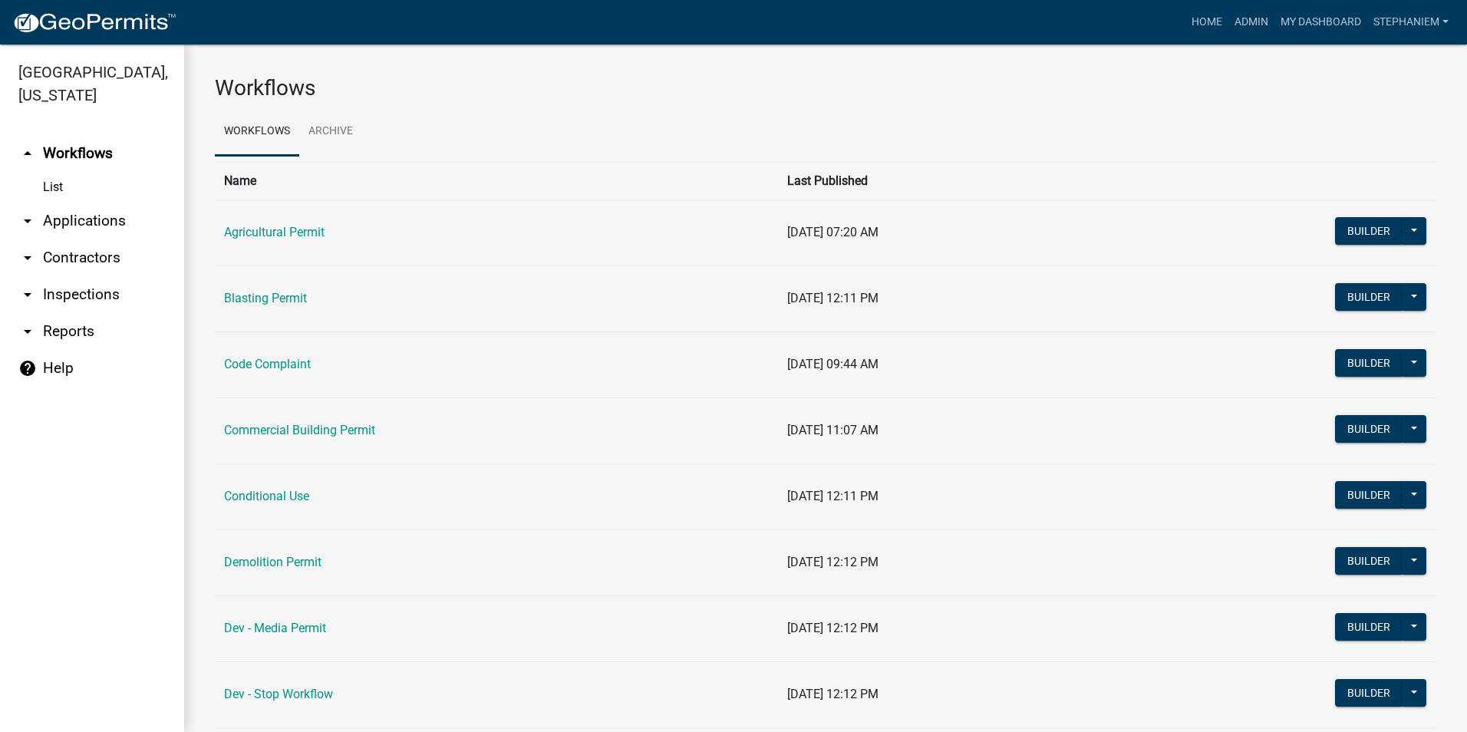
click at [76, 222] on link "arrow_drop_down Applications" at bounding box center [92, 221] width 184 height 37
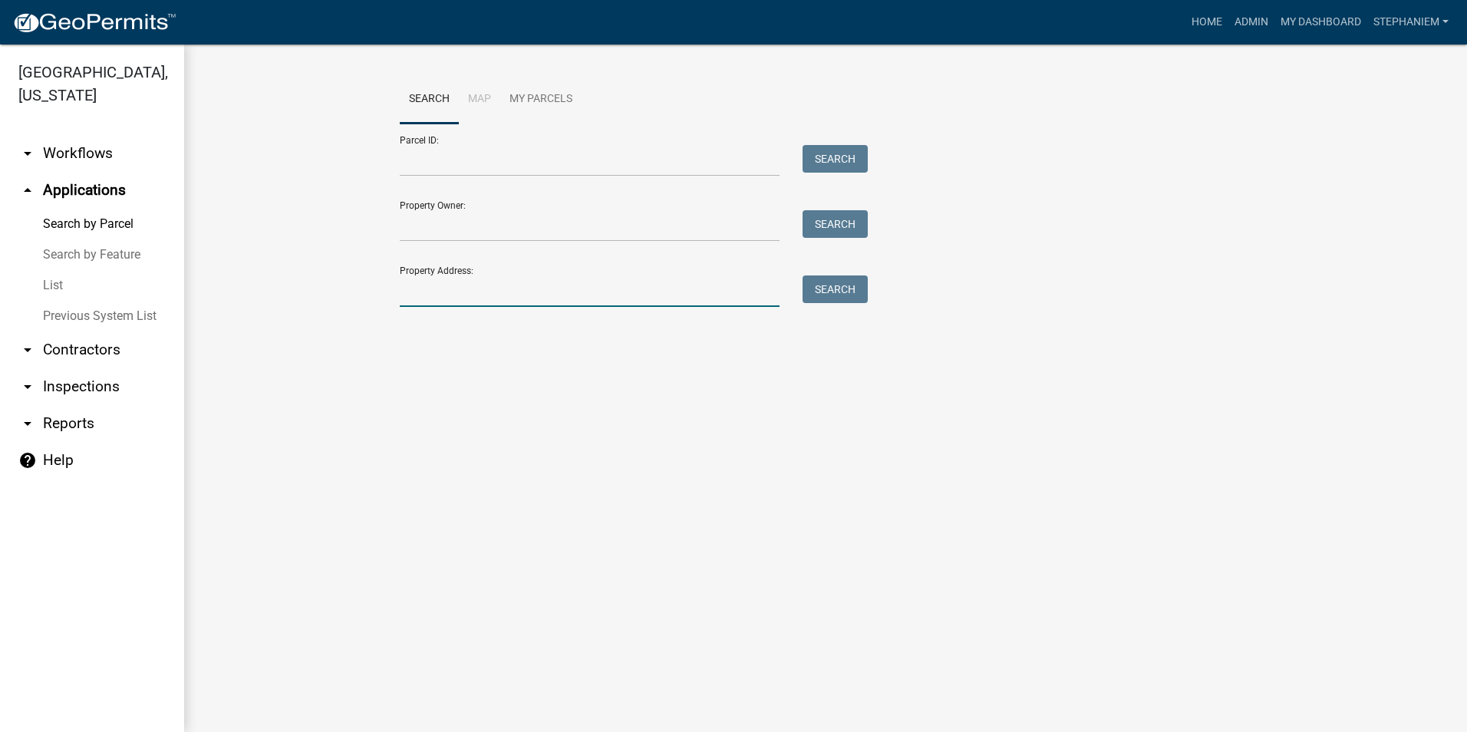
click at [410, 294] on input "Property Address:" at bounding box center [590, 291] width 380 height 31
click at [540, 157] on input "Parcel ID:" at bounding box center [590, 160] width 380 height 31
type input "087B243"
click at [838, 162] on button "Search" at bounding box center [835, 159] width 65 height 28
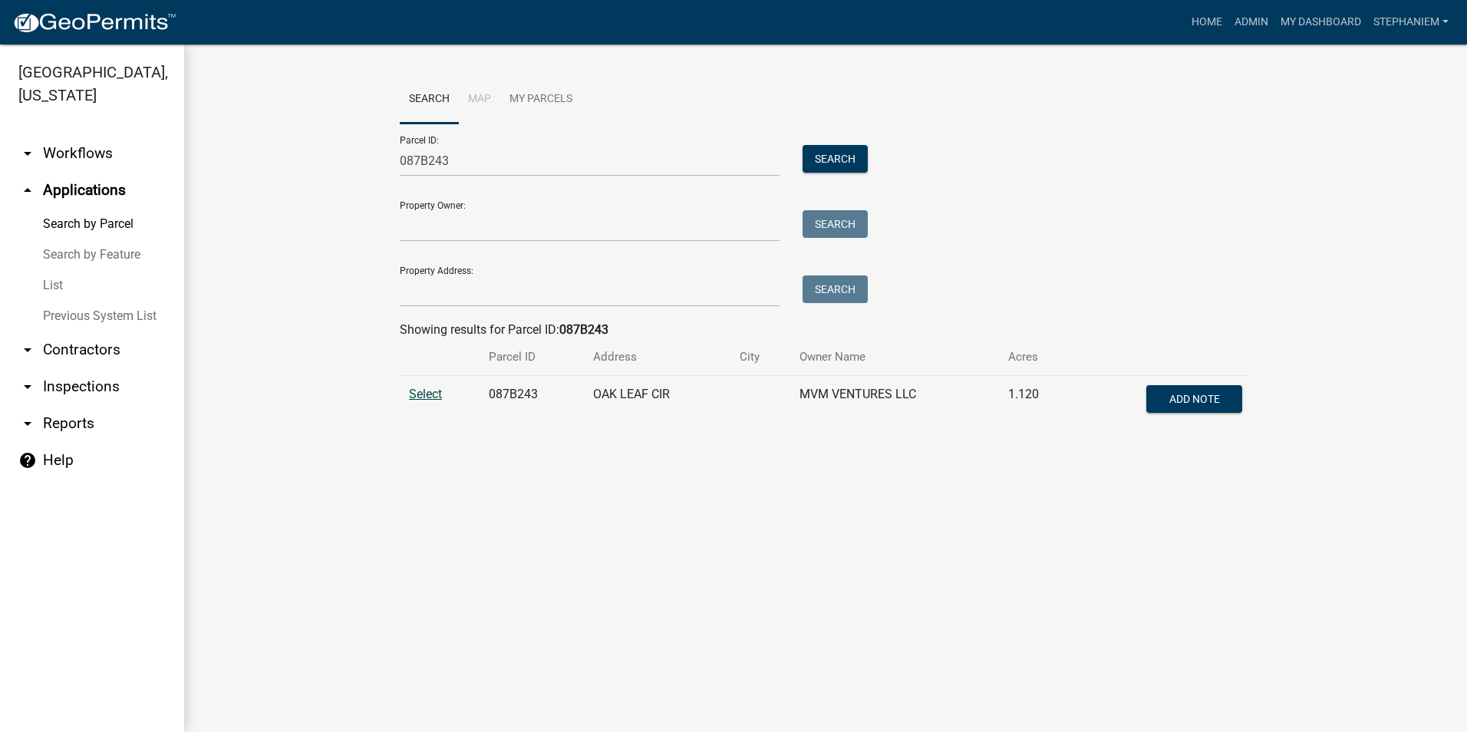
click at [424, 394] on span "Select" at bounding box center [425, 394] width 33 height 15
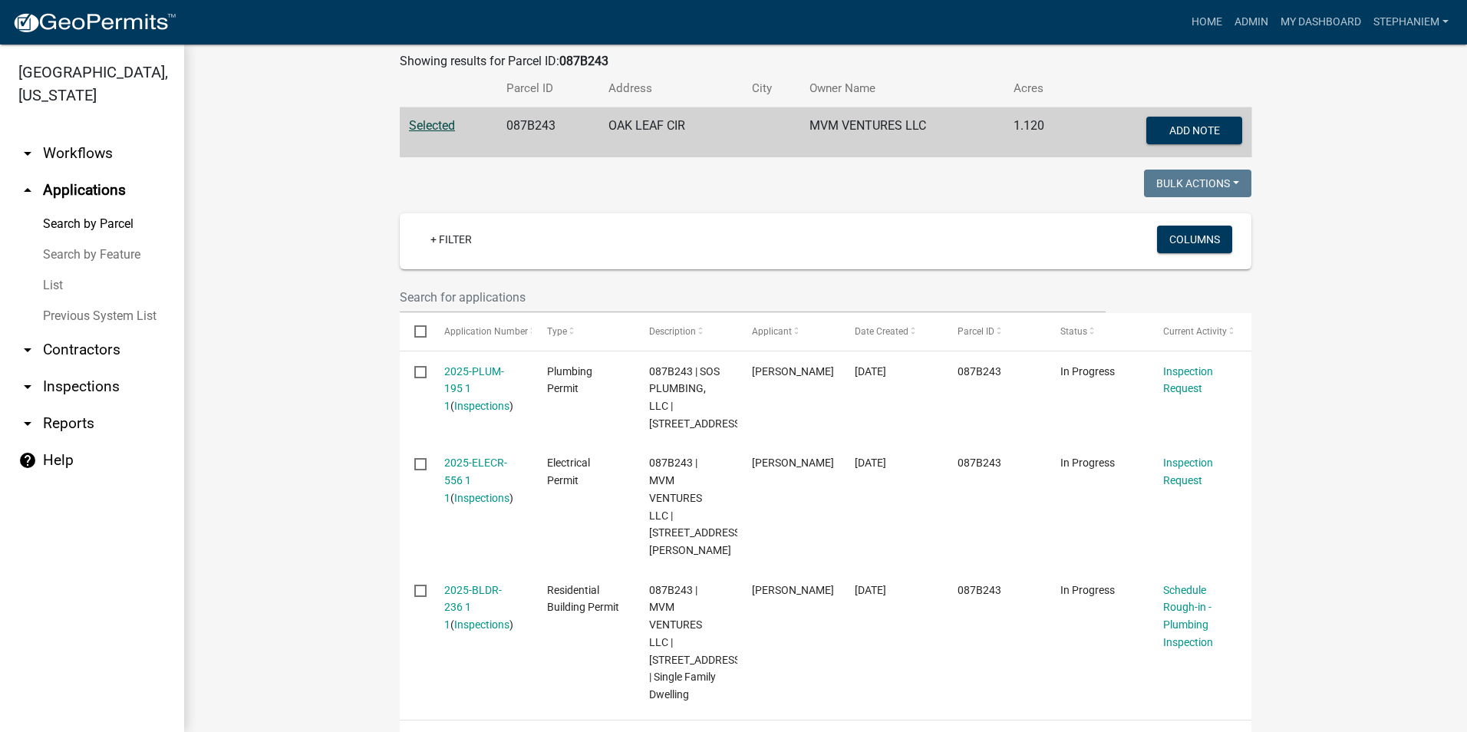
scroll to position [48, 0]
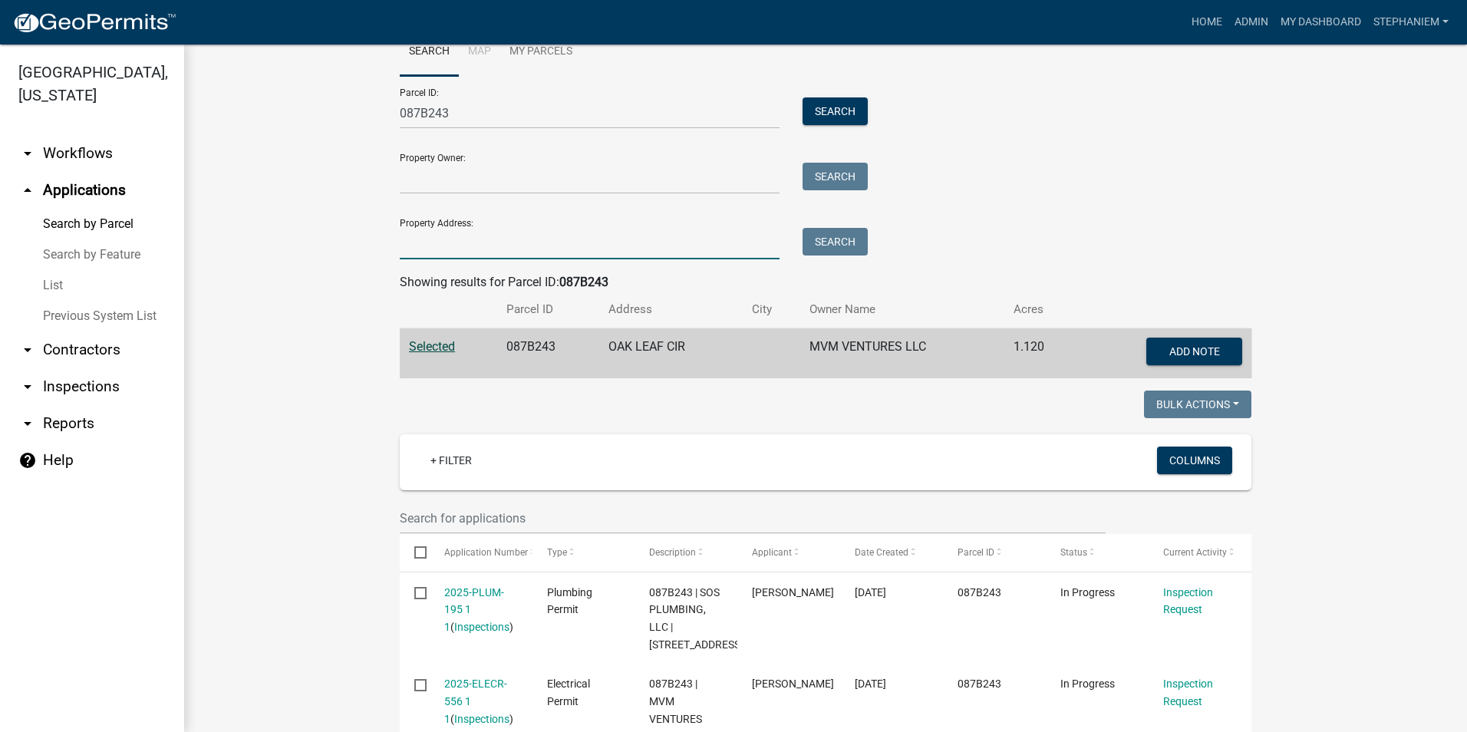
click at [575, 236] on input "Property Address:" at bounding box center [590, 243] width 380 height 31
click at [540, 103] on input "087B243" at bounding box center [590, 112] width 380 height 31
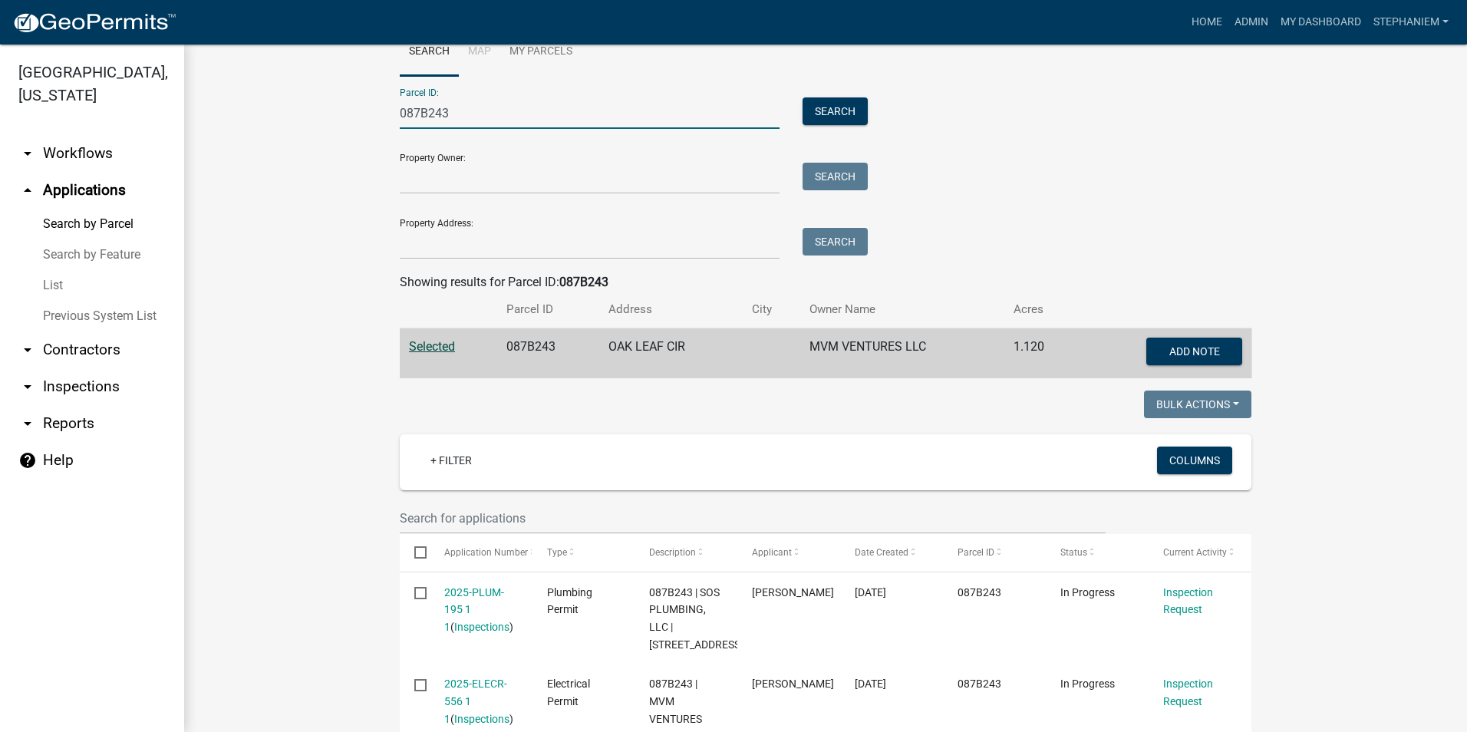
click at [540, 103] on input "087B243" at bounding box center [590, 112] width 380 height 31
click at [540, 102] on input "087B243" at bounding box center [590, 112] width 380 height 31
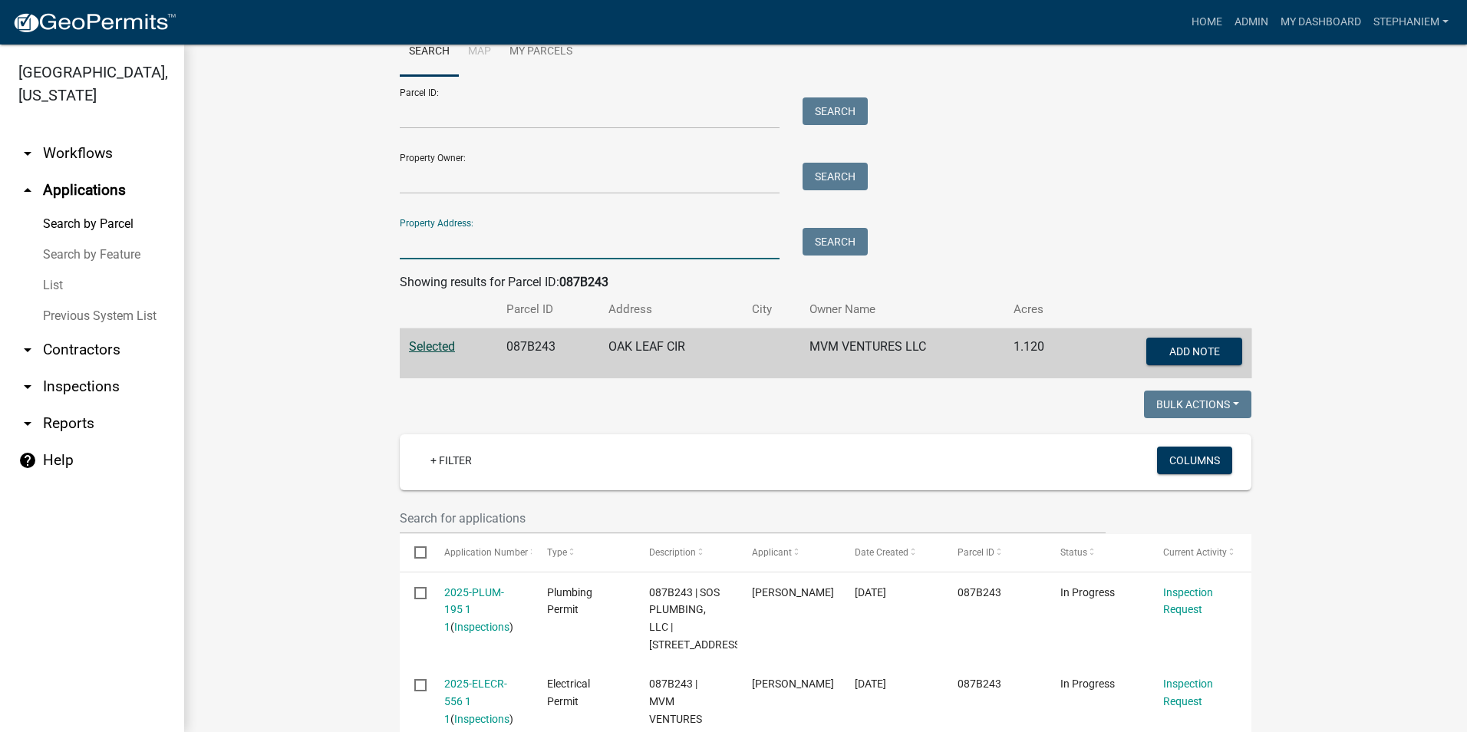
click at [530, 247] on input "Property Address:" at bounding box center [590, 243] width 380 height 31
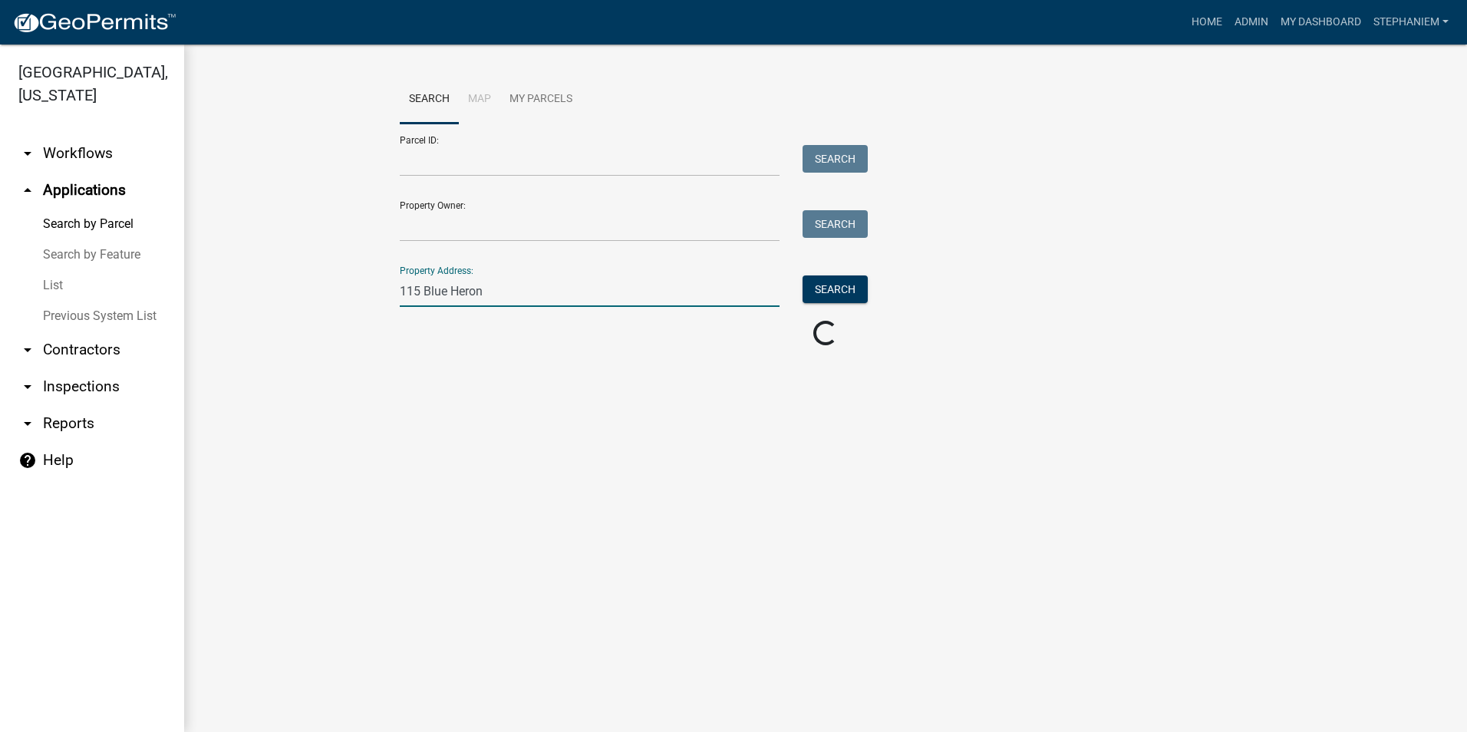
scroll to position [0, 0]
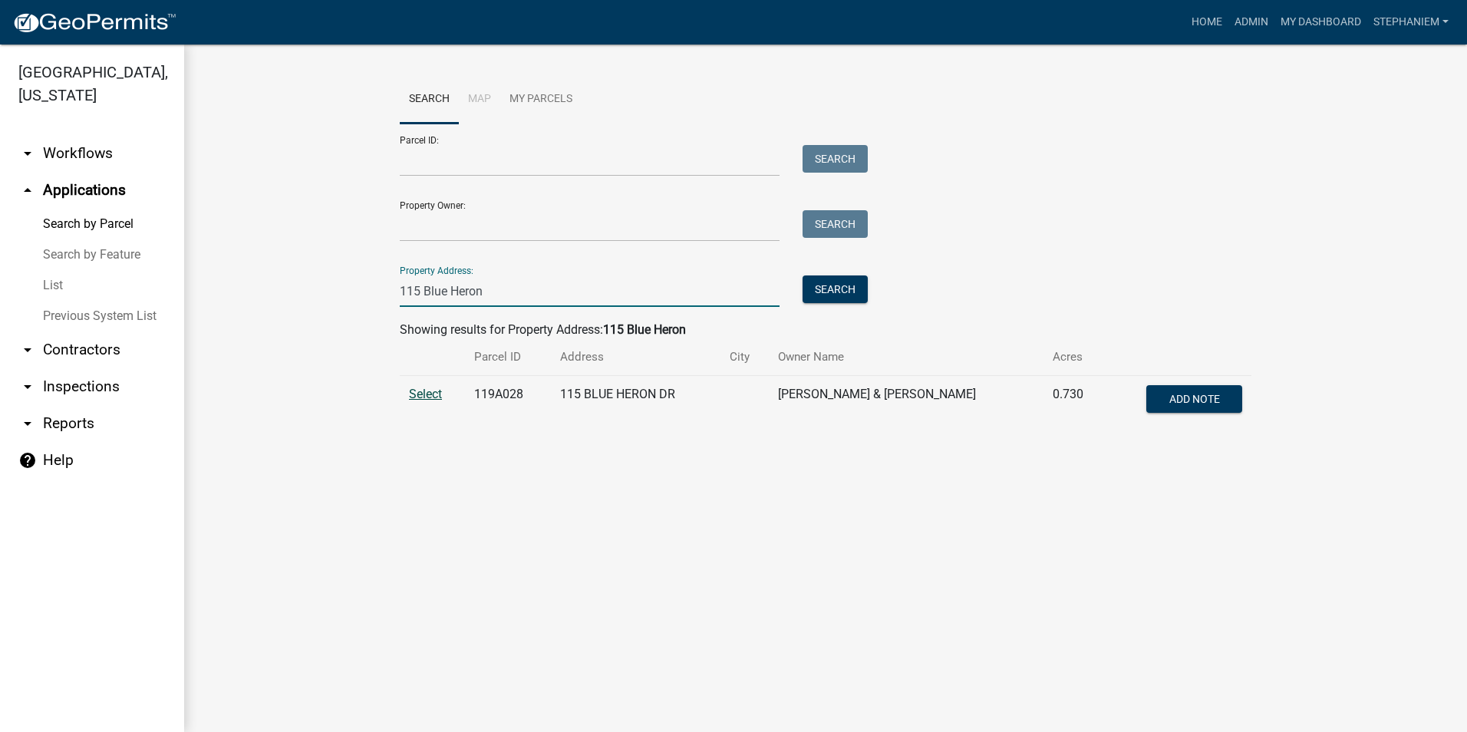
type input "115 Blue Heron"
click at [421, 391] on span "Select" at bounding box center [425, 394] width 33 height 15
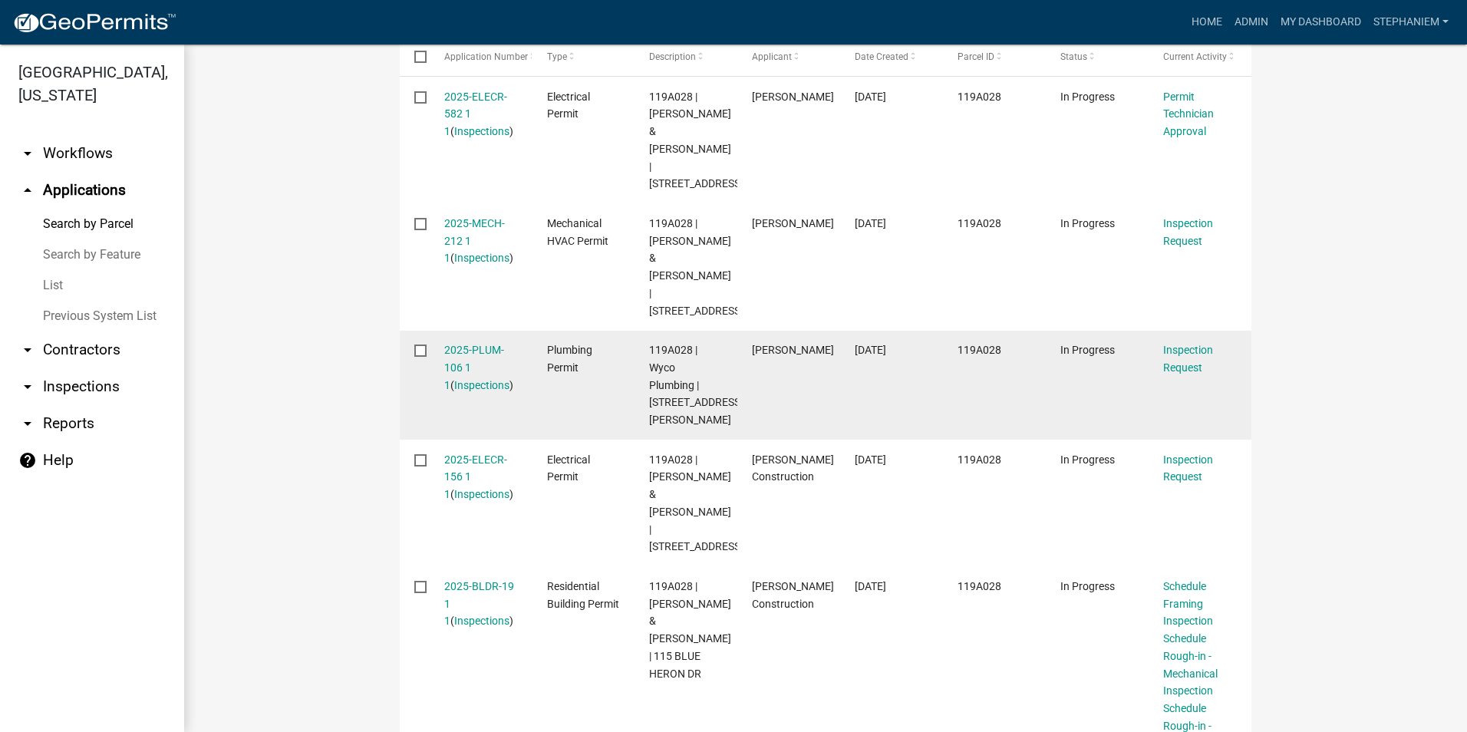
scroll to position [537, 0]
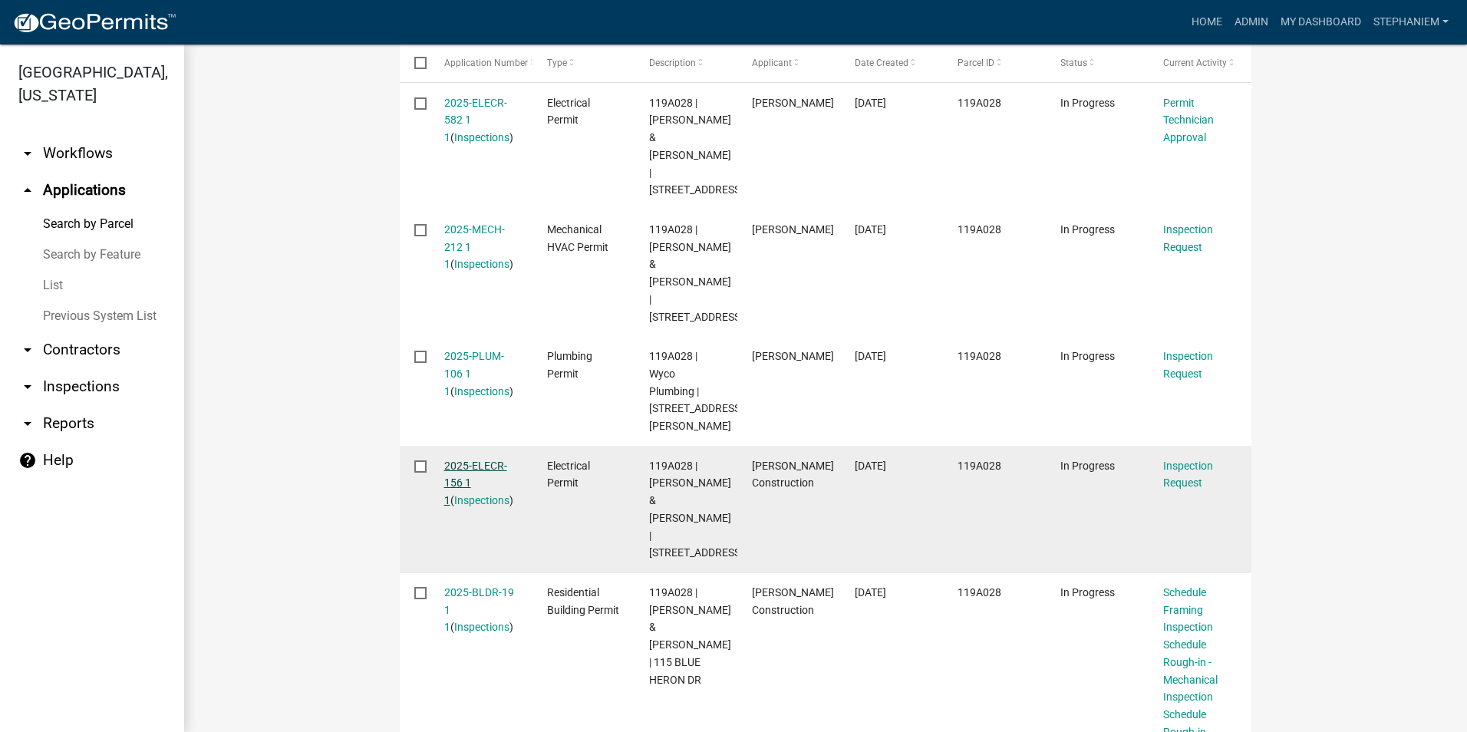
click at [474, 504] on link "2025-ELECR-156 1 1" at bounding box center [475, 484] width 63 height 48
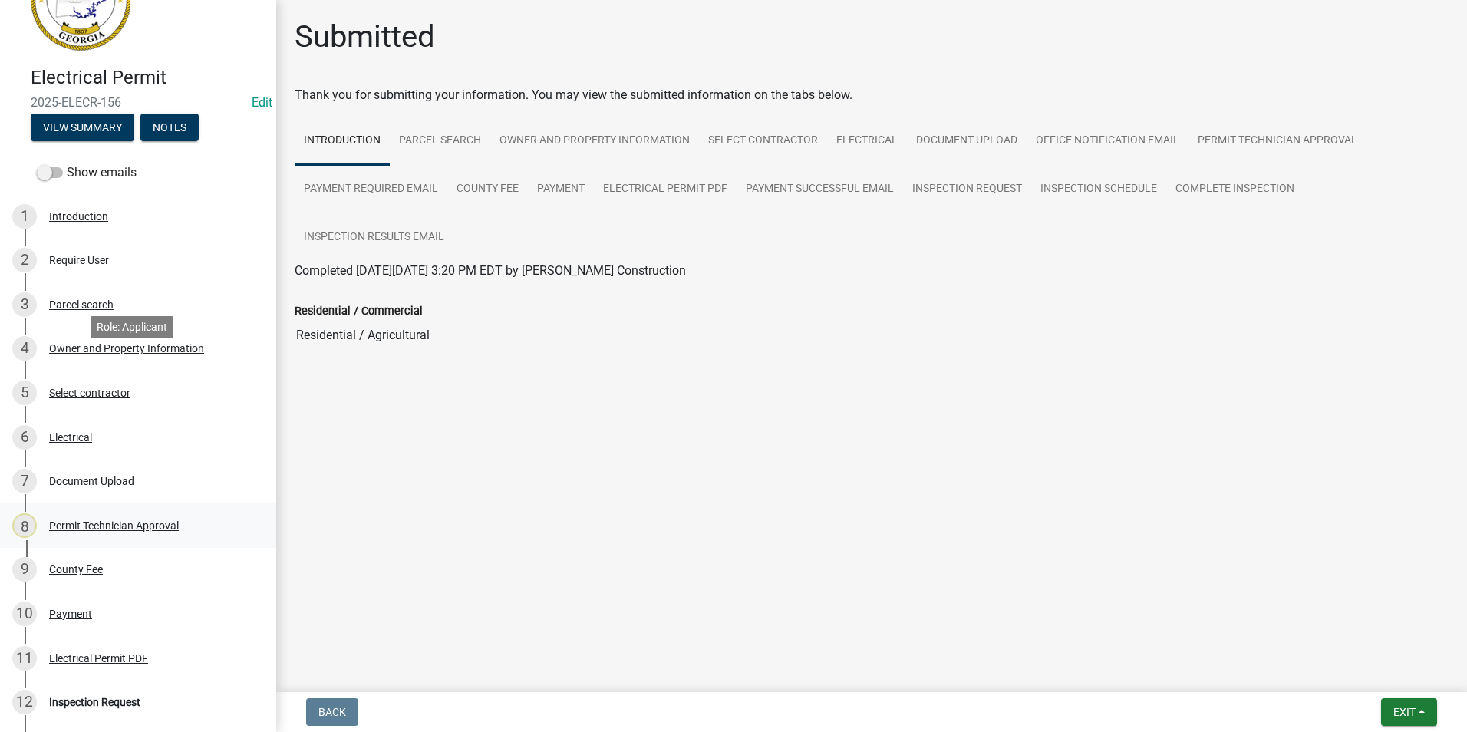
scroll to position [230, 0]
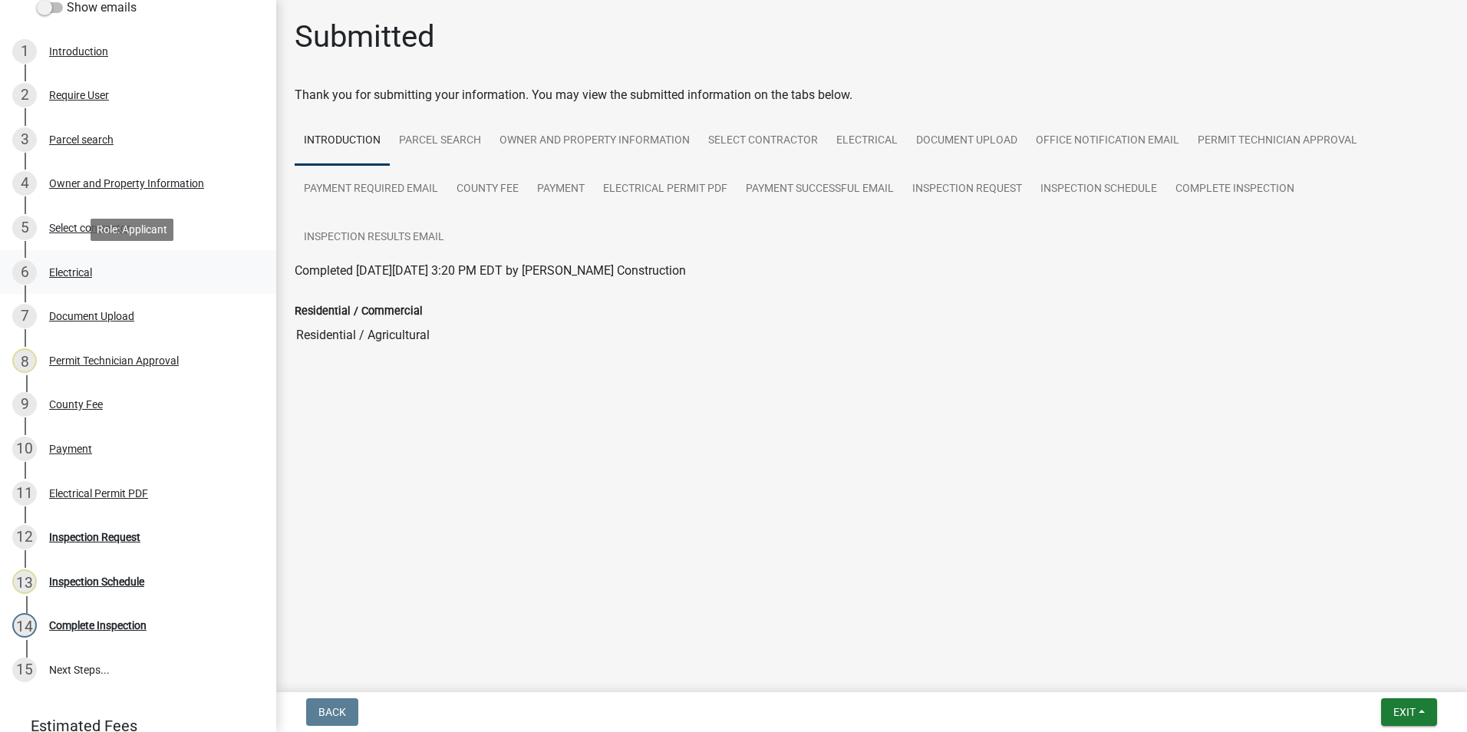
click at [153, 285] on link "6 Electrical" at bounding box center [138, 272] width 276 height 45
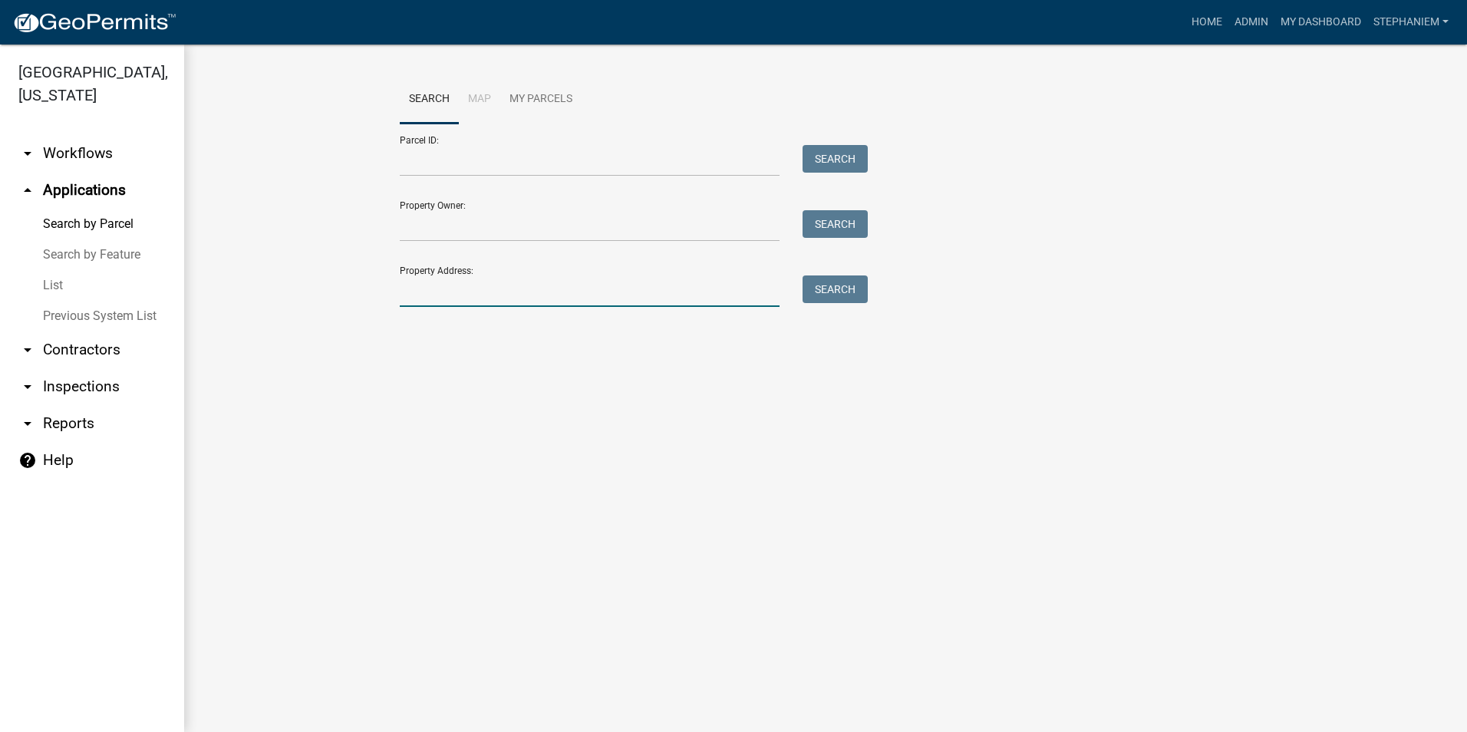
click at [682, 302] on input "Property Address:" at bounding box center [590, 291] width 380 height 31
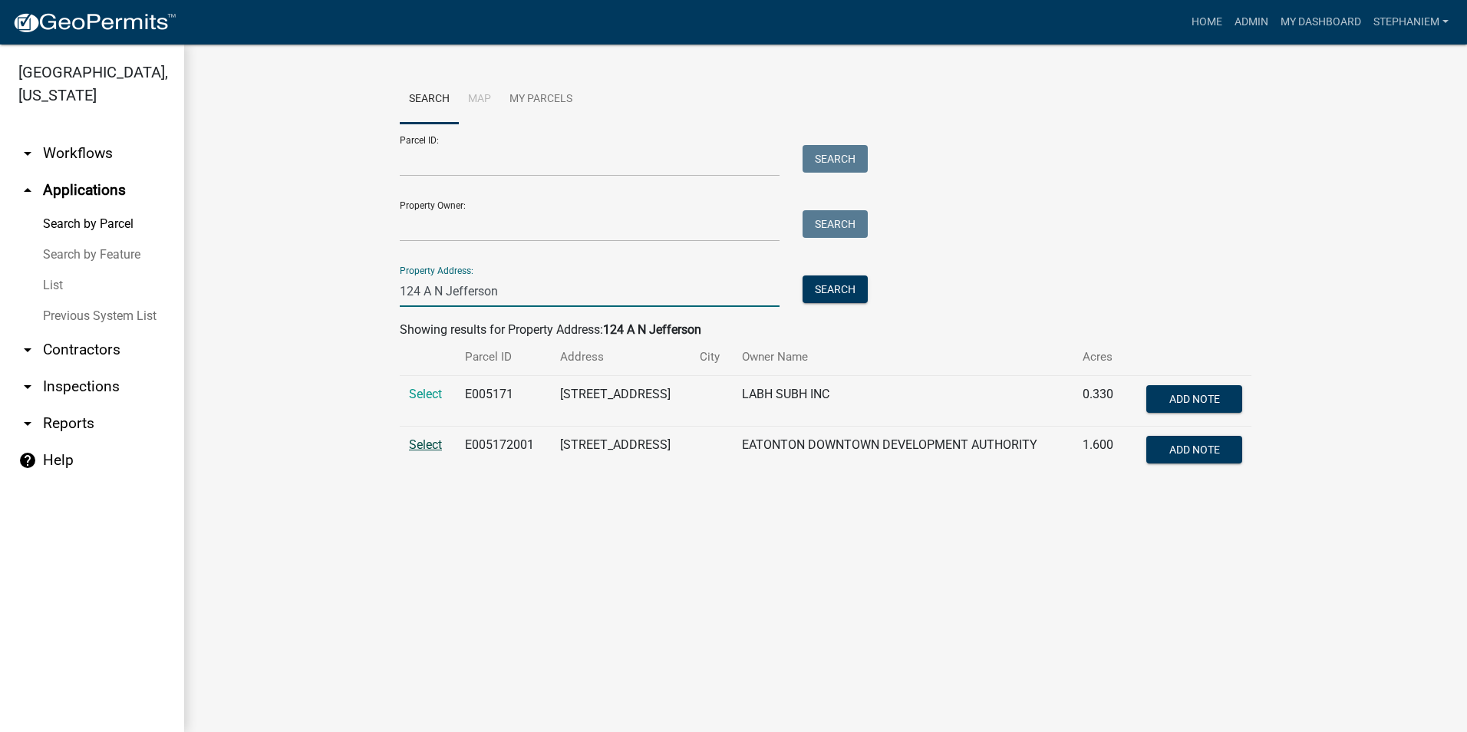
type input "124 A N Jefferson"
click at [437, 448] on span "Select" at bounding box center [425, 444] width 33 height 15
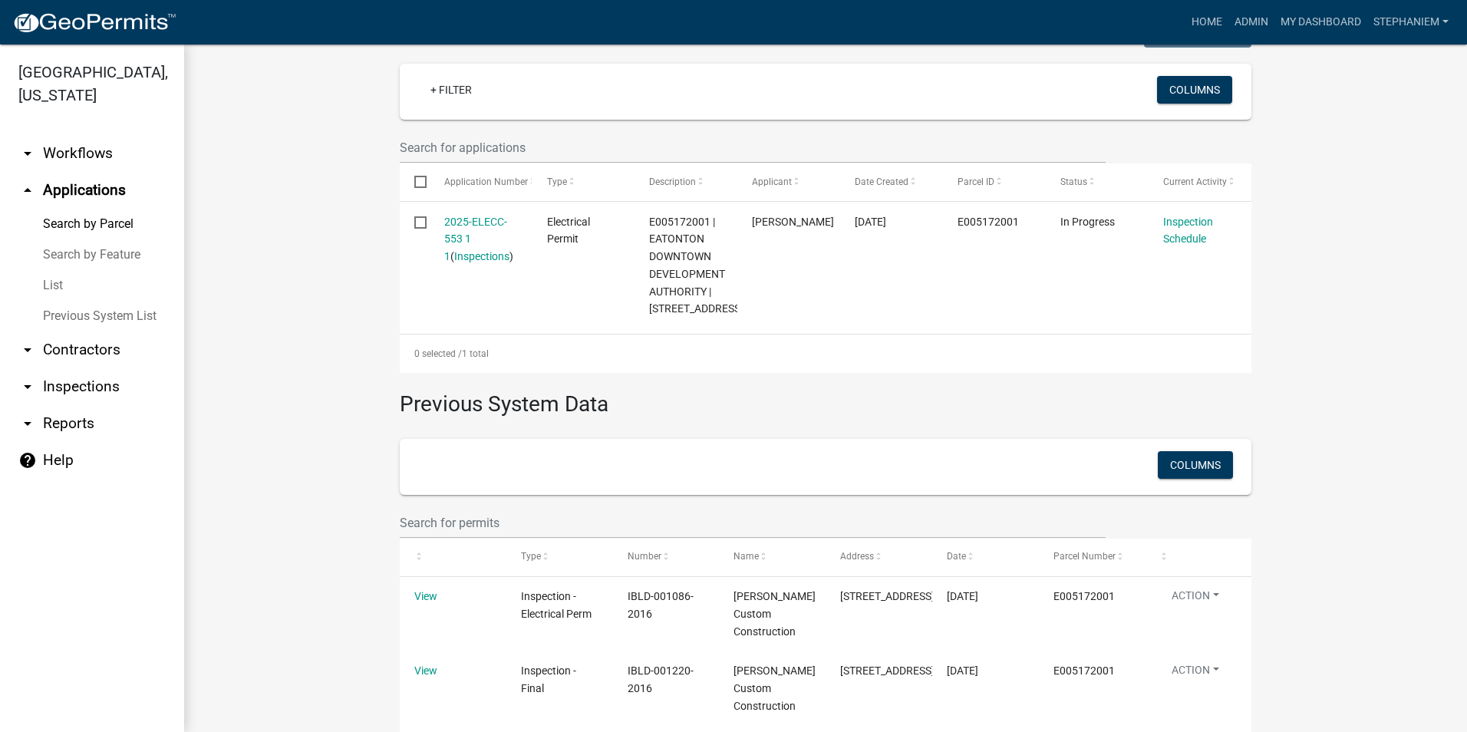
scroll to position [384, 0]
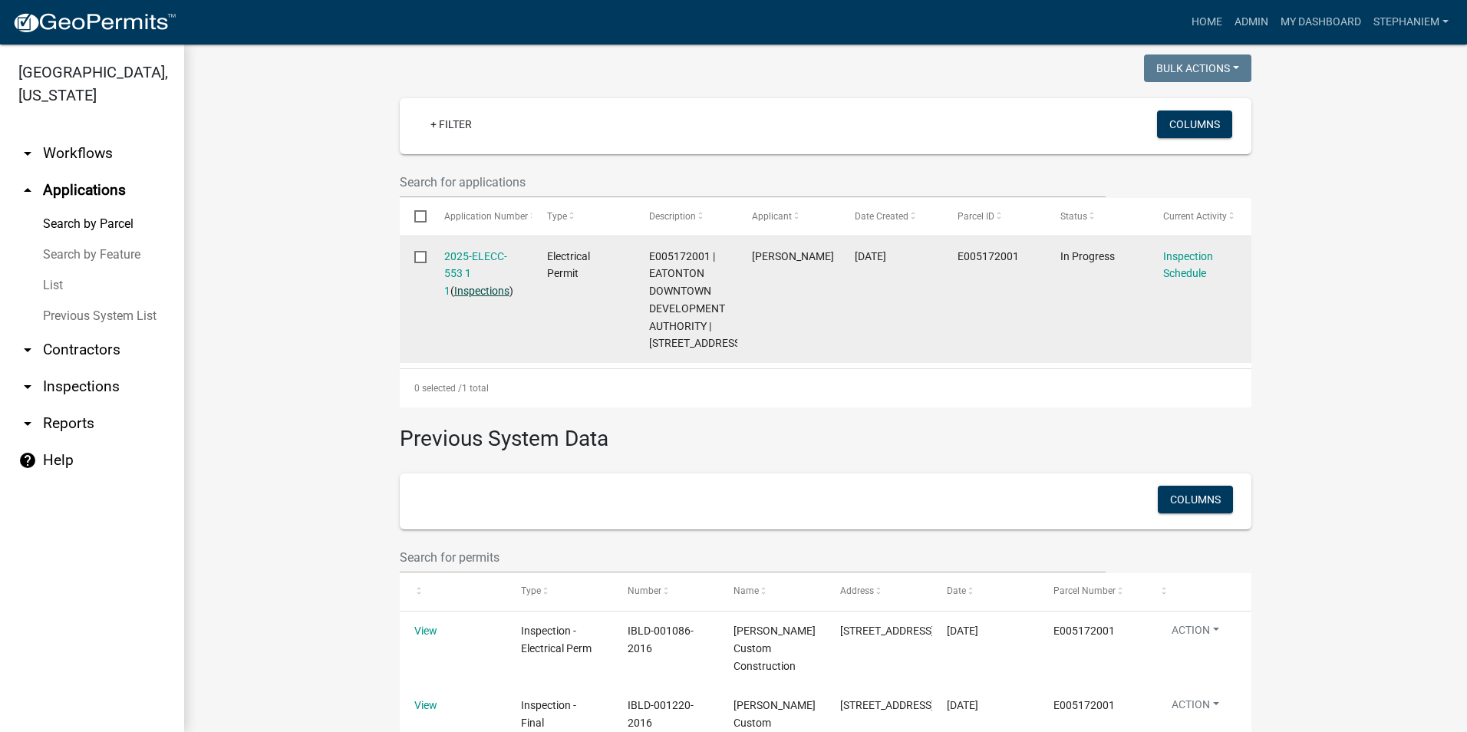
click at [469, 292] on link "Inspections" at bounding box center [481, 291] width 55 height 12
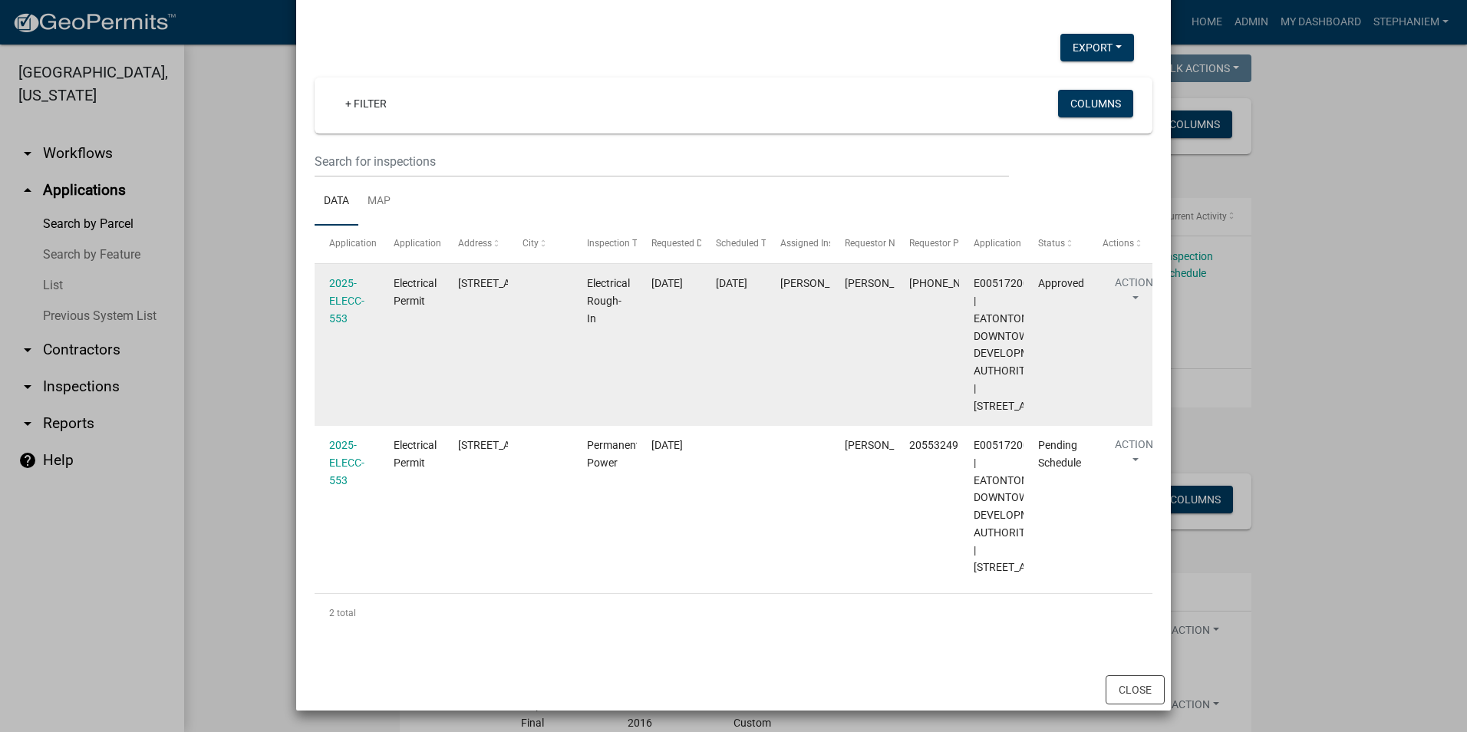
scroll to position [102, 0]
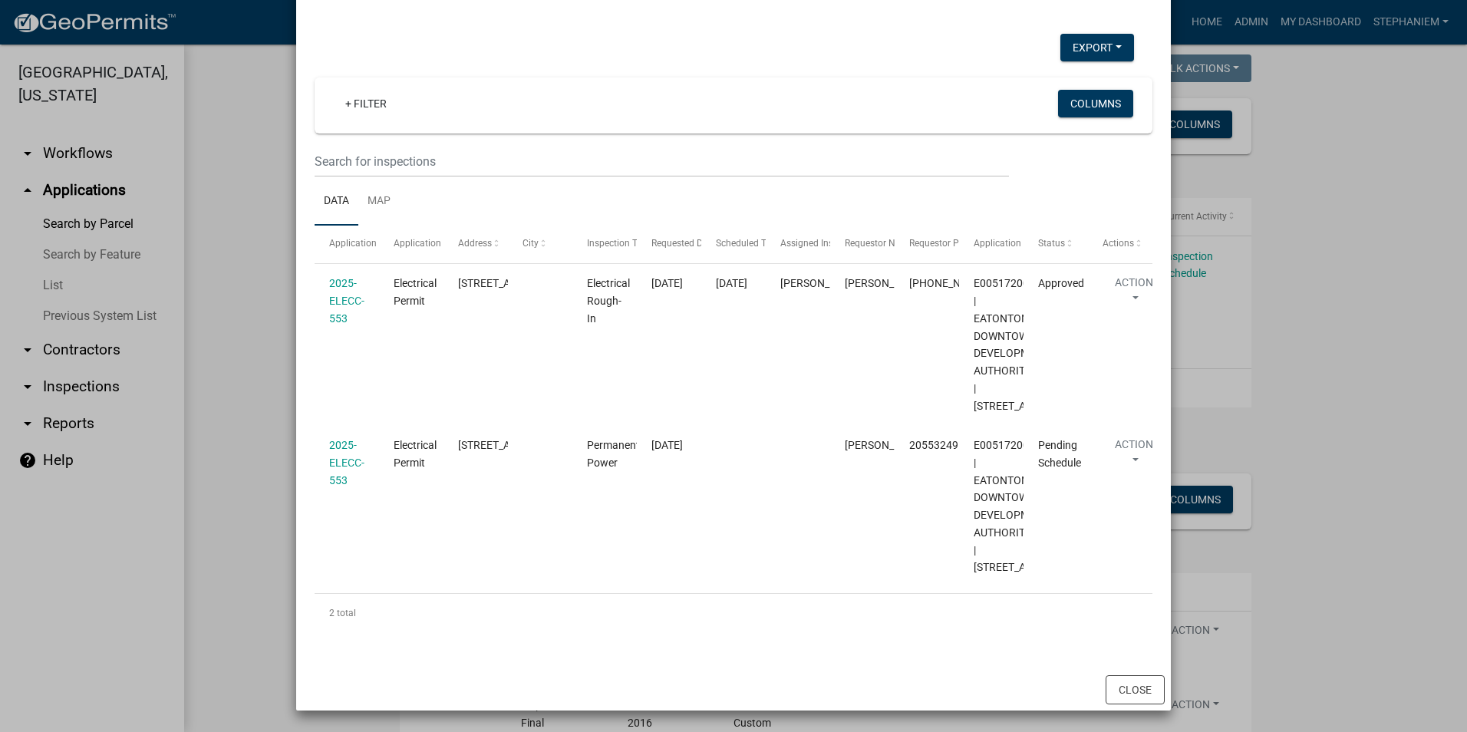
drag, startPoint x: 1341, startPoint y: 117, endPoint x: 1345, endPoint y: 129, distance: 11.9
click at [1341, 117] on ngb-modal-window "Inspections related to 2025-ELECC-553 × Export Excel Format (.xlsx) CSV Format …" at bounding box center [733, 366] width 1467 height 732
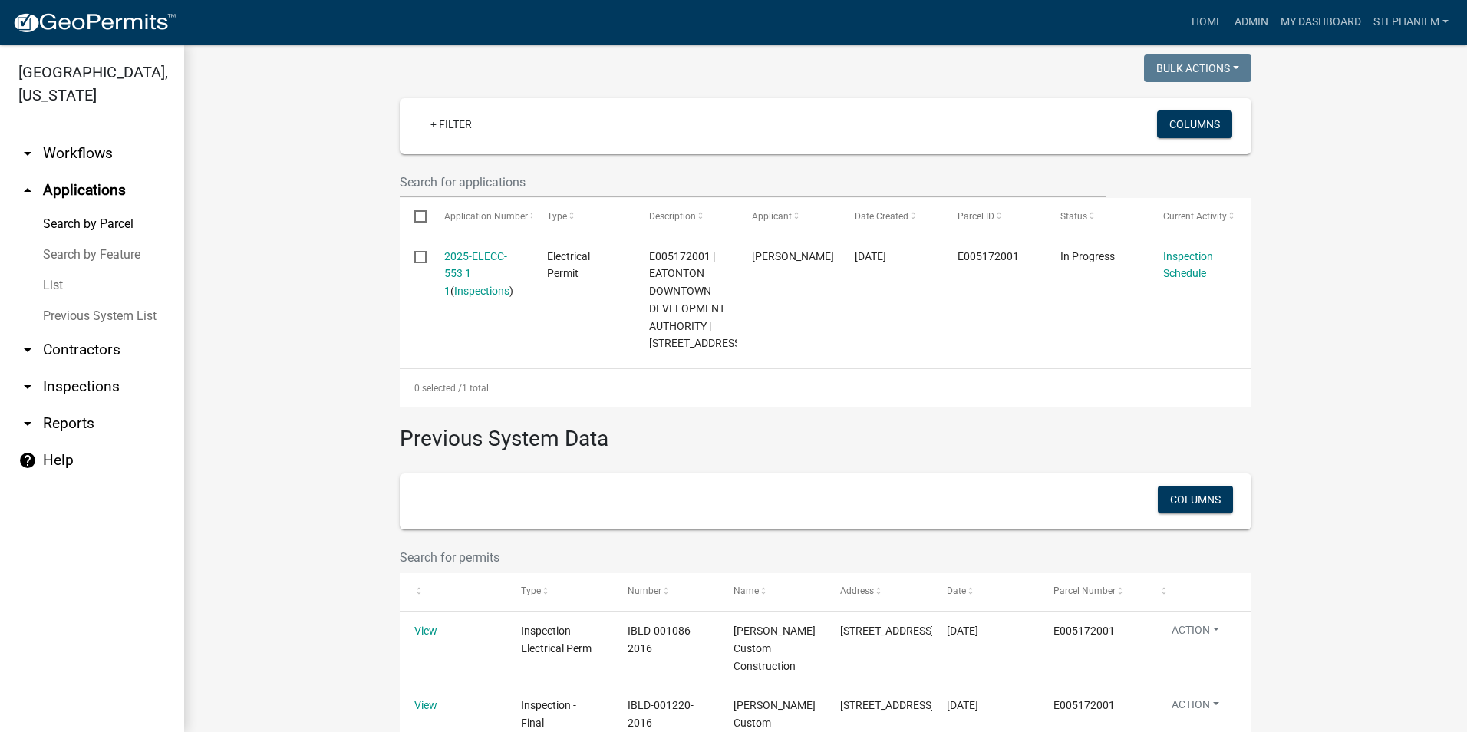
scroll to position [0, 0]
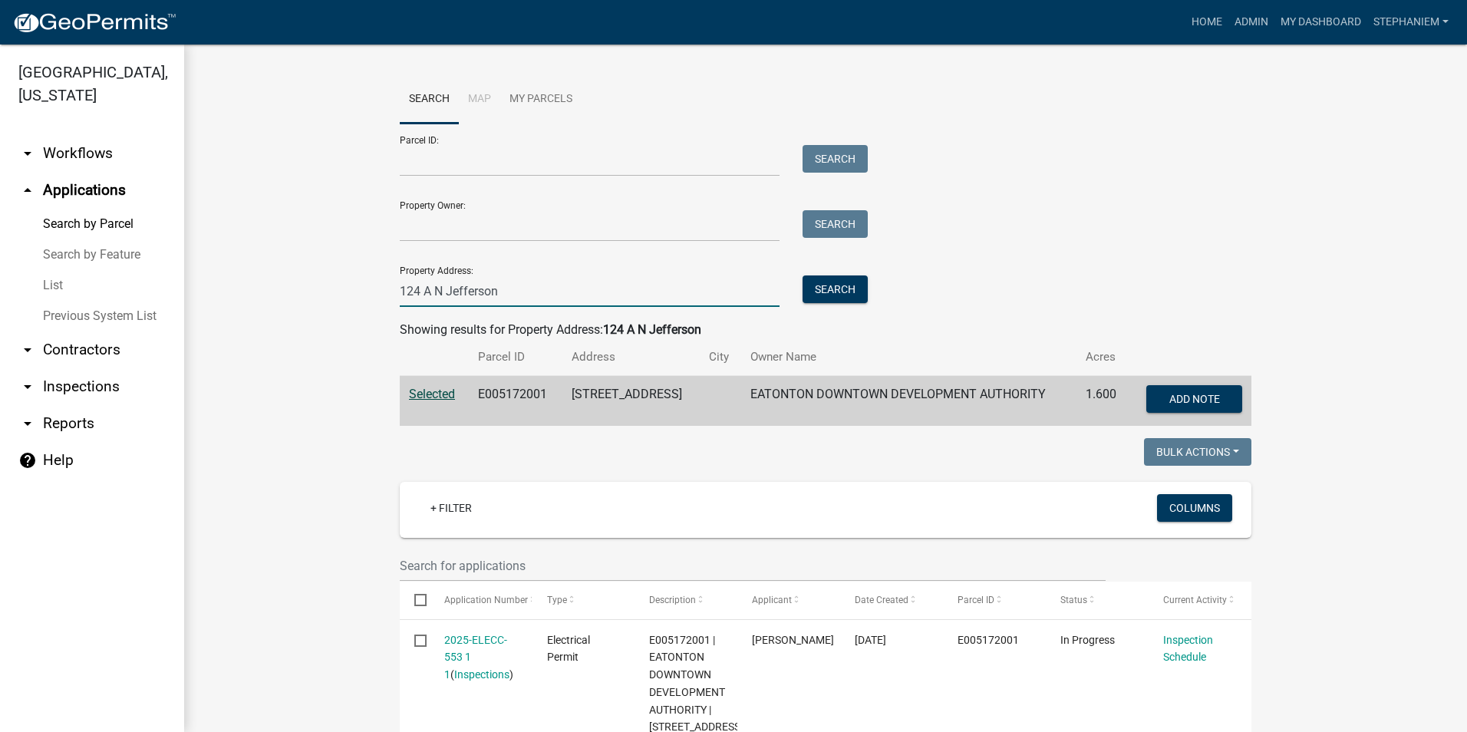
click at [536, 289] on input "124 A N Jefferson" at bounding box center [590, 291] width 380 height 31
click at [537, 289] on input "124 A N Jefferson" at bounding box center [590, 291] width 380 height 31
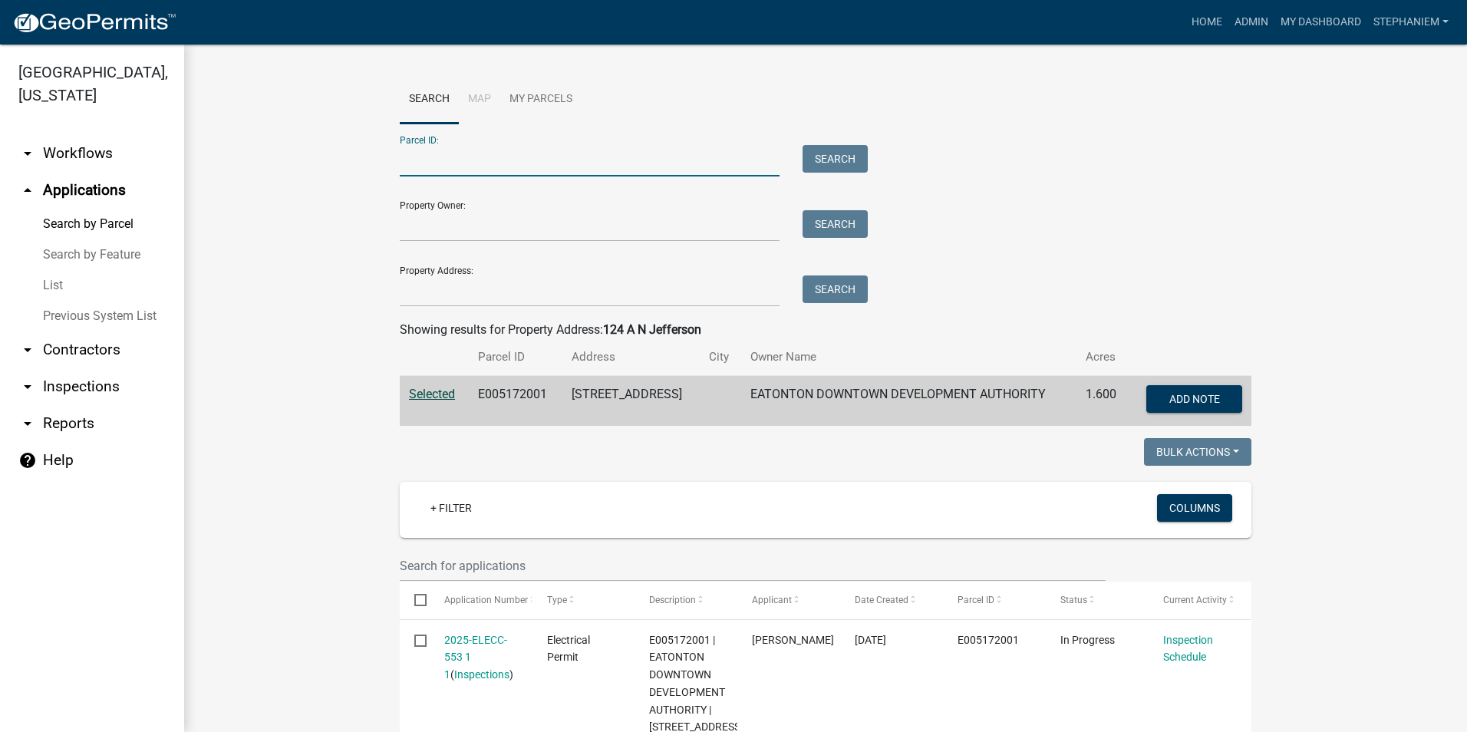
click at [533, 157] on input "Parcel ID:" at bounding box center [590, 160] width 380 height 31
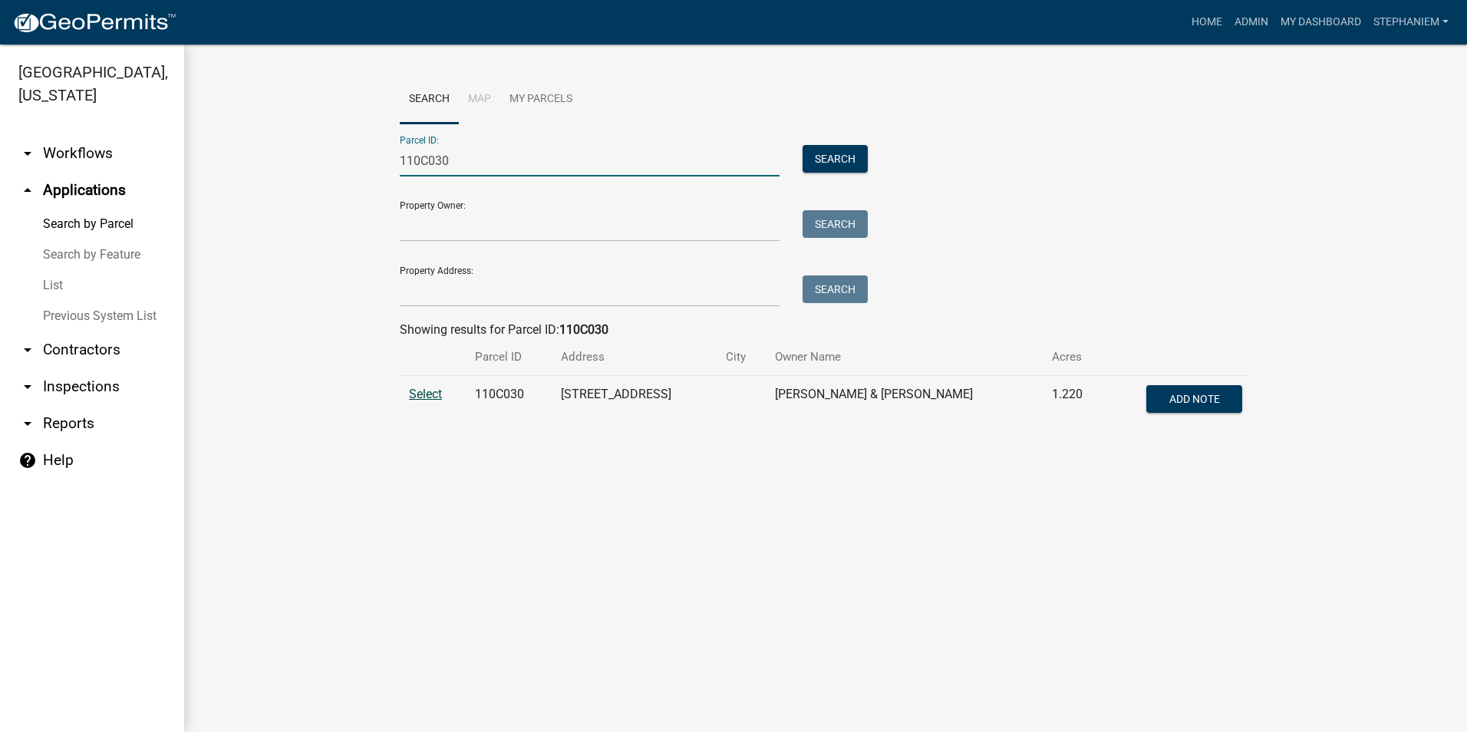
type input "110C030"
click at [427, 395] on span "Select" at bounding box center [425, 394] width 33 height 15
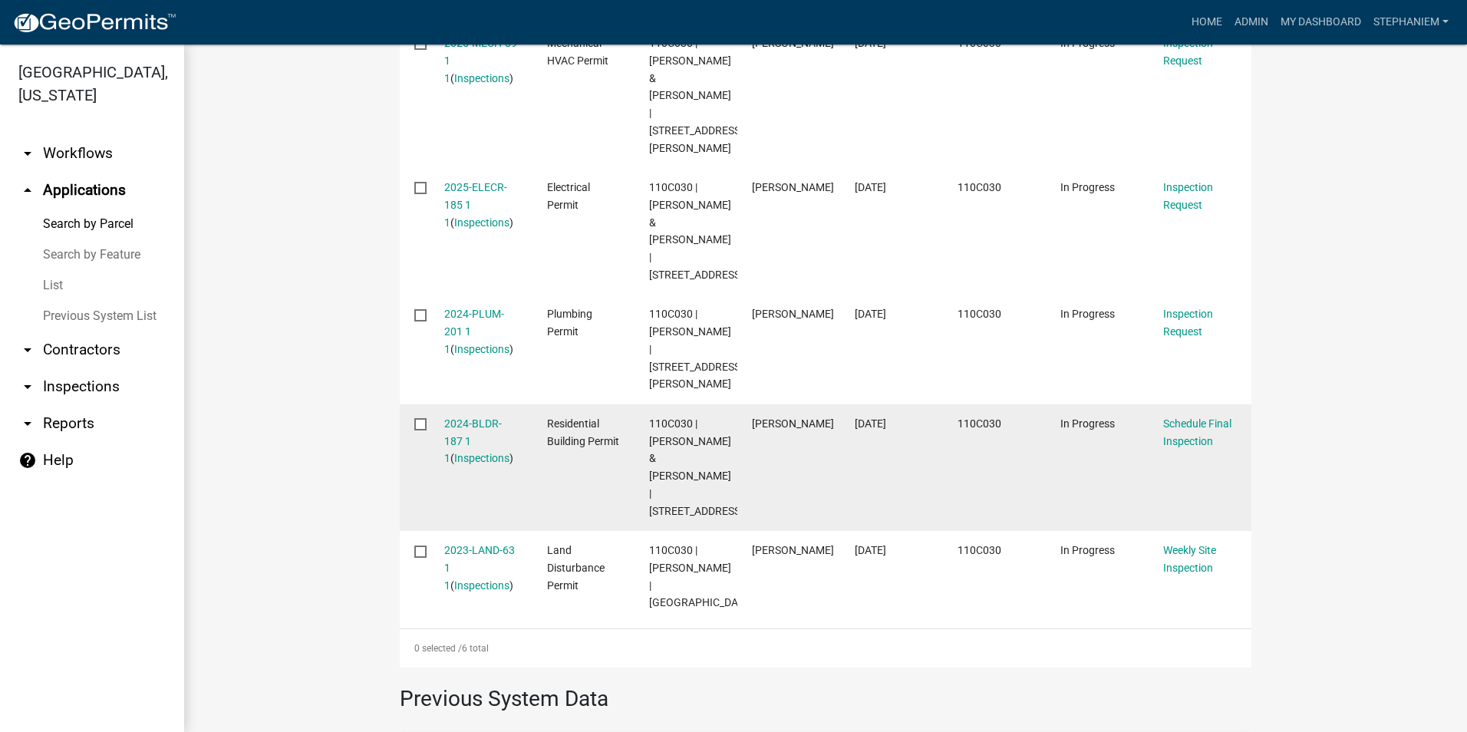
scroll to position [614, 0]
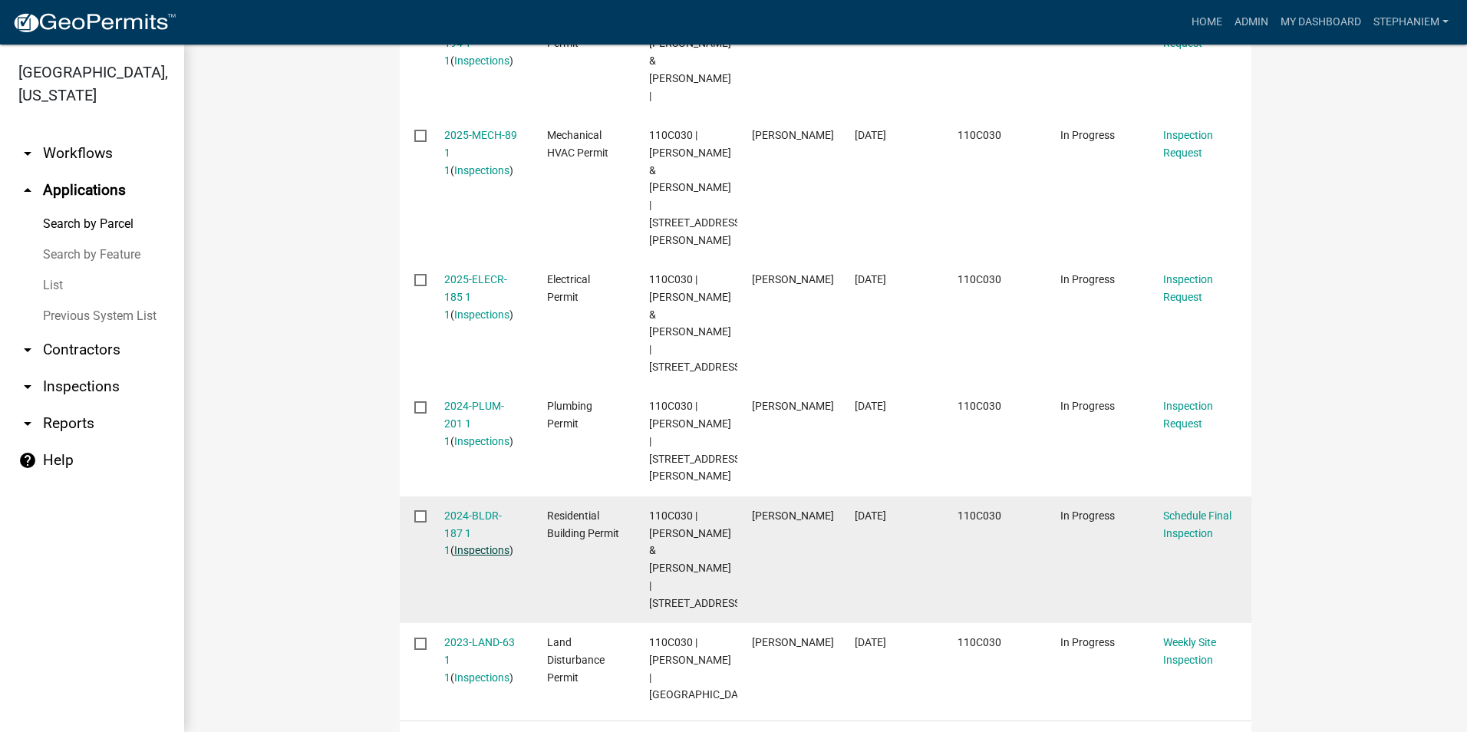
click at [477, 544] on link "Inspections" at bounding box center [481, 550] width 55 height 12
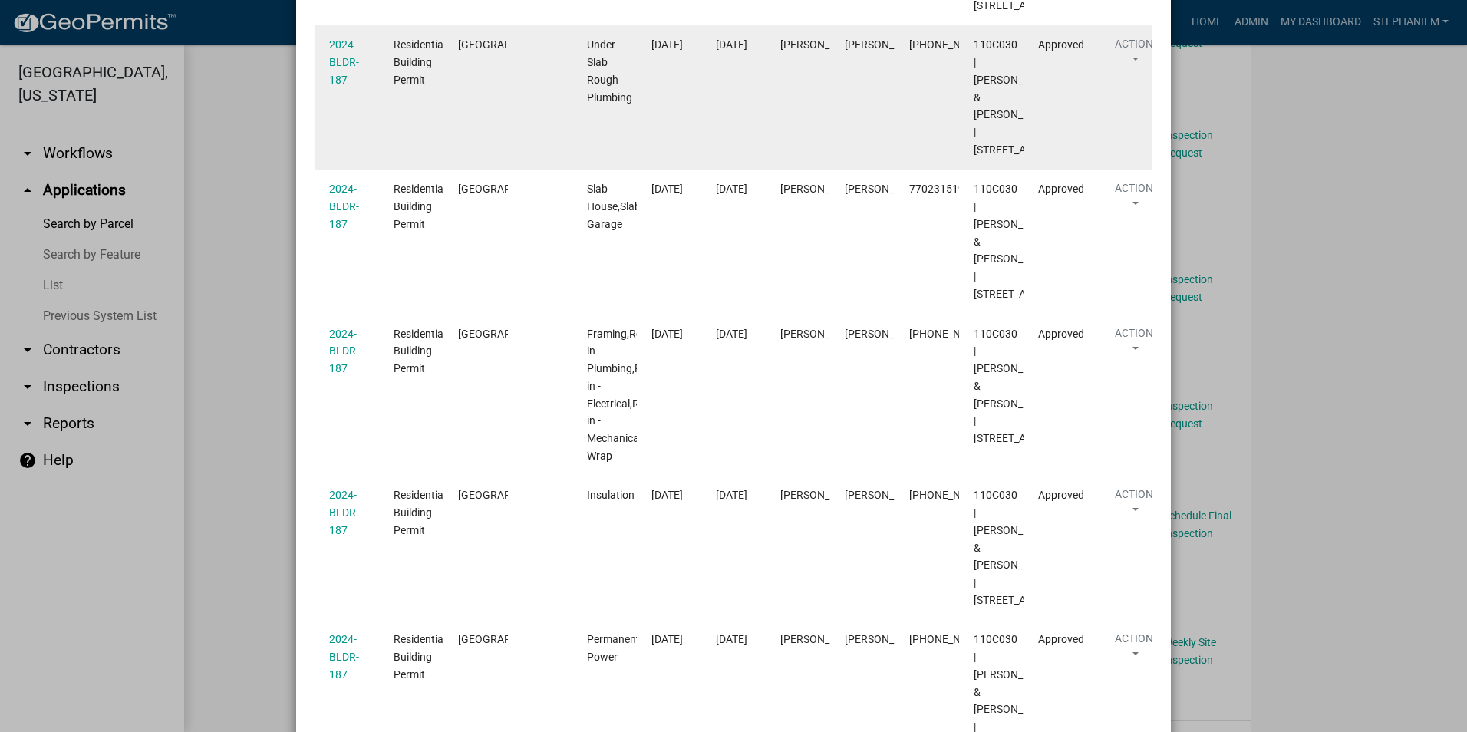
scroll to position [536, 0]
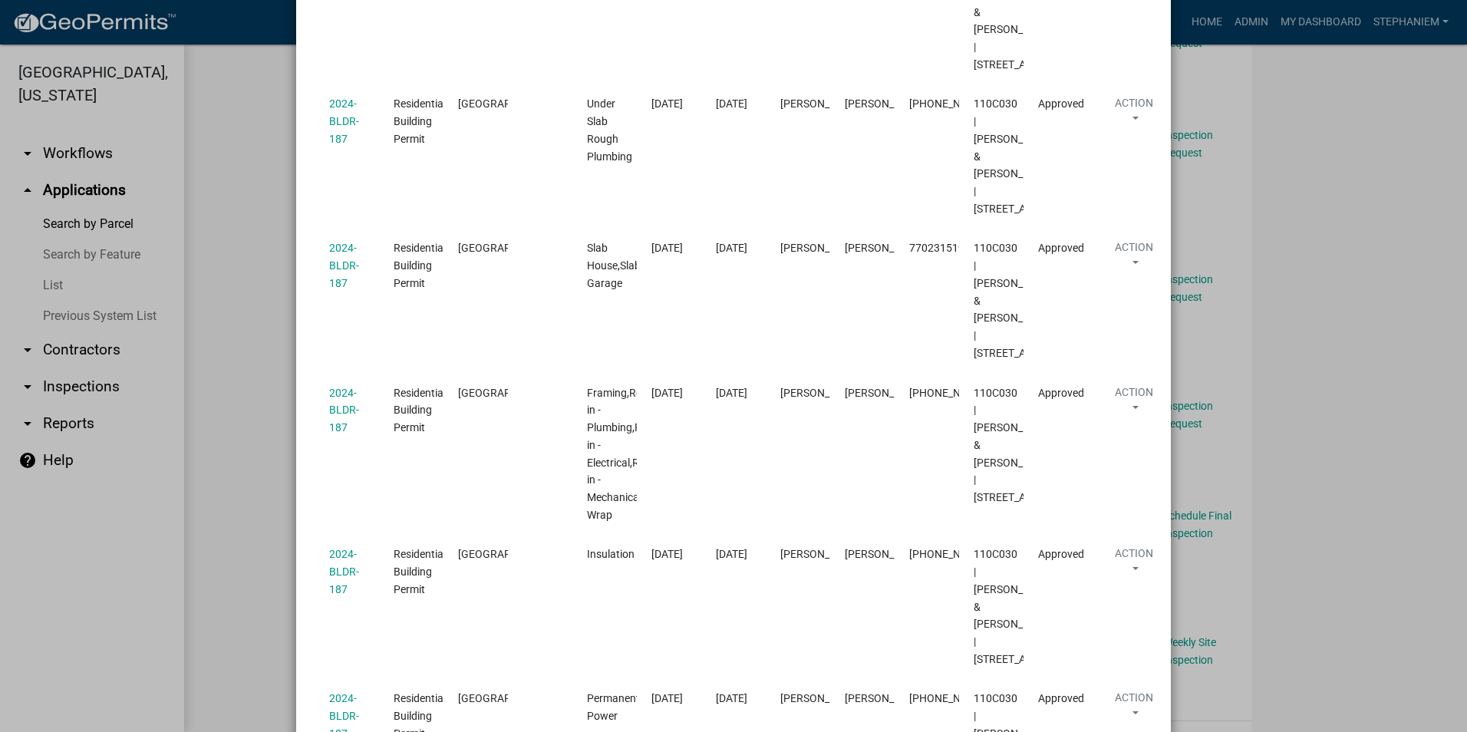
click at [1331, 308] on ngb-modal-window "Inspections related to 2024-BLDR-187 × Export Excel Format (.xlsx) CSV Format (…" at bounding box center [733, 366] width 1467 height 732
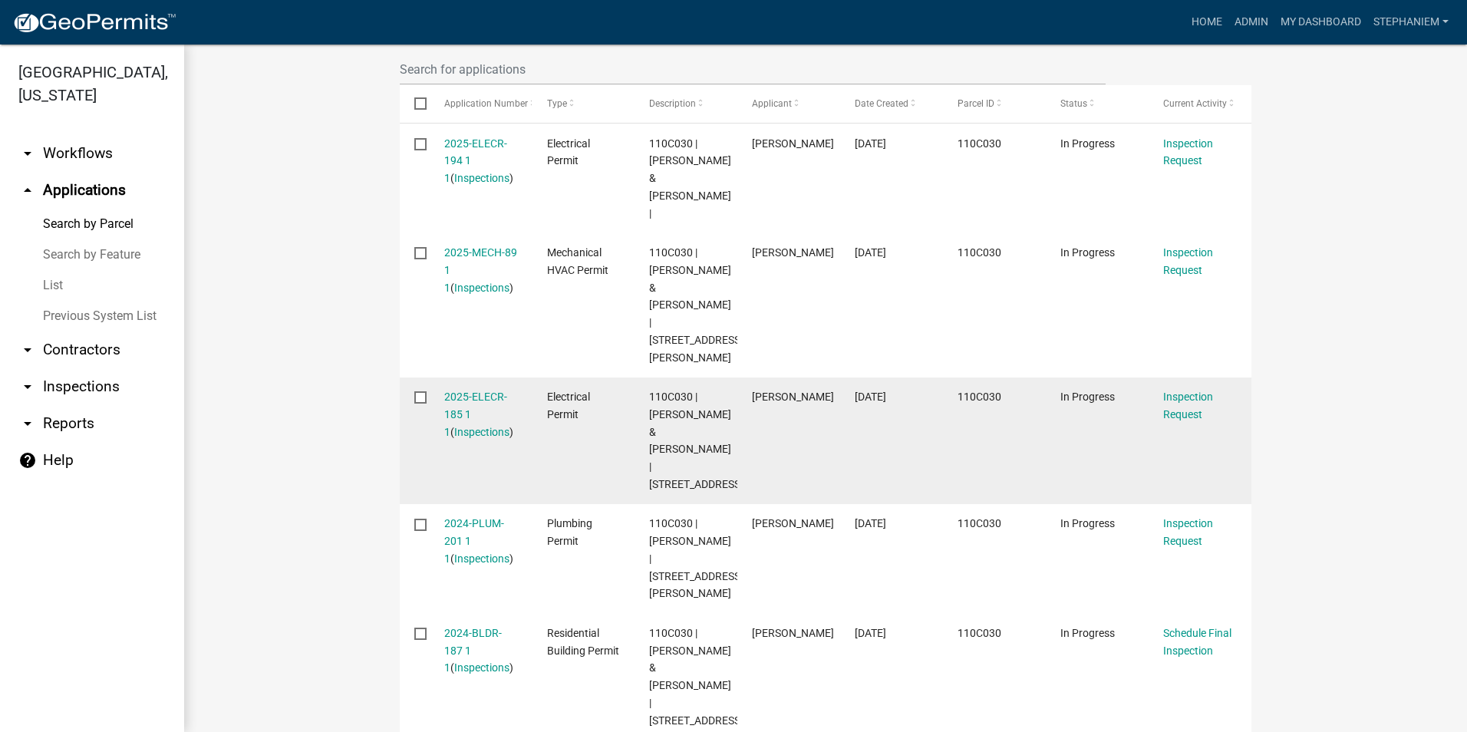
scroll to position [537, 0]
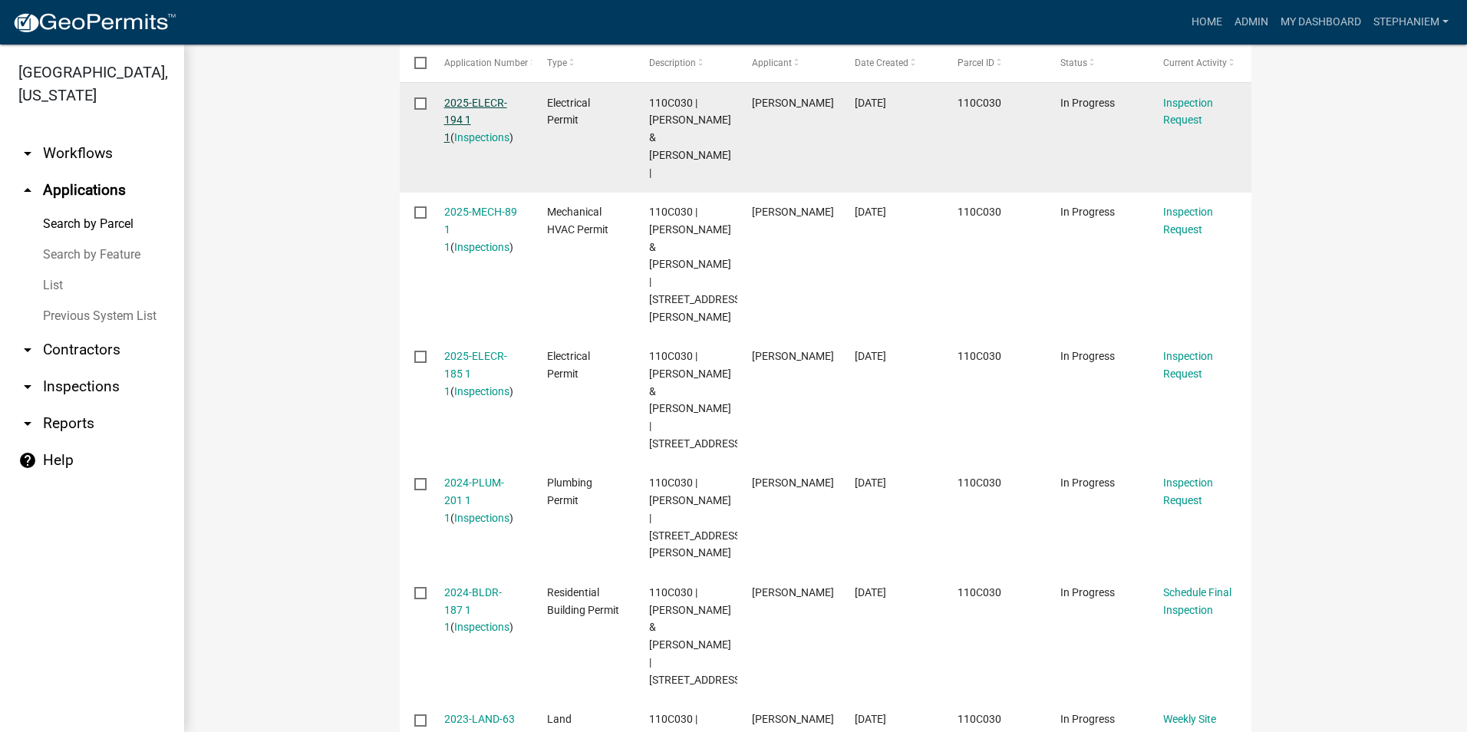
click at [471, 107] on link "2025-ELECR-194 1 1" at bounding box center [475, 121] width 63 height 48
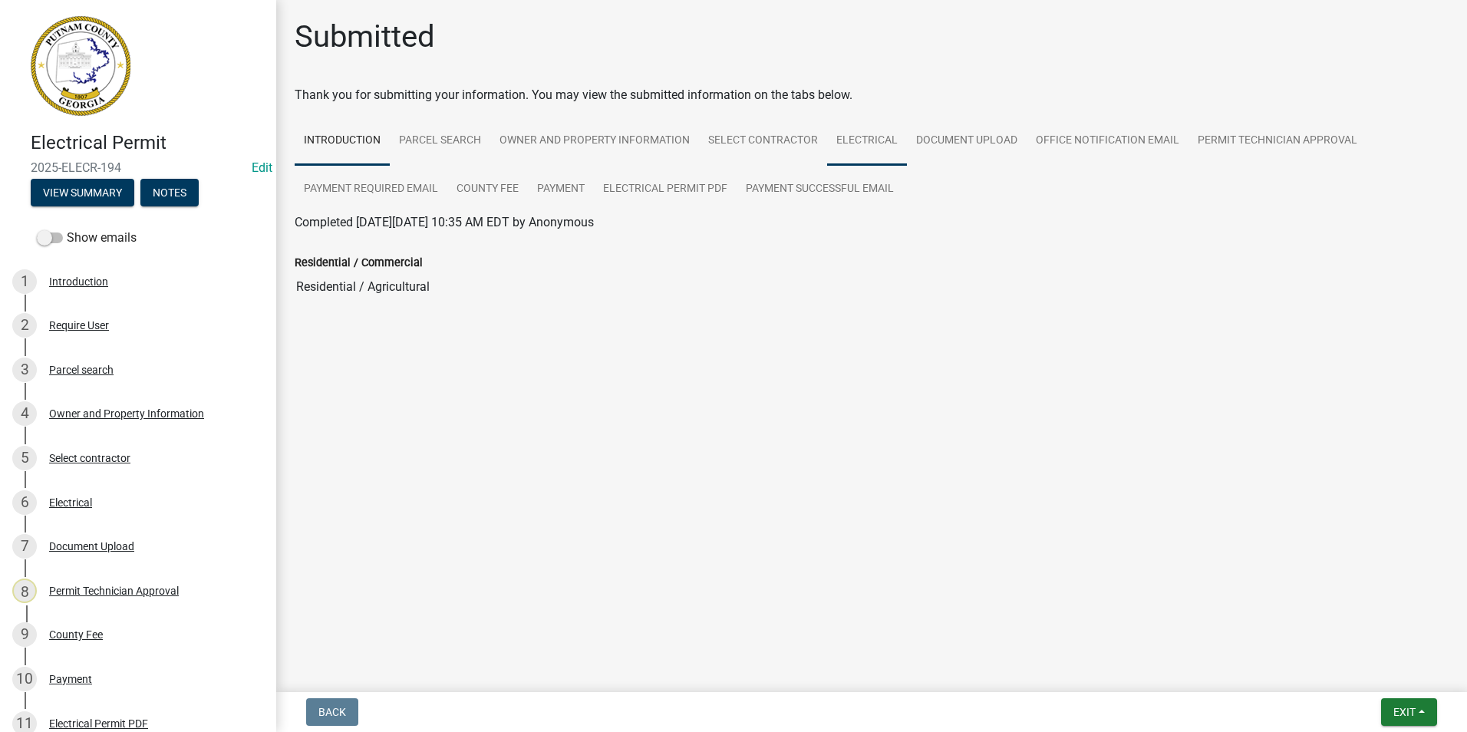
click at [846, 150] on link "Electrical" at bounding box center [867, 141] width 80 height 49
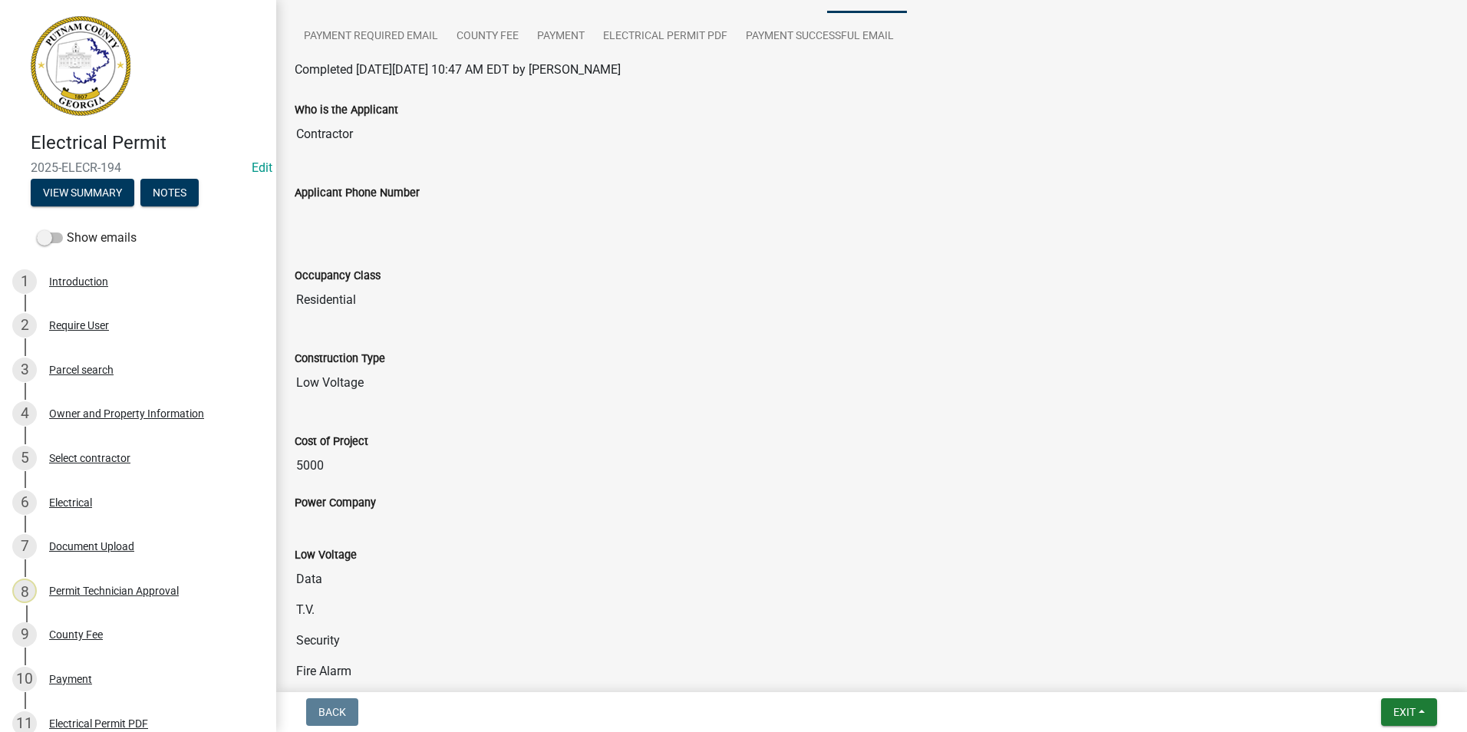
scroll to position [153, 0]
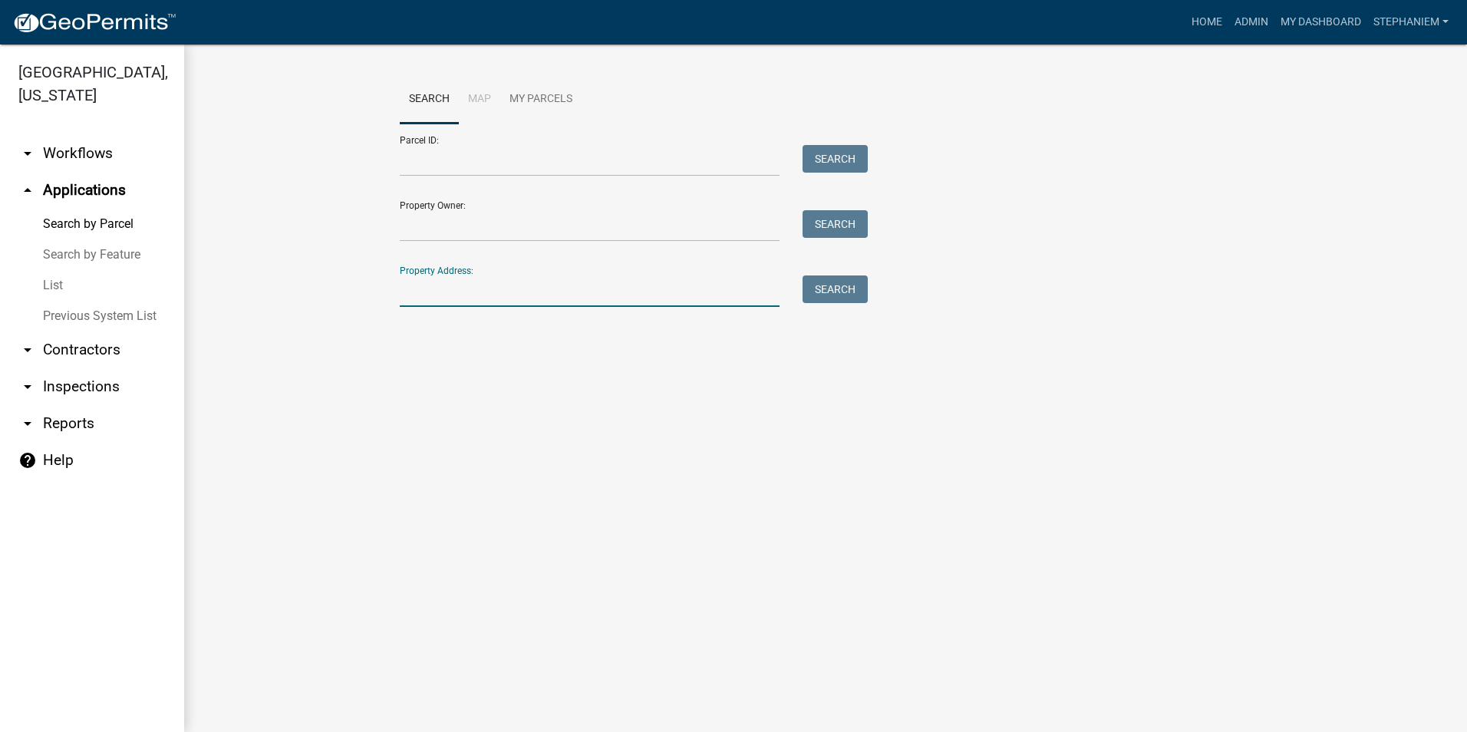
click at [411, 292] on input "Property Address:" at bounding box center [590, 291] width 380 height 31
click at [473, 159] on input "Parcel ID:" at bounding box center [590, 160] width 380 height 31
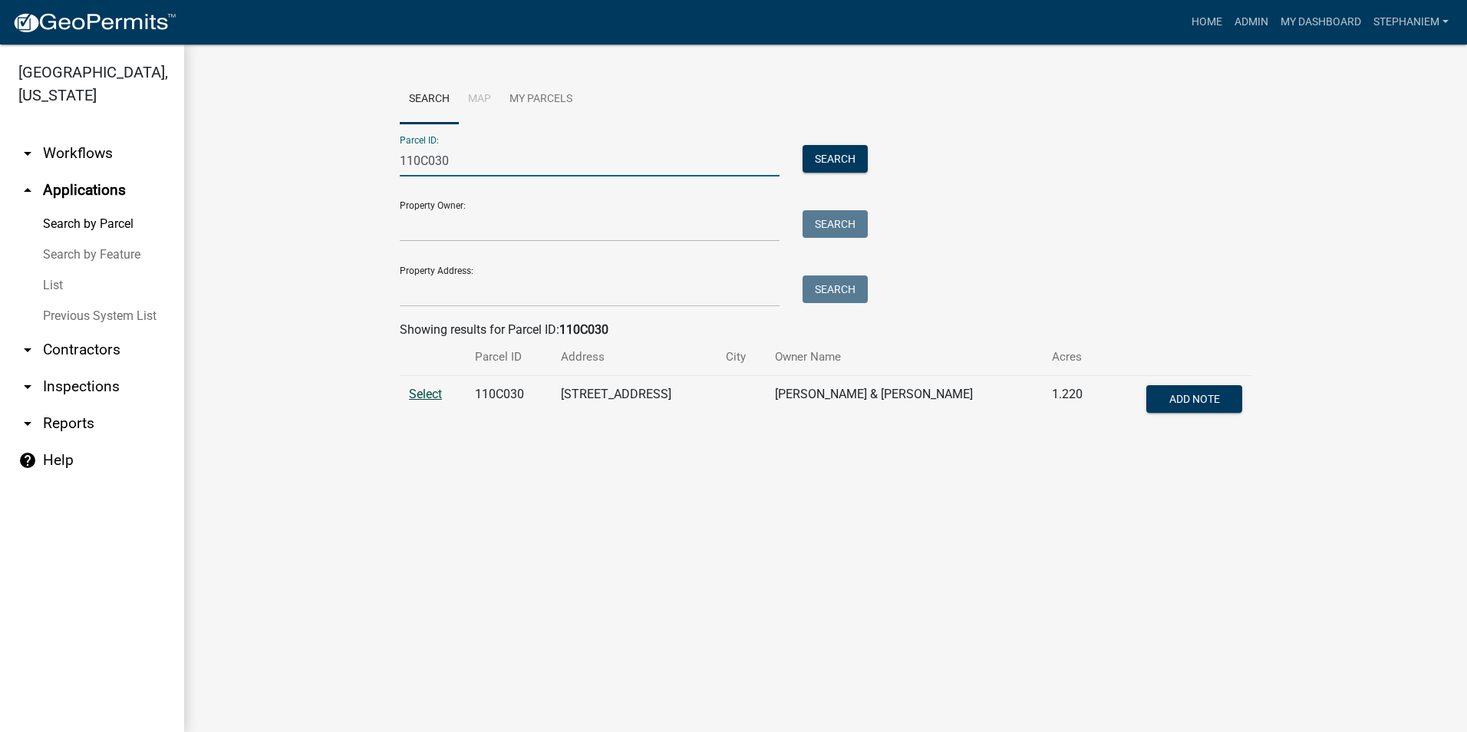
type input "110C030"
click at [424, 393] on span "Select" at bounding box center [425, 394] width 33 height 15
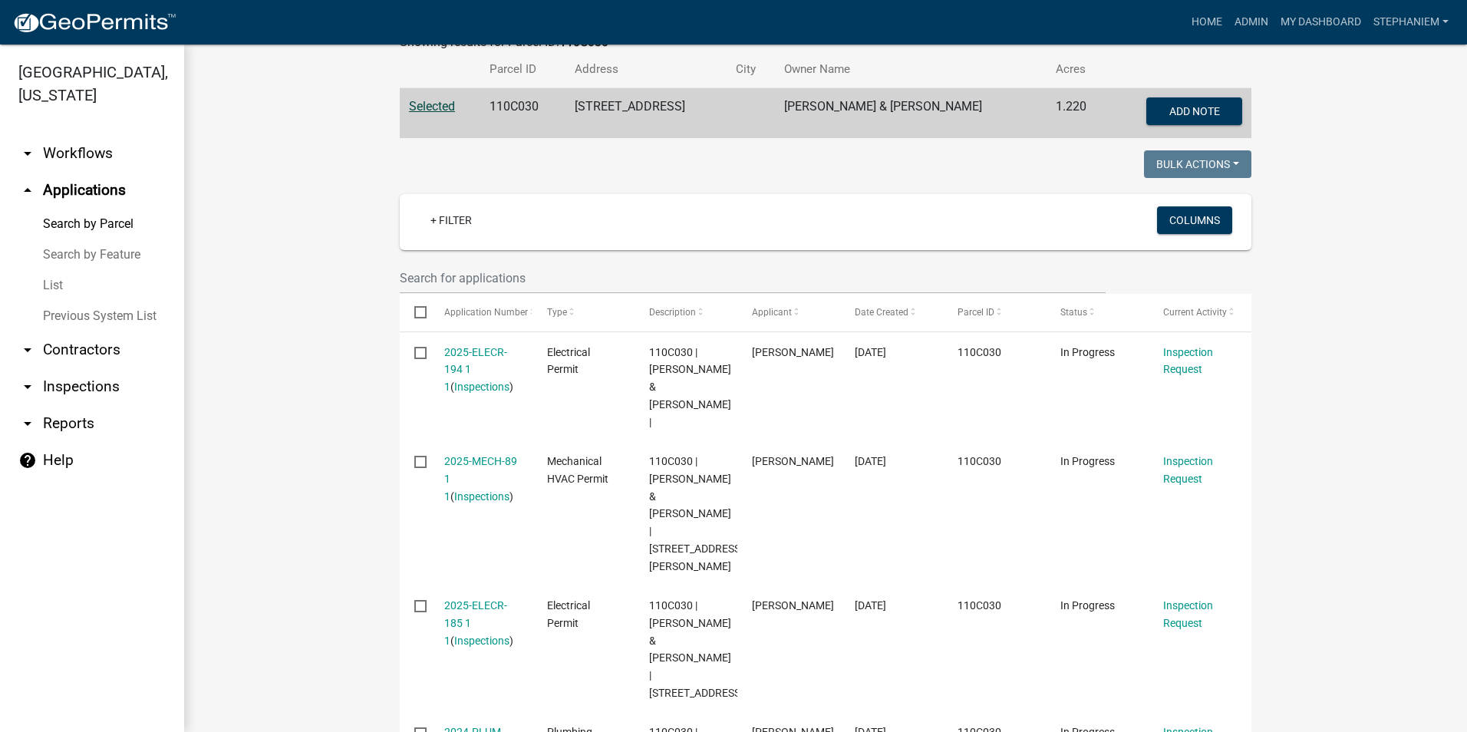
scroll to position [384, 0]
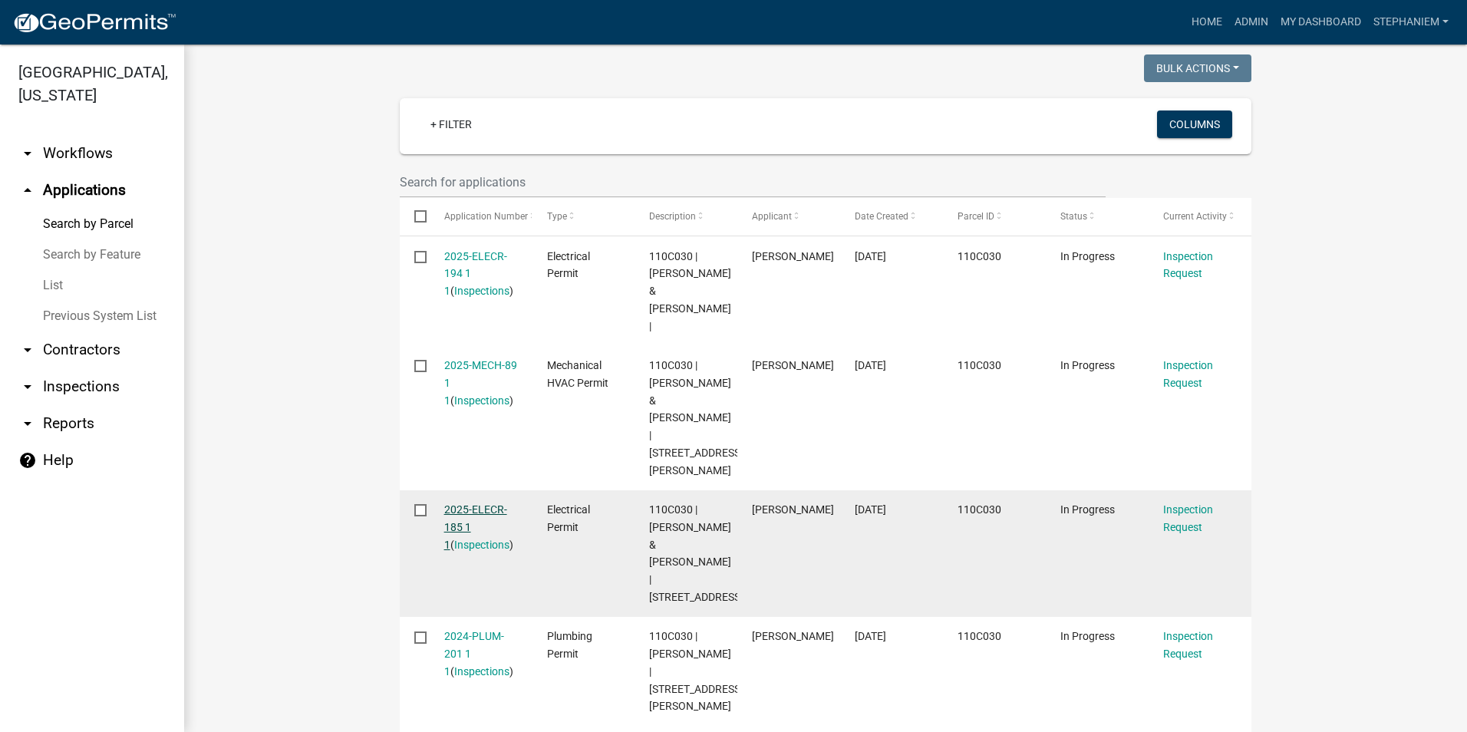
click at [469, 503] on link "2025-ELECR-185 1 1" at bounding box center [475, 527] width 63 height 48
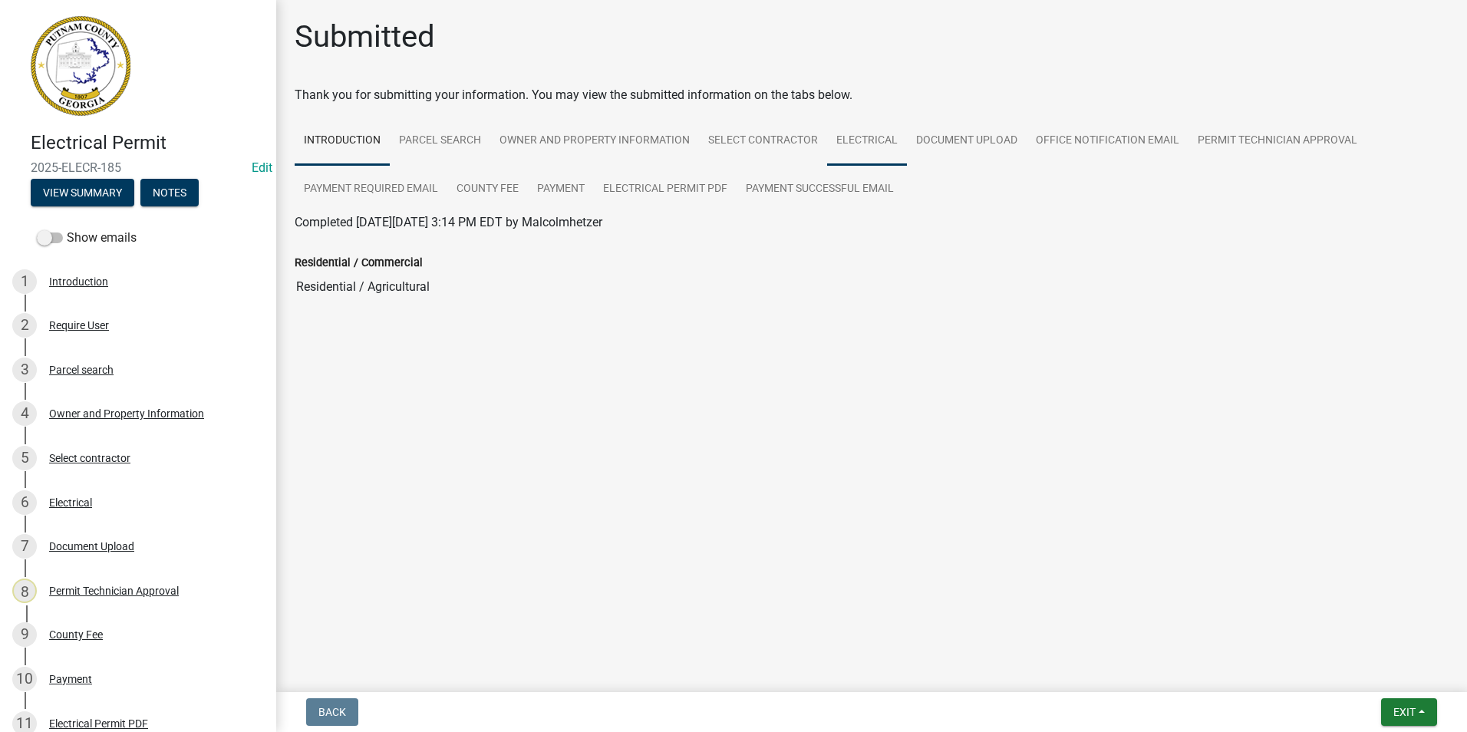
click at [864, 144] on link "Electrical" at bounding box center [867, 141] width 80 height 49
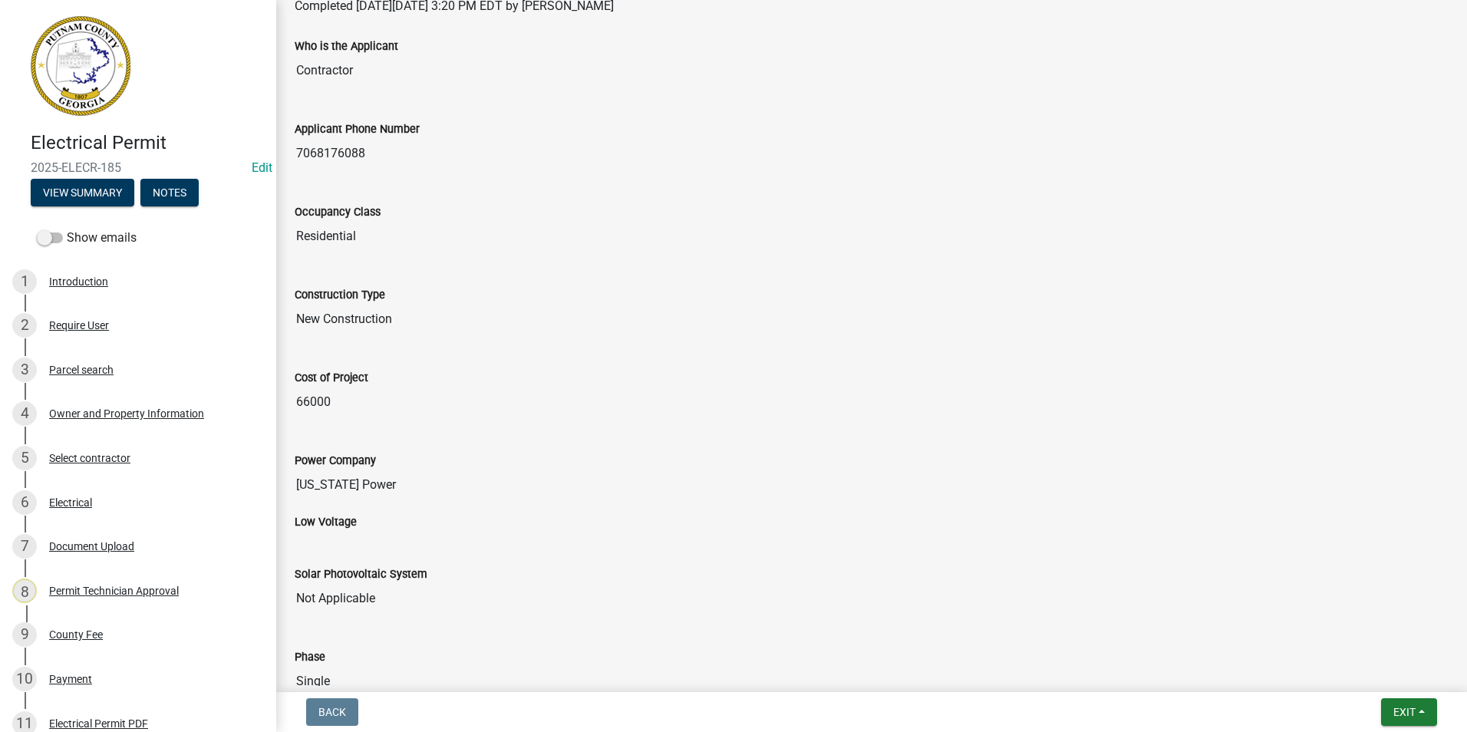
scroll to position [153, 0]
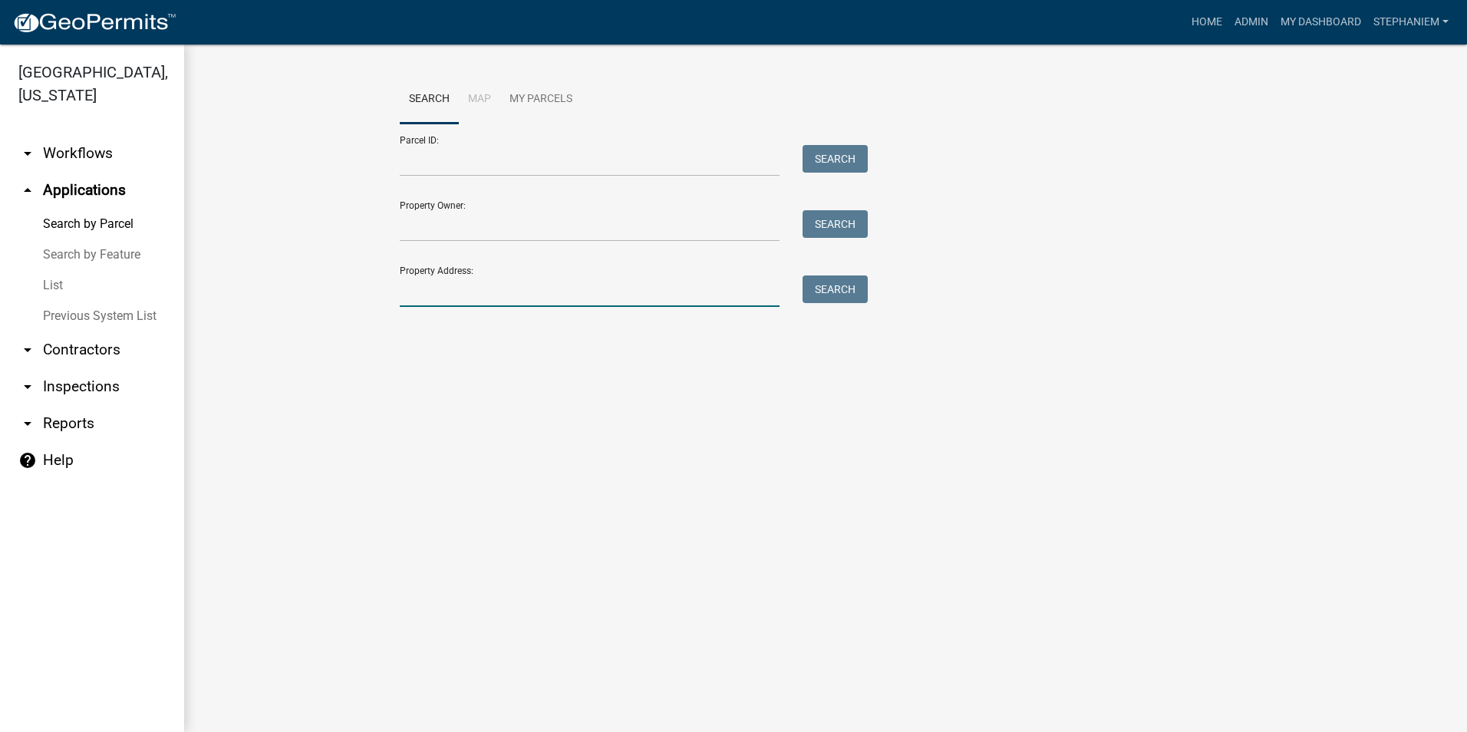
click at [598, 298] on input "Property Address:" at bounding box center [590, 291] width 380 height 31
type input "115"
drag, startPoint x: 368, startPoint y: 285, endPoint x: 356, endPoint y: 286, distance: 11.5
click at [356, 286] on wm-workflow-application-search-view "Search Map My Parcels Parcel ID: Search Property Owner: Search Property Address…" at bounding box center [826, 198] width 1222 height 246
click at [416, 163] on input "Parcel ID:" at bounding box center [590, 160] width 380 height 31
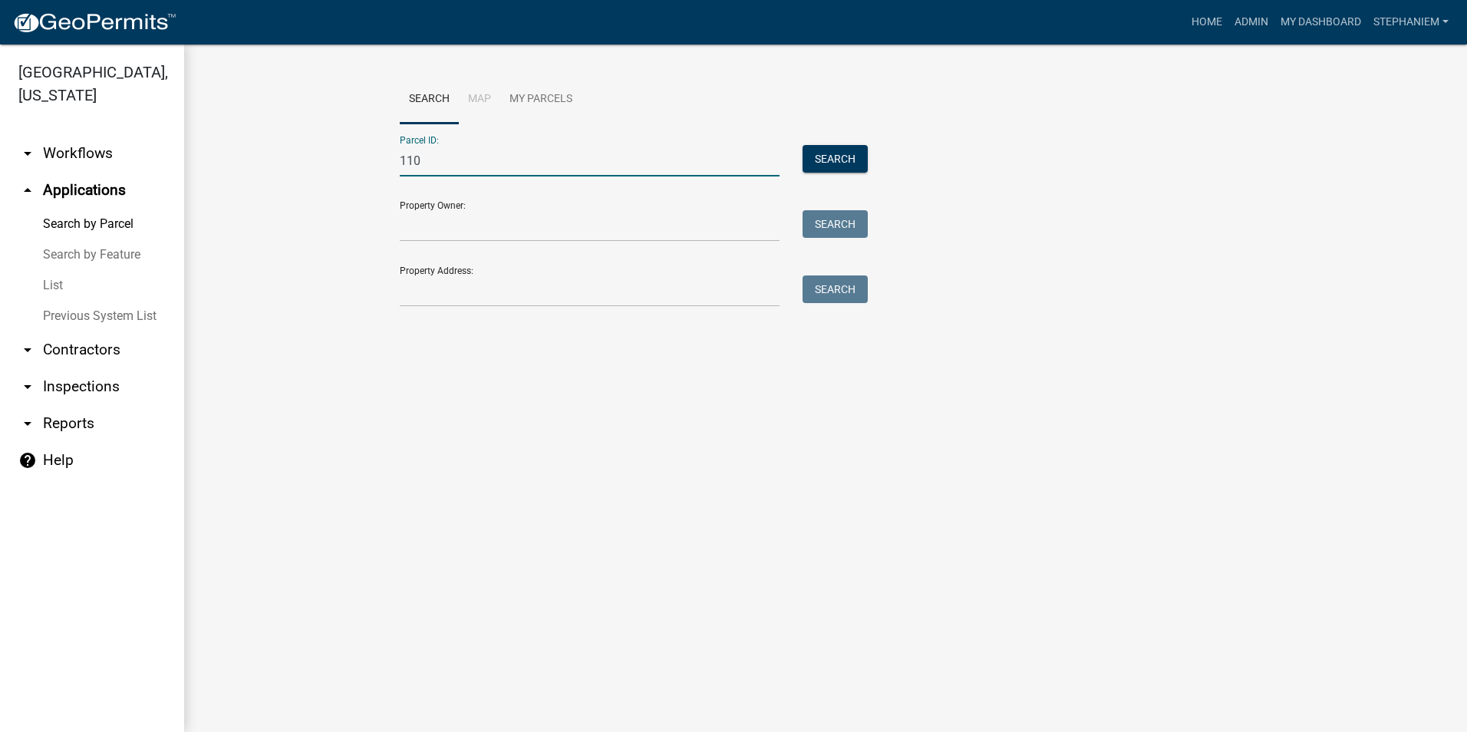
type input "110C030"
click at [831, 153] on button "Search" at bounding box center [835, 159] width 65 height 28
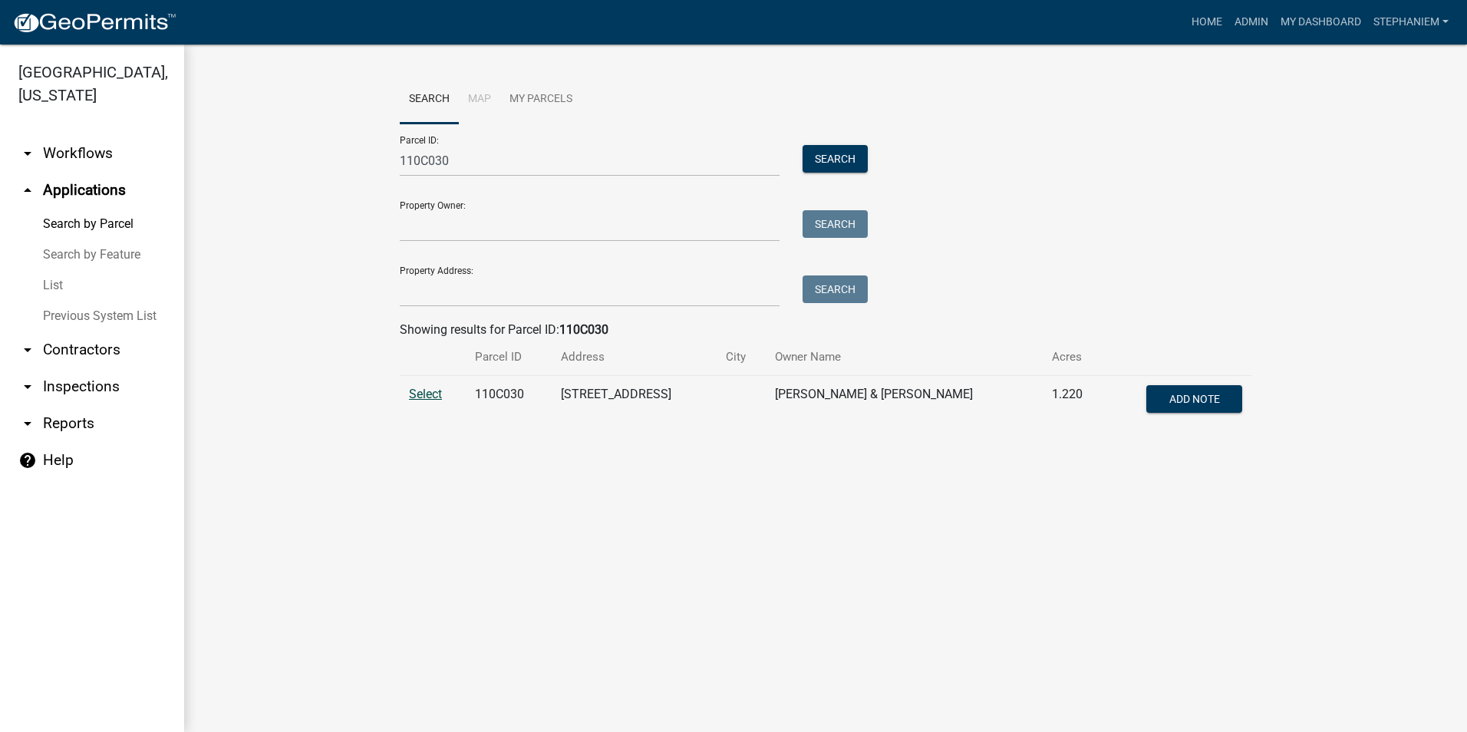
click at [420, 394] on span "Select" at bounding box center [425, 394] width 33 height 15
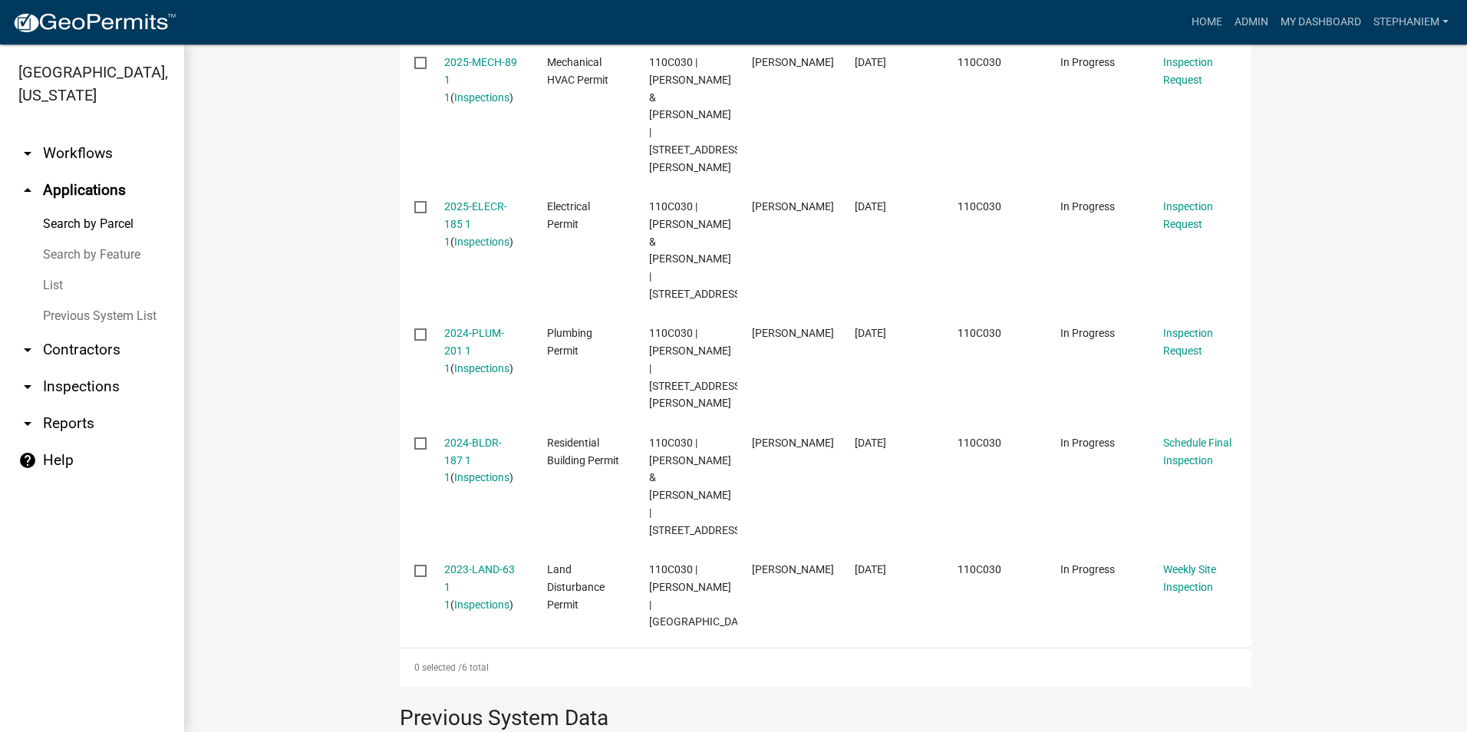
scroll to position [691, 0]
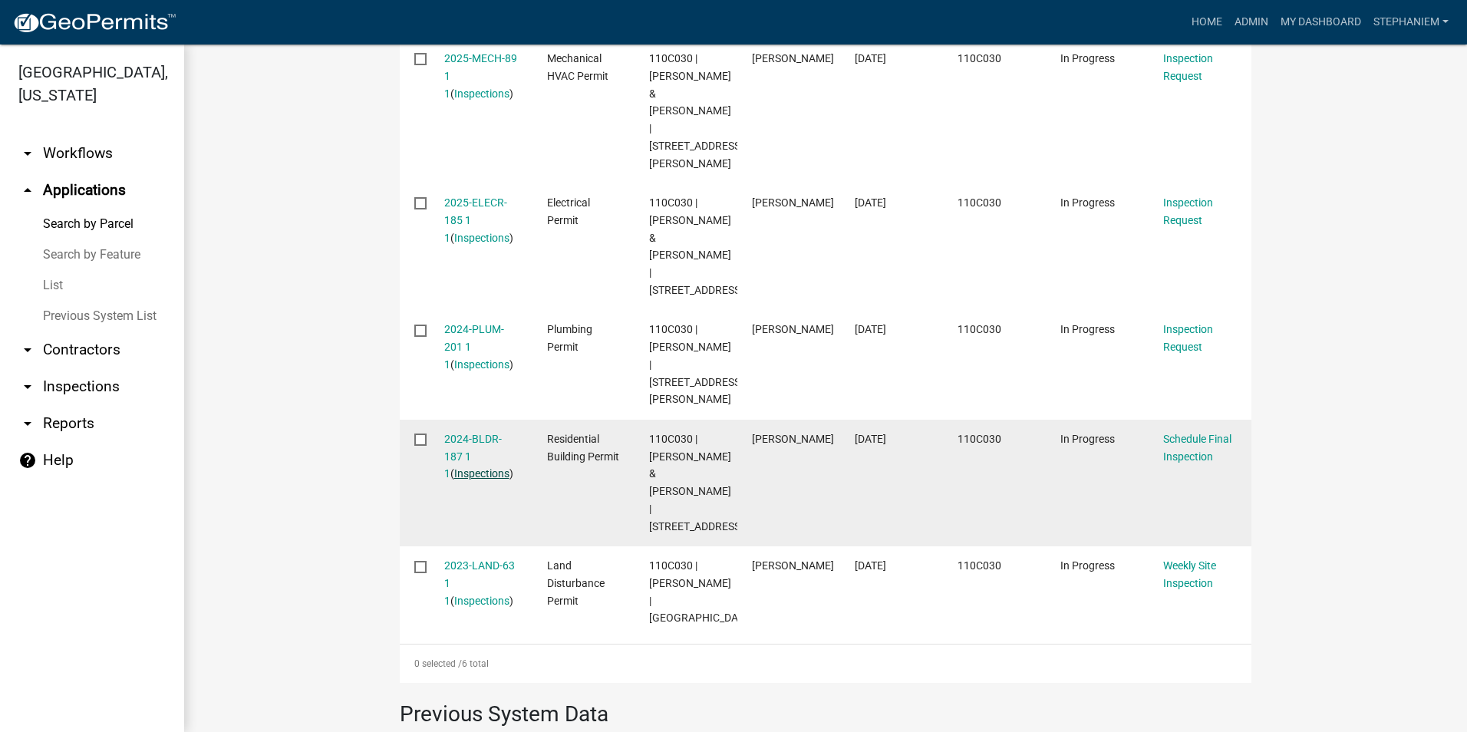
click at [474, 467] on link "Inspections" at bounding box center [481, 473] width 55 height 12
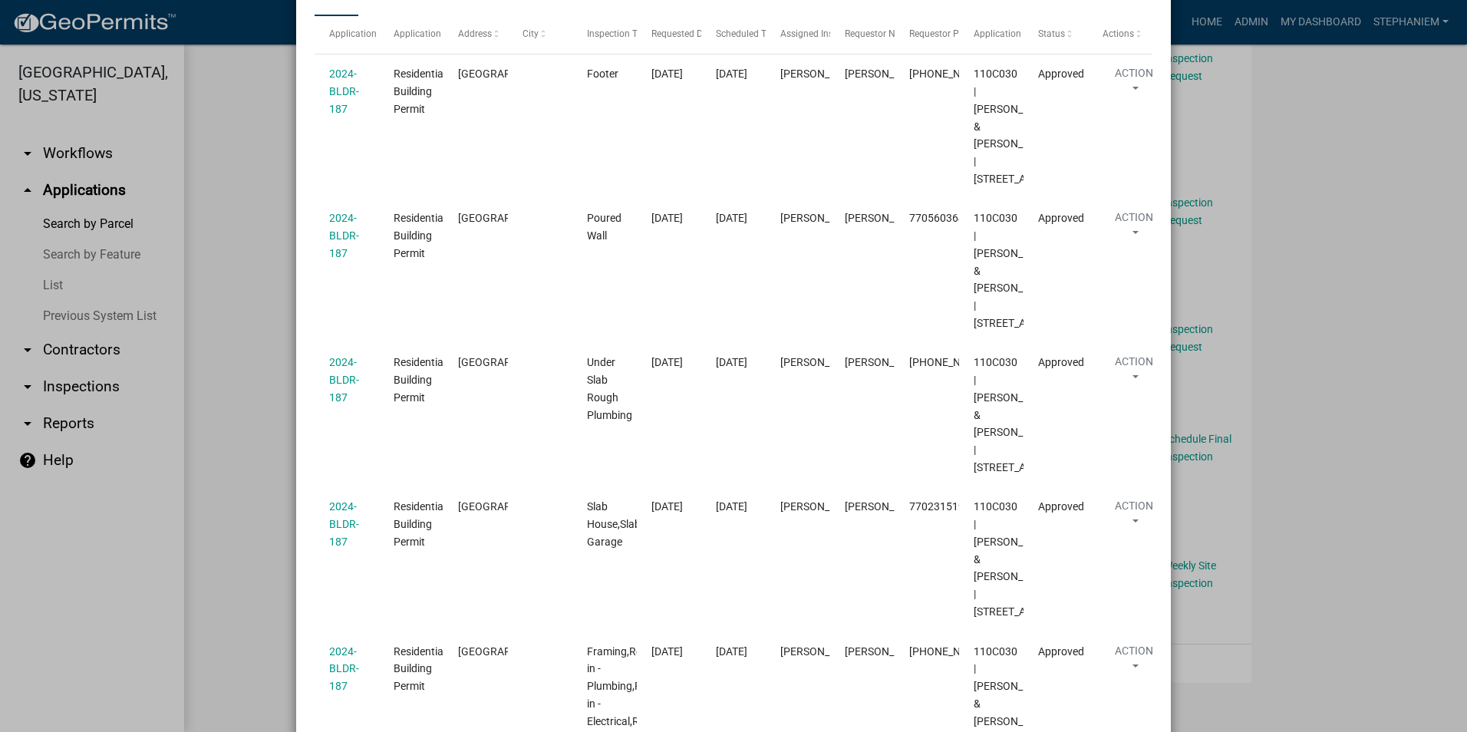
scroll to position [229, 0]
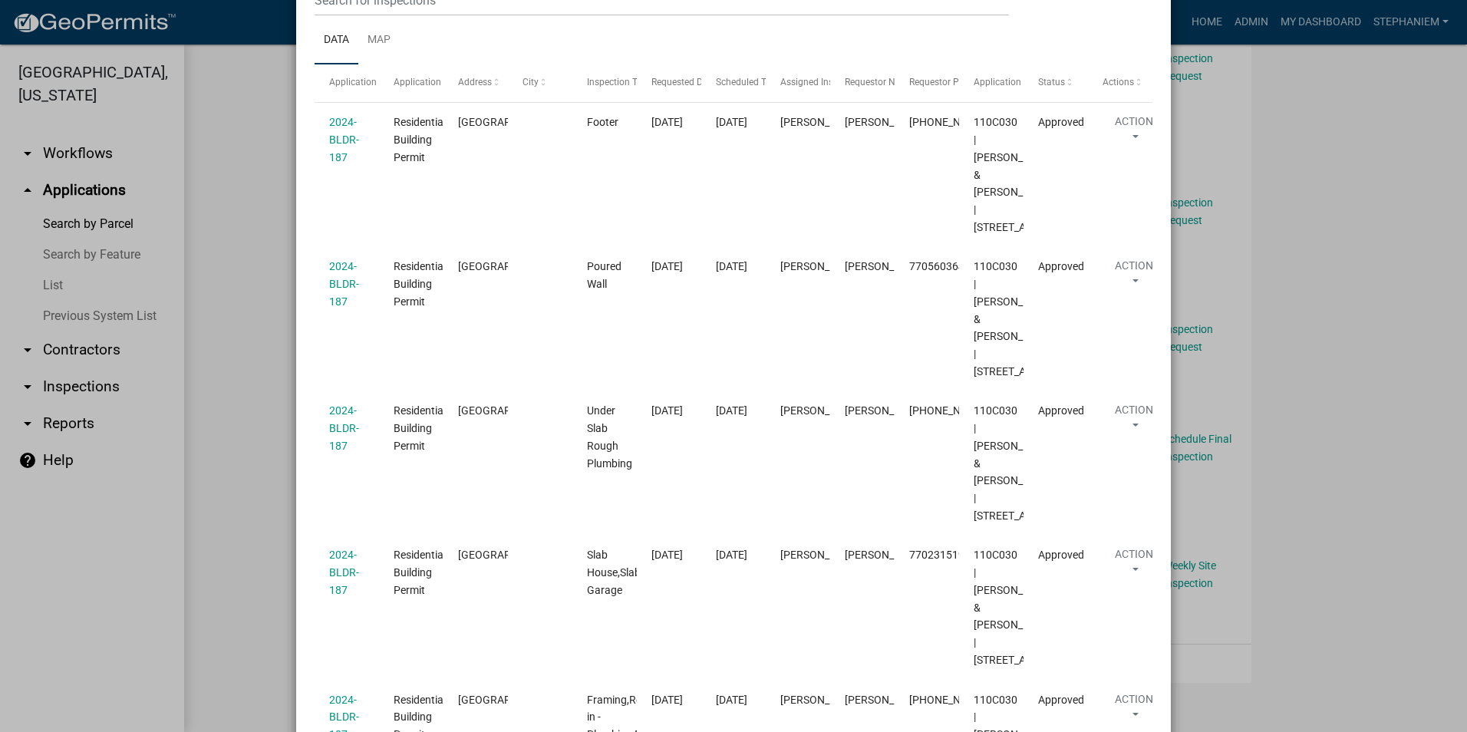
click at [222, 277] on ngb-modal-window "Inspections related to 2024-BLDR-187 × Export Excel Format (.xlsx) CSV Format (…" at bounding box center [733, 366] width 1467 height 732
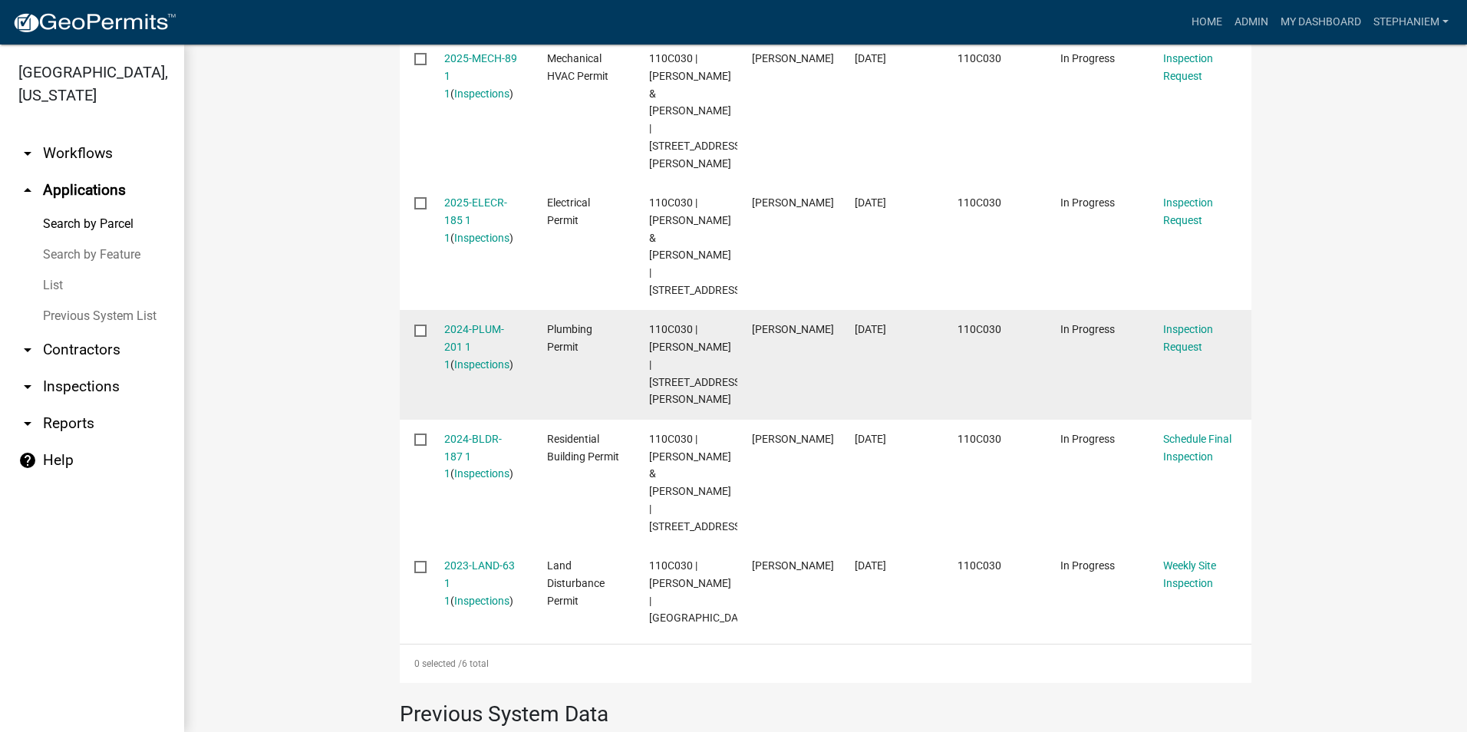
click at [467, 321] on div "2024-PLUM-201 1 1 ( Inspections )" at bounding box center [481, 347] width 74 height 52
click at [467, 358] on link "Inspections" at bounding box center [481, 364] width 55 height 12
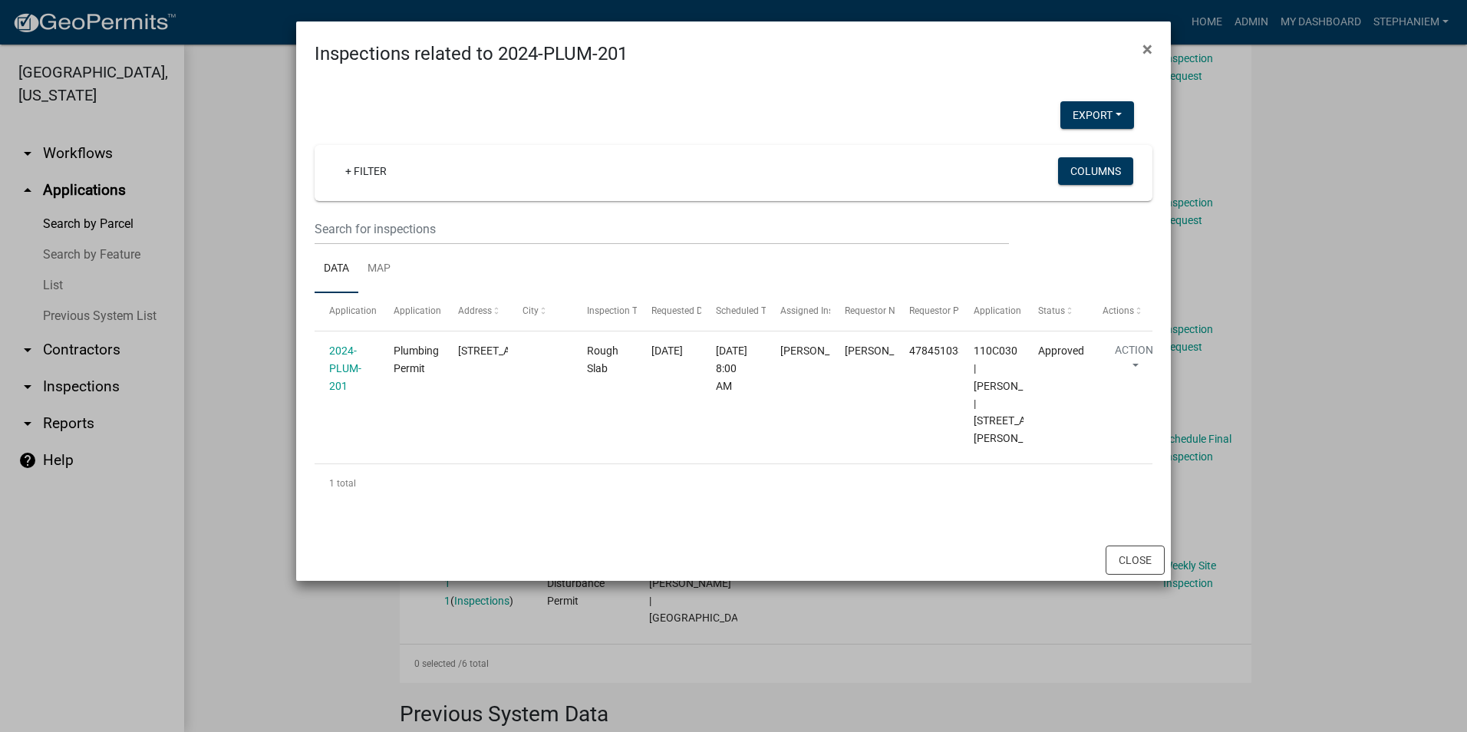
click at [264, 293] on ngb-modal-window "Inspections related to 2024-PLUM-201 × Export Excel Format (.xlsx) CSV Format (…" at bounding box center [733, 366] width 1467 height 732
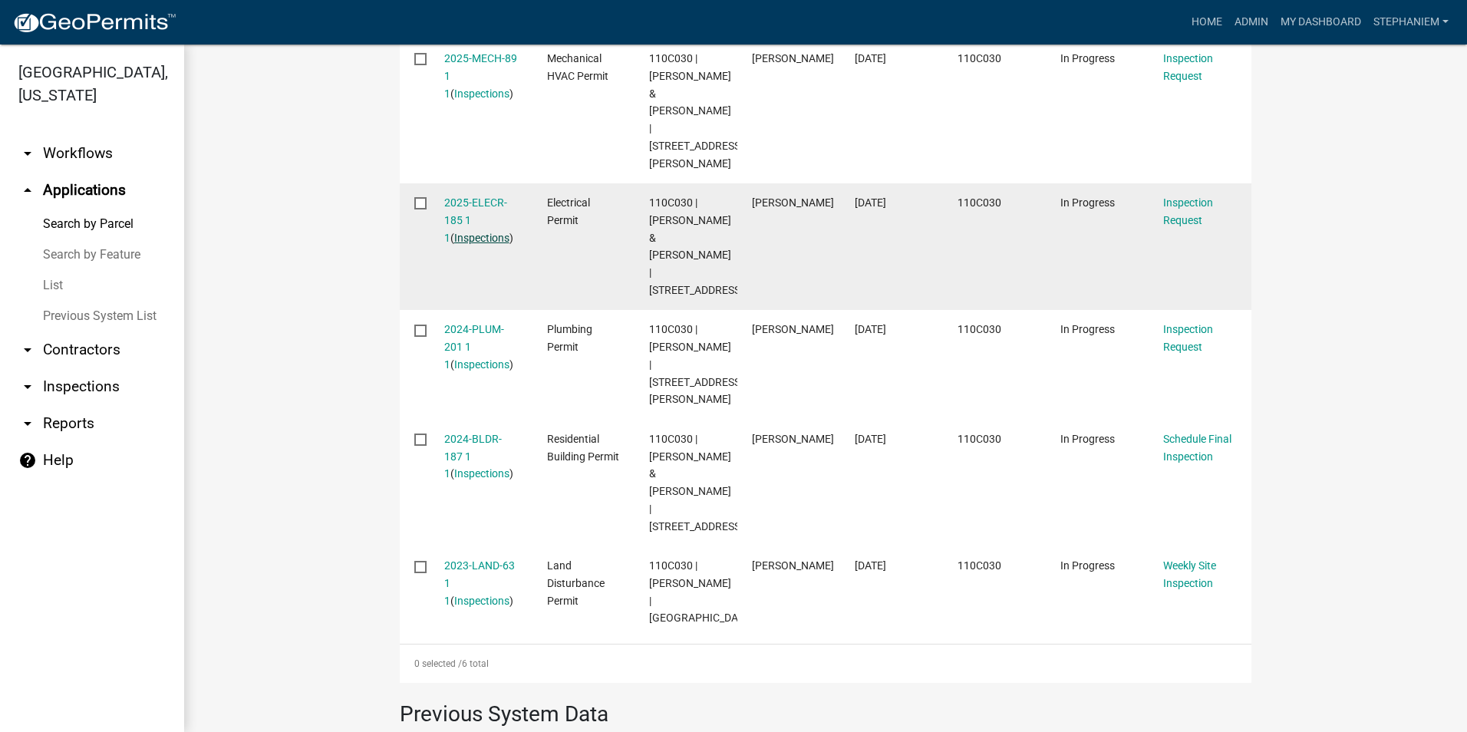
click at [481, 232] on link "Inspections" at bounding box center [481, 238] width 55 height 12
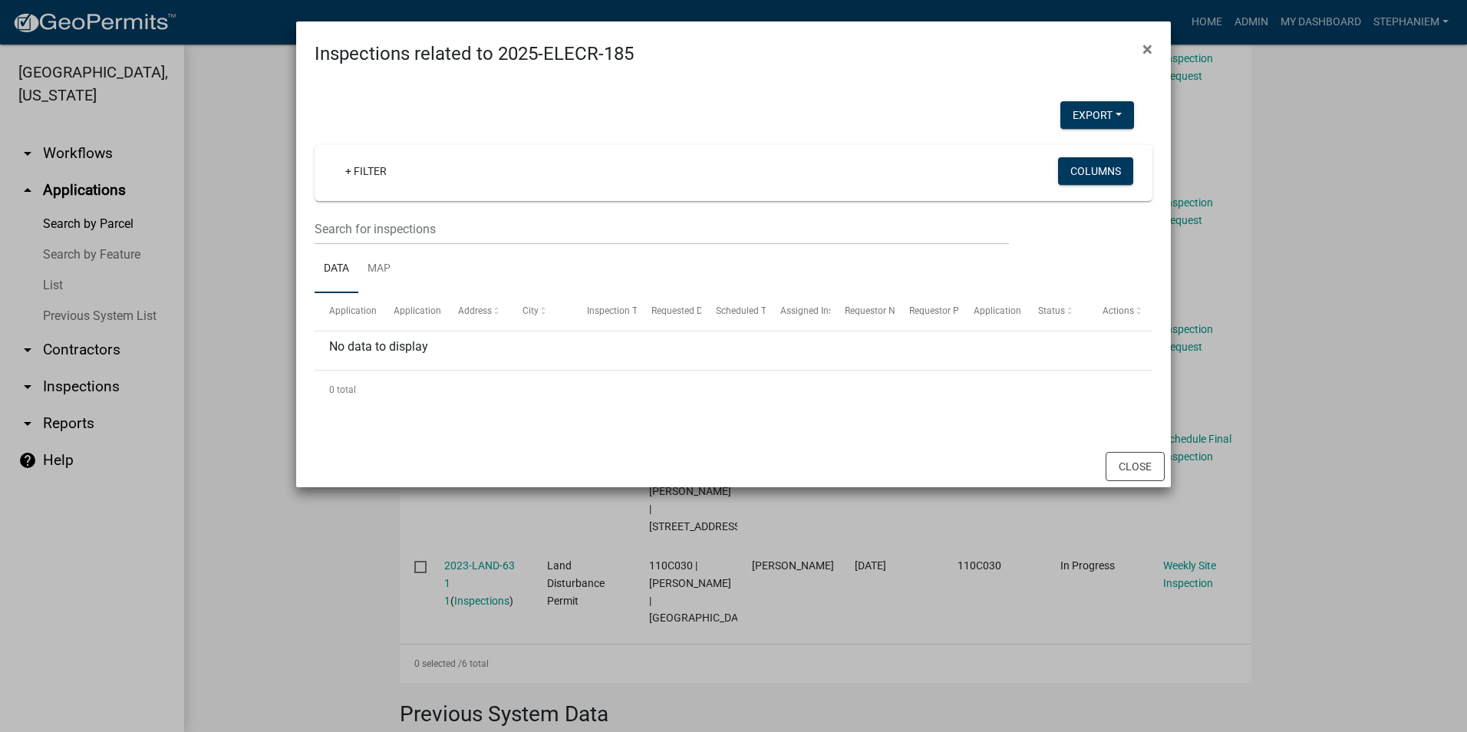
click at [261, 271] on ngb-modal-window "Inspections related to 2025-ELECR-185 × Export Excel Format (.xlsx) CSV Format …" at bounding box center [733, 366] width 1467 height 732
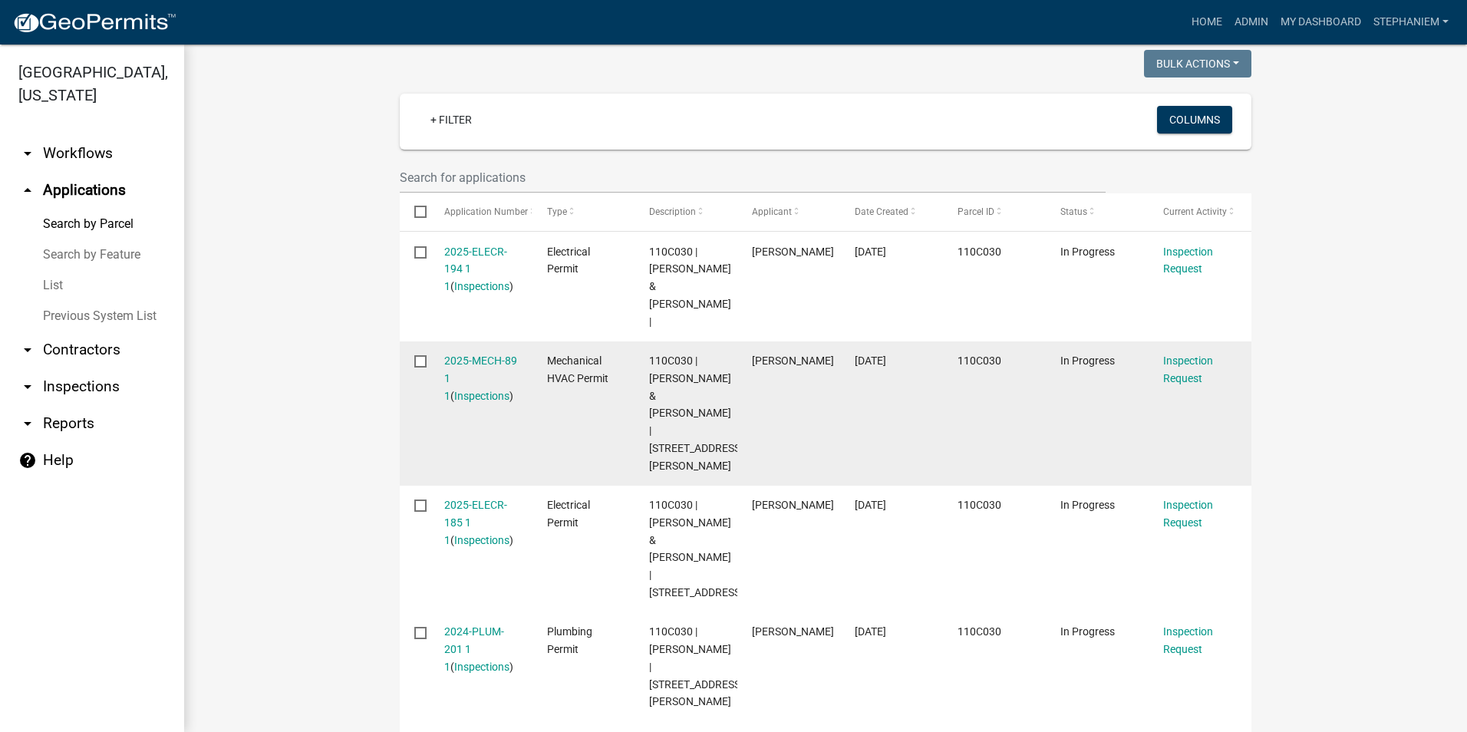
scroll to position [384, 0]
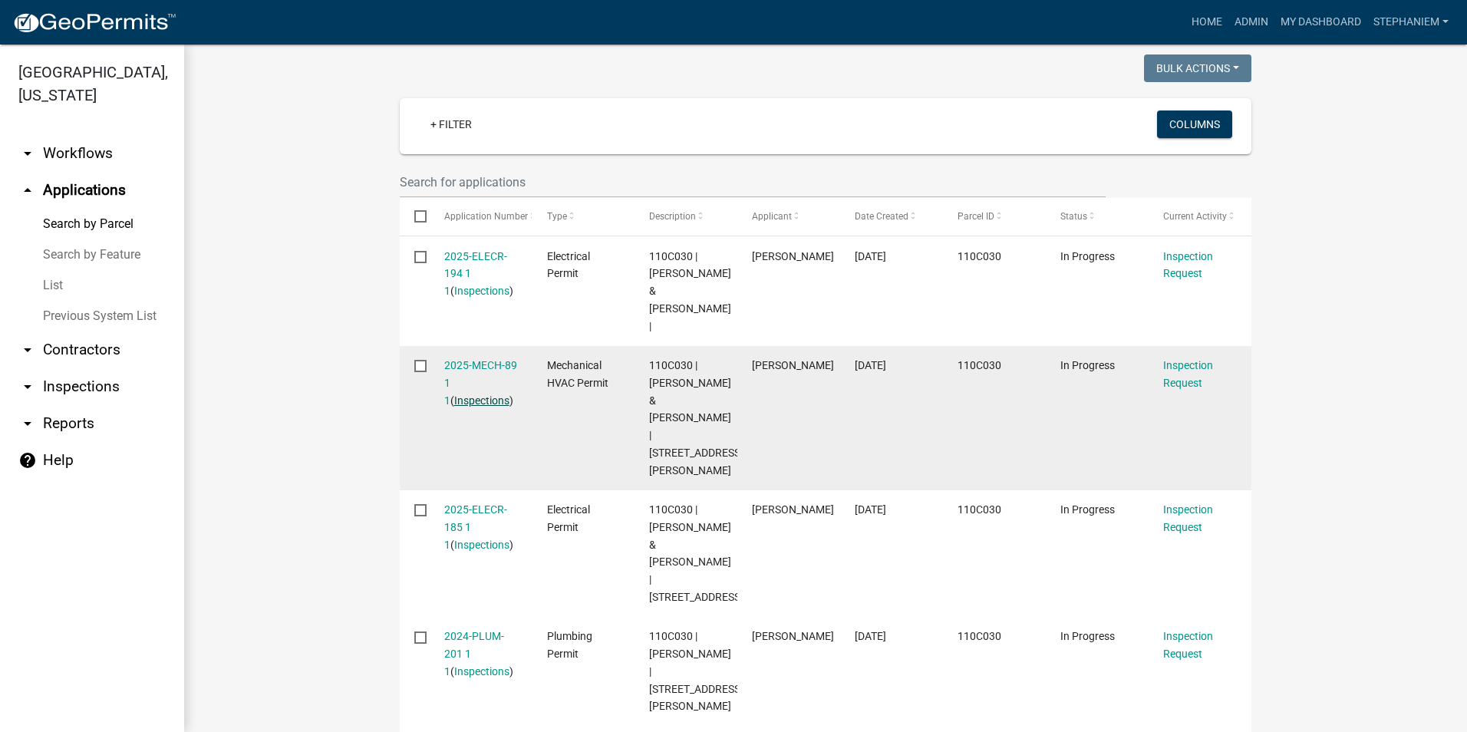
click at [454, 394] on link "Inspections" at bounding box center [481, 400] width 55 height 12
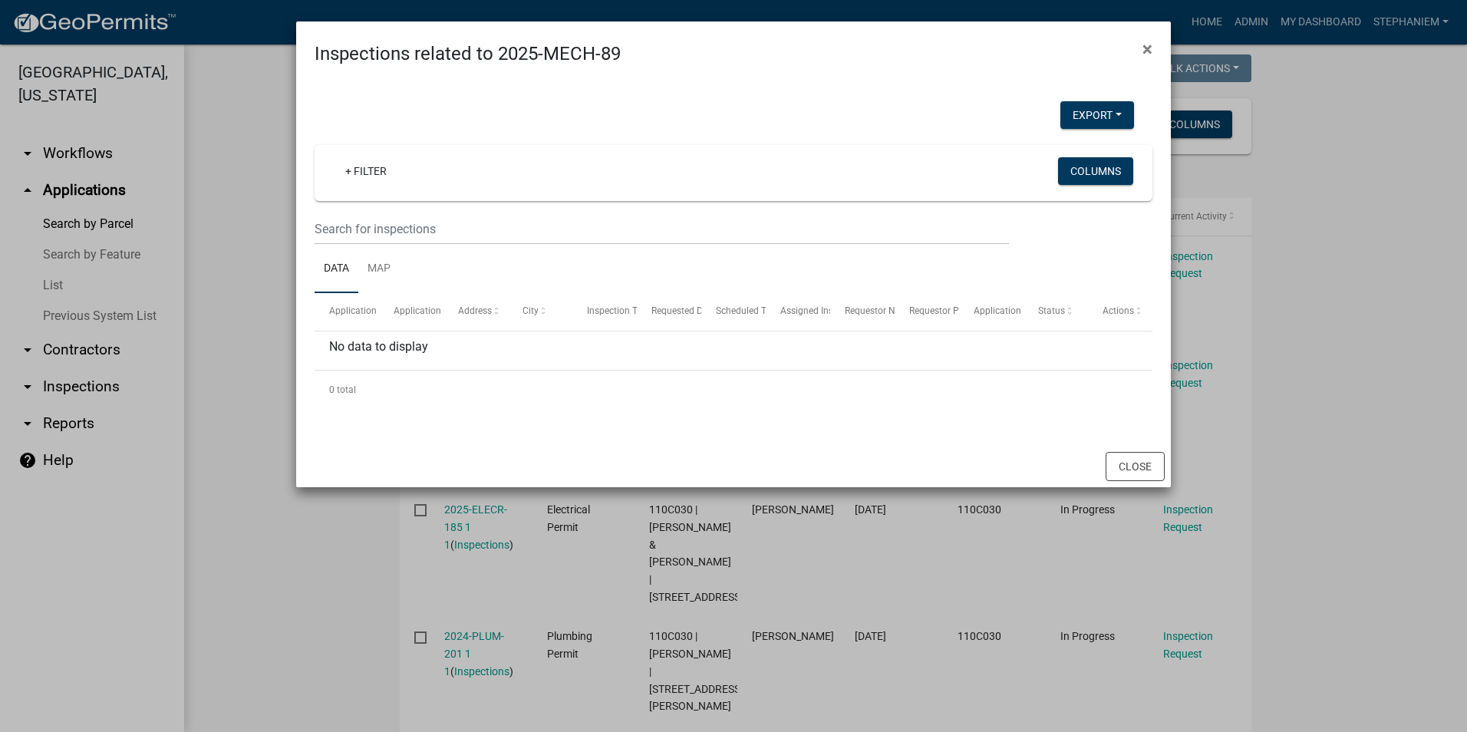
click at [266, 263] on ngb-modal-window "Inspections related to 2025-MECH-89 × Export Excel Format (.xlsx) CSV Format (.…" at bounding box center [733, 366] width 1467 height 732
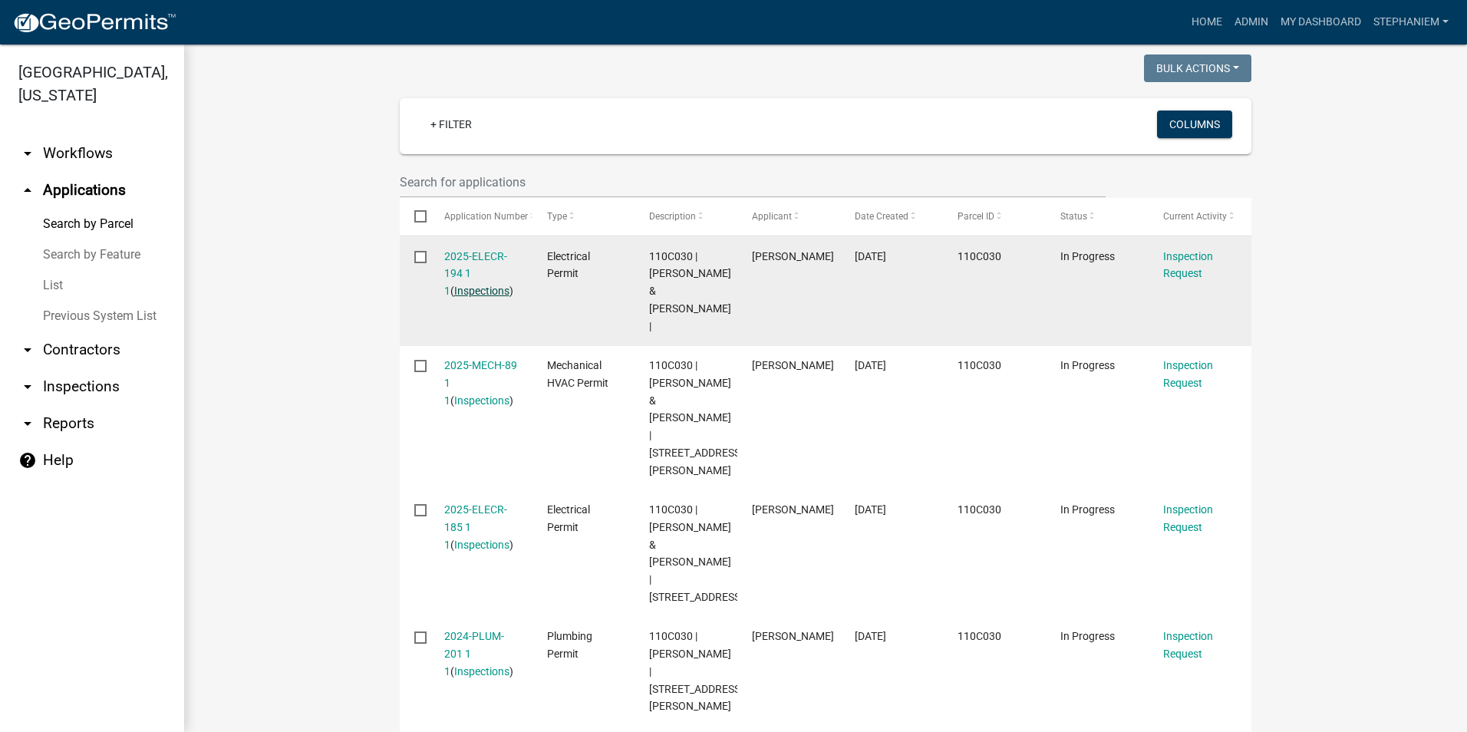
click at [469, 293] on link "Inspections" at bounding box center [481, 291] width 55 height 12
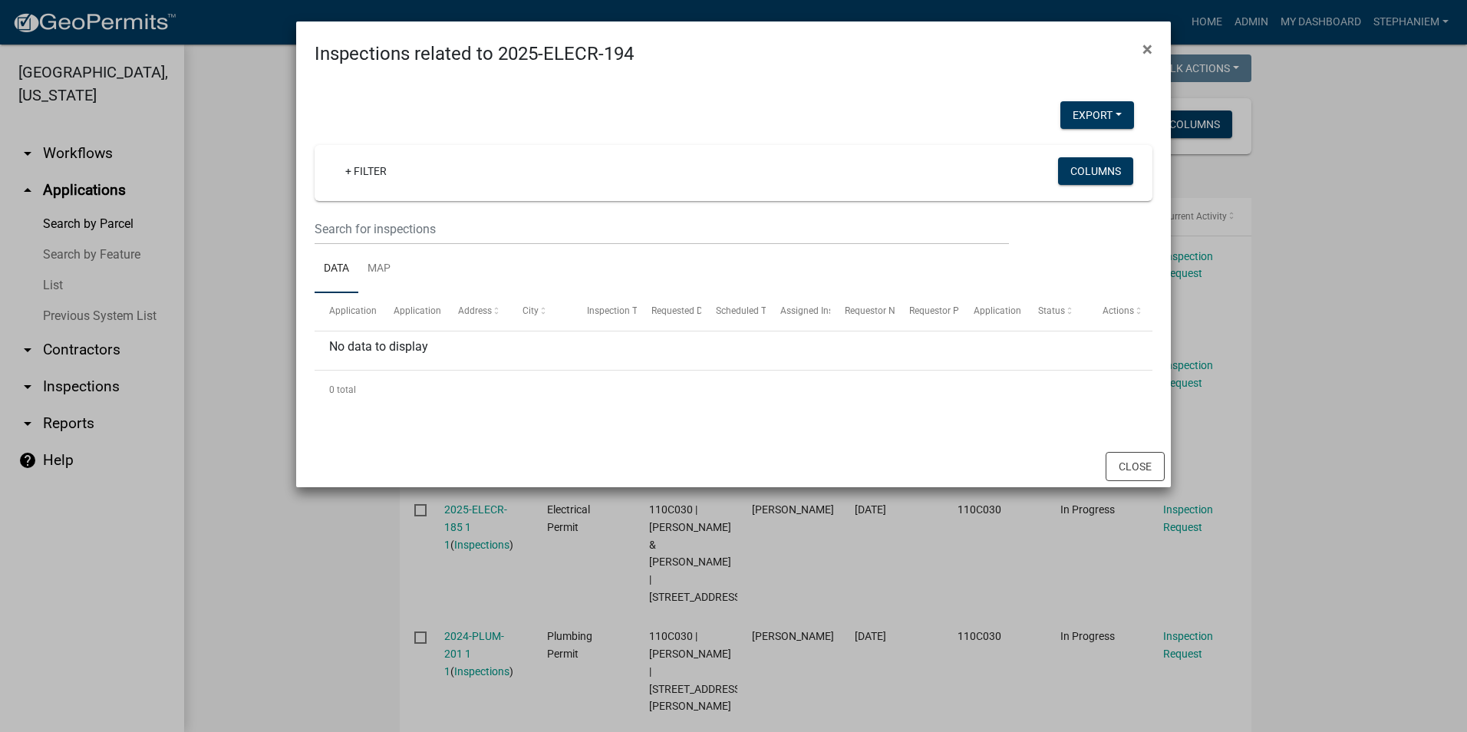
click at [1279, 318] on ngb-modal-window "Inspections related to 2025-ELECR-194 × Export Excel Format (.xlsx) CSV Format …" at bounding box center [733, 366] width 1467 height 732
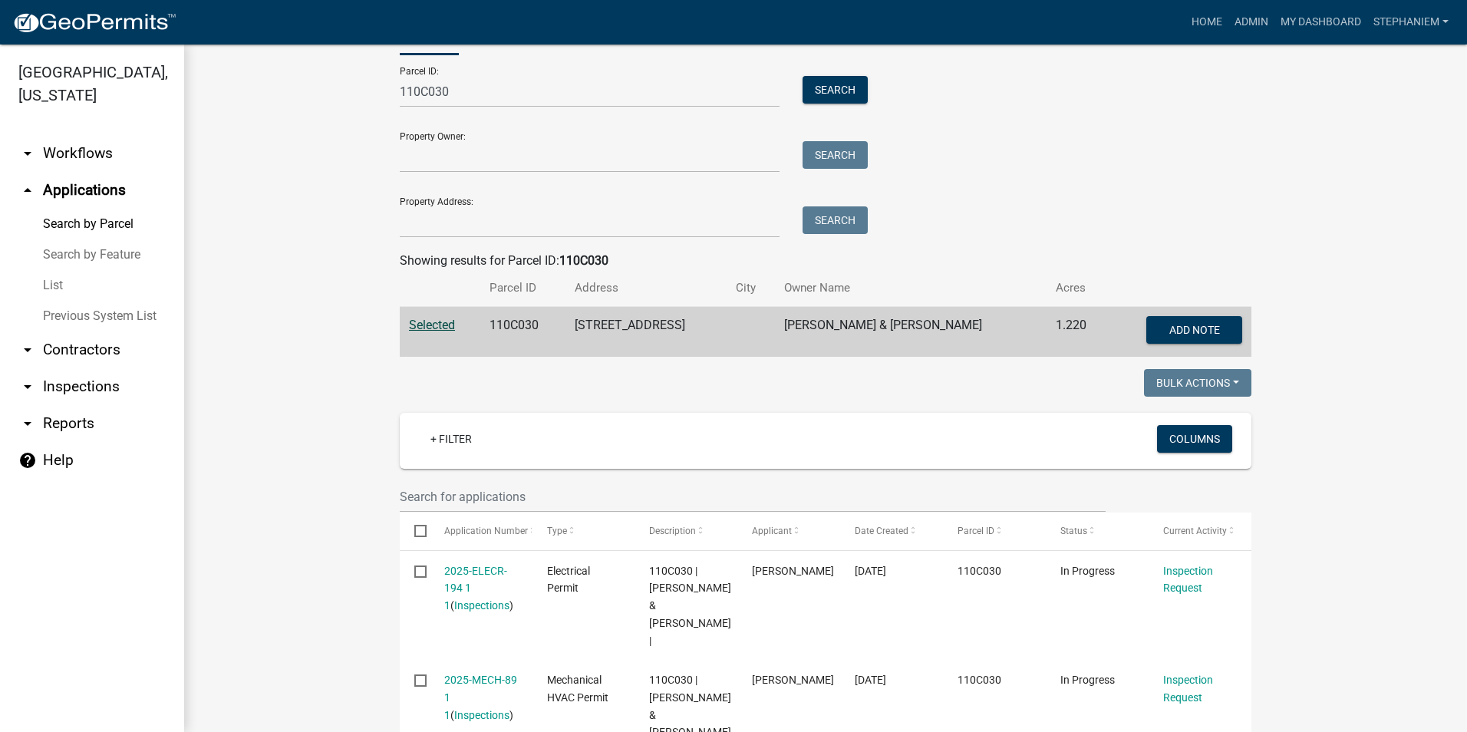
scroll to position [0, 0]
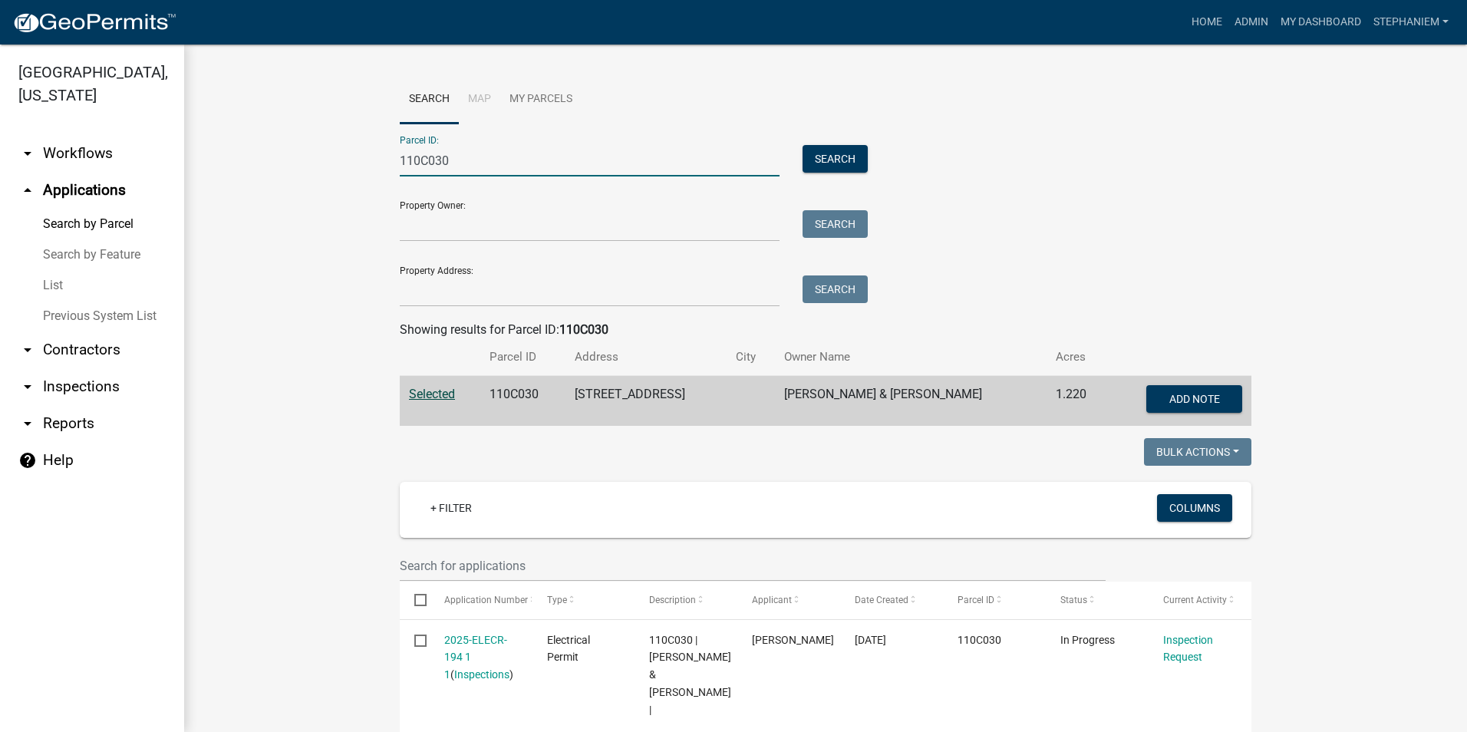
drag, startPoint x: 527, startPoint y: 151, endPoint x: 284, endPoint y: 150, distance: 243.3
click at [612, 150] on input "Parcel ID:" at bounding box center [590, 160] width 380 height 31
click at [656, 160] on input "Parcel ID:" at bounding box center [590, 160] width 380 height 31
click at [594, 170] on input "Parcel ID:" at bounding box center [590, 160] width 380 height 31
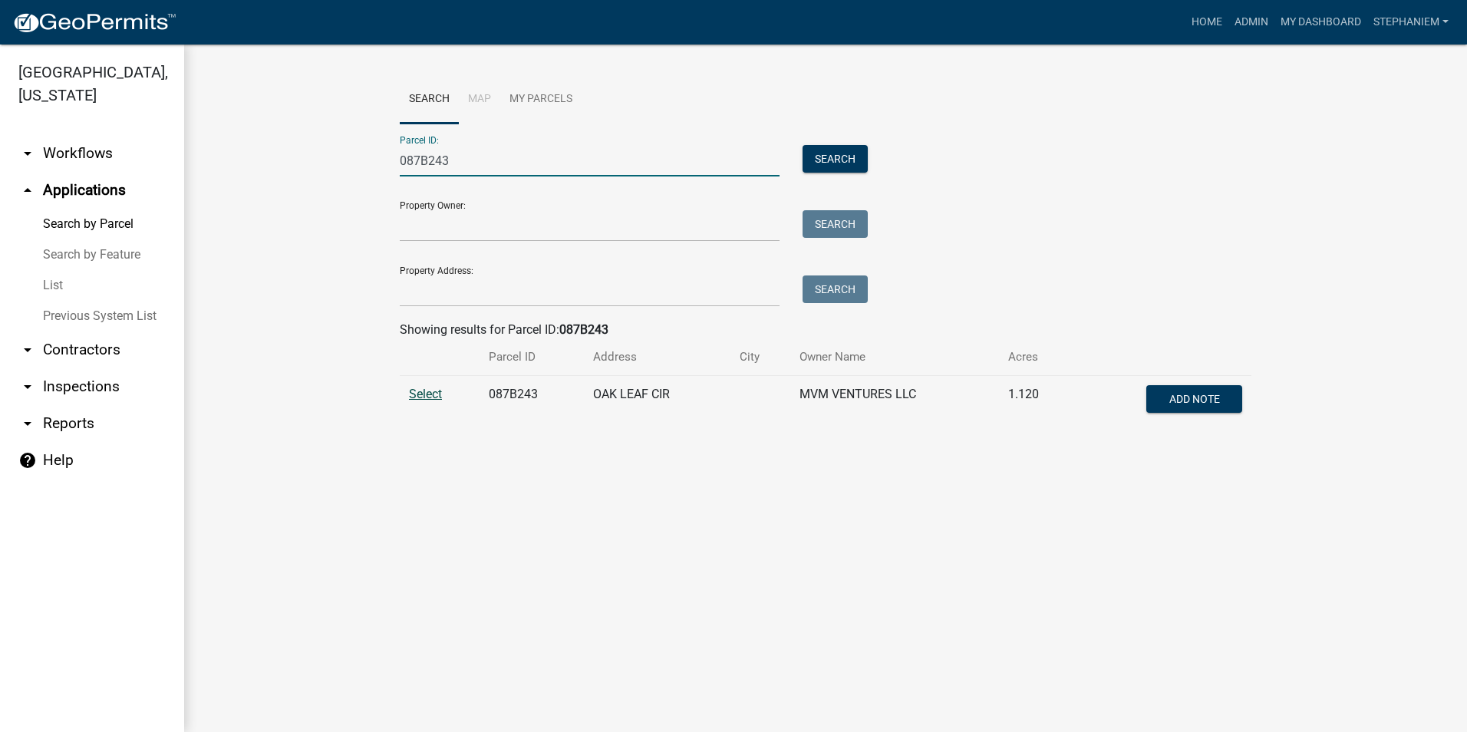
type input "087B243"
click at [433, 395] on span "Select" at bounding box center [425, 394] width 33 height 15
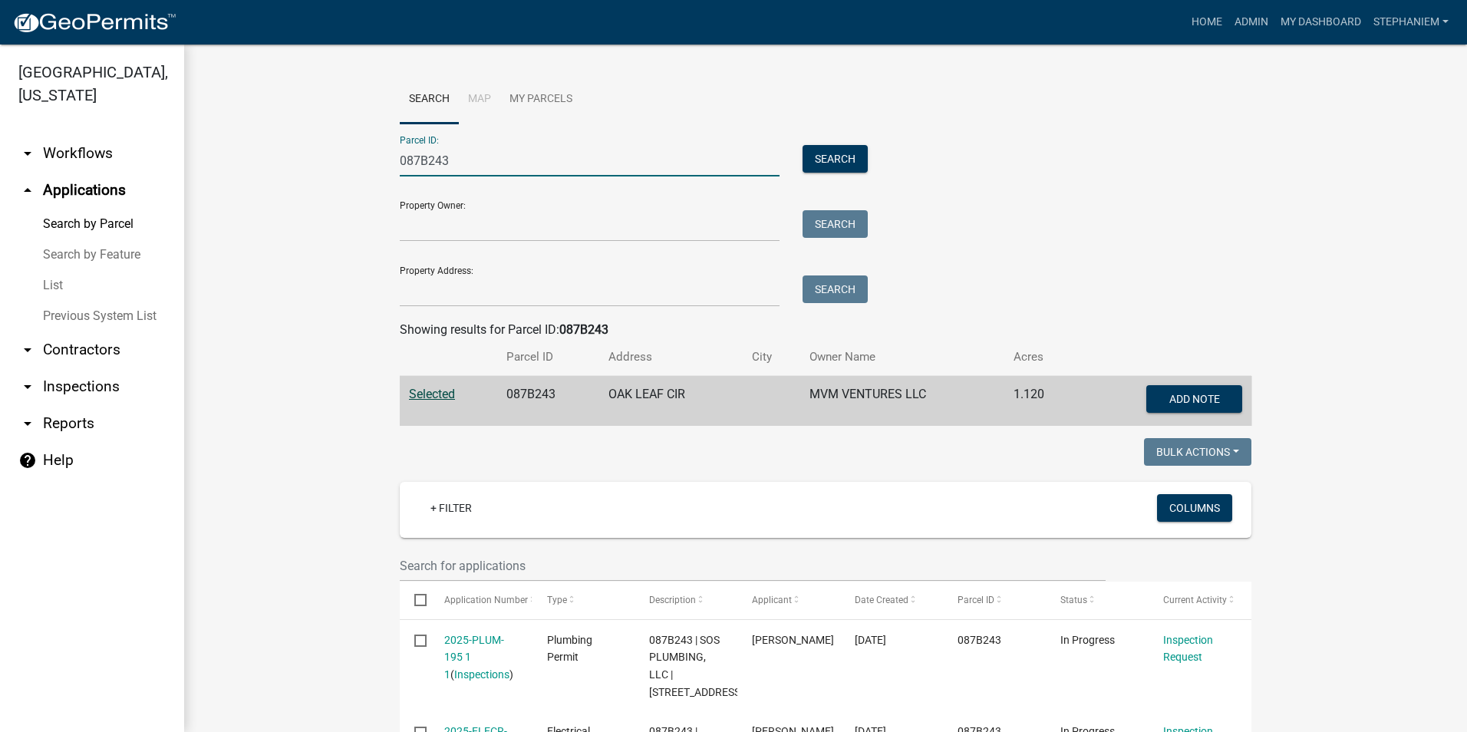
click at [671, 160] on input "087B243" at bounding box center [590, 160] width 380 height 31
click at [669, 160] on input "087B243" at bounding box center [590, 160] width 380 height 31
click at [667, 153] on input "Parcel ID:" at bounding box center [590, 160] width 380 height 31
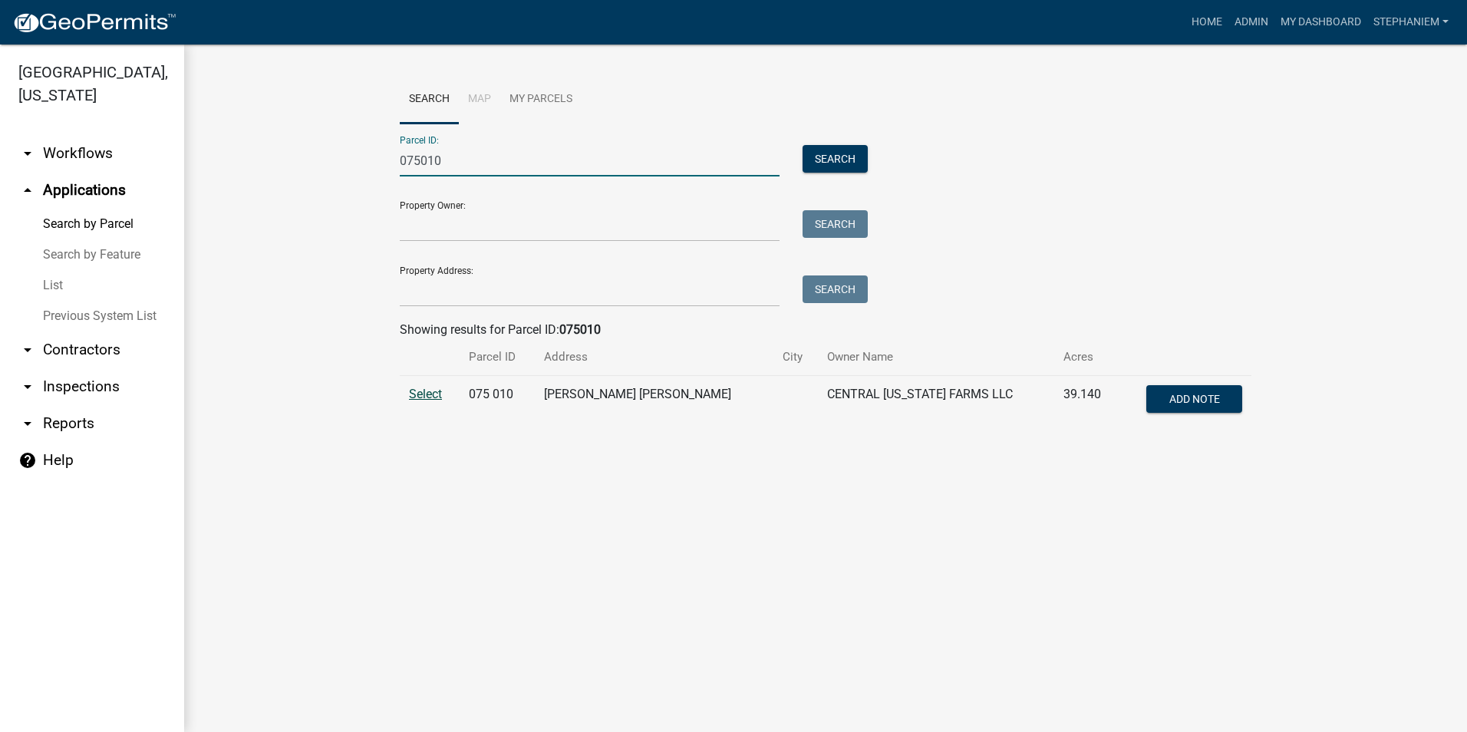
type input "075010"
click at [422, 400] on span "Select" at bounding box center [425, 394] width 33 height 15
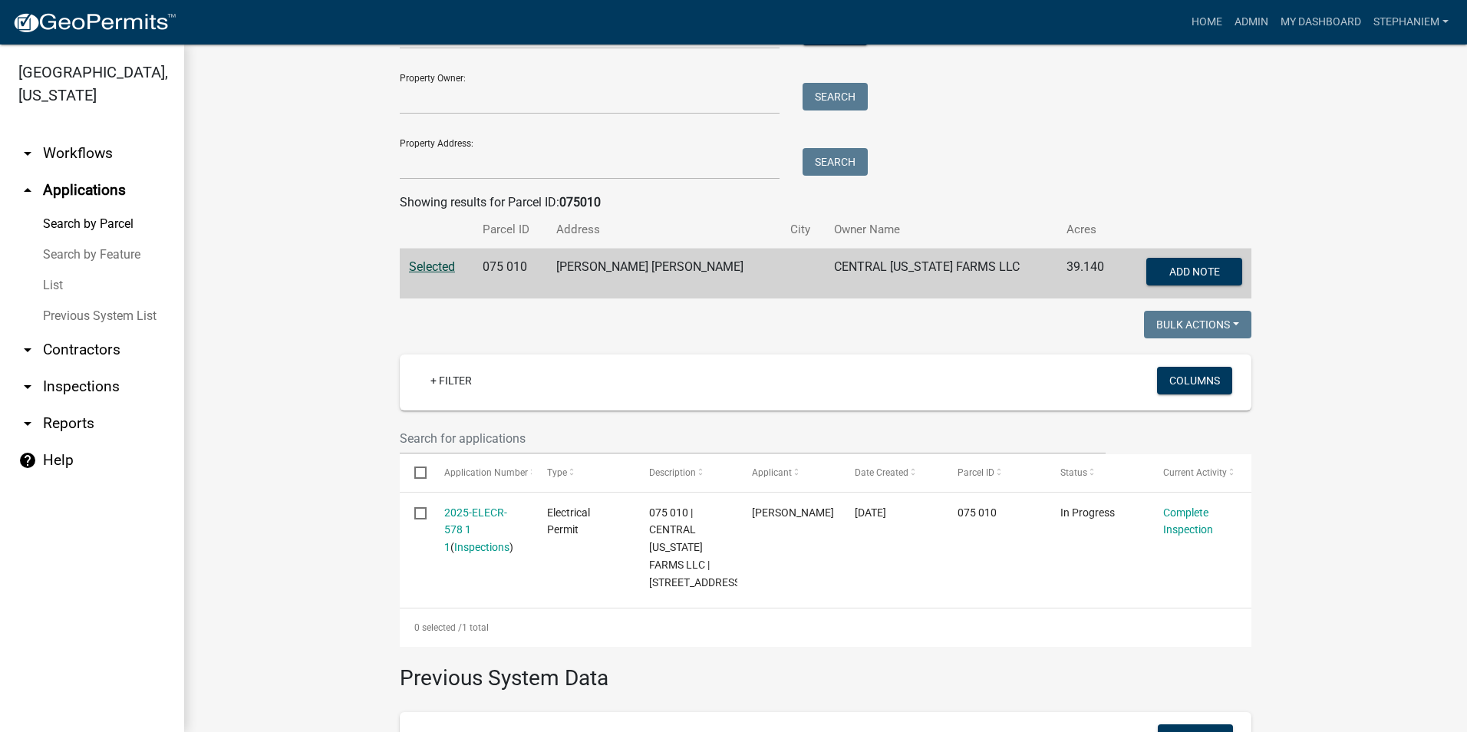
scroll to position [153, 0]
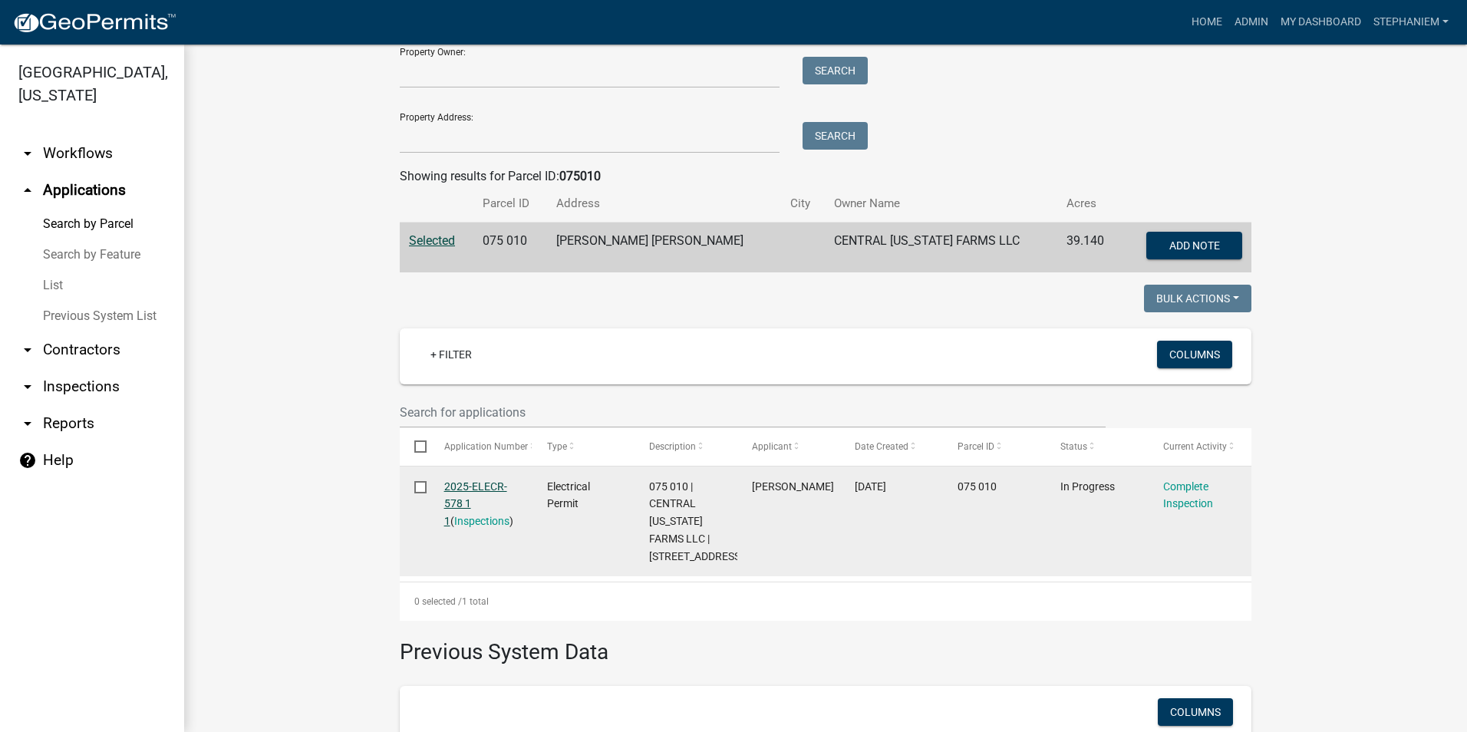
click at [470, 488] on link "2025-ELECR-578 1 1" at bounding box center [475, 504] width 63 height 48
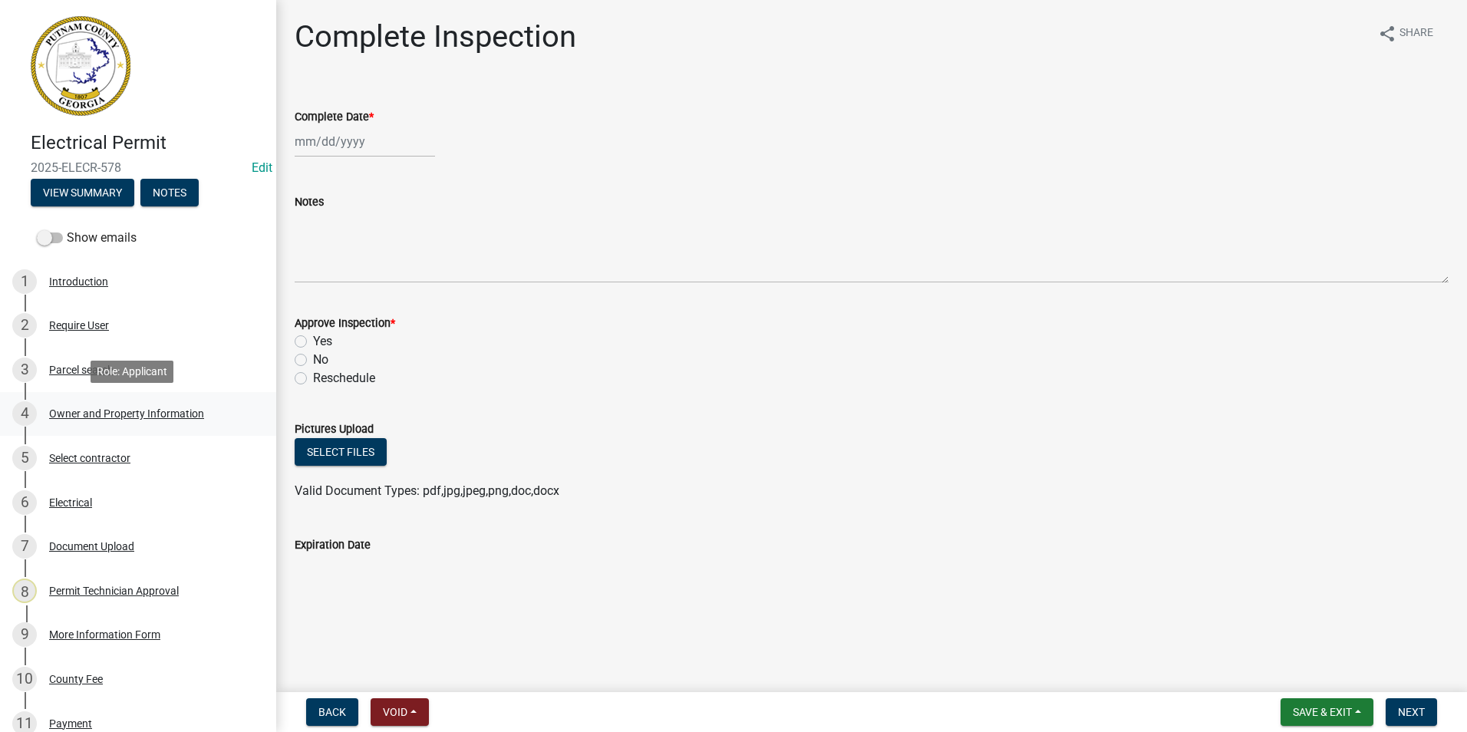
click at [87, 402] on div "4 Owner and Property Information" at bounding box center [131, 413] width 239 height 25
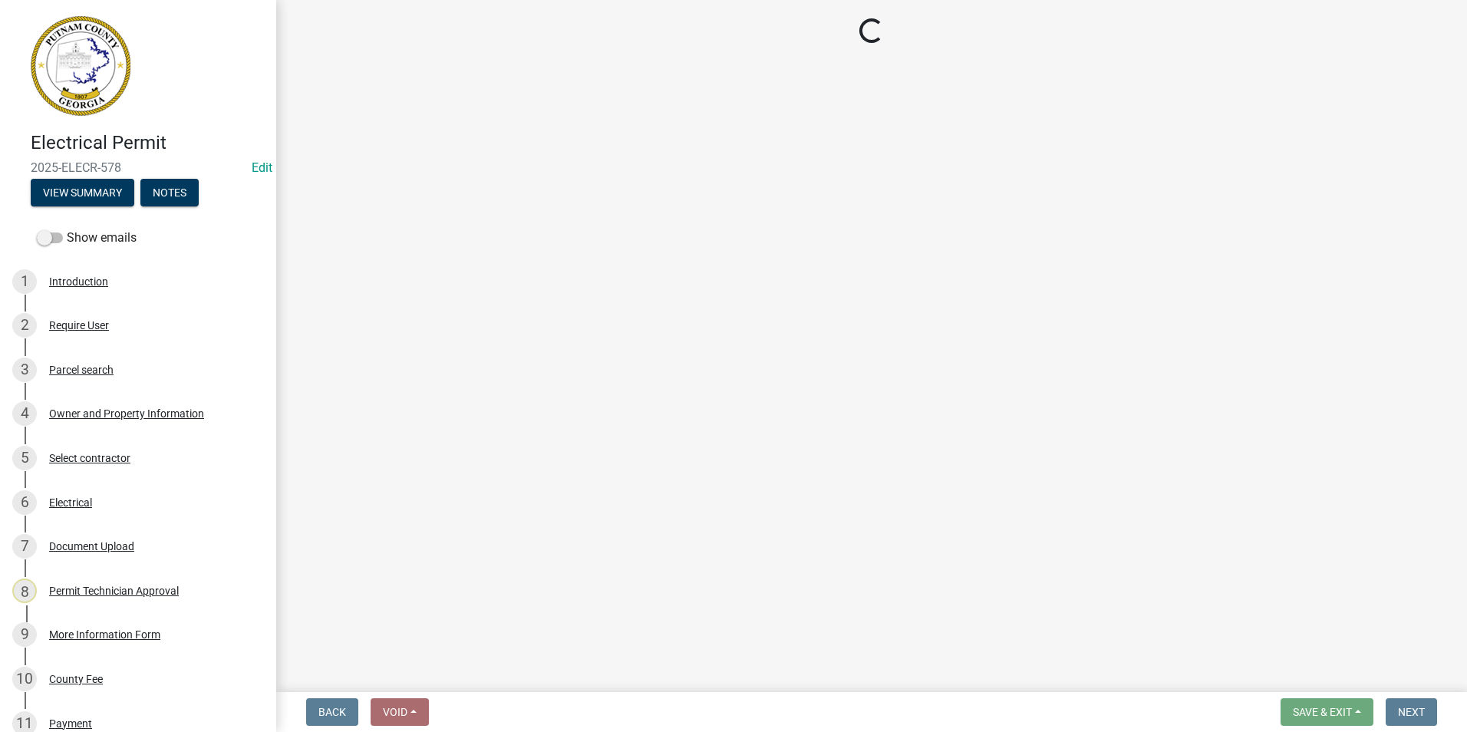
select select "a4366e26-0f82-401b-a682-956e4112ff86"
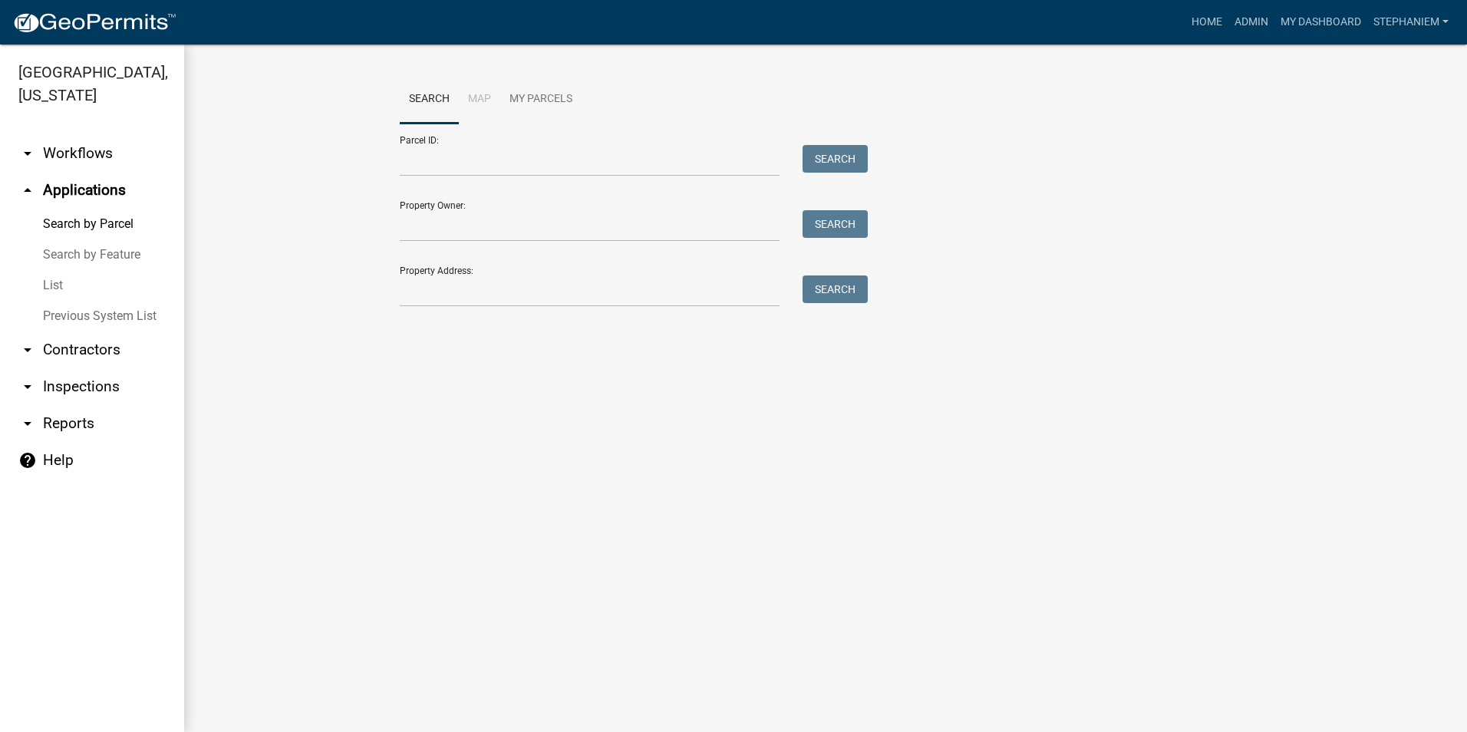
click at [74, 383] on link "arrow_drop_down Inspections" at bounding box center [92, 386] width 184 height 37
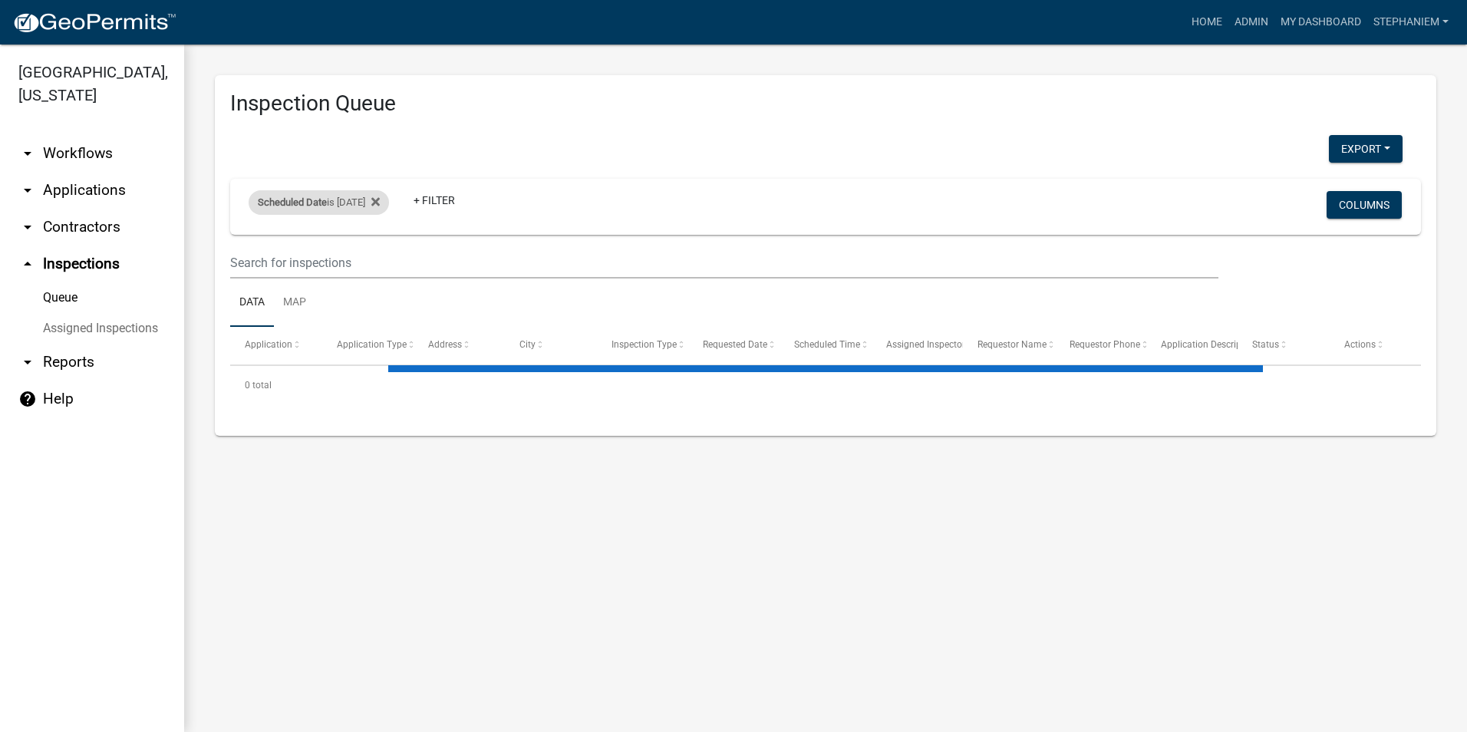
select select "3: 100"
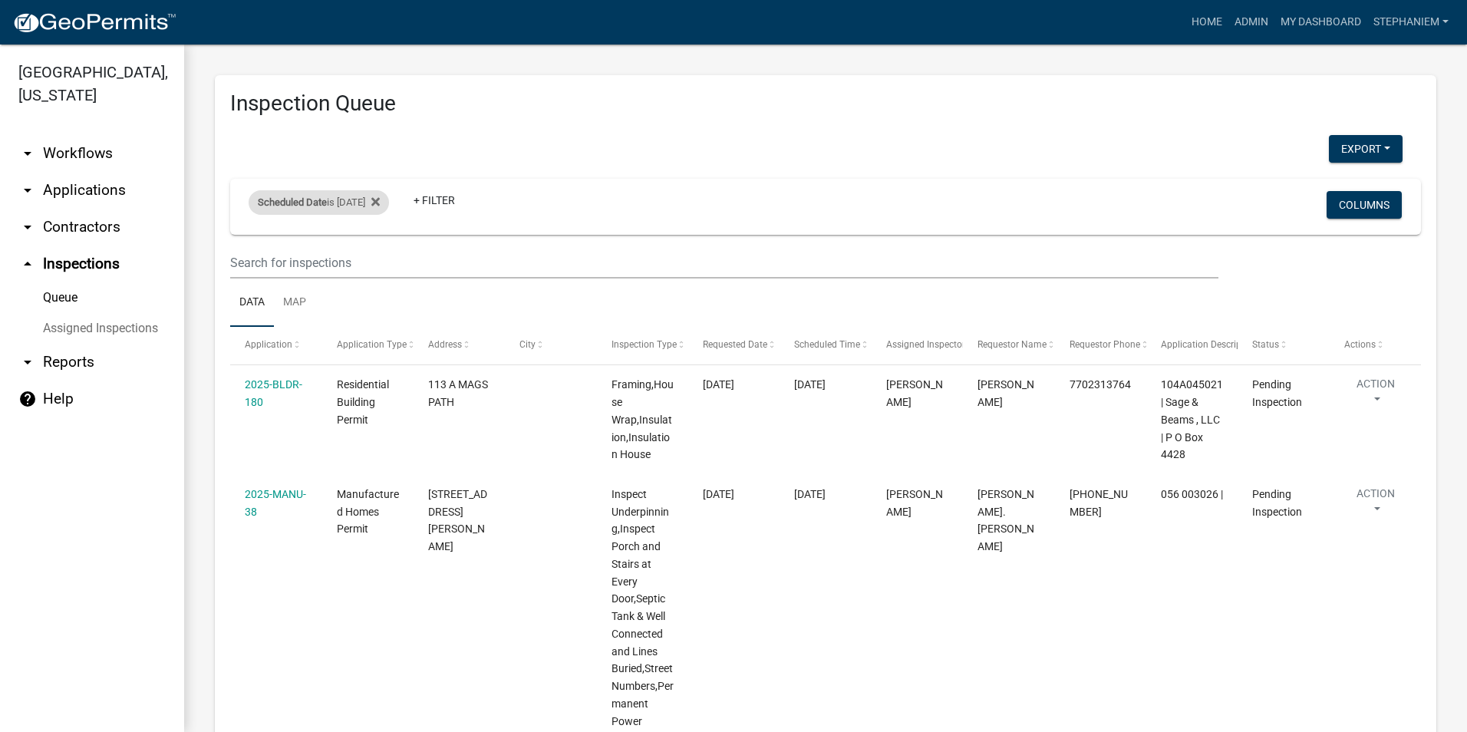
click at [342, 202] on div "Scheduled Date is 10/16/2025" at bounding box center [319, 202] width 140 height 25
click at [380, 200] on icon at bounding box center [375, 201] width 8 height 8
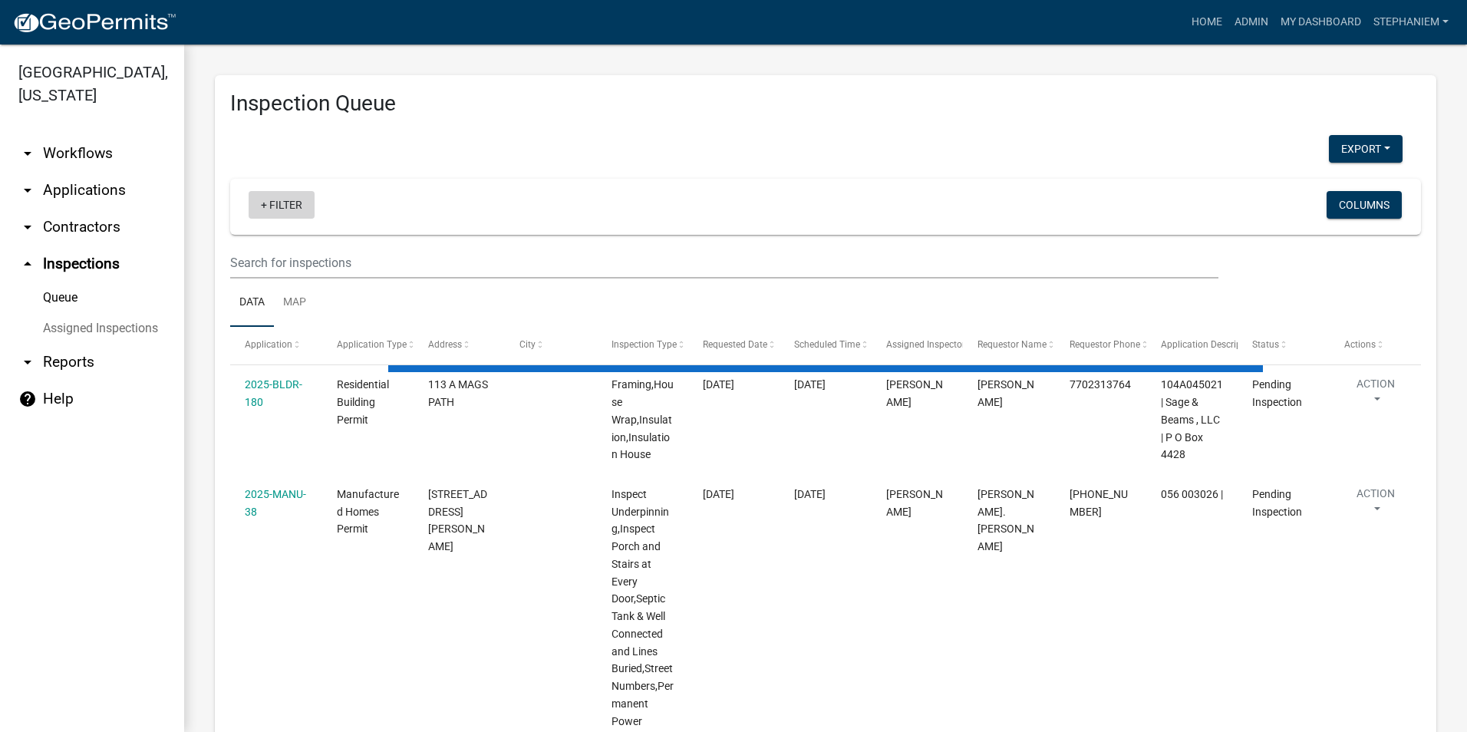
drag, startPoint x: 279, startPoint y: 208, endPoint x: 282, endPoint y: 218, distance: 10.7
click at [280, 208] on link "+ Filter" at bounding box center [282, 205] width 66 height 28
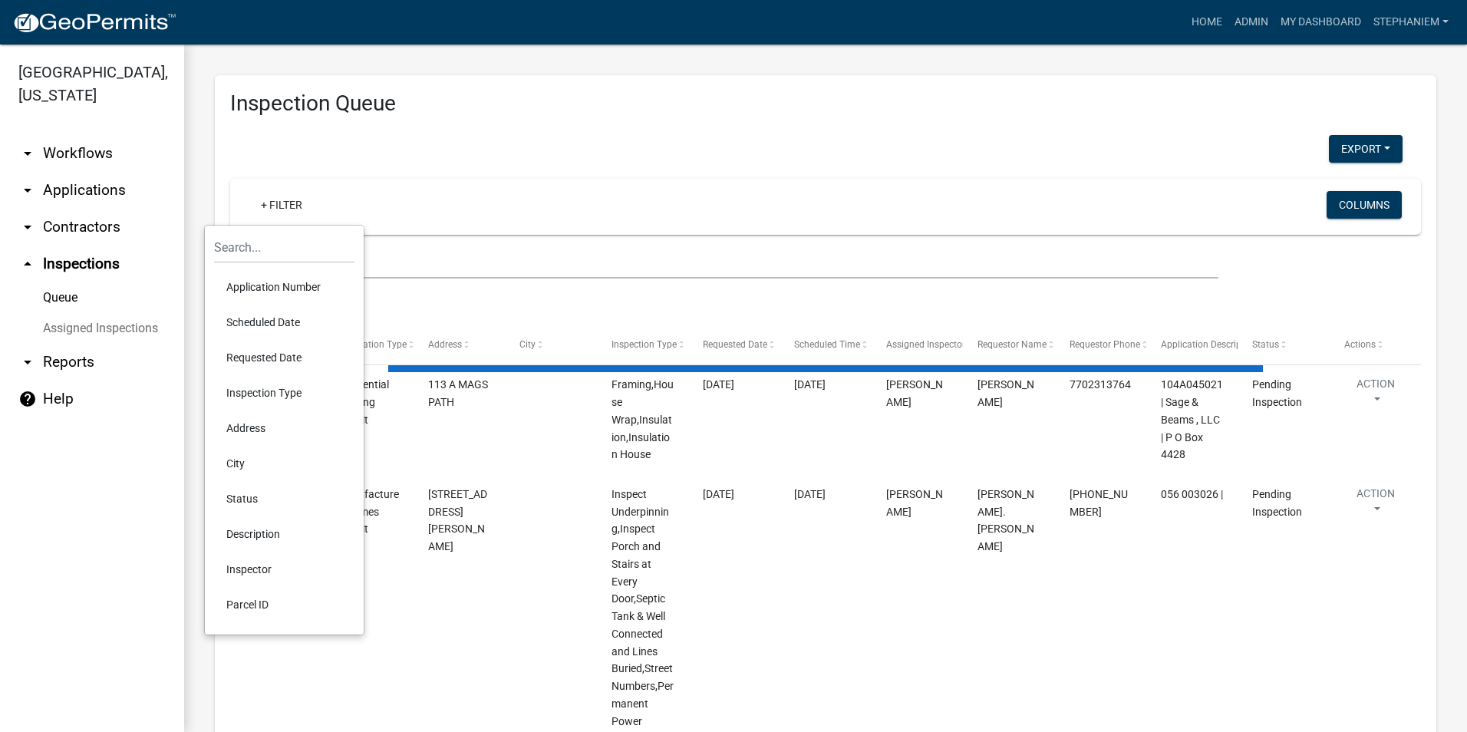
click at [281, 360] on li "Requested Date" at bounding box center [284, 357] width 140 height 35
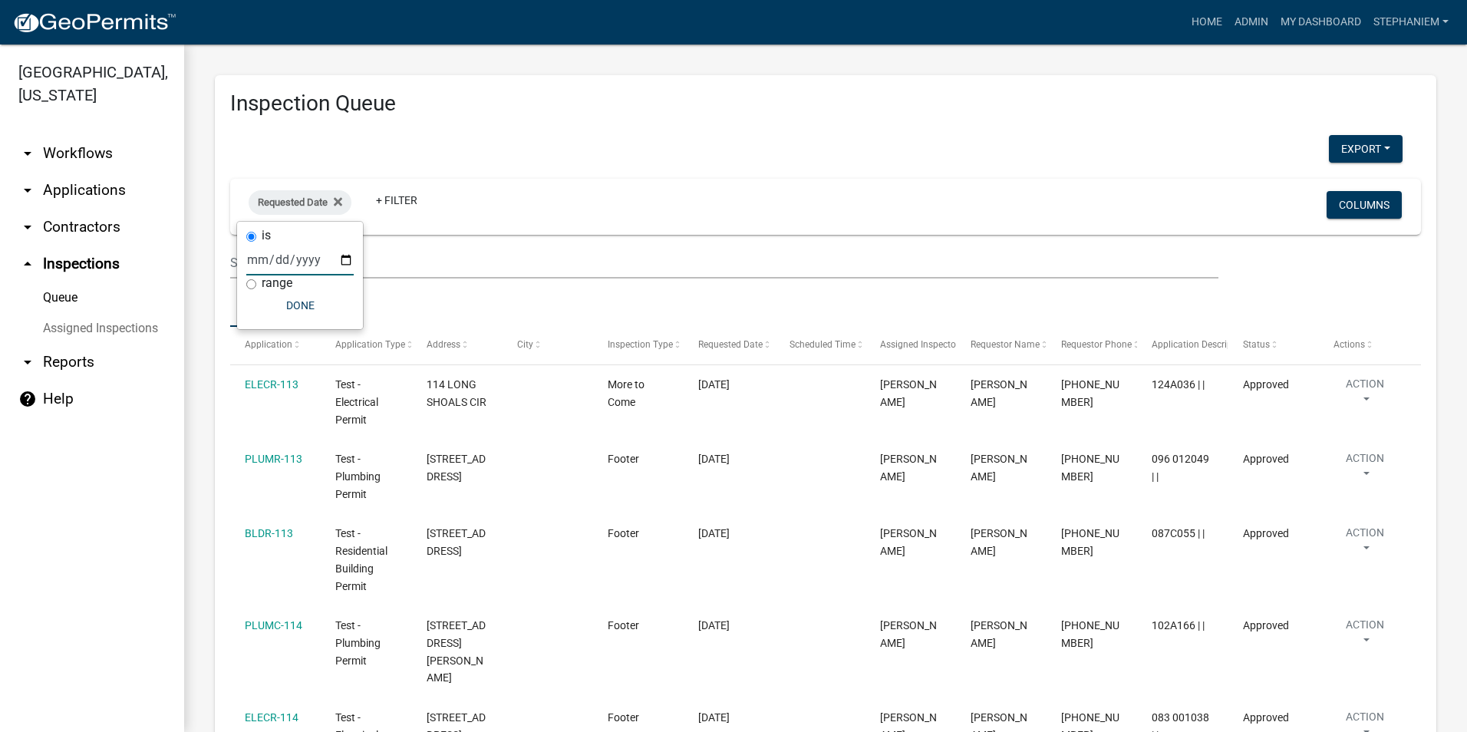
click at [348, 262] on input "date" at bounding box center [299, 259] width 107 height 31
type input "2025-10-15"
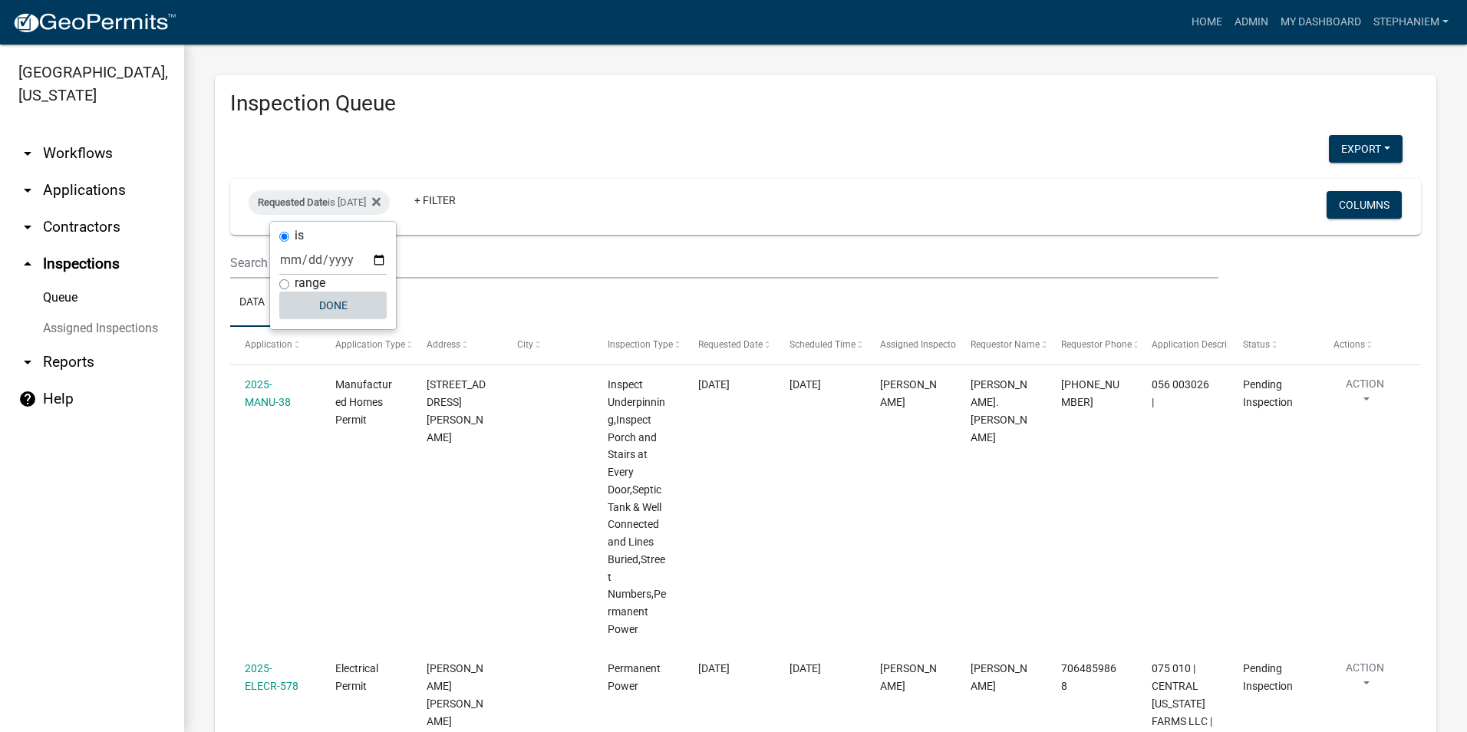
click at [325, 299] on button "Done" at bounding box center [332, 306] width 107 height 28
click at [315, 203] on span "Requested Date" at bounding box center [293, 202] width 70 height 12
click at [376, 254] on input "2025-10-15" at bounding box center [332, 259] width 107 height 31
type input "2025-10-16"
click at [342, 315] on button "Done" at bounding box center [332, 306] width 107 height 28
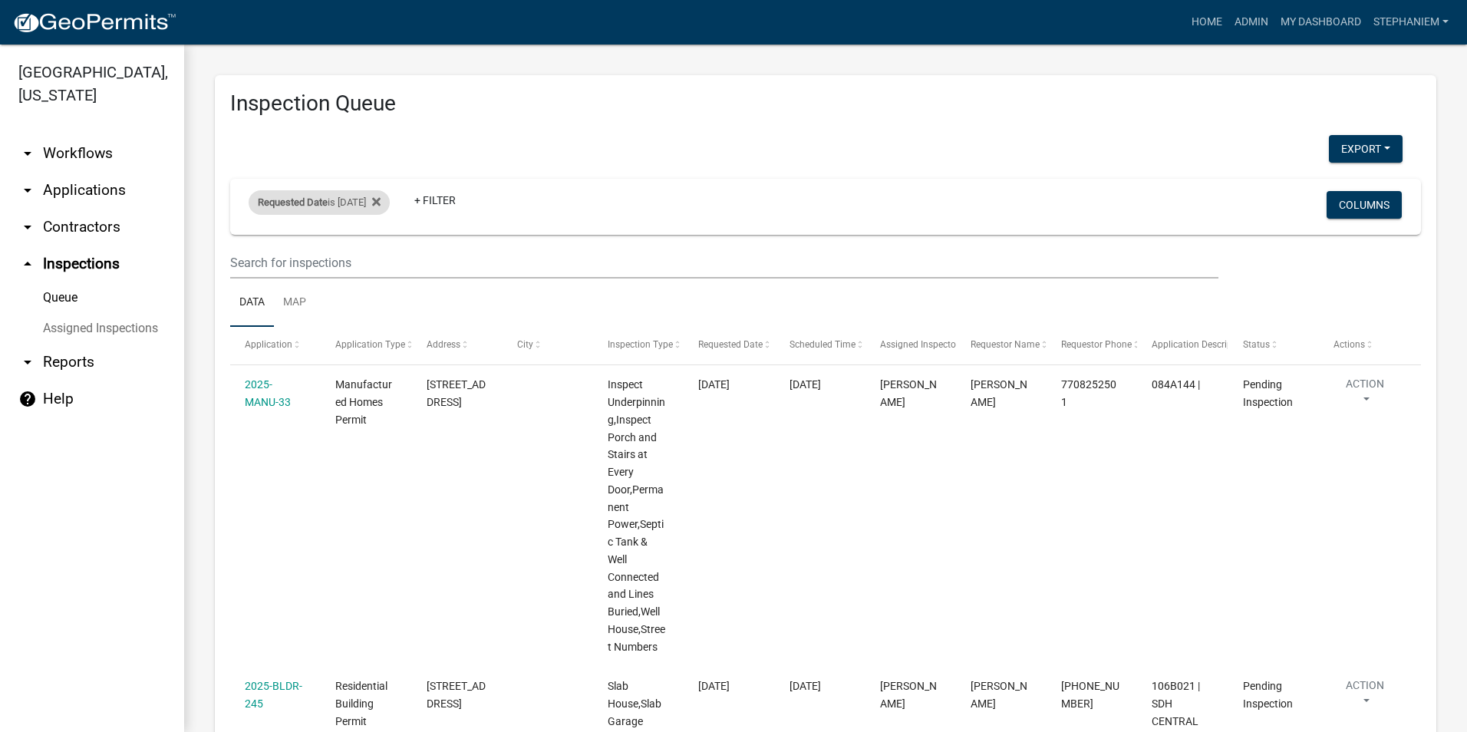
click at [315, 199] on span "Requested Date" at bounding box center [293, 202] width 70 height 12
click at [375, 260] on input "2025-10-16" at bounding box center [332, 259] width 107 height 31
type input "2025-10-14"
click at [348, 309] on button "Done" at bounding box center [332, 306] width 107 height 28
select select "3: 100"
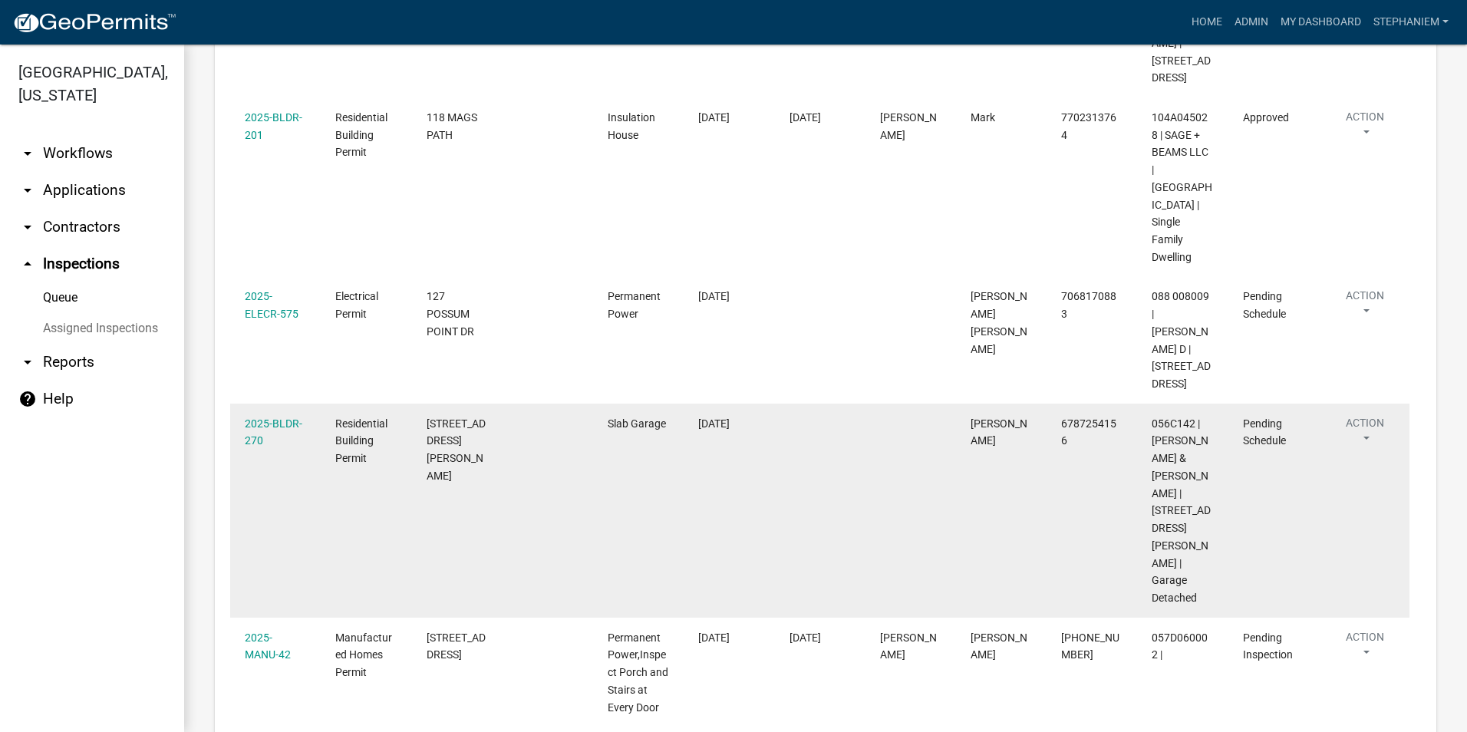
scroll to position [1732, 0]
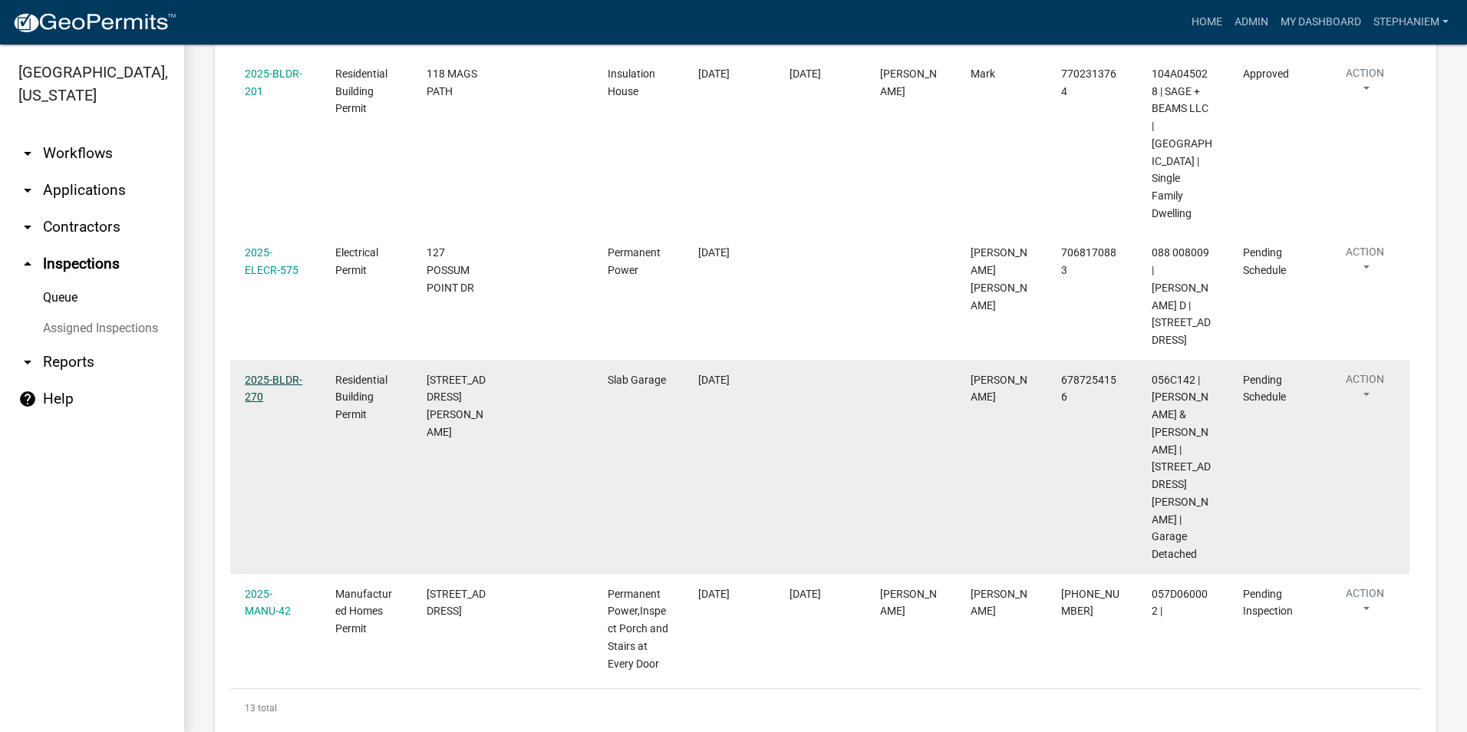
click at [291, 374] on link "2025-BLDR-270" at bounding box center [274, 389] width 58 height 30
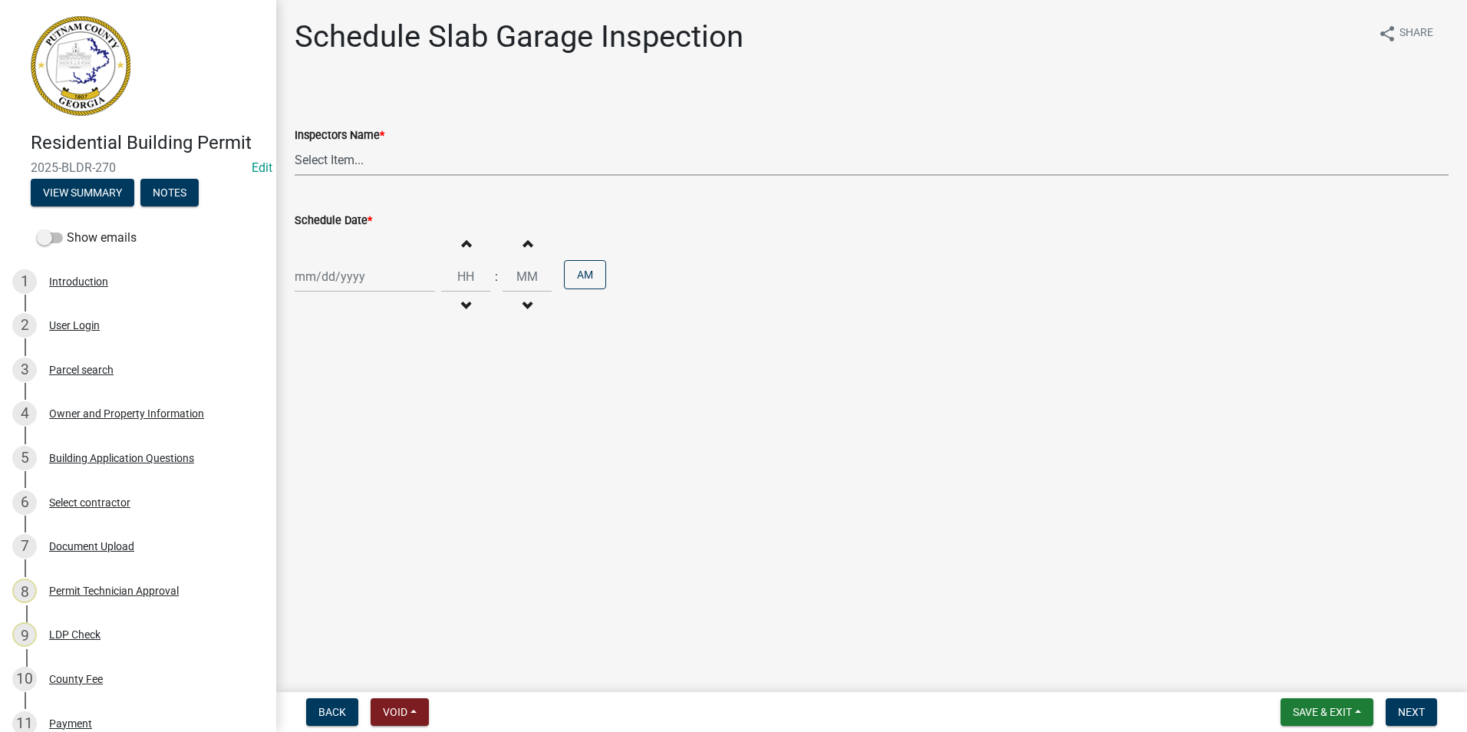
click at [384, 162] on select "Select Item... mrivera ([PERSON_NAME]) [PERSON_NAME] ([PERSON_NAME] ([PERSON_NA…" at bounding box center [872, 159] width 1154 height 31
select select "07642ab0-564c-47bb-824b-0ccf2da83593"
click at [295, 144] on select "Select Item... mrivera ([PERSON_NAME]) [PERSON_NAME] ([PERSON_NAME] ([PERSON_NA…" at bounding box center [872, 159] width 1154 height 31
click at [328, 291] on div at bounding box center [365, 276] width 140 height 31
select select "10"
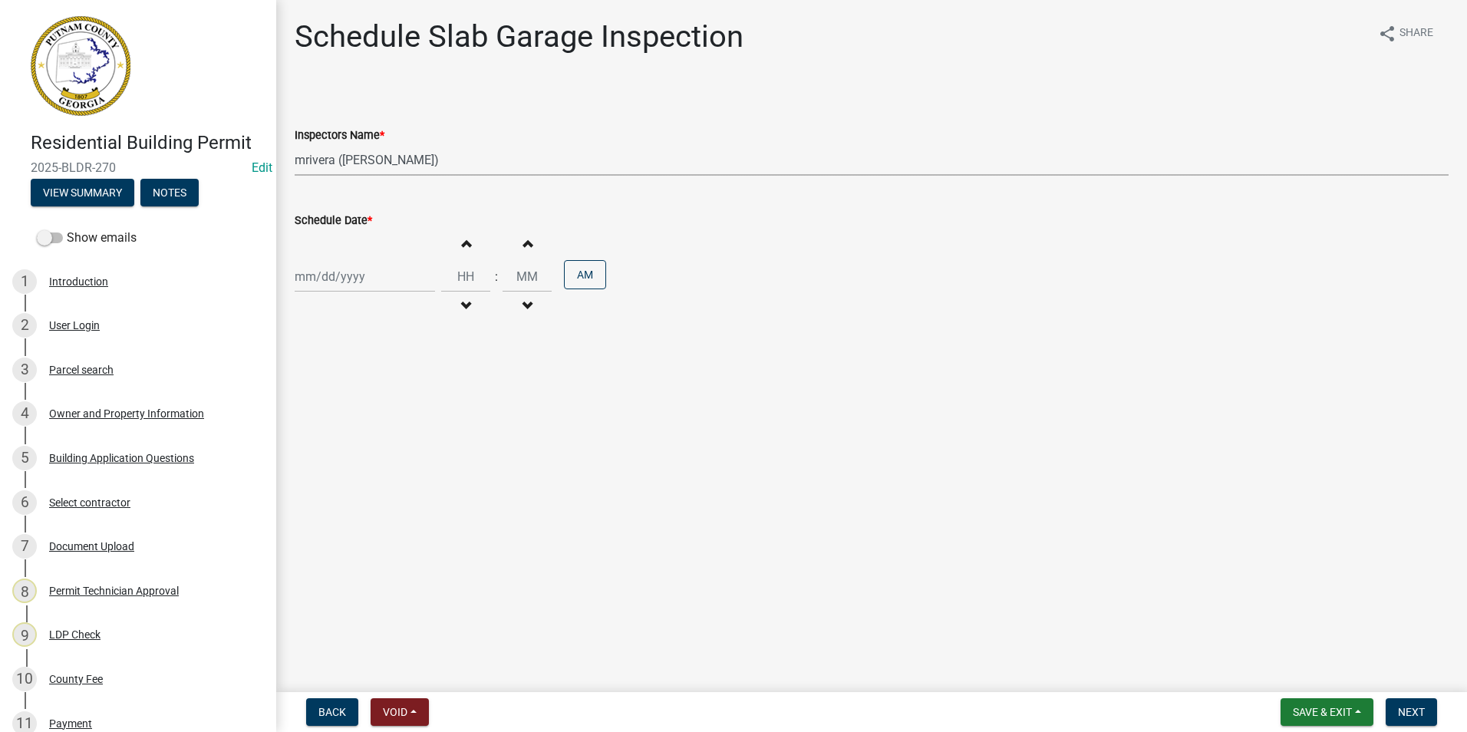
select select "2025"
click at [383, 414] on div "16" at bounding box center [383, 407] width 25 height 25
type input "[DATE]"
click at [1408, 707] on span "Next" at bounding box center [1411, 712] width 27 height 12
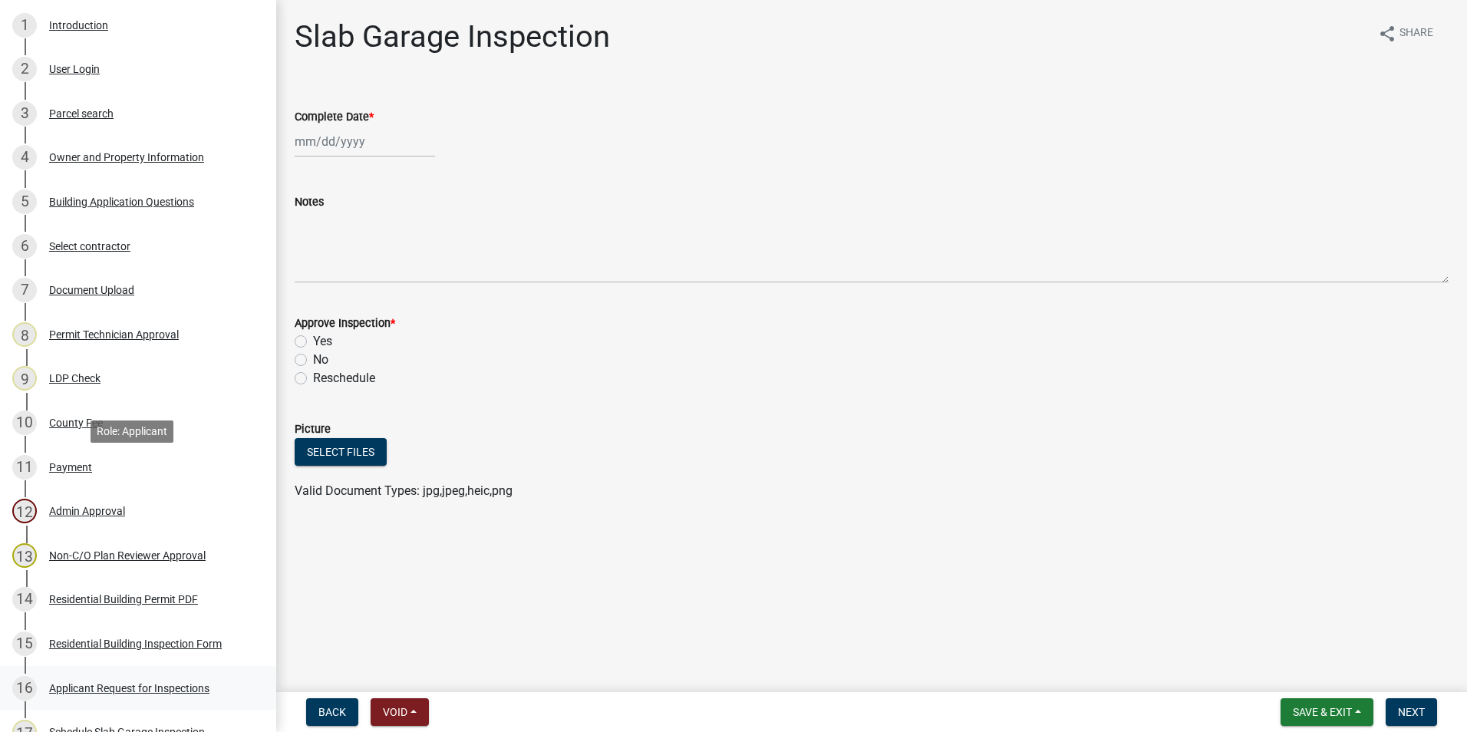
scroll to position [460, 0]
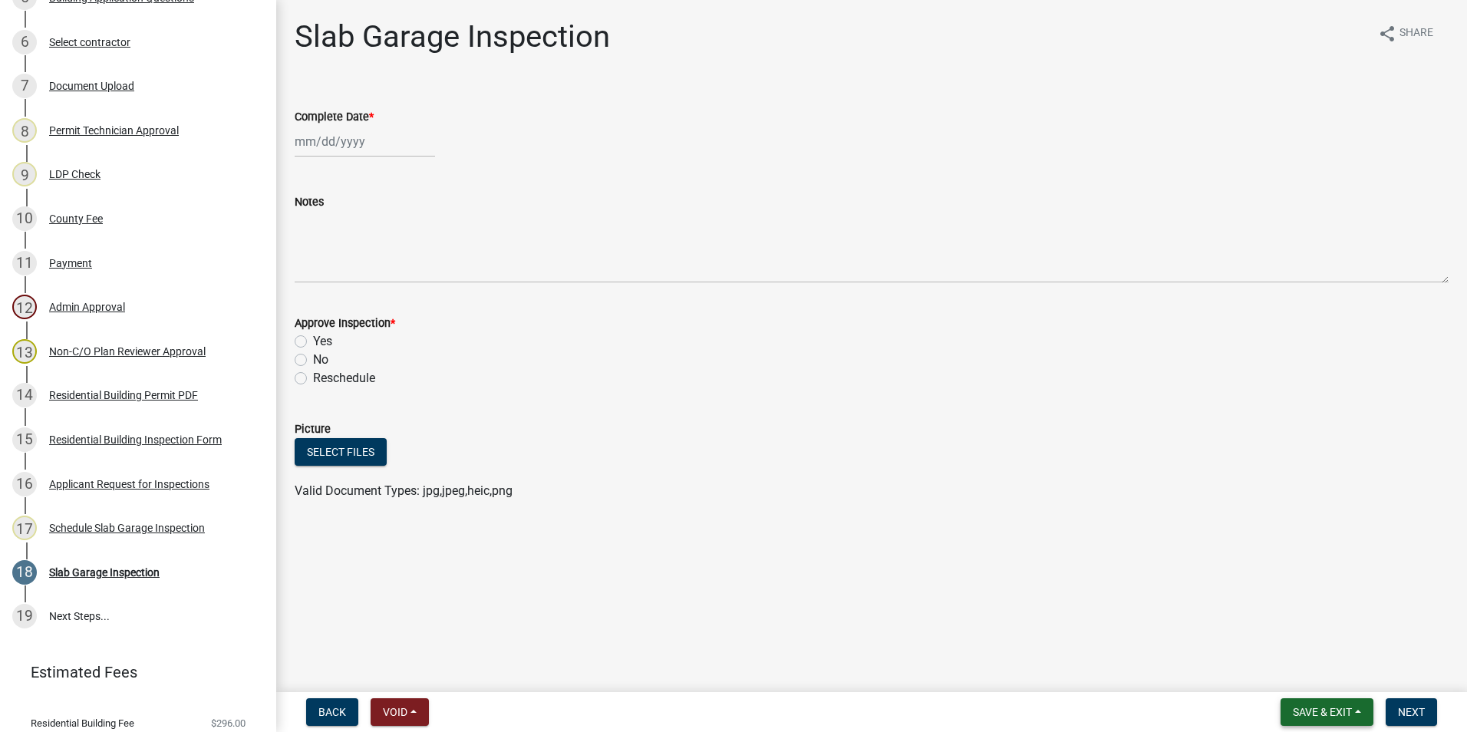
click at [1287, 711] on button "Save & Exit" at bounding box center [1327, 712] width 93 height 28
click at [1280, 678] on button "Save & Exit" at bounding box center [1312, 672] width 123 height 37
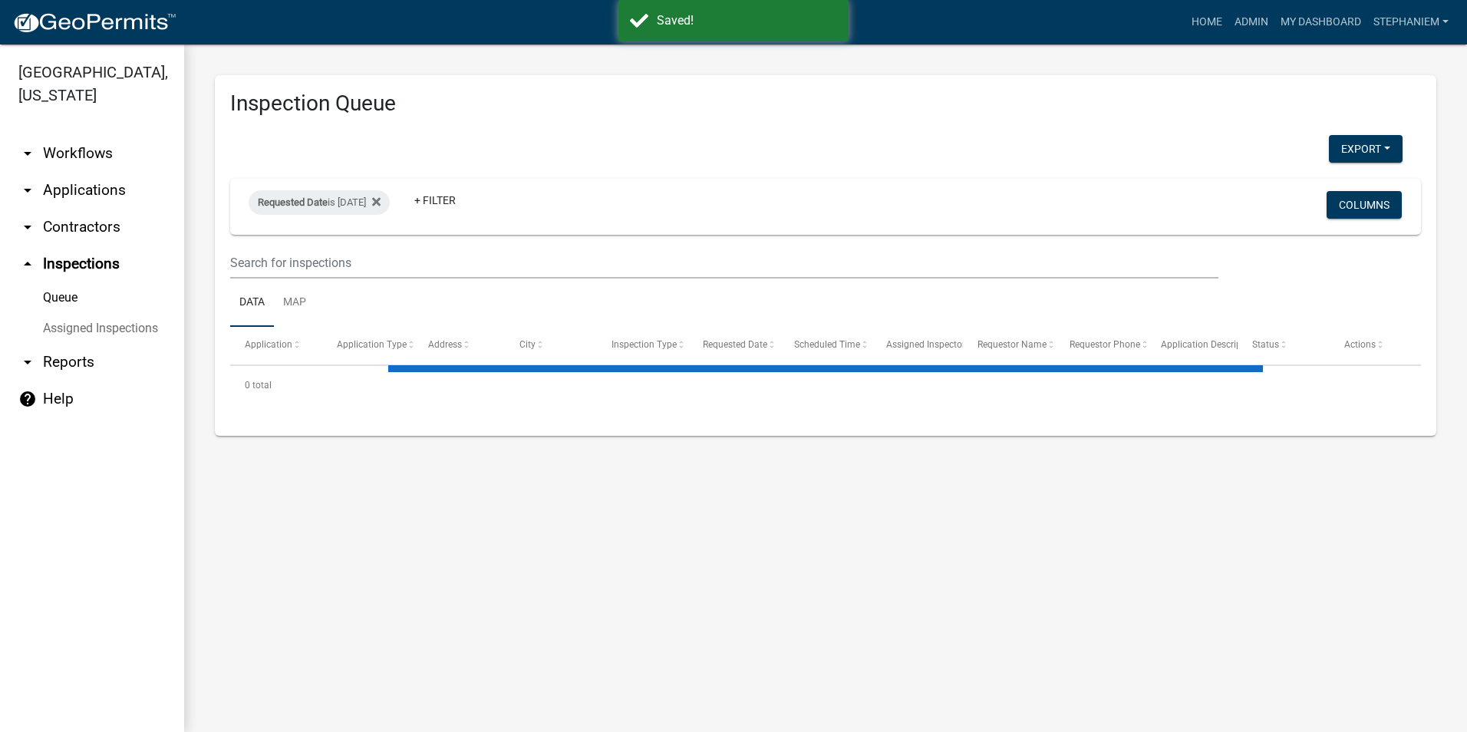
select select "3: 100"
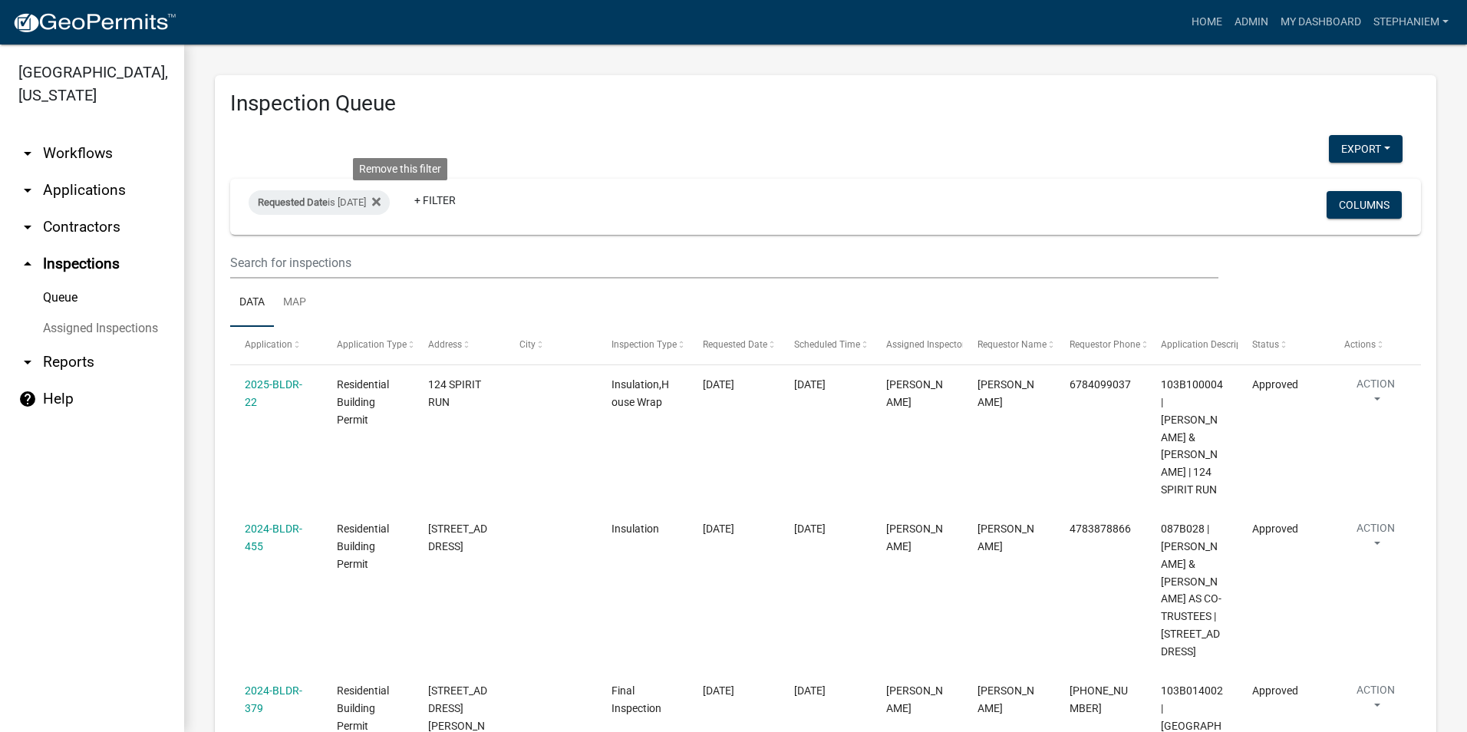
click at [381, 200] on icon at bounding box center [376, 201] width 8 height 8
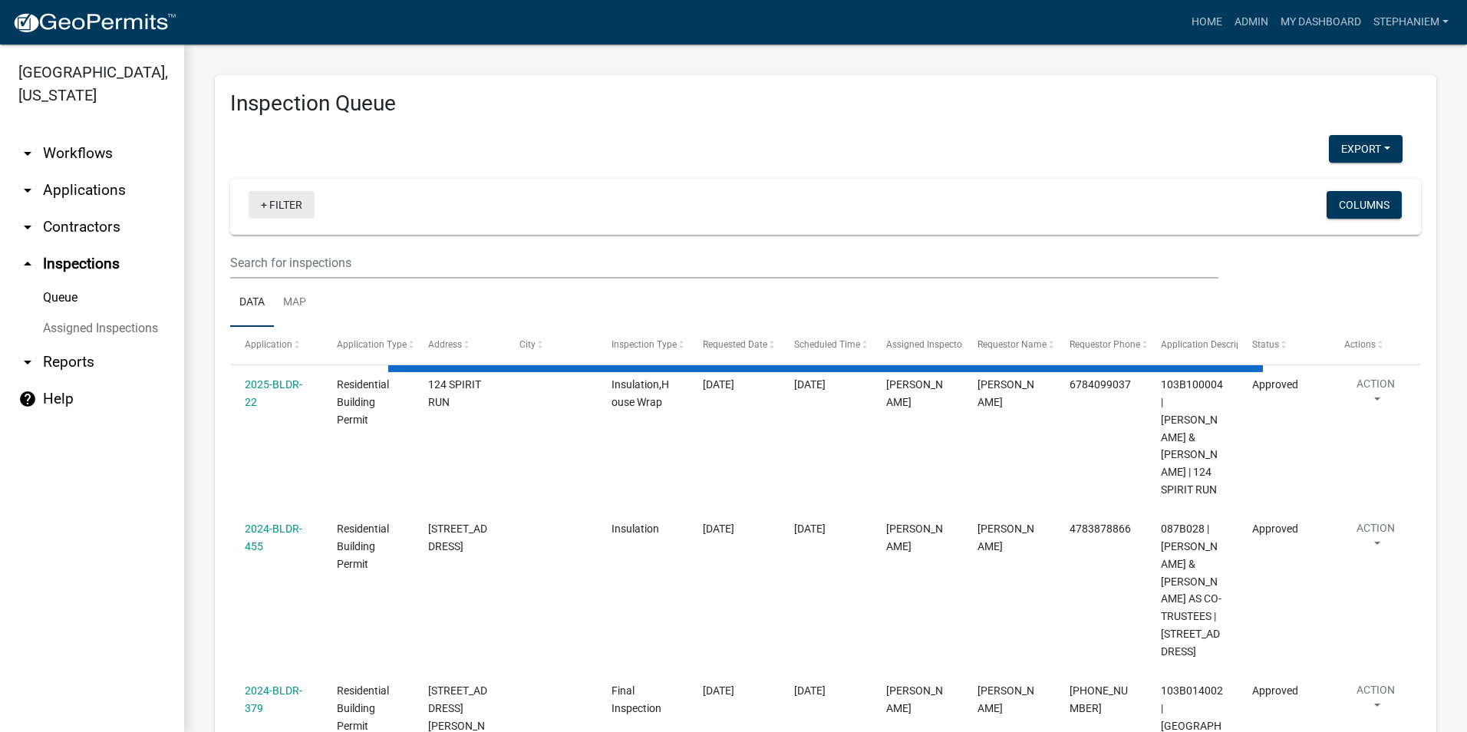
click at [283, 209] on link "+ Filter" at bounding box center [282, 205] width 66 height 28
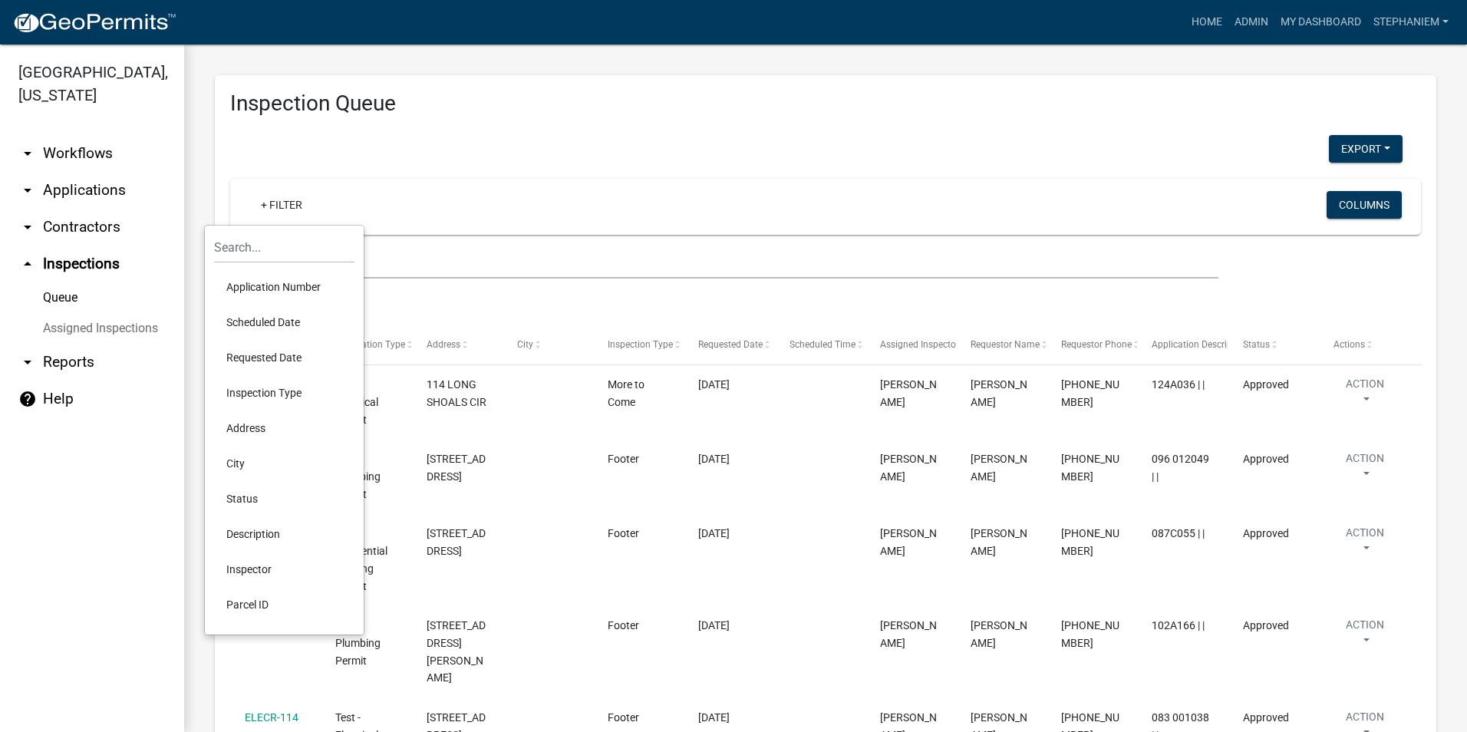
click at [291, 316] on li "Scheduled Date" at bounding box center [284, 322] width 140 height 35
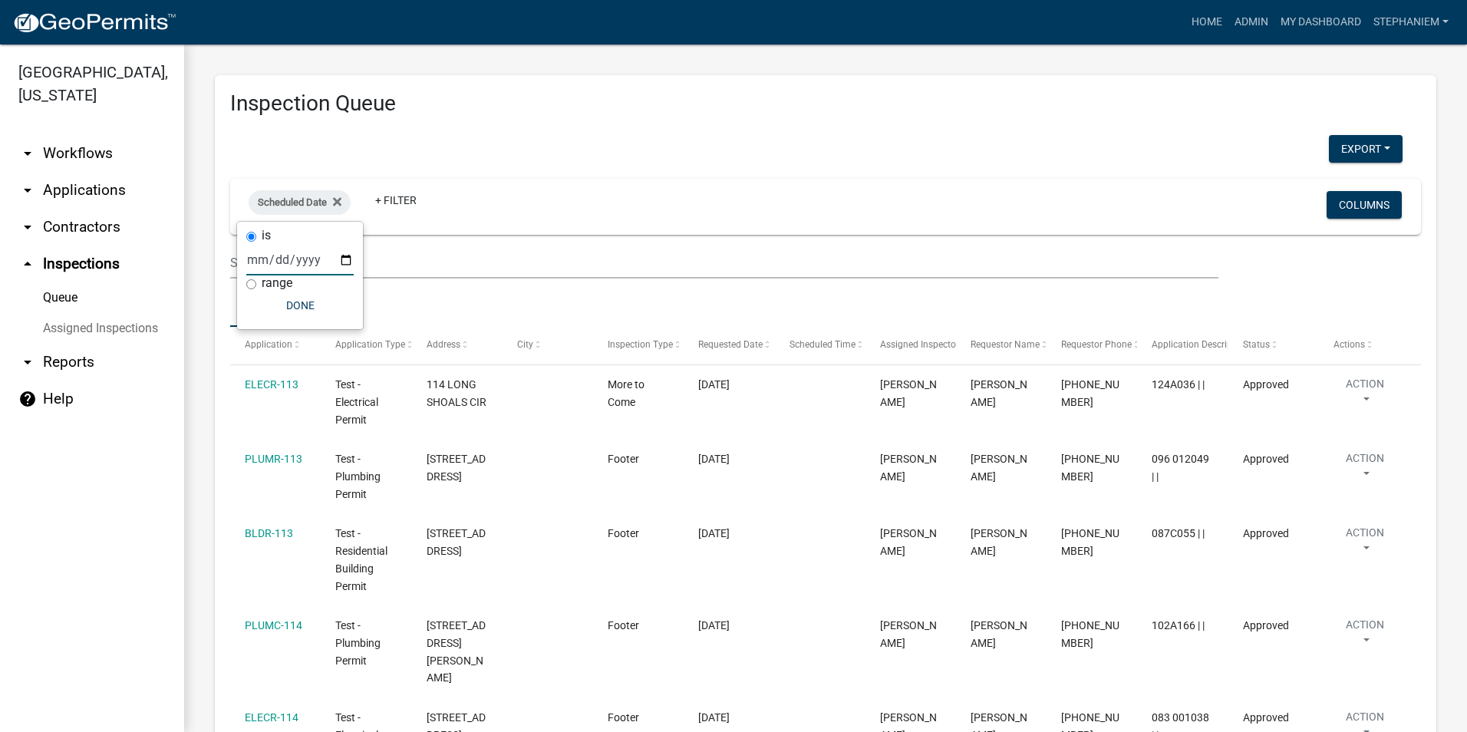
click at [350, 255] on input "date" at bounding box center [299, 259] width 107 height 31
type input "2025-10-16"
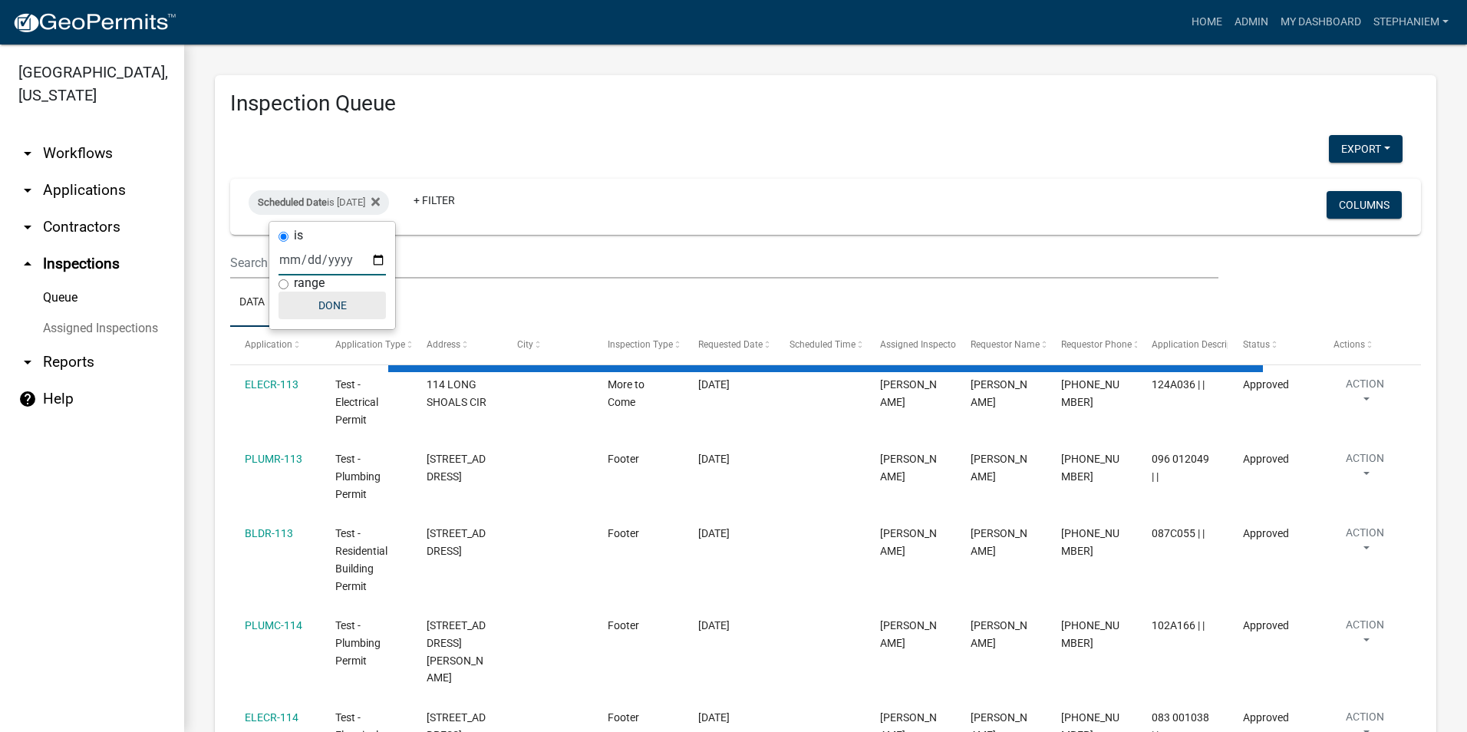
click at [324, 309] on button "Done" at bounding box center [332, 306] width 107 height 28
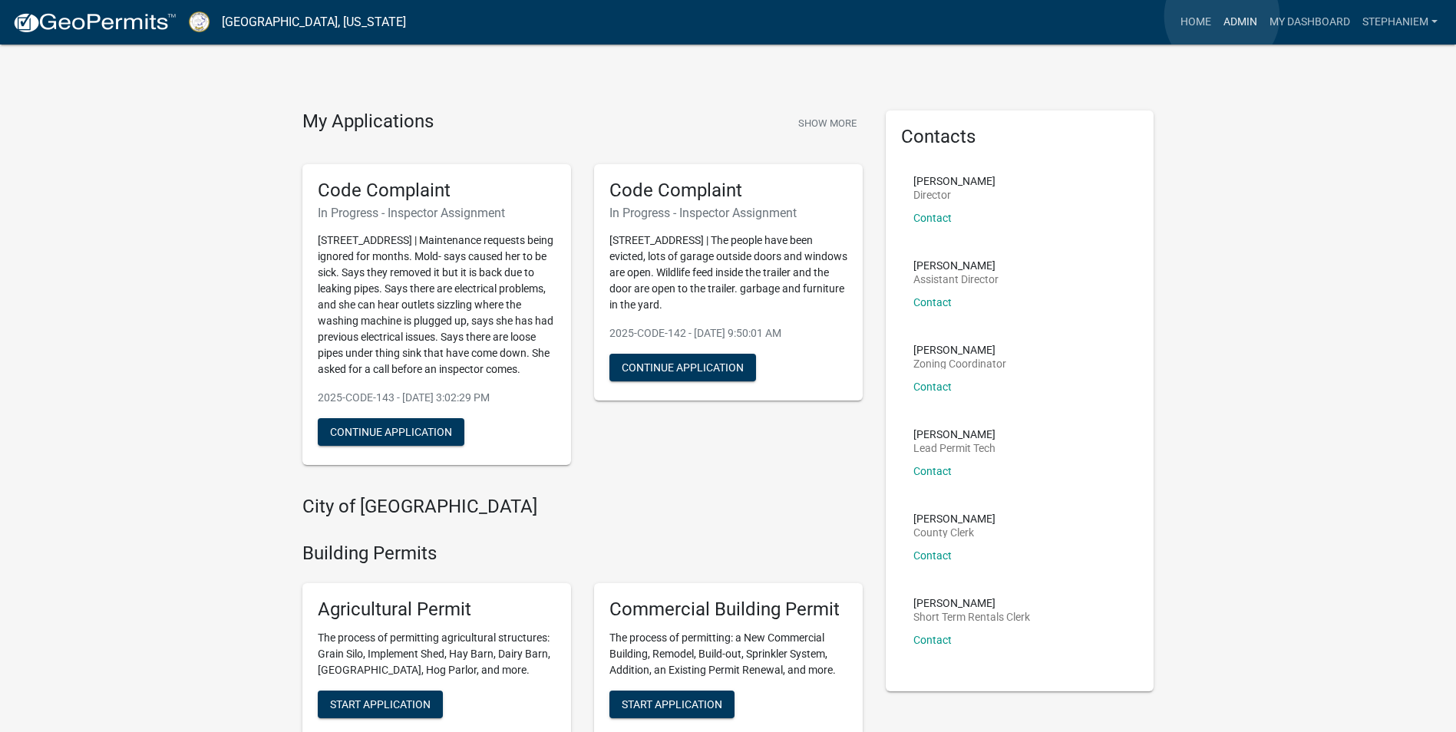
click at [1222, 16] on link "Admin" at bounding box center [1240, 22] width 46 height 29
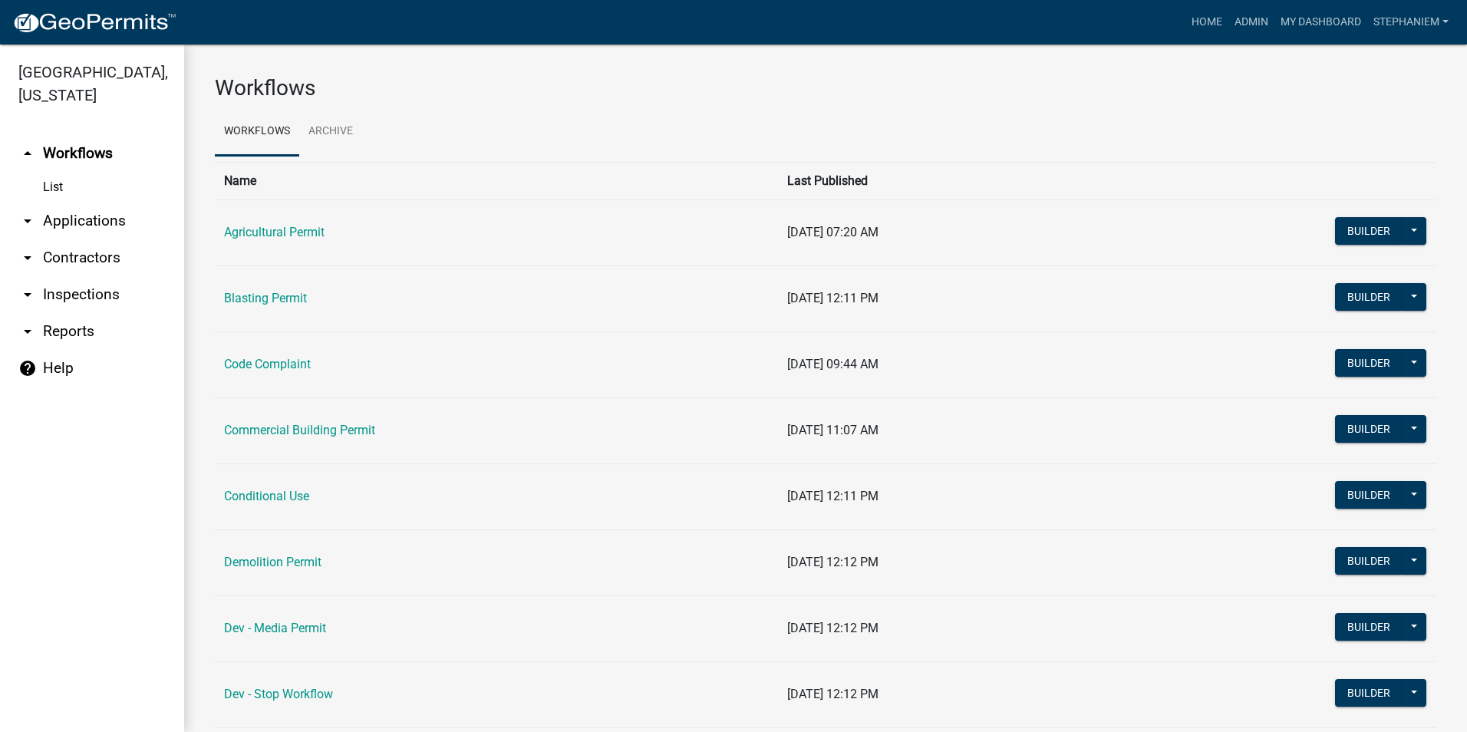
click at [73, 299] on link "arrow_drop_down Inspections" at bounding box center [92, 294] width 184 height 37
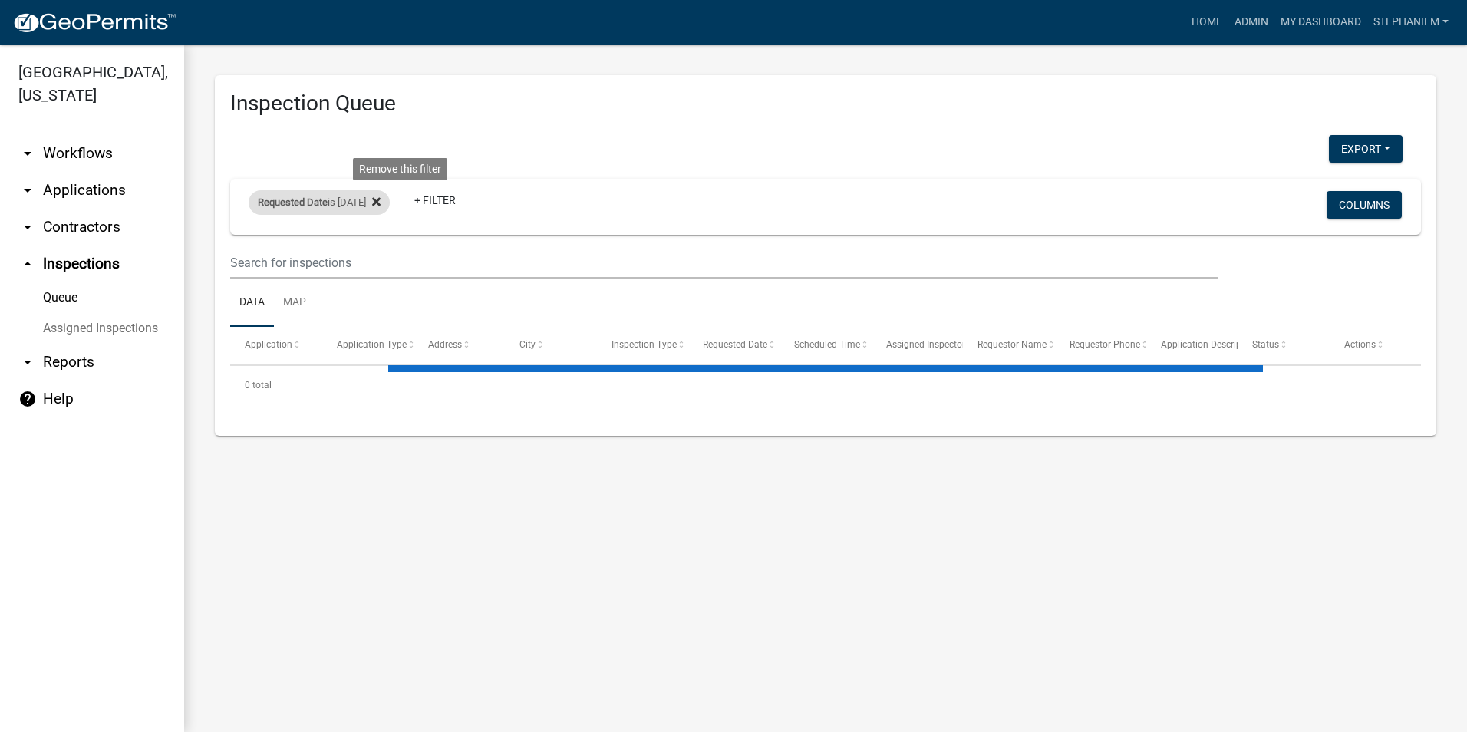
select select "3: 100"
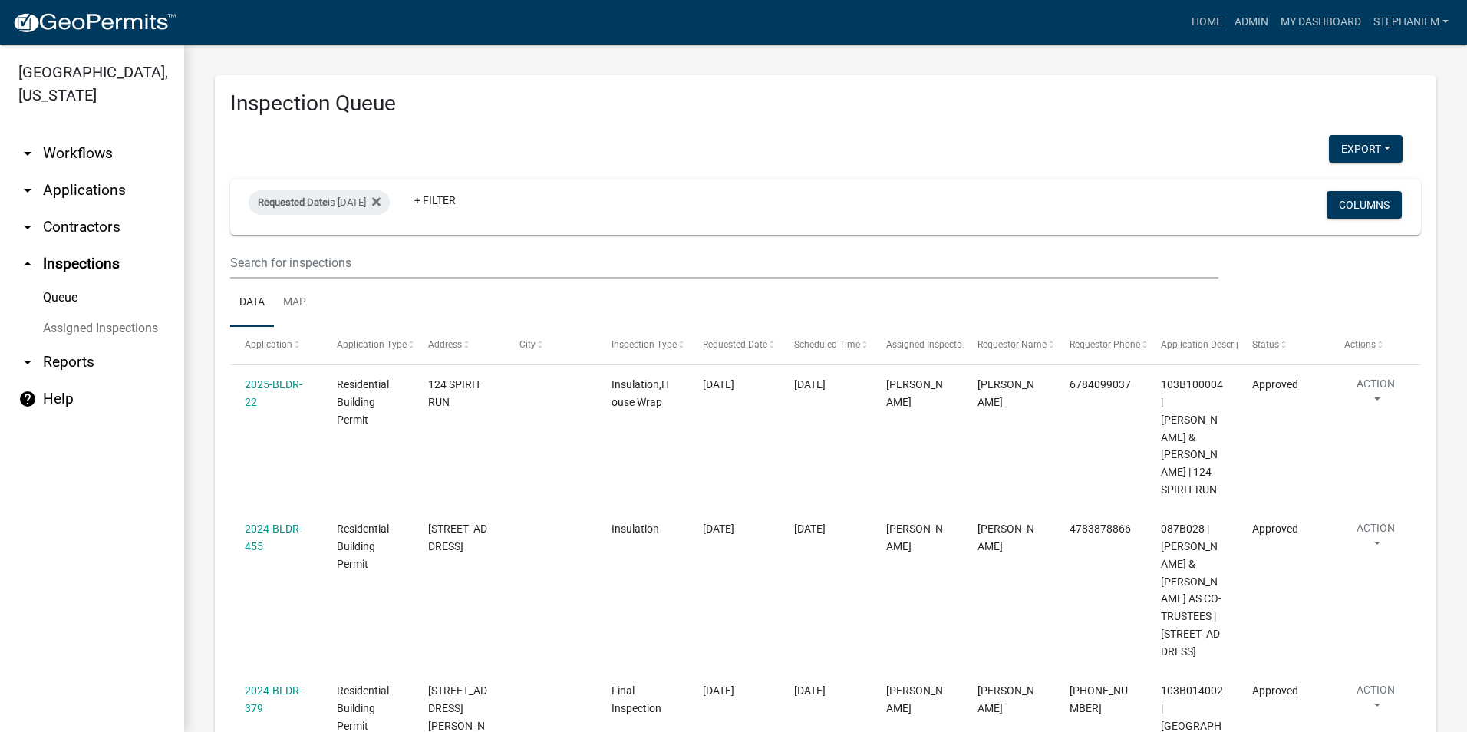
click at [84, 192] on link "arrow_drop_down Applications" at bounding box center [92, 190] width 184 height 37
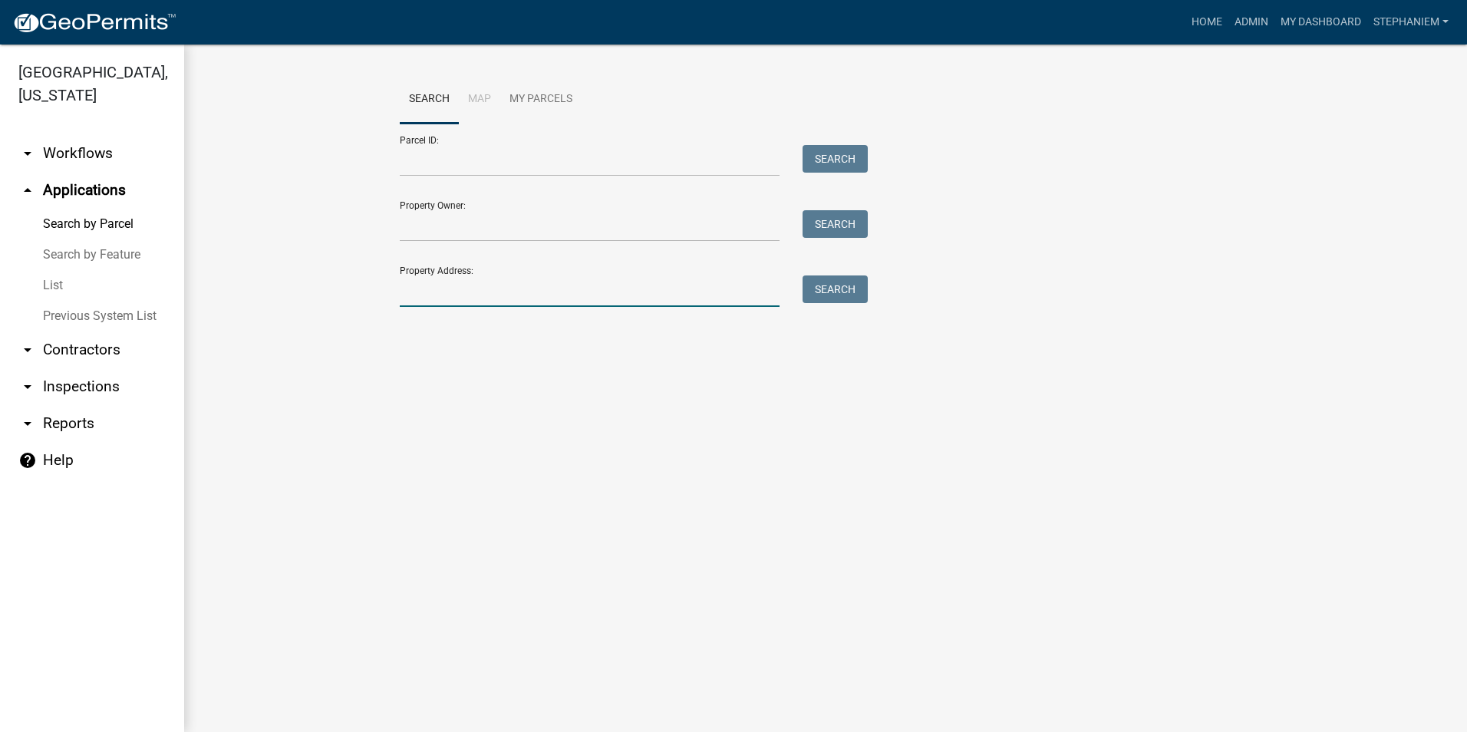
click at [443, 298] on input "Property Address:" at bounding box center [590, 291] width 380 height 31
click at [687, 294] on input "Property Address:" at bounding box center [590, 291] width 380 height 31
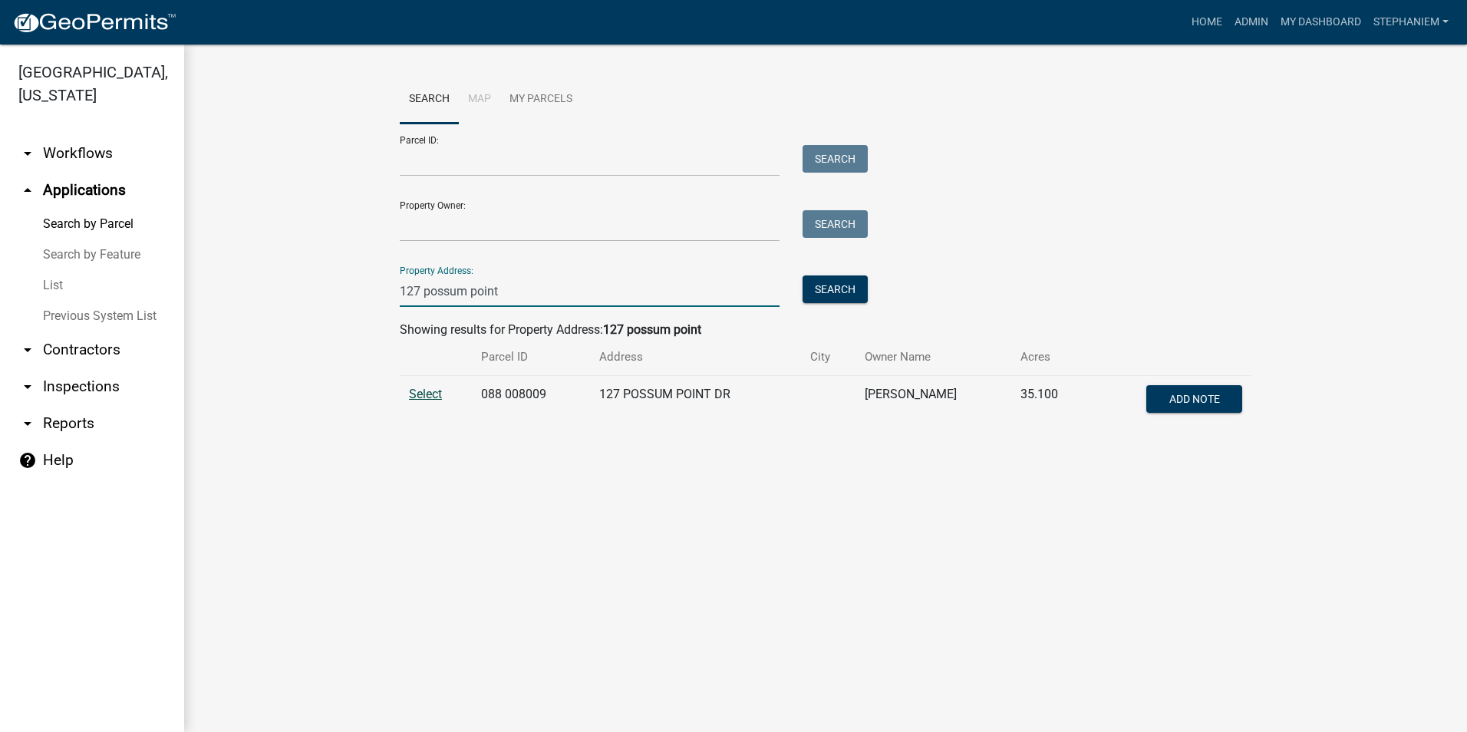
type input "127 possum point"
click at [438, 394] on span "Select" at bounding box center [425, 394] width 33 height 15
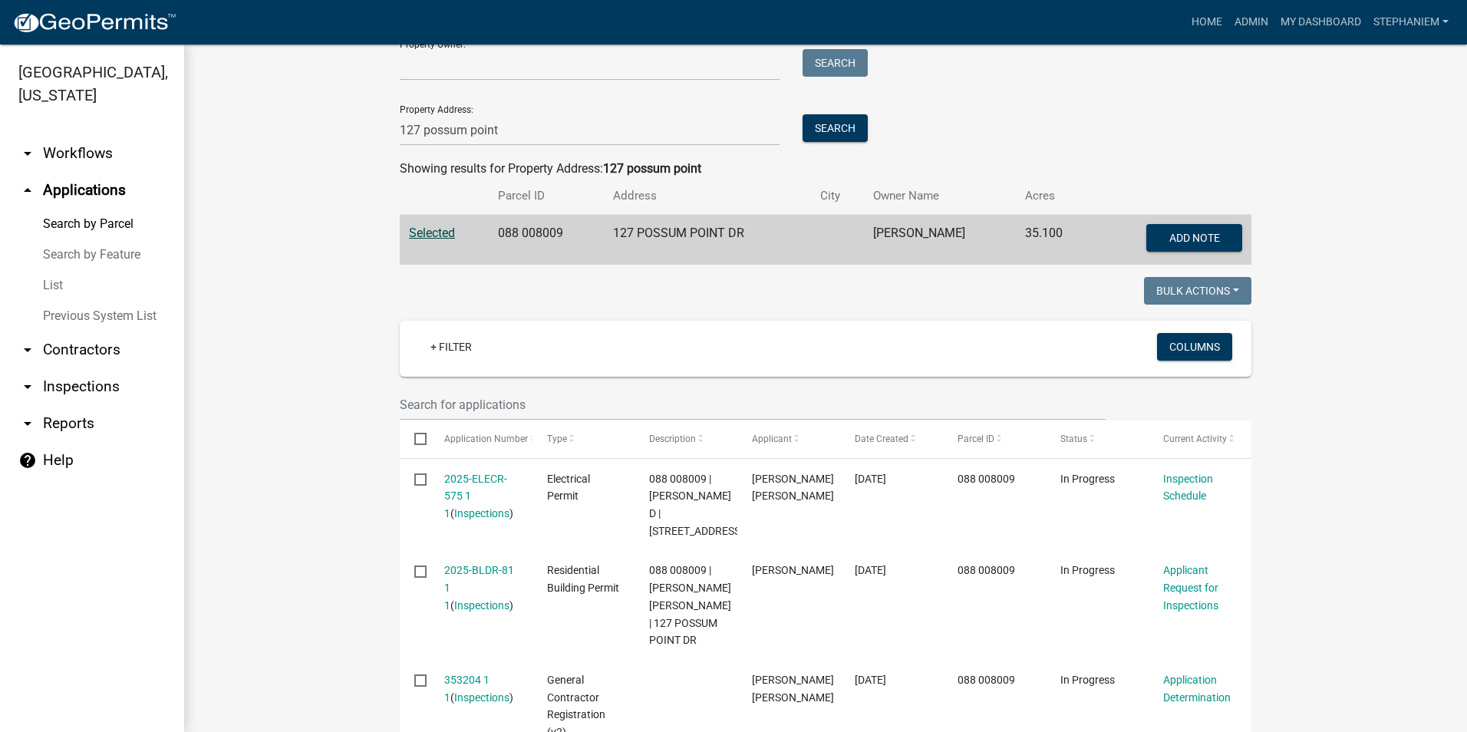
scroll to position [384, 0]
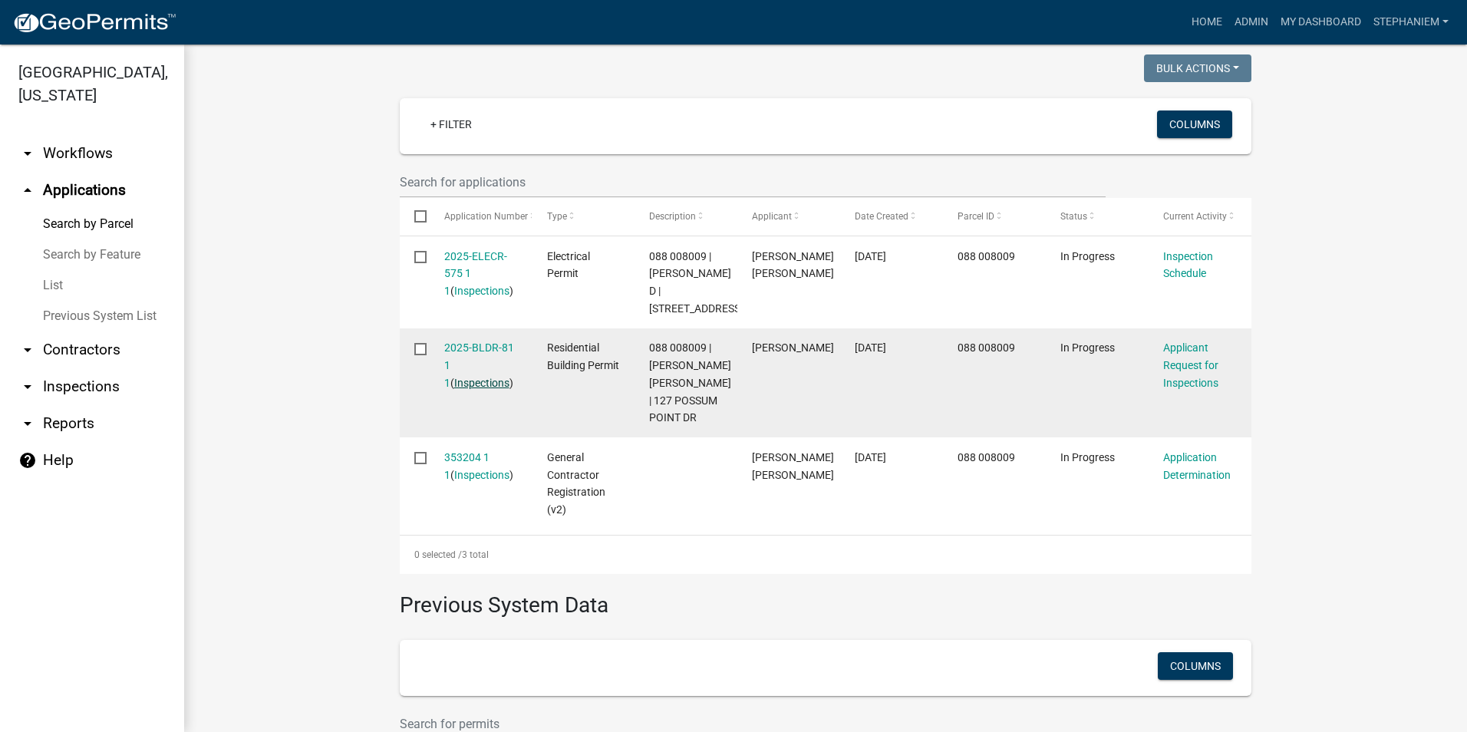
click at [454, 385] on link "Inspections" at bounding box center [481, 383] width 55 height 12
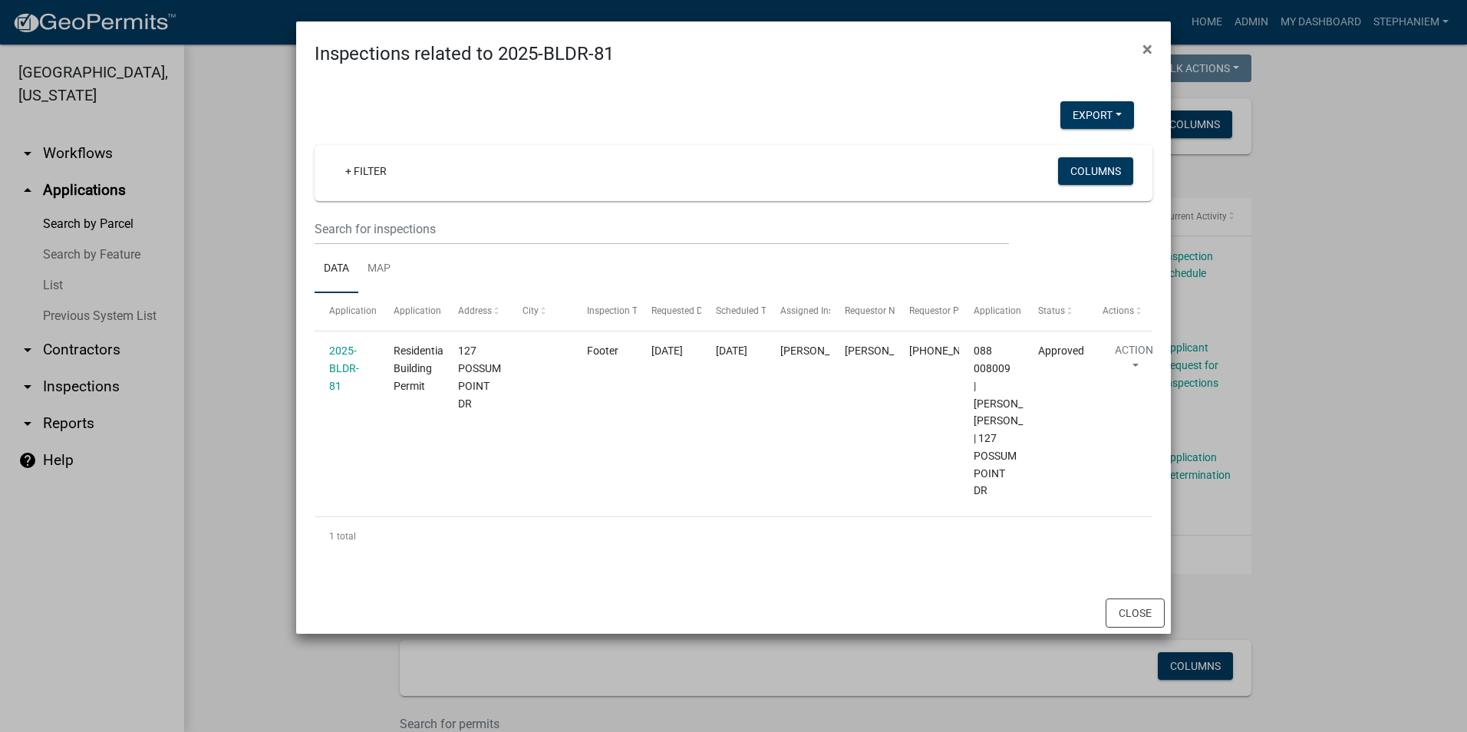
click at [262, 281] on ngb-modal-window "Inspections related to 2025-BLDR-81 × Export Excel Format (.xlsx) CSV Format (.…" at bounding box center [733, 366] width 1467 height 732
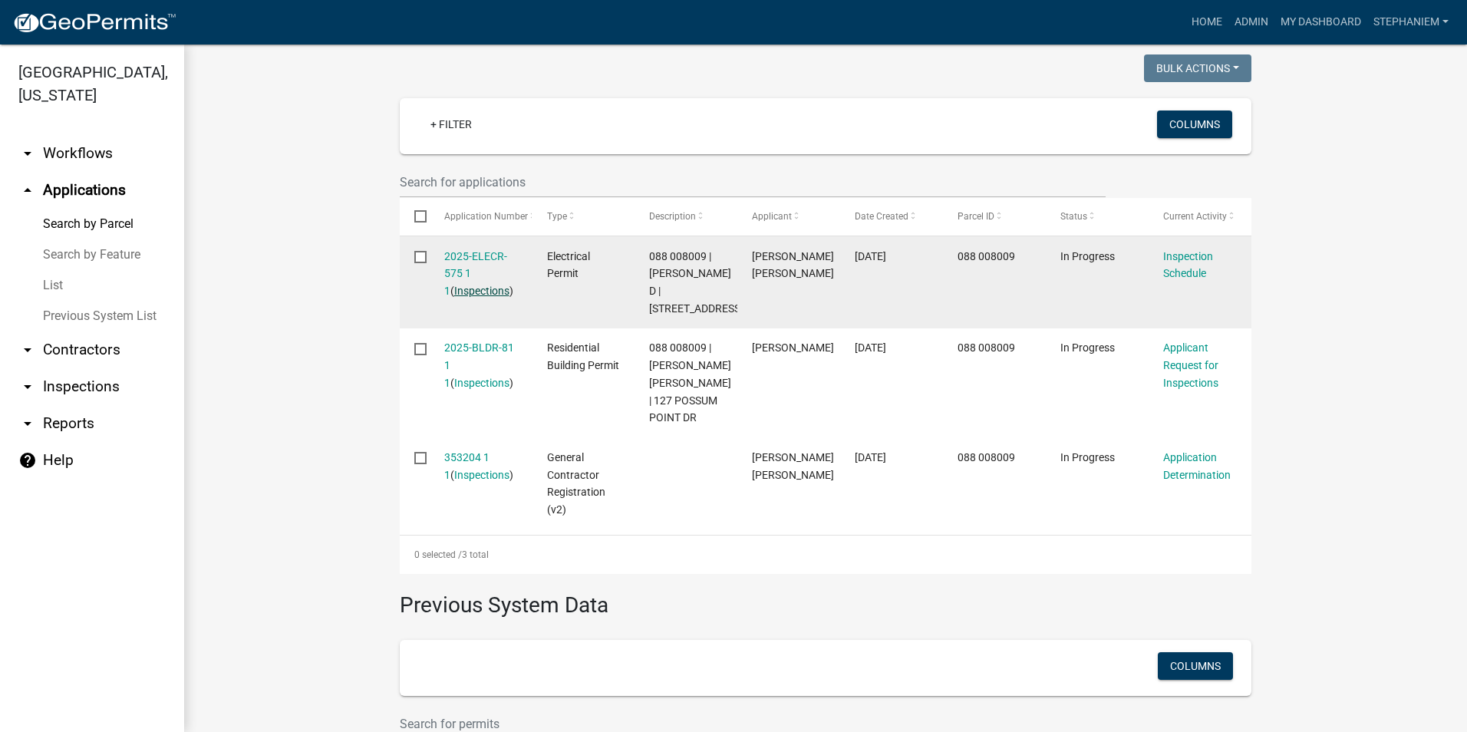
click at [493, 285] on link "Inspections" at bounding box center [481, 291] width 55 height 12
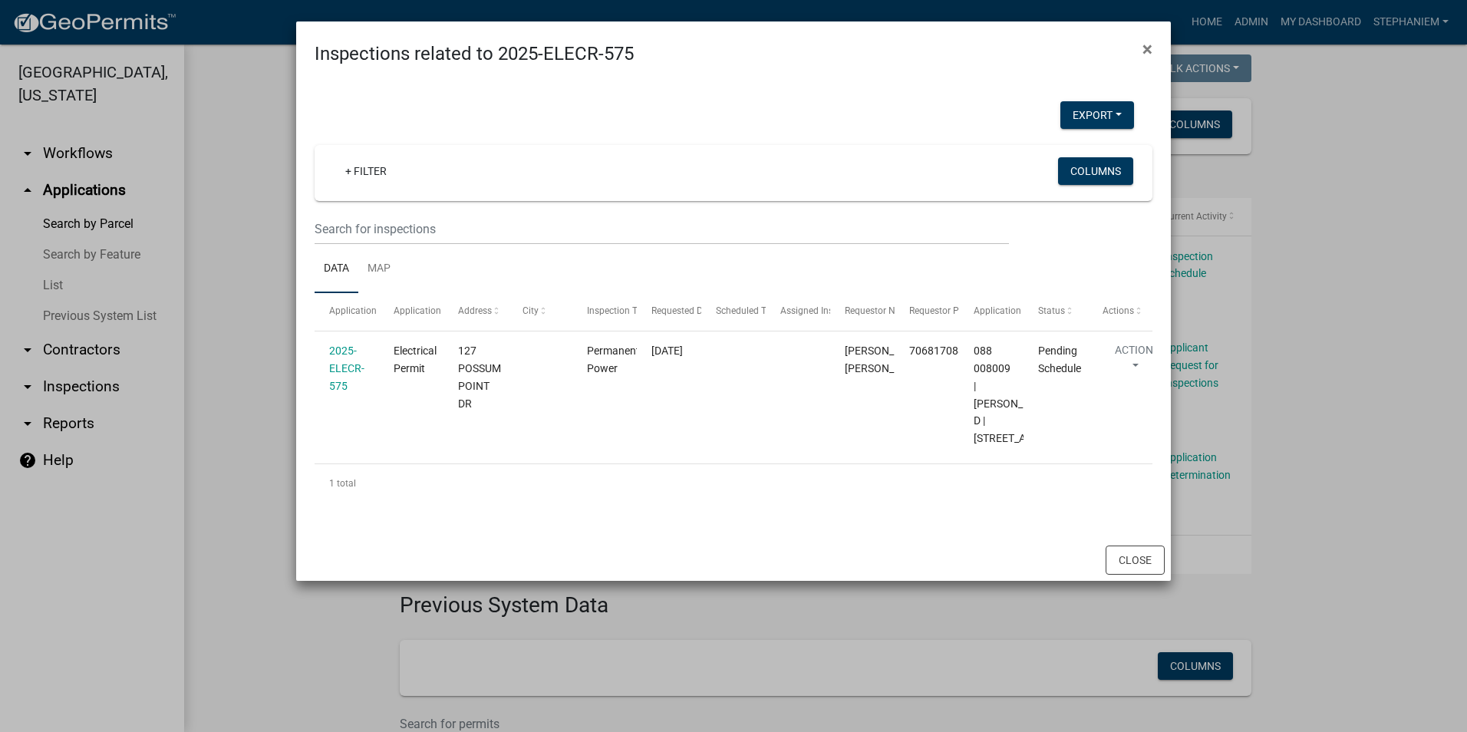
click at [270, 269] on ngb-modal-window "Inspections related to 2025-ELECR-575 × Export Excel Format (.xlsx) CSV Format …" at bounding box center [733, 366] width 1467 height 732
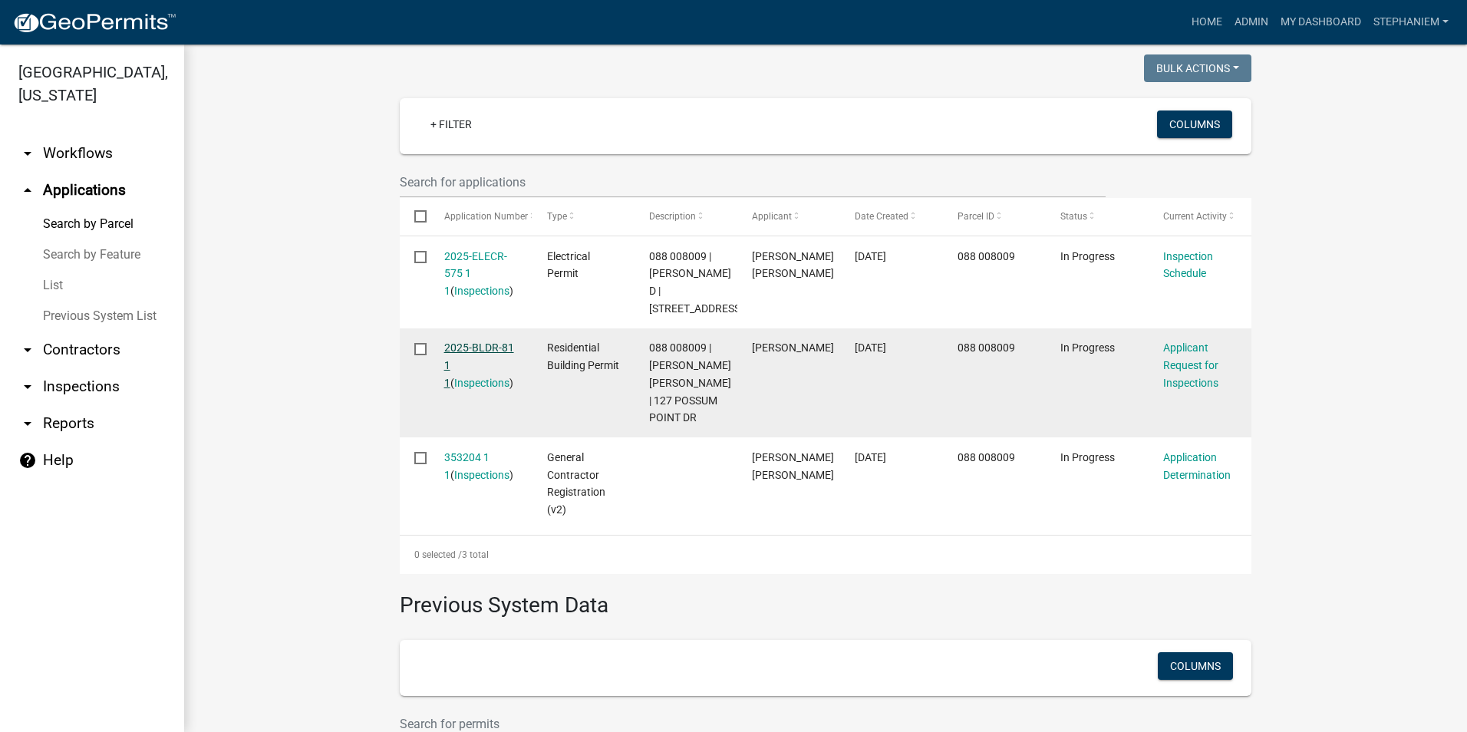
click at [487, 344] on link "2025-BLDR-81 1 1" at bounding box center [479, 366] width 70 height 48
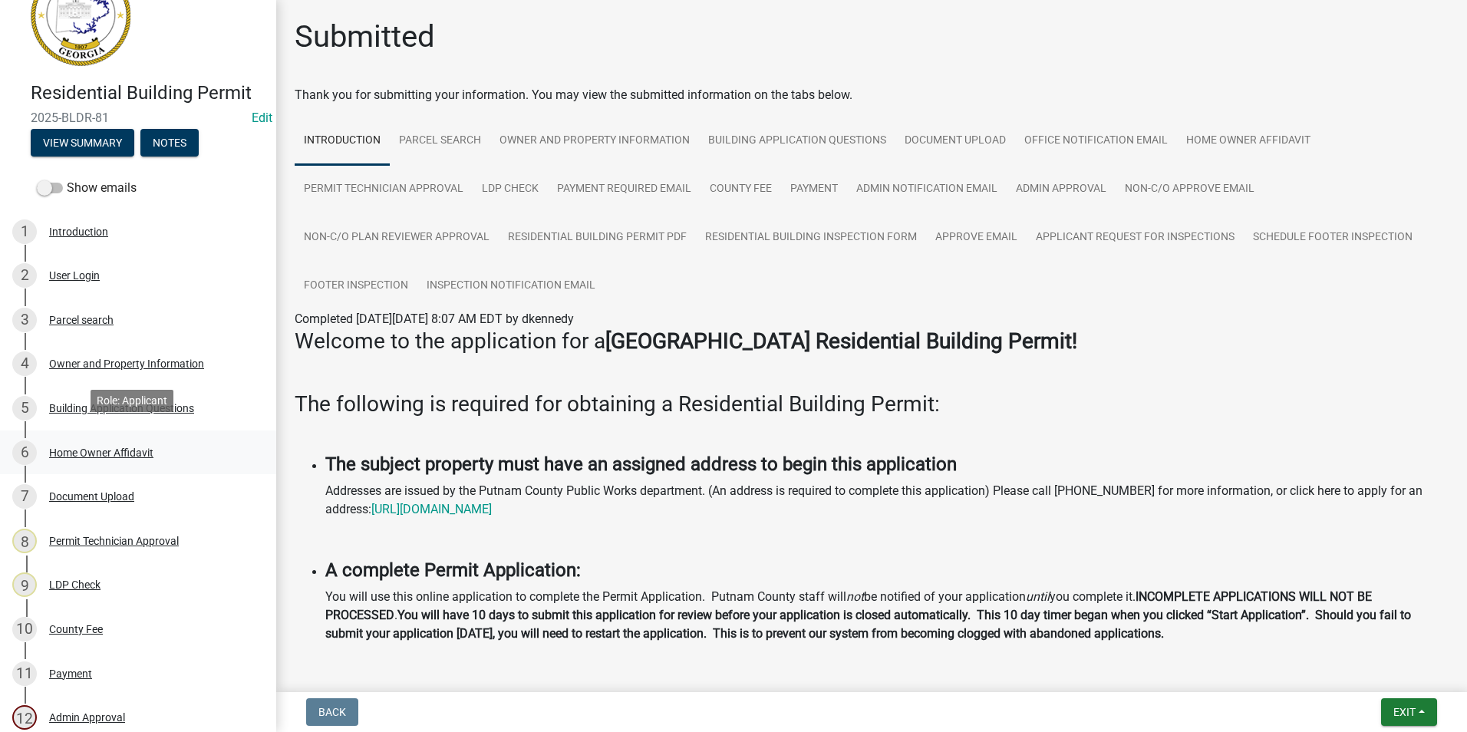
scroll to position [77, 0]
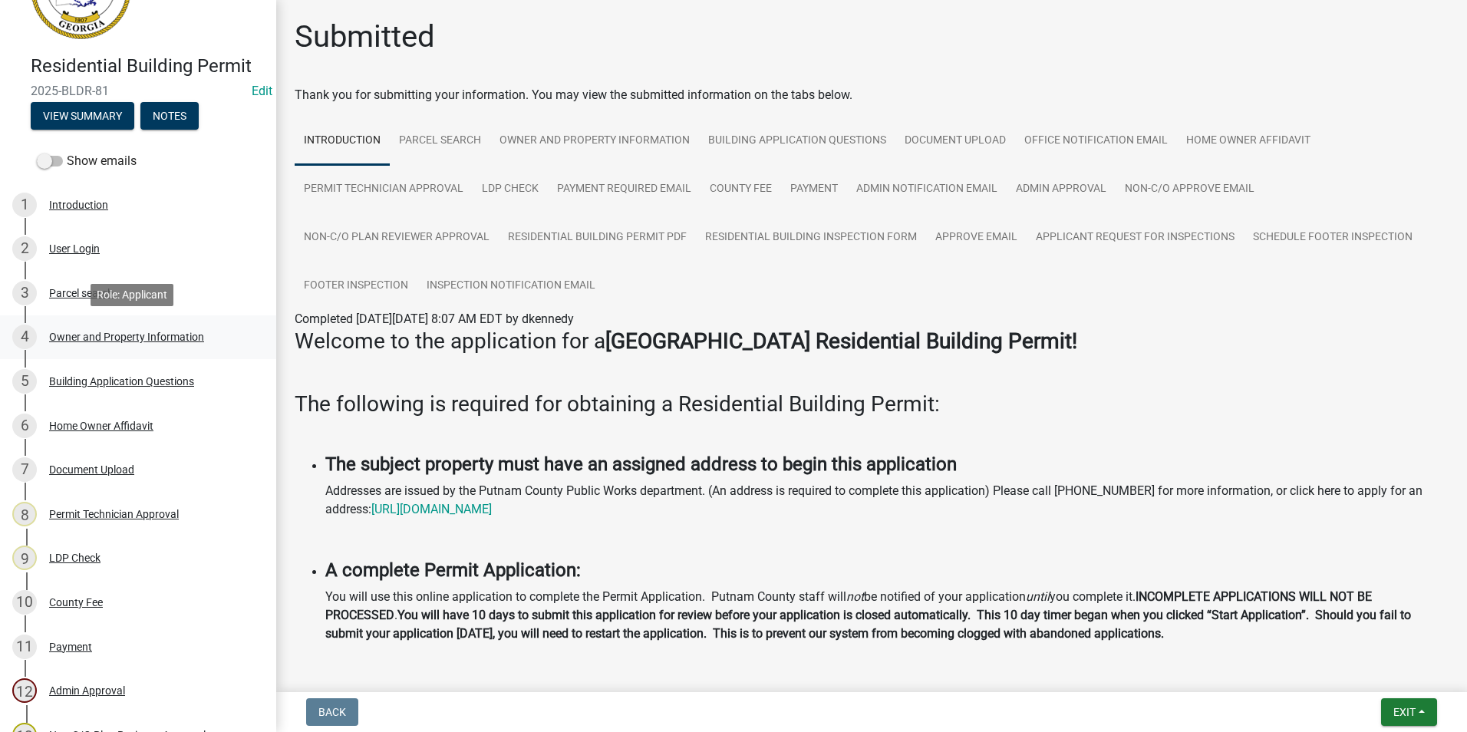
click at [138, 341] on div "Owner and Property Information" at bounding box center [126, 337] width 155 height 11
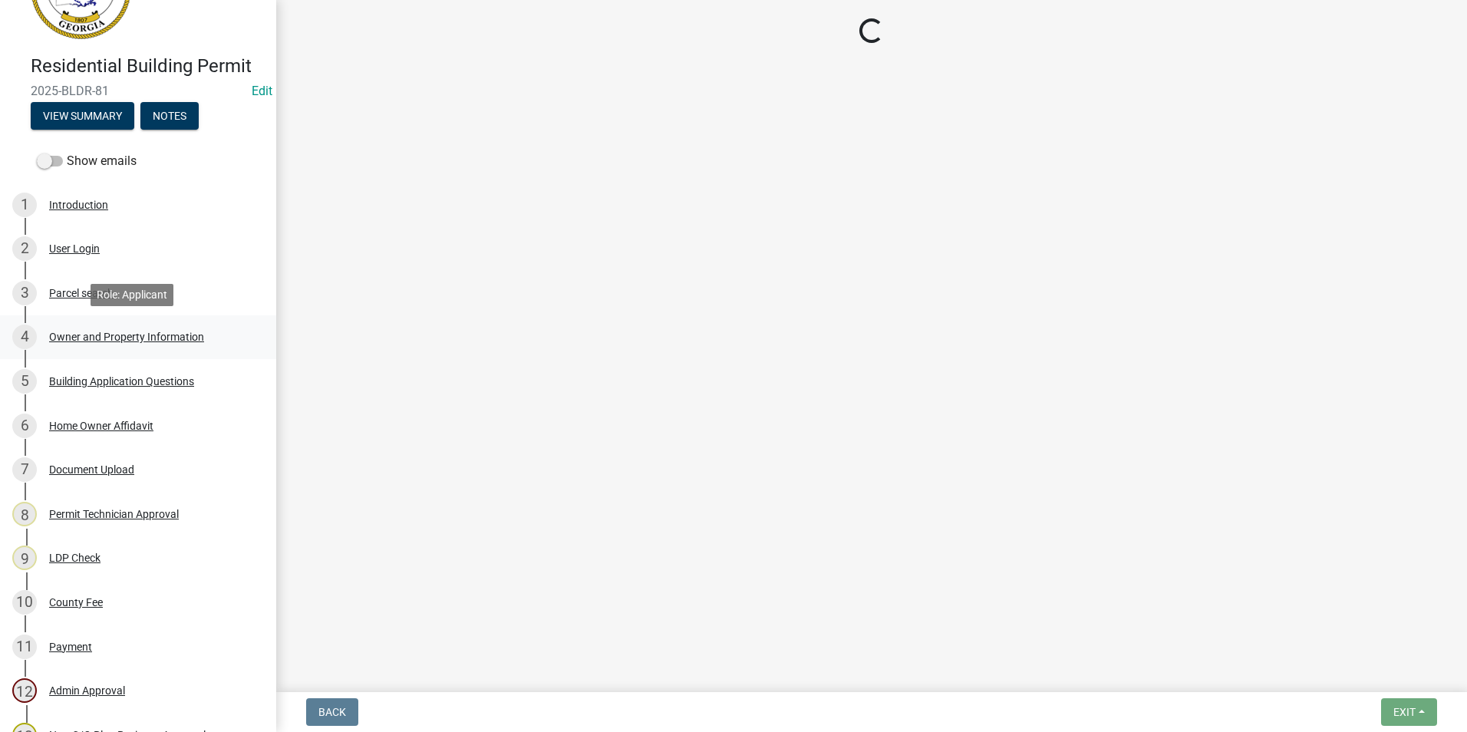
select select "a4366e26-0f82-401b-a682-956e4112ff86"
select select "83394b22-4a11-496c-8e5c-75ade2e72faf"
select select "295c155f-de53-4b68-9fdd-08c8883e9b6f"
select select "fa9ac713-ff98-4511-b6d6-b752a2dce95a"
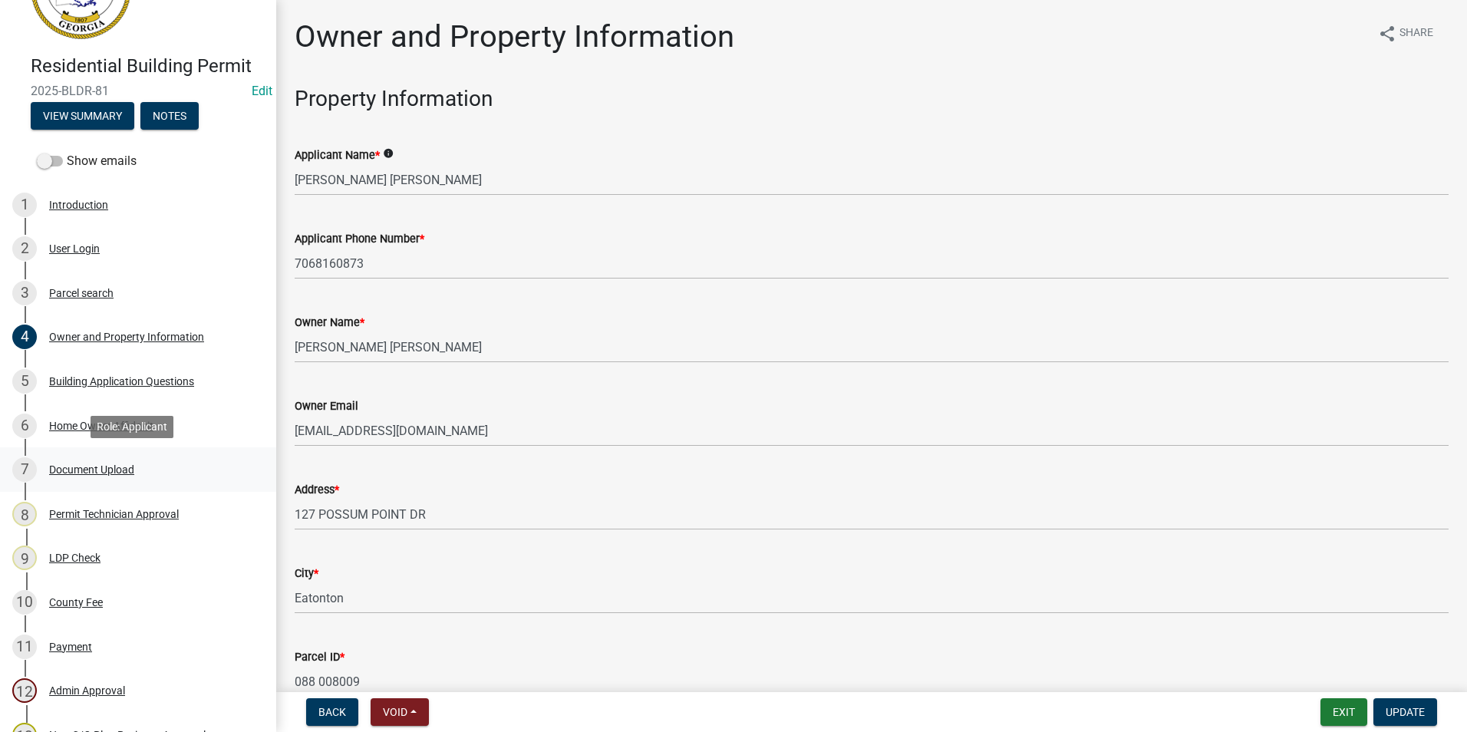
click at [164, 460] on div "7 Document Upload" at bounding box center [131, 469] width 239 height 25
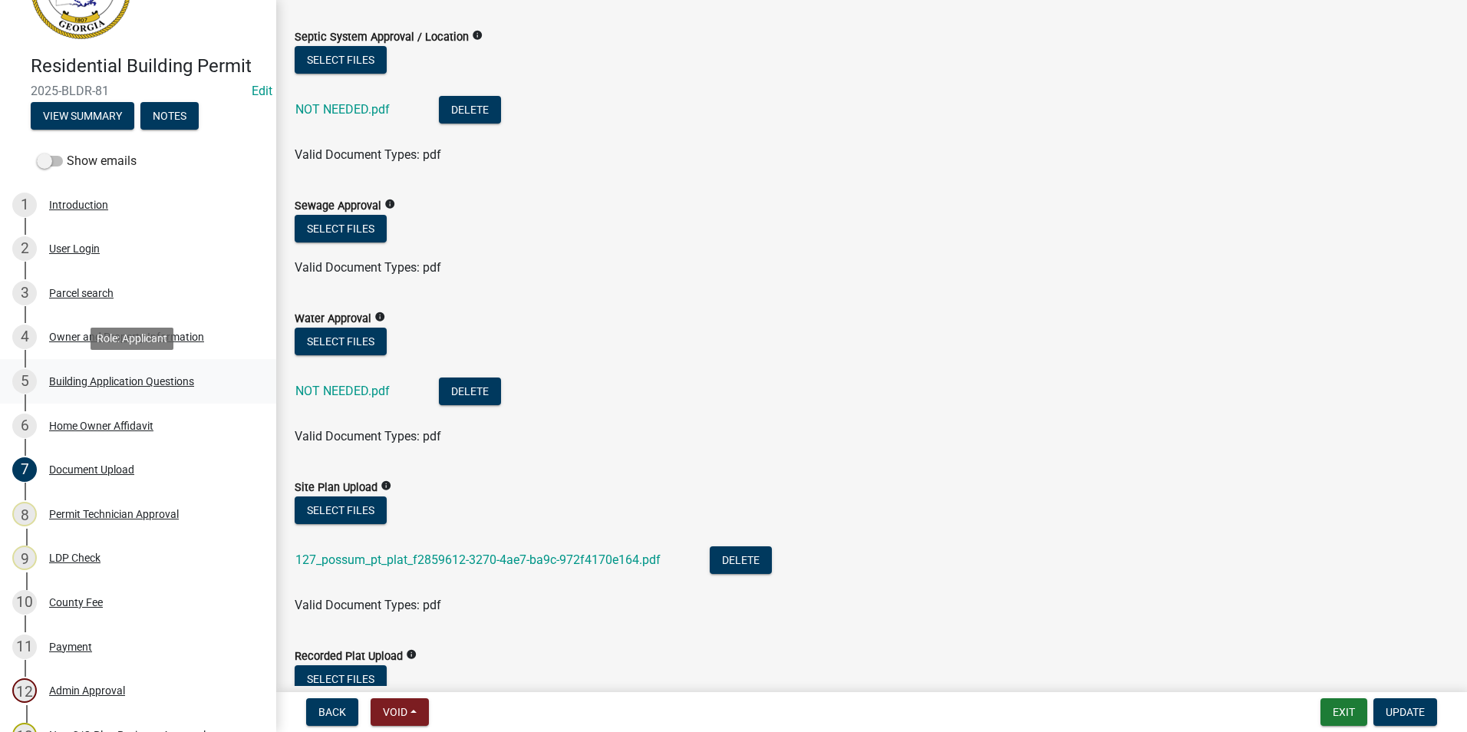
click at [214, 380] on div "5 Building Application Questions" at bounding box center [131, 381] width 239 height 25
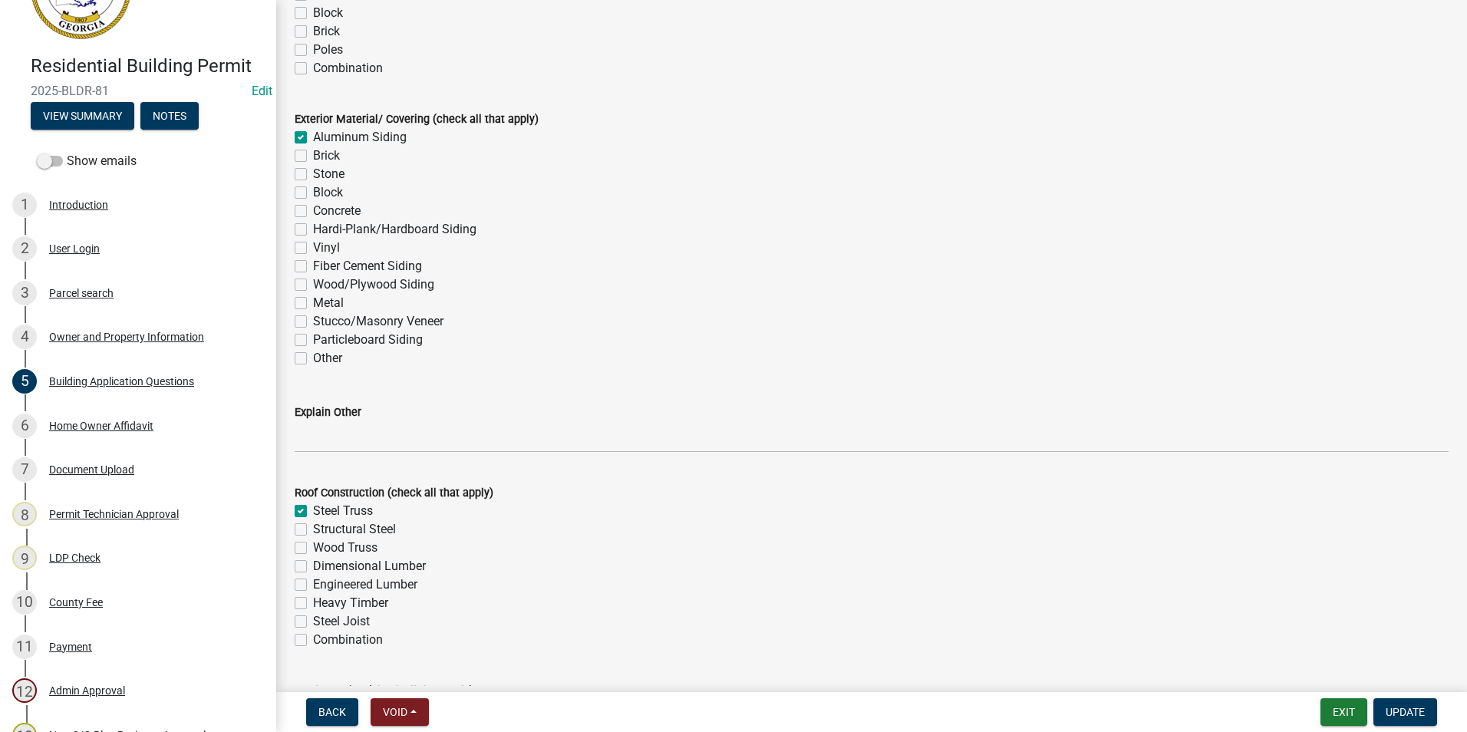
scroll to position [2993, 0]
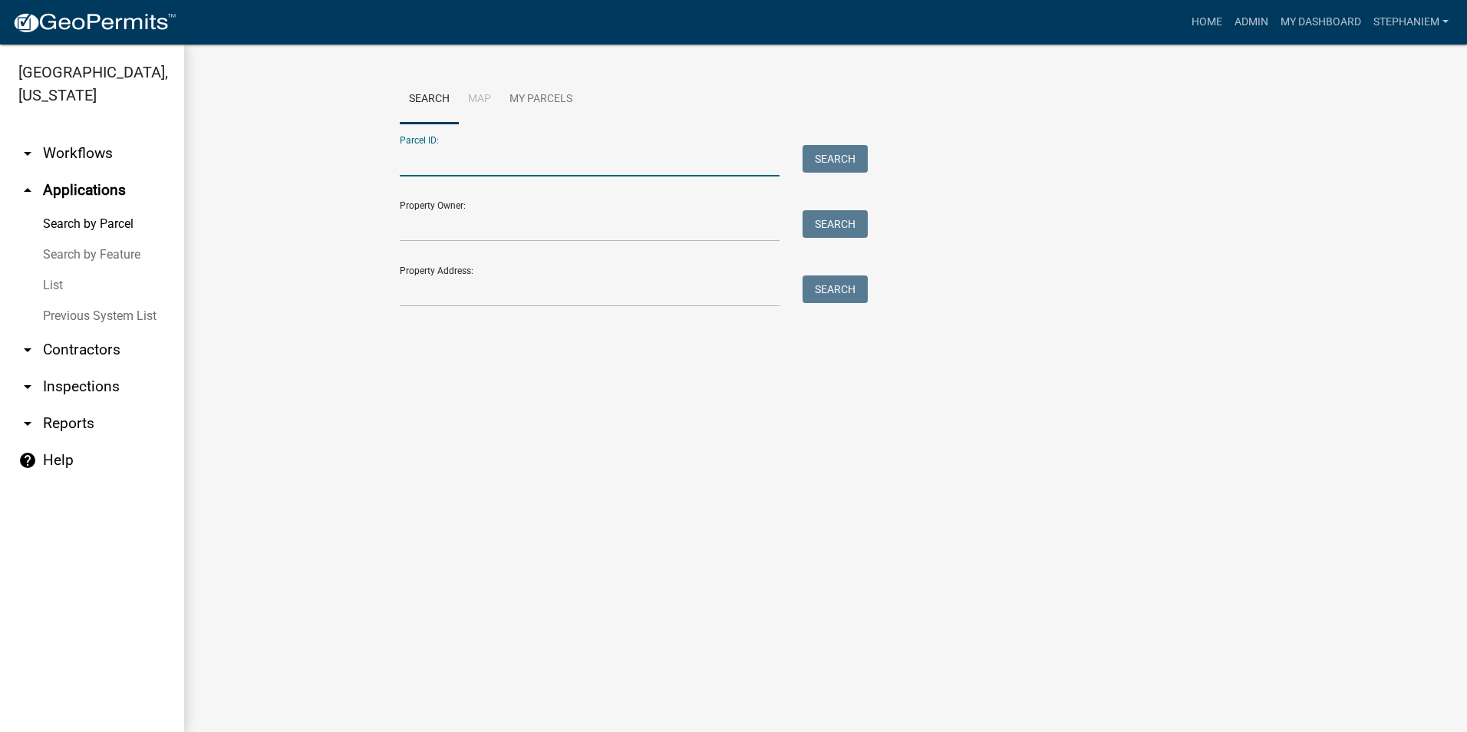
click at [658, 150] on input "Parcel ID:" at bounding box center [590, 160] width 380 height 31
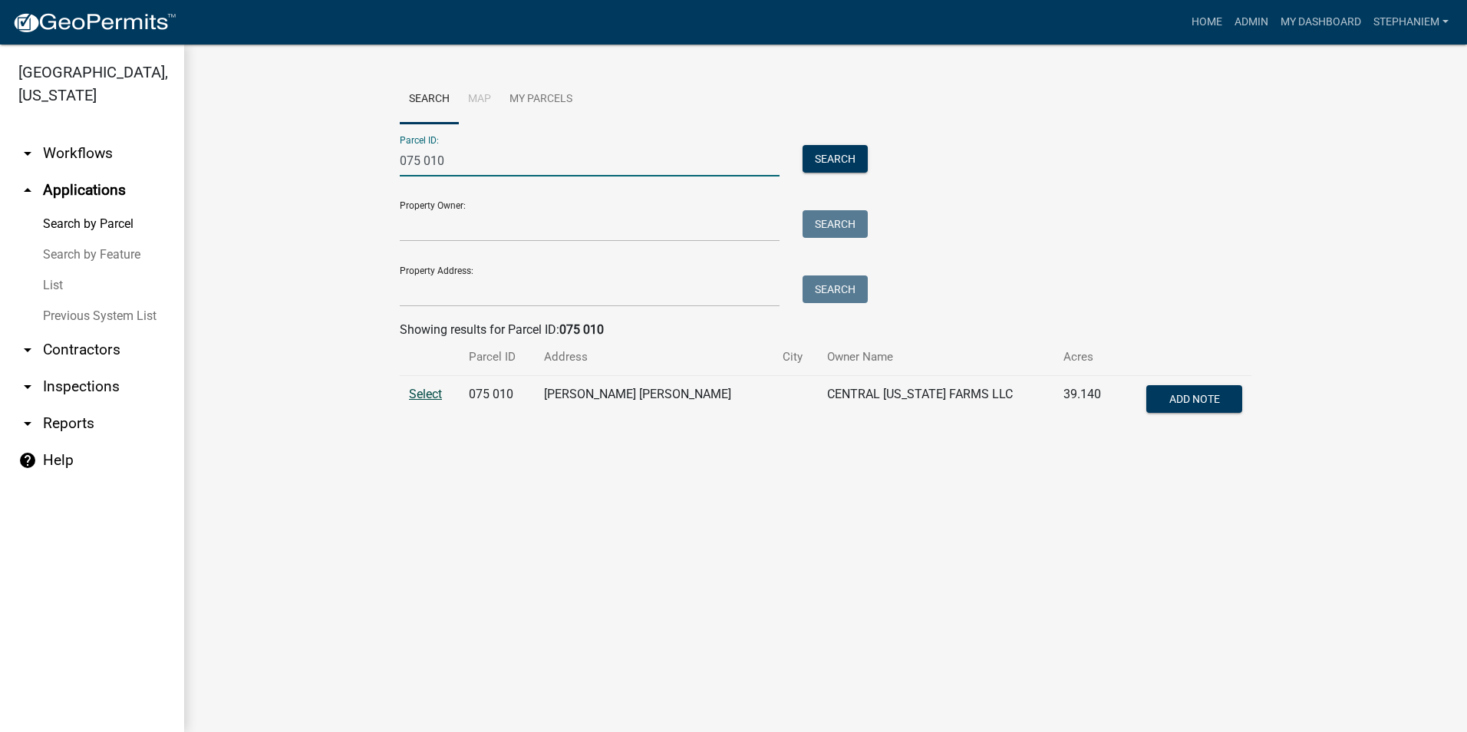
type input "075 010"
click at [417, 390] on span "Select" at bounding box center [425, 394] width 33 height 15
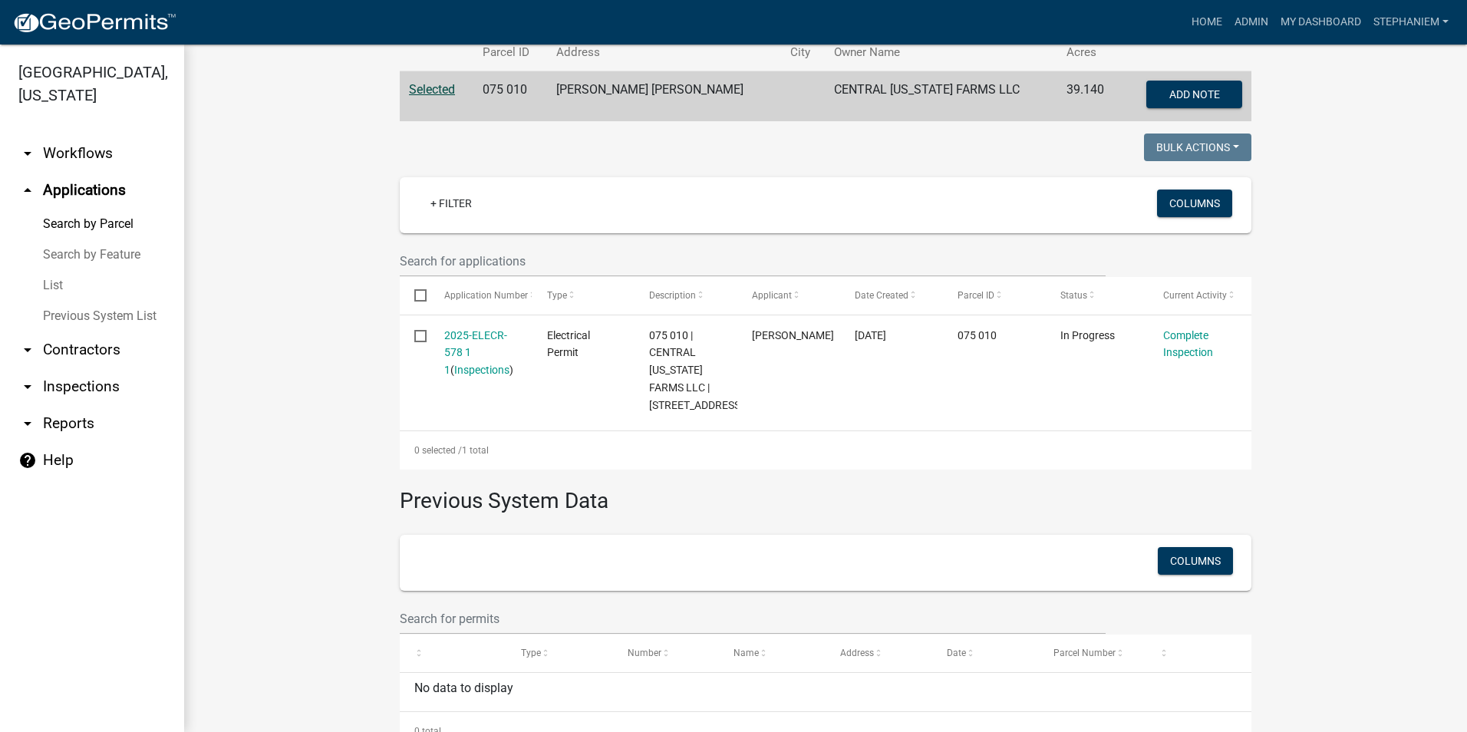
scroll to position [307, 0]
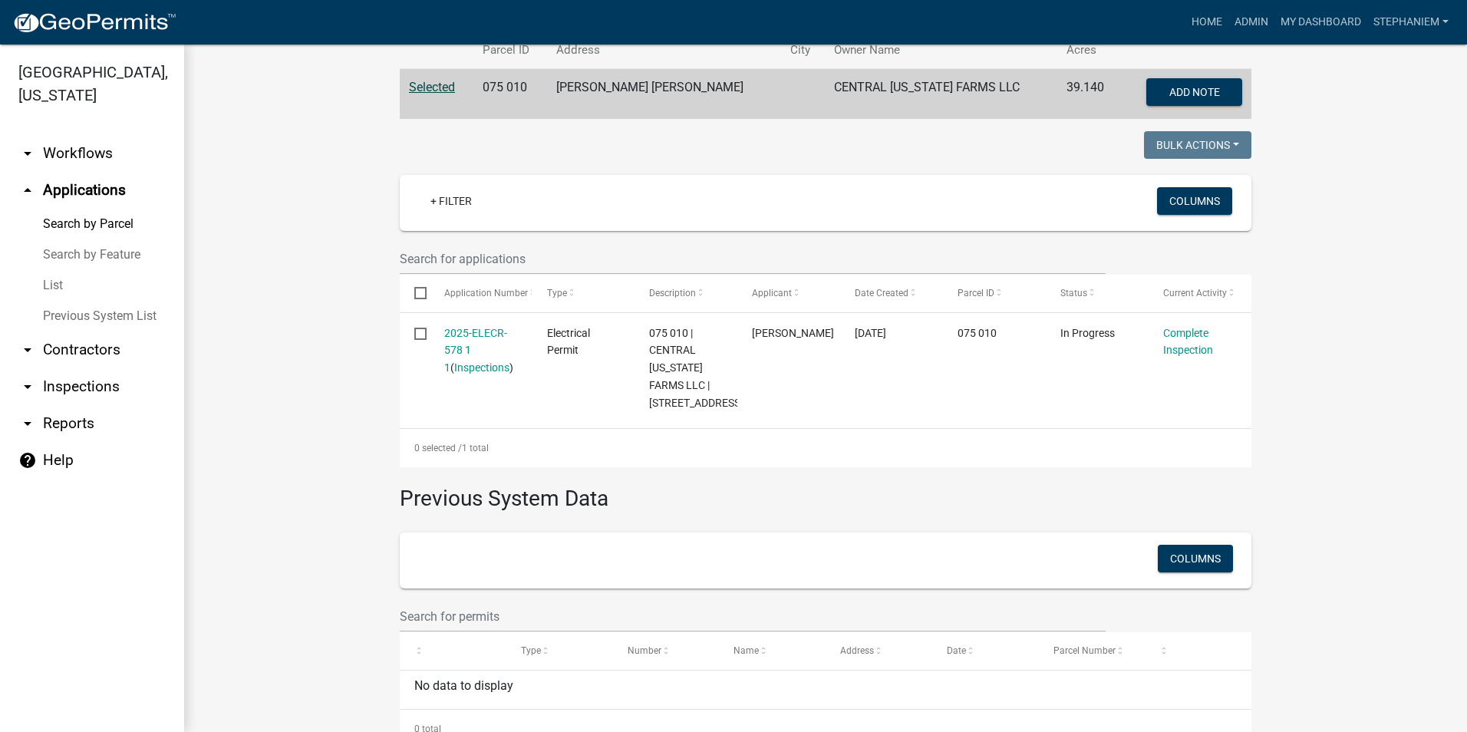
click at [82, 398] on link "arrow_drop_down Inspections" at bounding box center [92, 386] width 184 height 37
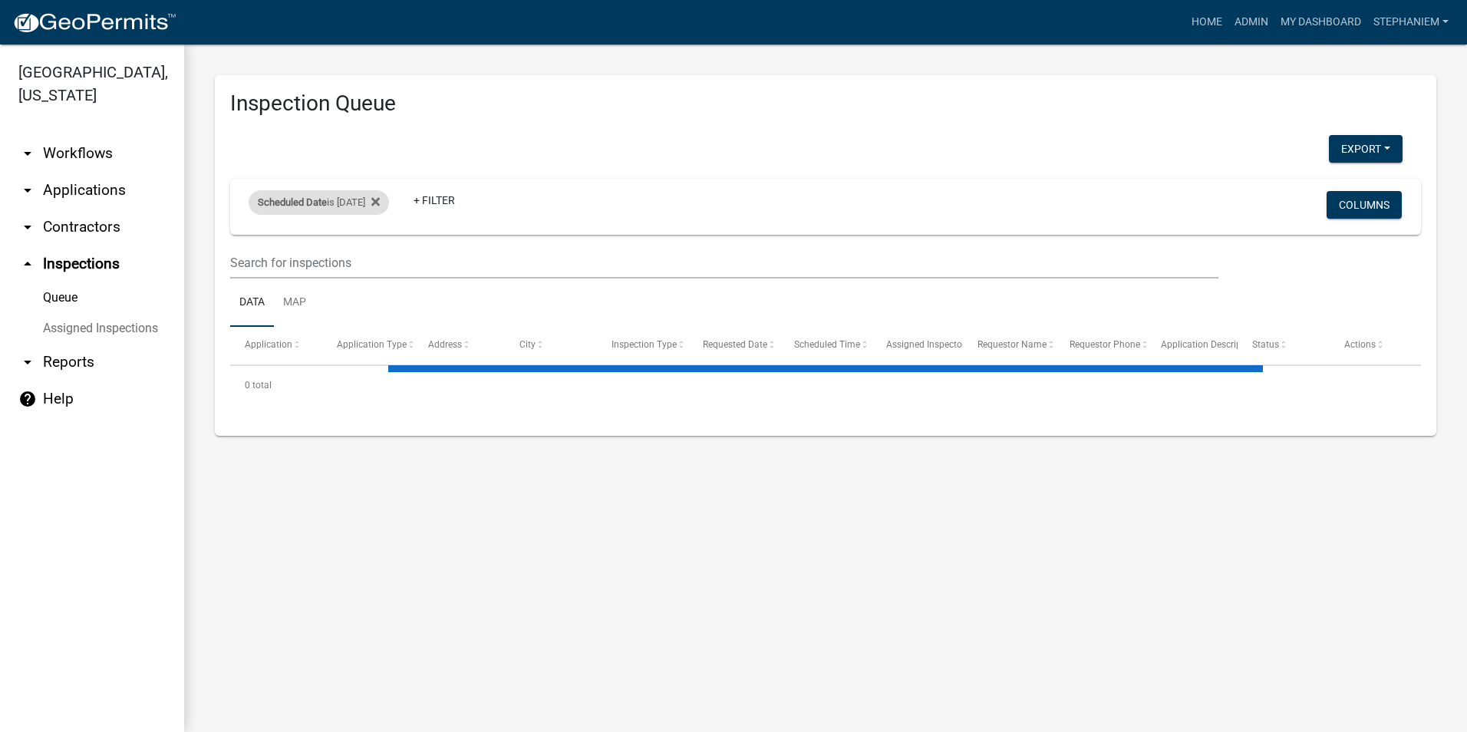
select select "3: 100"
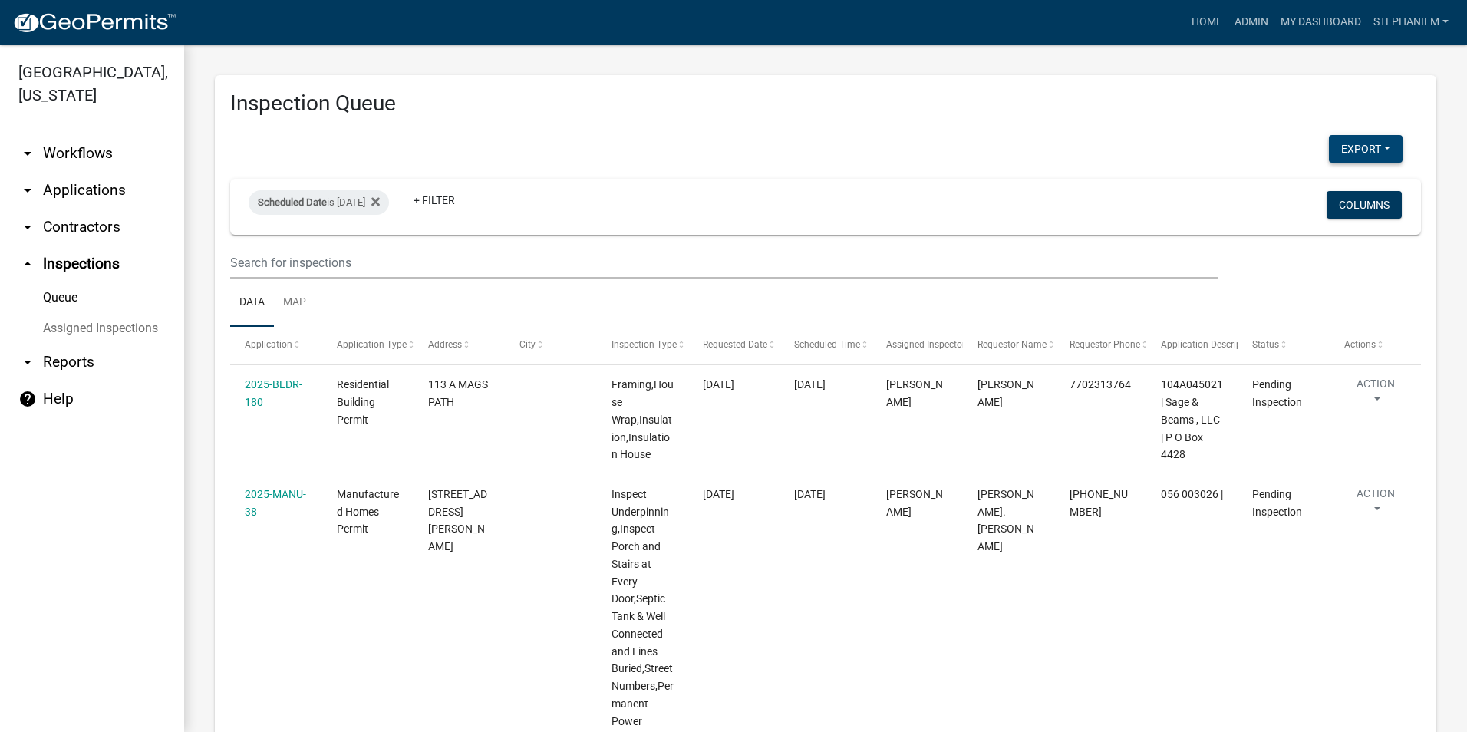
click at [1336, 147] on button "Export" at bounding box center [1366, 149] width 74 height 28
click at [1305, 184] on button "Excel Format (.xlsx)" at bounding box center [1331, 188] width 144 height 37
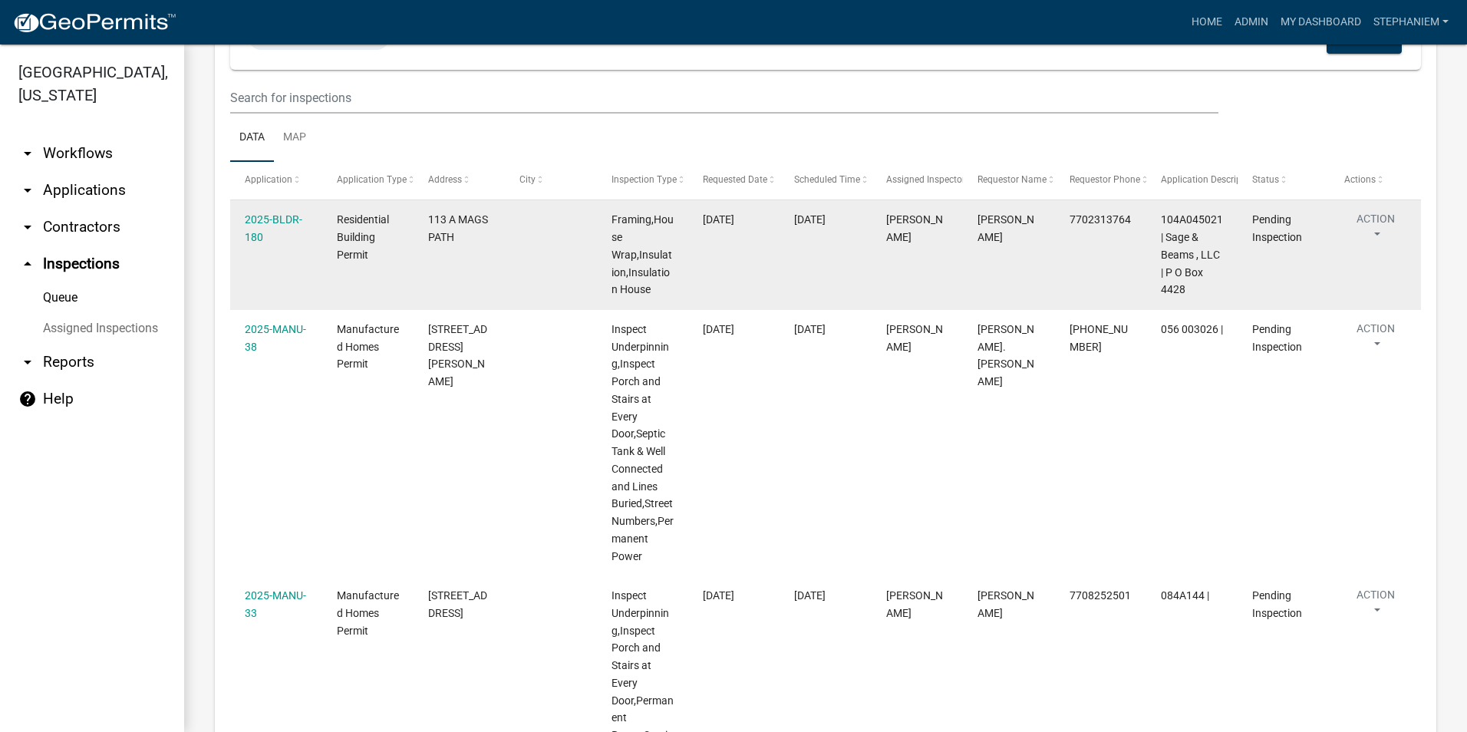
scroll to position [77, 0]
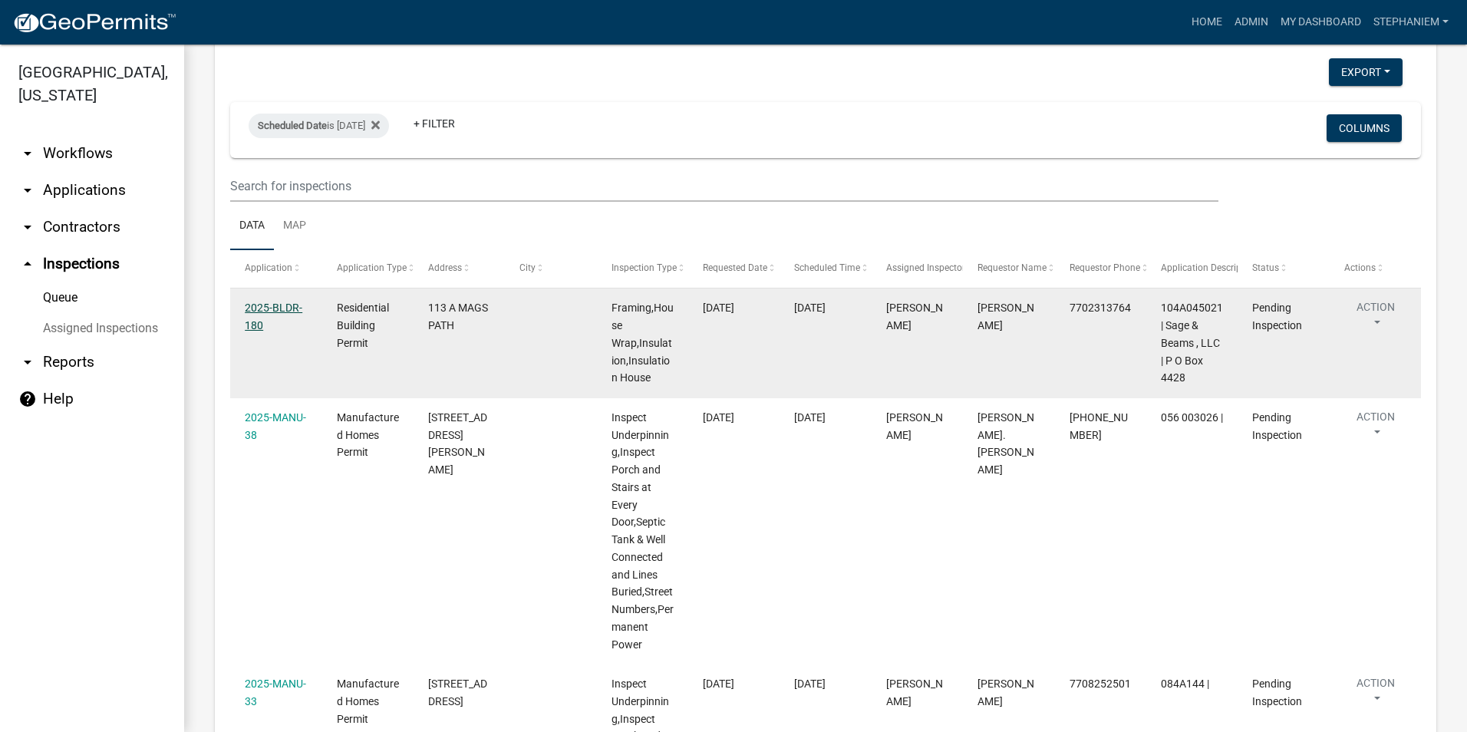
click at [285, 312] on link "2025-BLDR-180" at bounding box center [274, 317] width 58 height 30
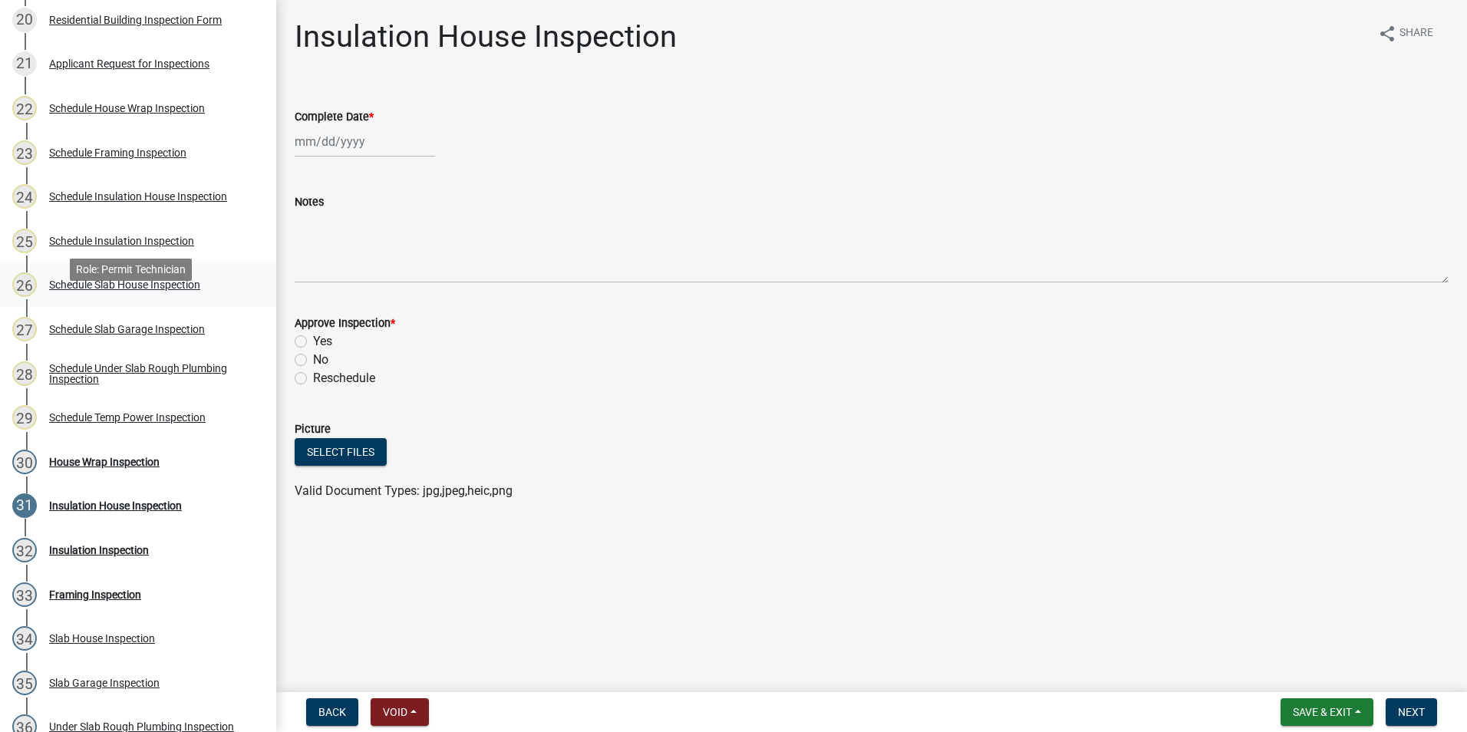
scroll to position [1074, 0]
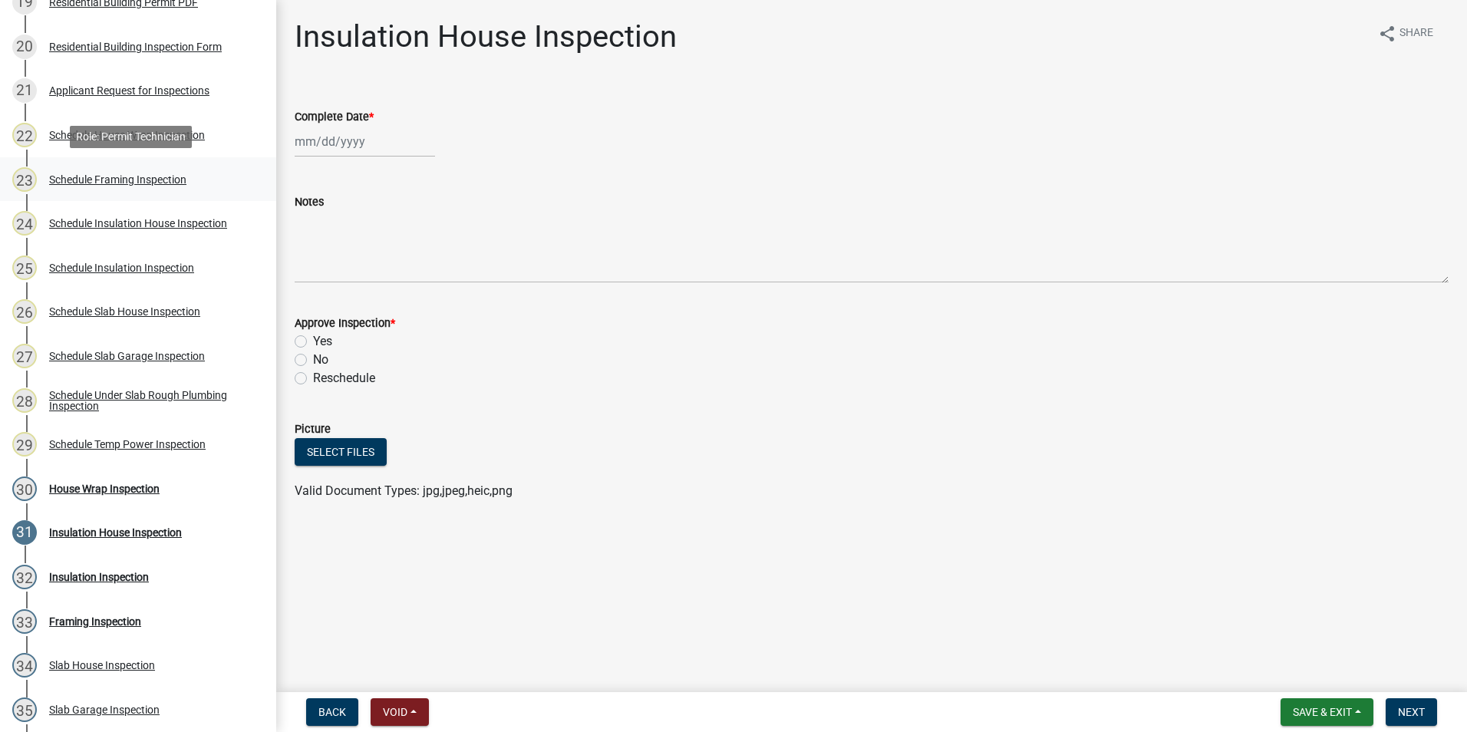
click at [196, 173] on div "23 Schedule Framing Inspection" at bounding box center [131, 179] width 239 height 25
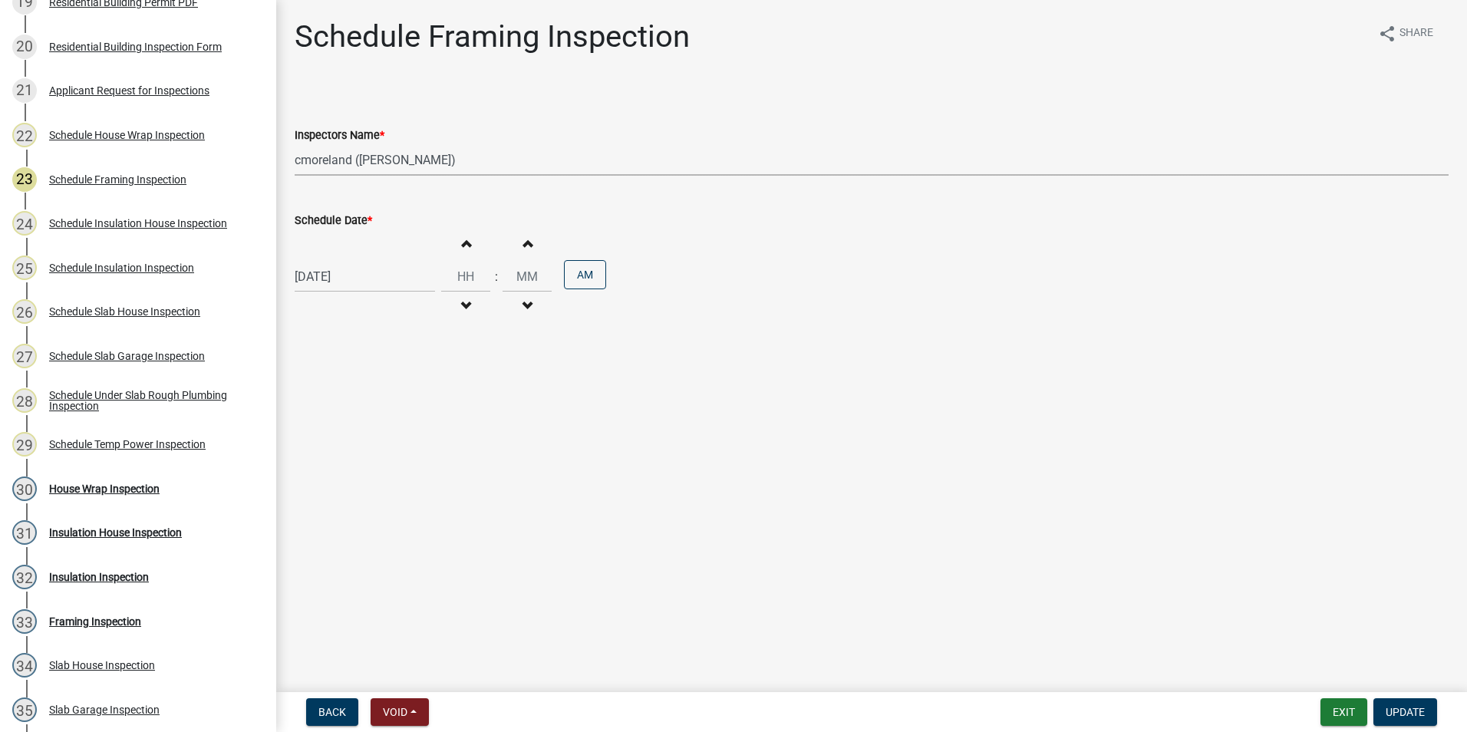
click at [328, 164] on select "Select Item... mrivera ([PERSON_NAME]) [PERSON_NAME] ([PERSON_NAME] ([PERSON_NA…" at bounding box center [872, 159] width 1154 height 31
select select "07642ab0-564c-47bb-824b-0ccf2da83593"
click at [295, 144] on select "Select Item... mrivera ([PERSON_NAME]) [PERSON_NAME] ([PERSON_NAME] ([PERSON_NA…" at bounding box center [872, 159] width 1154 height 31
click at [1397, 714] on span "Update" at bounding box center [1405, 712] width 39 height 12
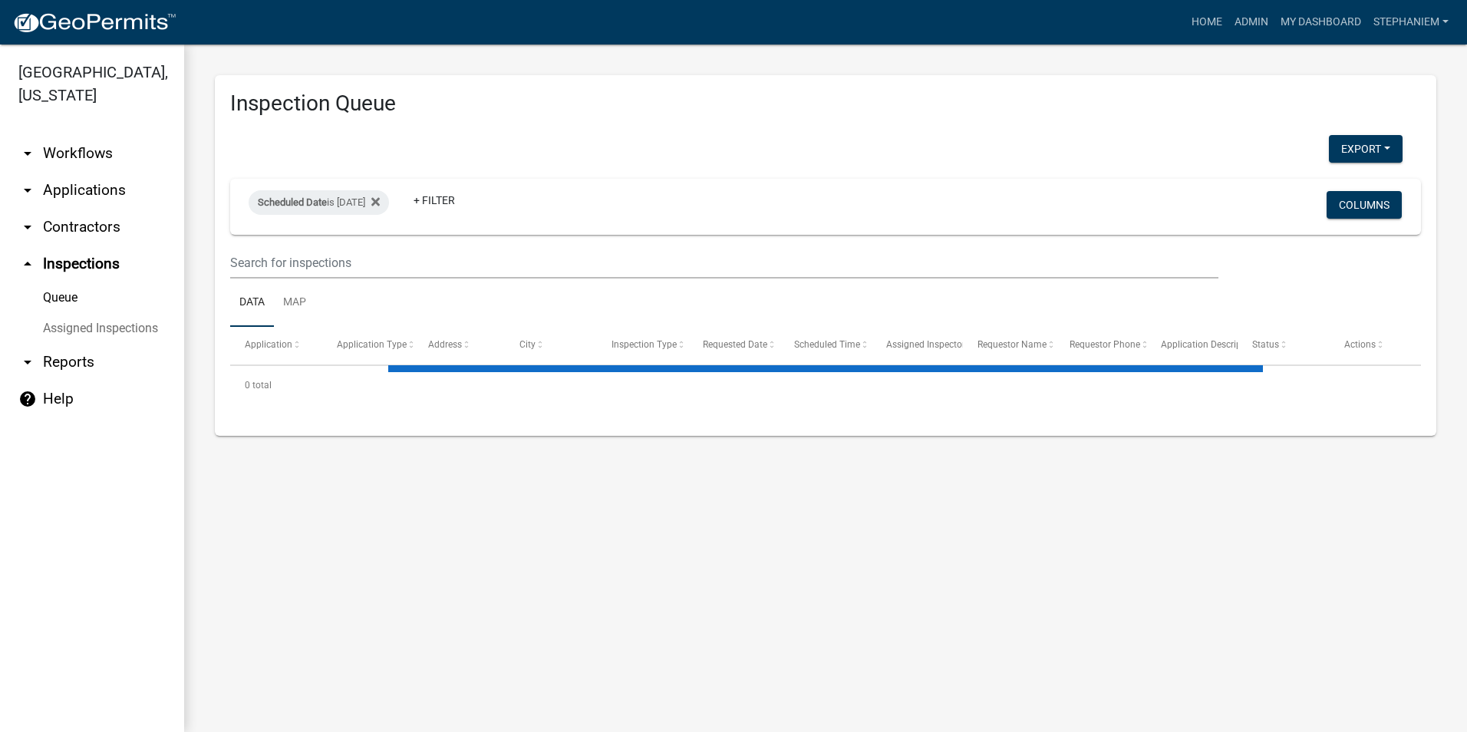
select select "3: 100"
